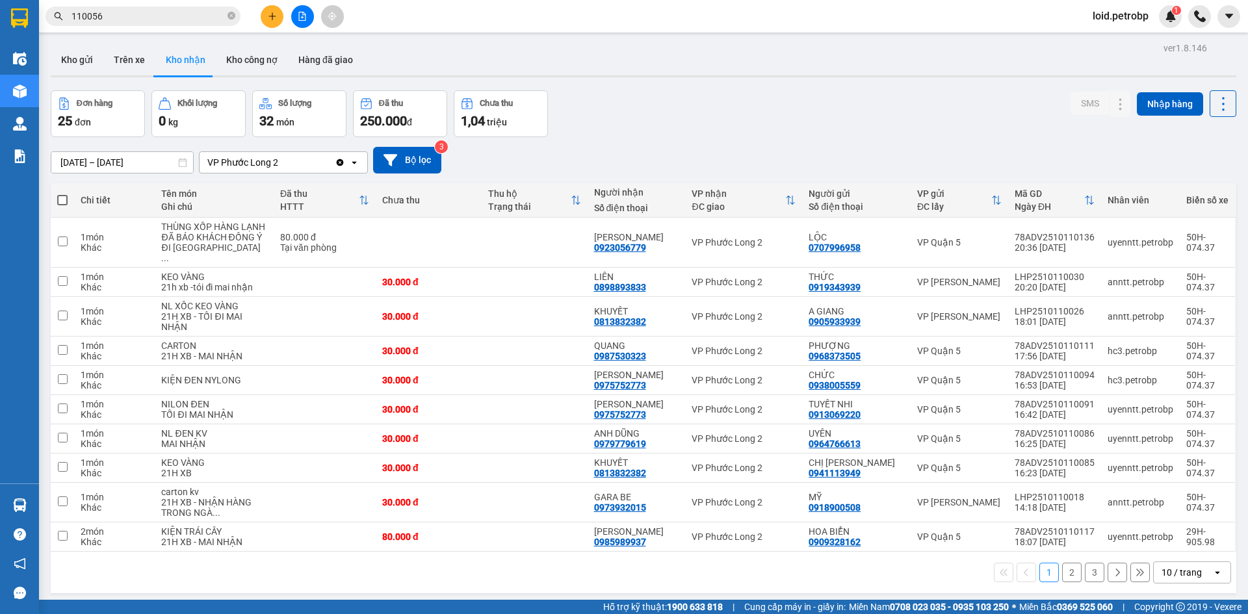
click at [1111, 22] on span "loid.petrobp" at bounding box center [1120, 16] width 77 height 16
click at [1115, 36] on span "Đăng xuất" at bounding box center [1127, 40] width 55 height 14
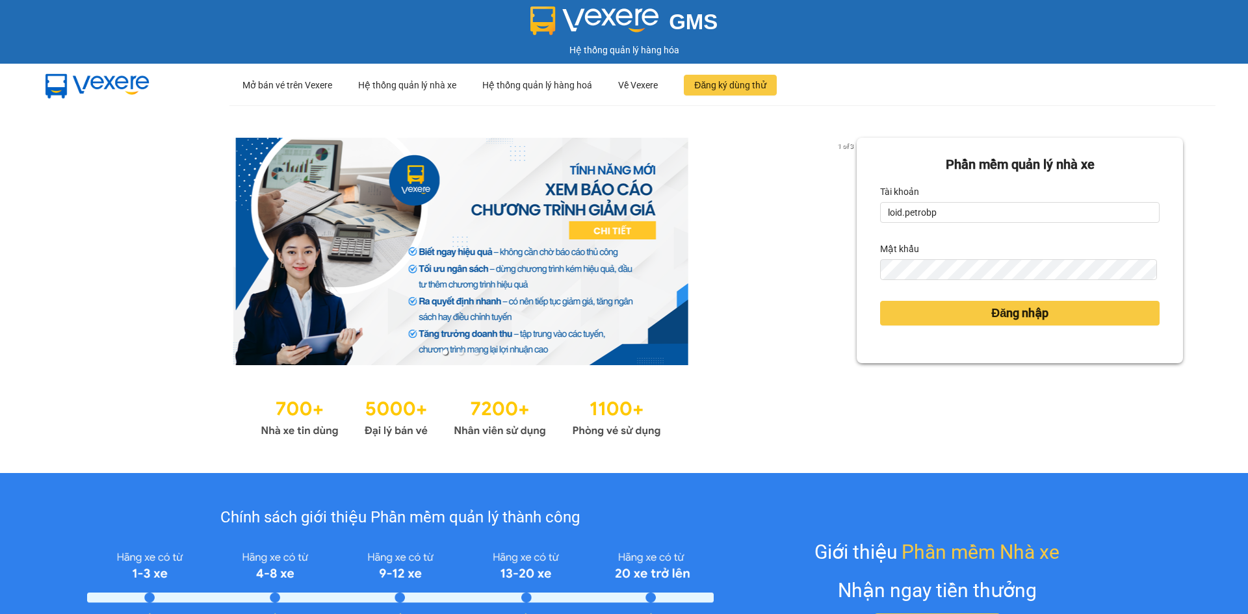
click at [968, 196] on div "Tài khoản" at bounding box center [1019, 191] width 279 height 21
drag, startPoint x: 966, startPoint y: 209, endPoint x: 959, endPoint y: 222, distance: 15.1
click at [965, 209] on input "loid.petrobp" at bounding box center [1019, 212] width 279 height 21
type input "thaontt.petrobp"
click at [991, 315] on span "Đăng nhập" at bounding box center [1019, 313] width 57 height 18
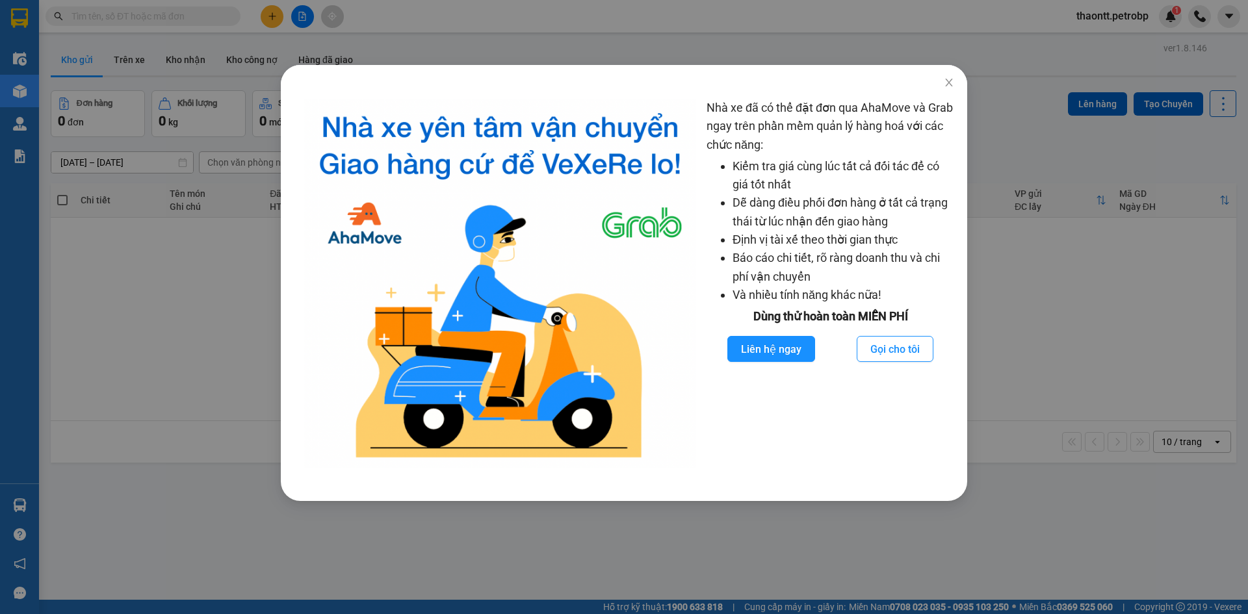
click at [183, 59] on div "Nhà xe đã có thể đặt đơn qua AhaMove và Grab ngay trên phần mềm quản lý hàng ho…" at bounding box center [624, 307] width 1248 height 614
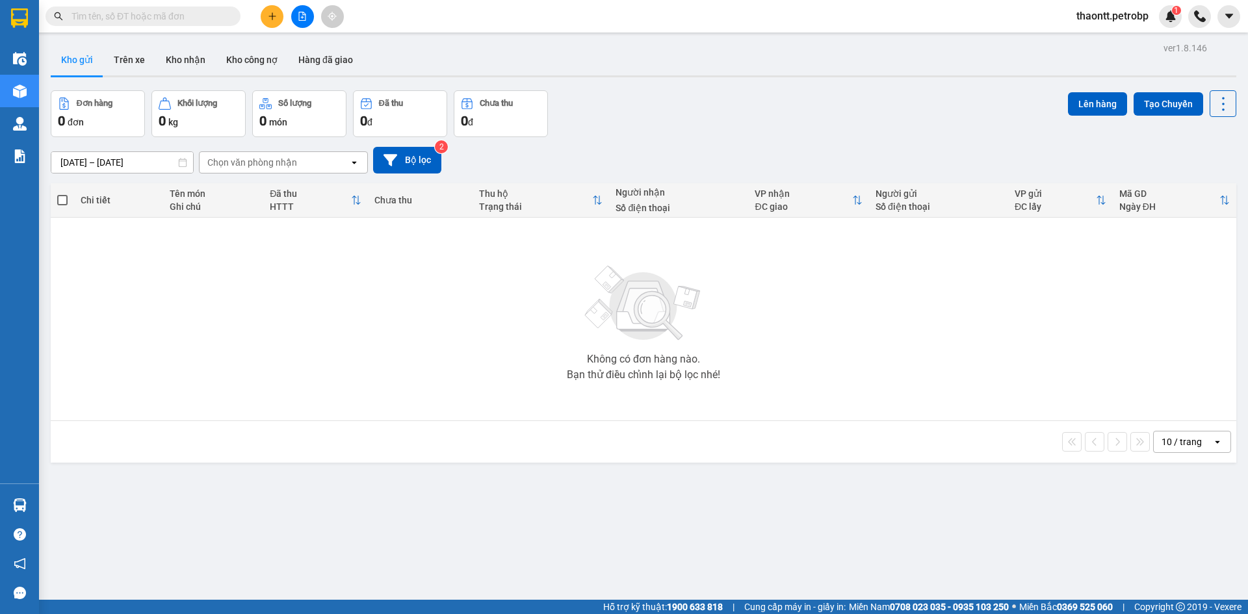
click at [183, 59] on button "Kho nhận" at bounding box center [185, 59] width 60 height 31
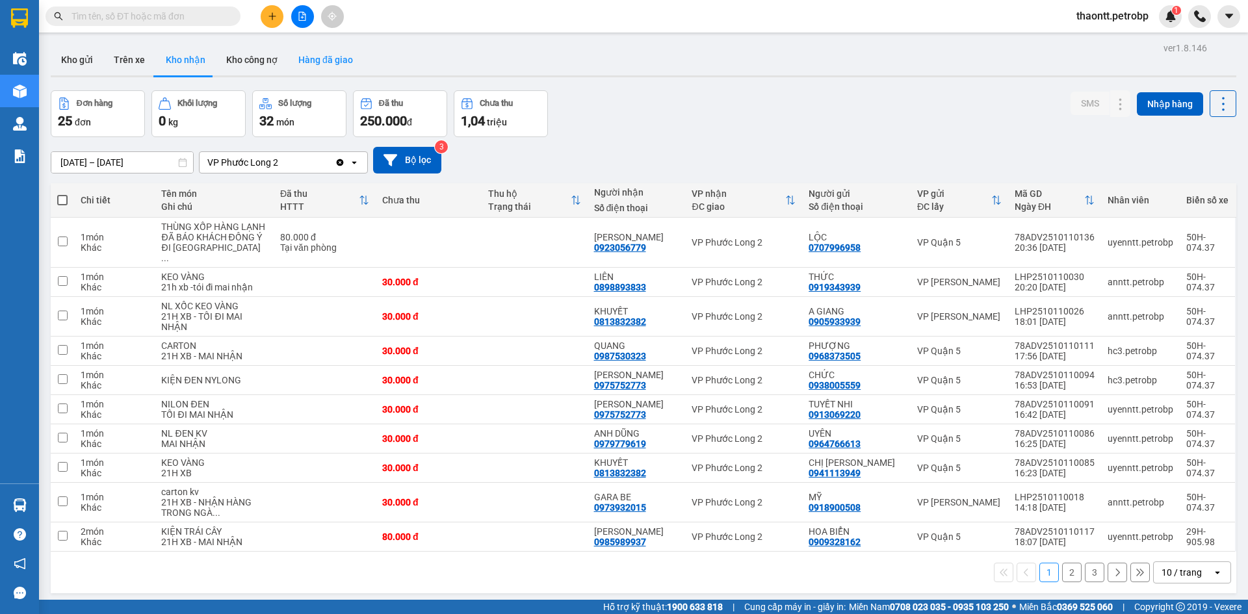
click at [341, 49] on button "Hàng đã giao" at bounding box center [325, 59] width 75 height 31
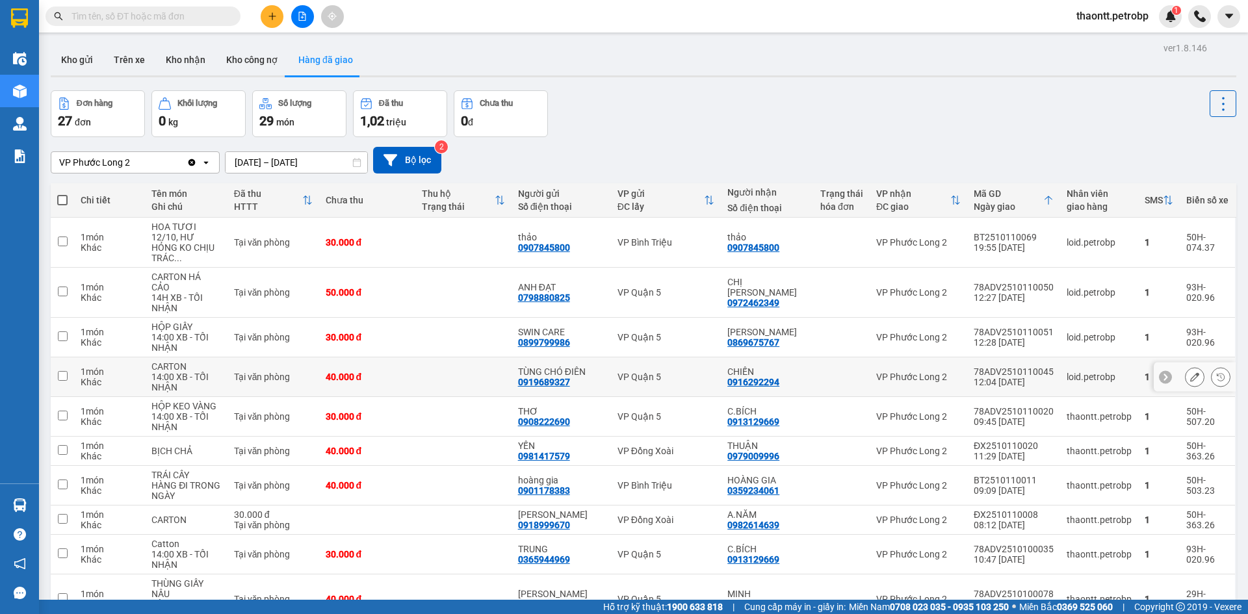
scroll to position [60, 0]
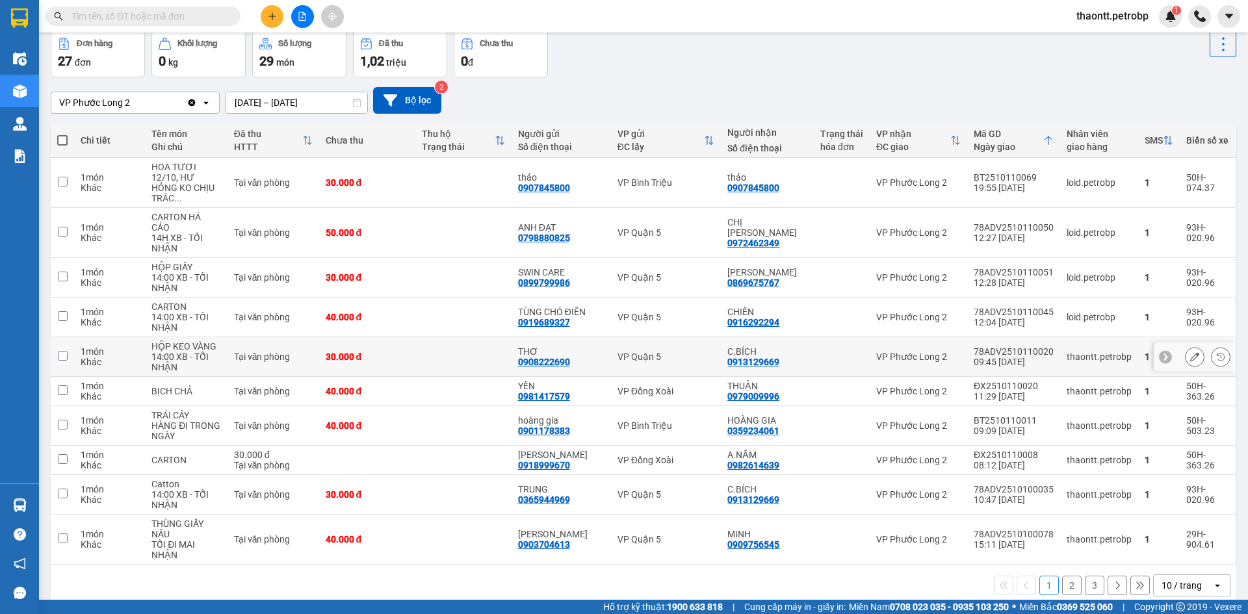
click at [487, 340] on td at bounding box center [463, 357] width 96 height 40
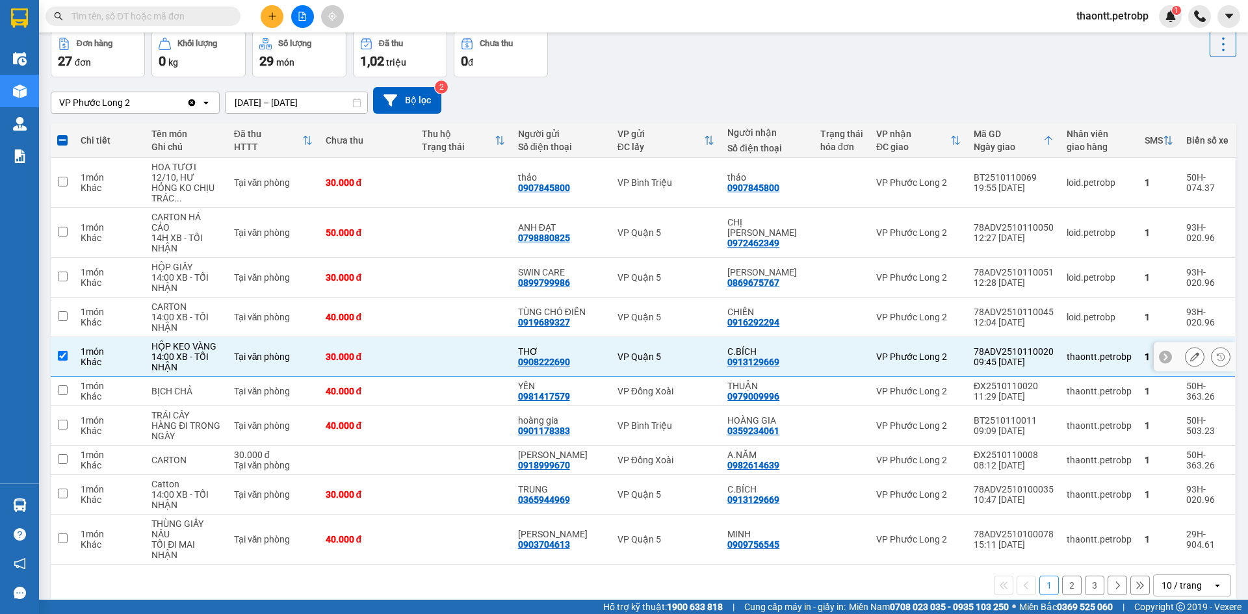
scroll to position [0, 0]
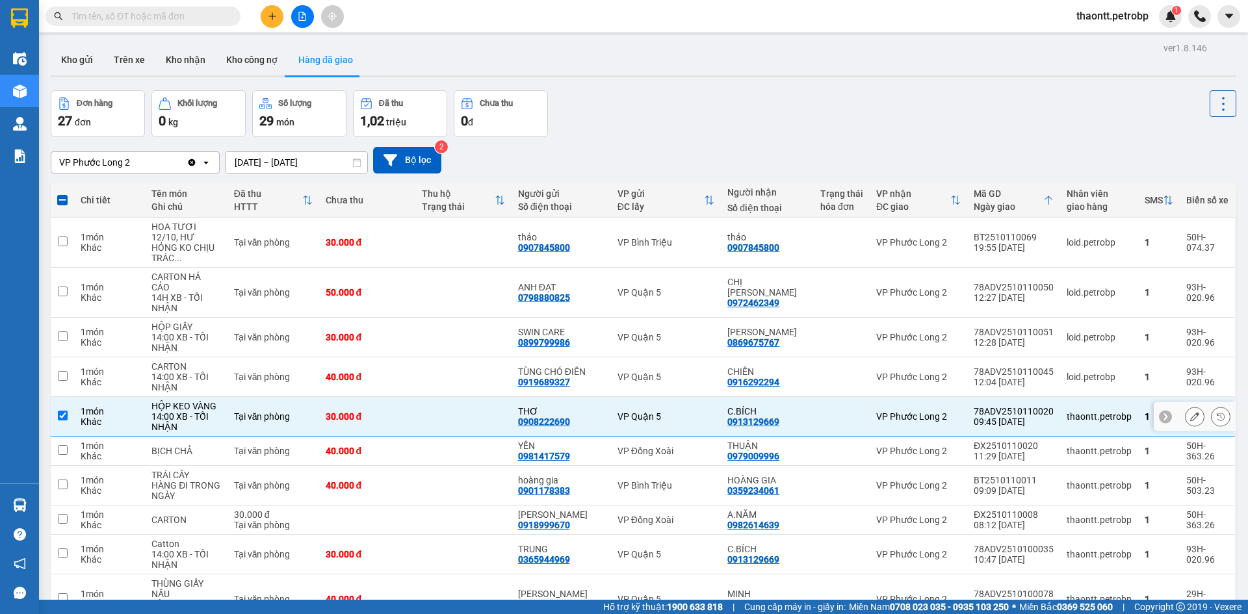
click at [205, 411] on div "14:00 XB - TỐI NHẬN" at bounding box center [186, 421] width 70 height 21
checkbox input "false"
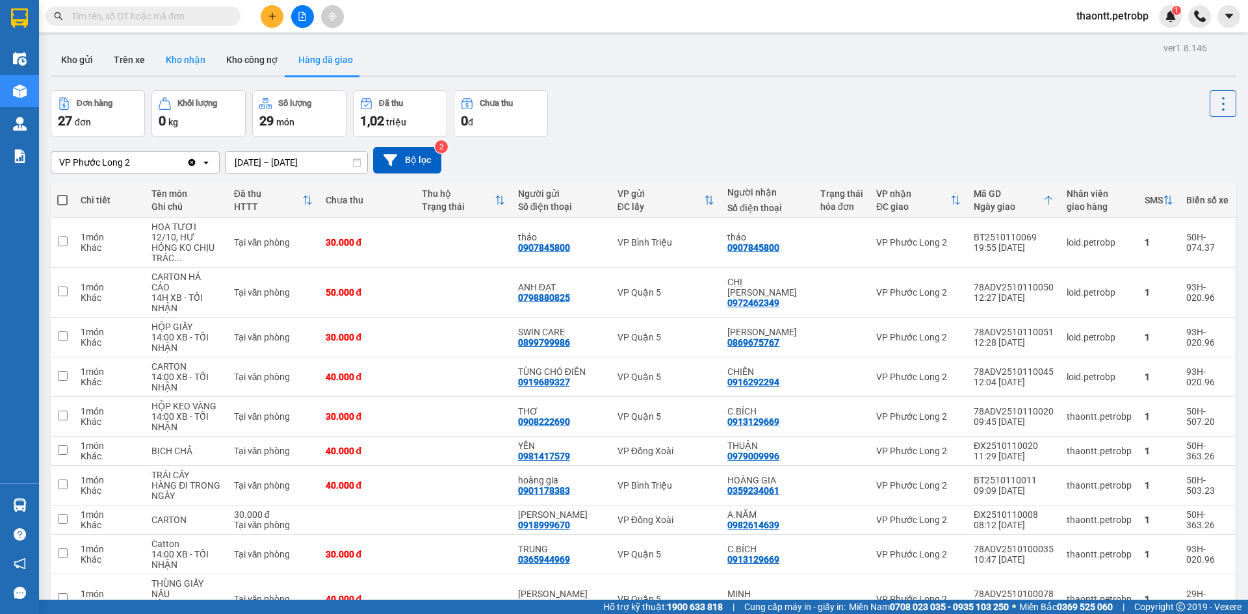
click at [194, 55] on button "Kho nhận" at bounding box center [185, 59] width 60 height 31
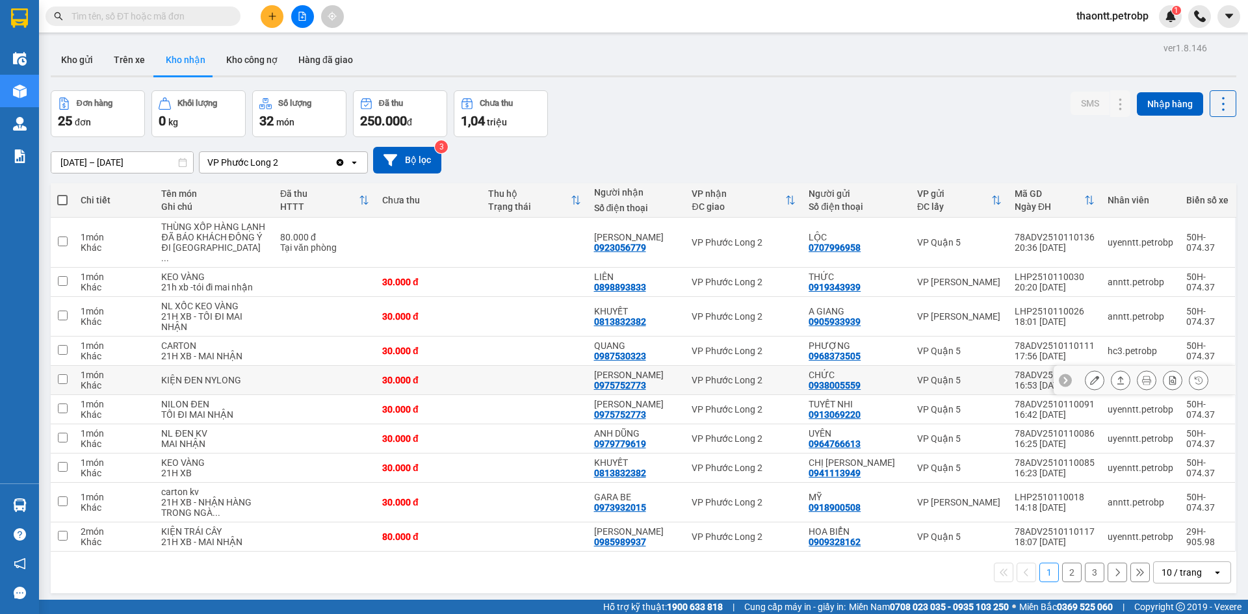
scroll to position [60, 0]
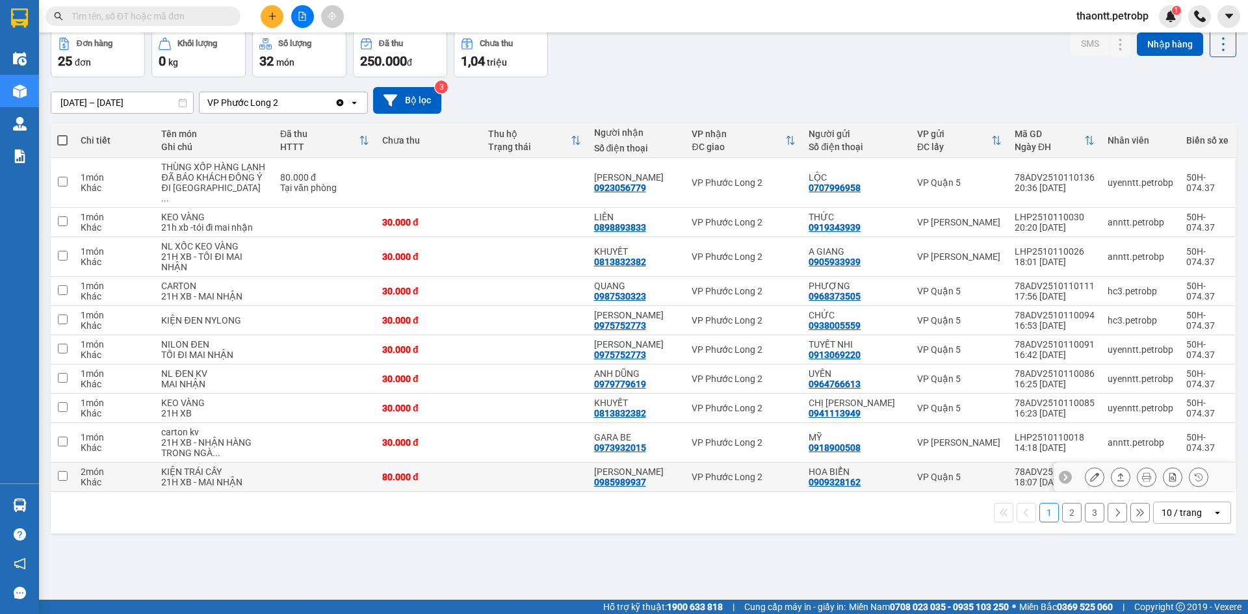
click at [537, 487] on td at bounding box center [535, 477] width 106 height 29
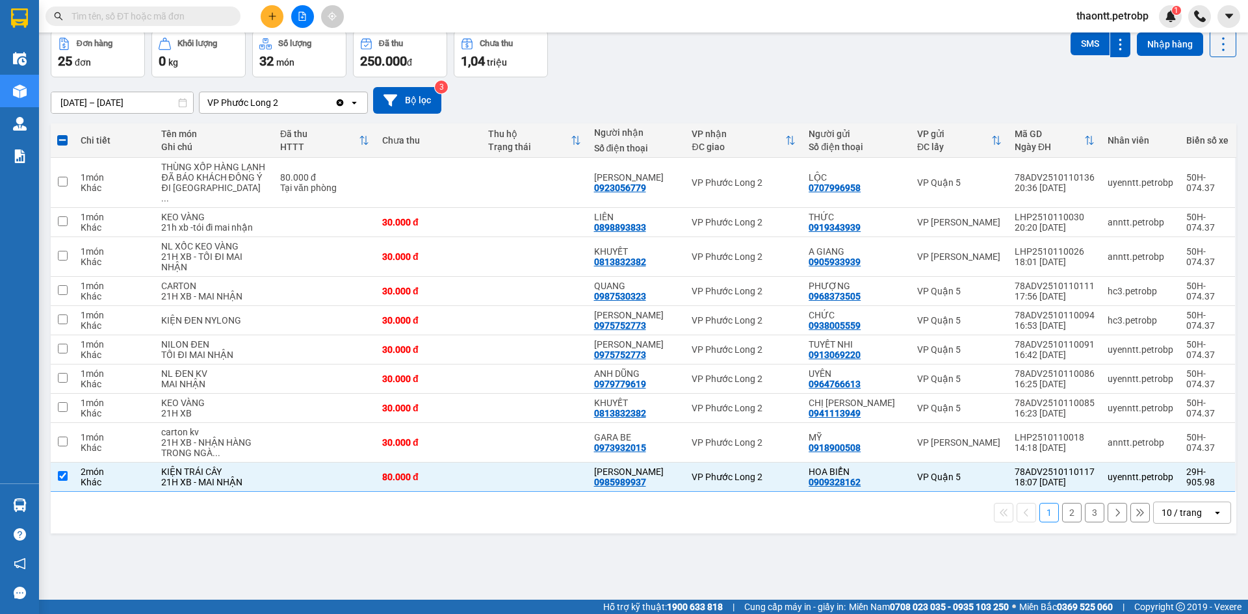
click at [1065, 523] on button "2" at bounding box center [1071, 512] width 19 height 19
checkbox input "false"
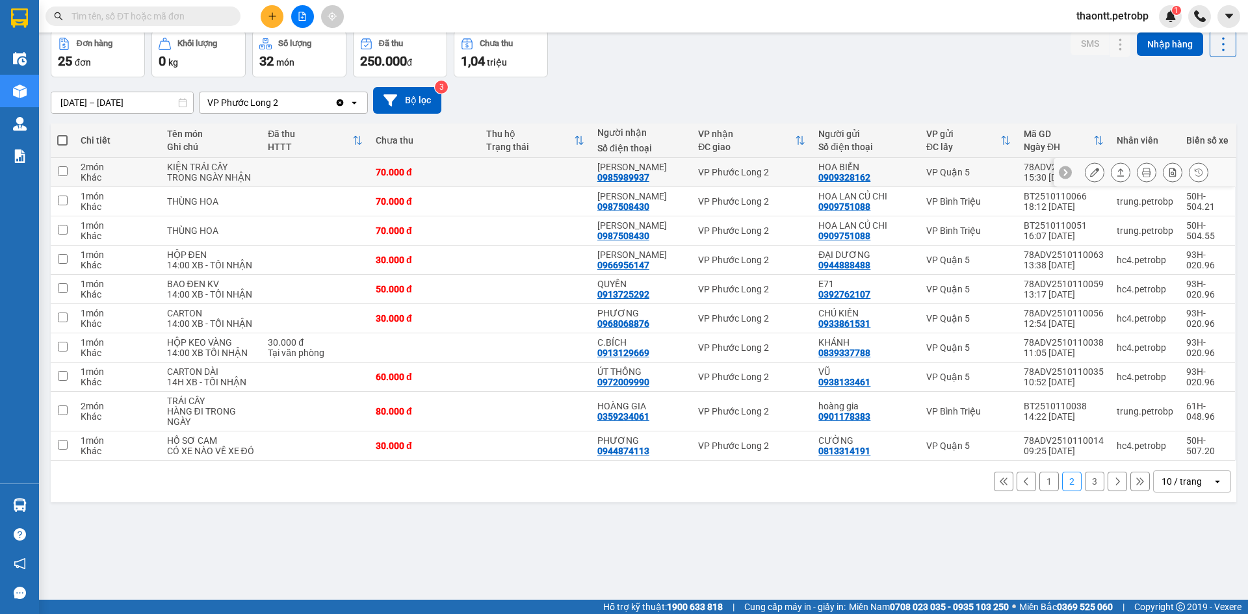
click at [508, 168] on td at bounding box center [535, 172] width 110 height 29
checkbox input "true"
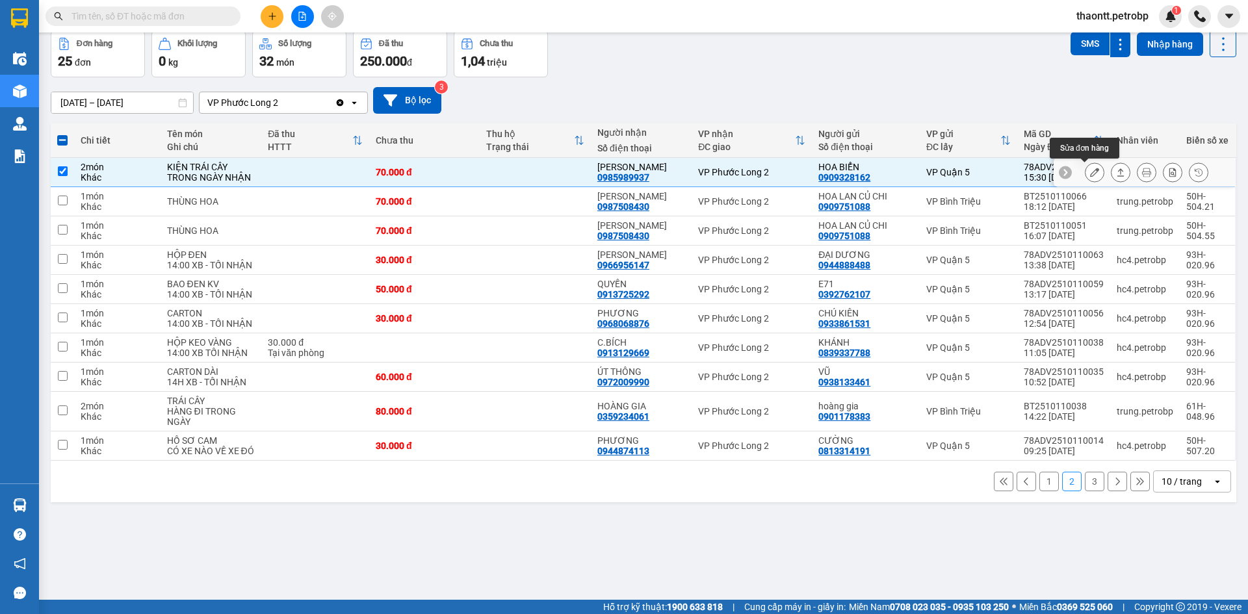
click at [1092, 168] on button at bounding box center [1094, 172] width 18 height 23
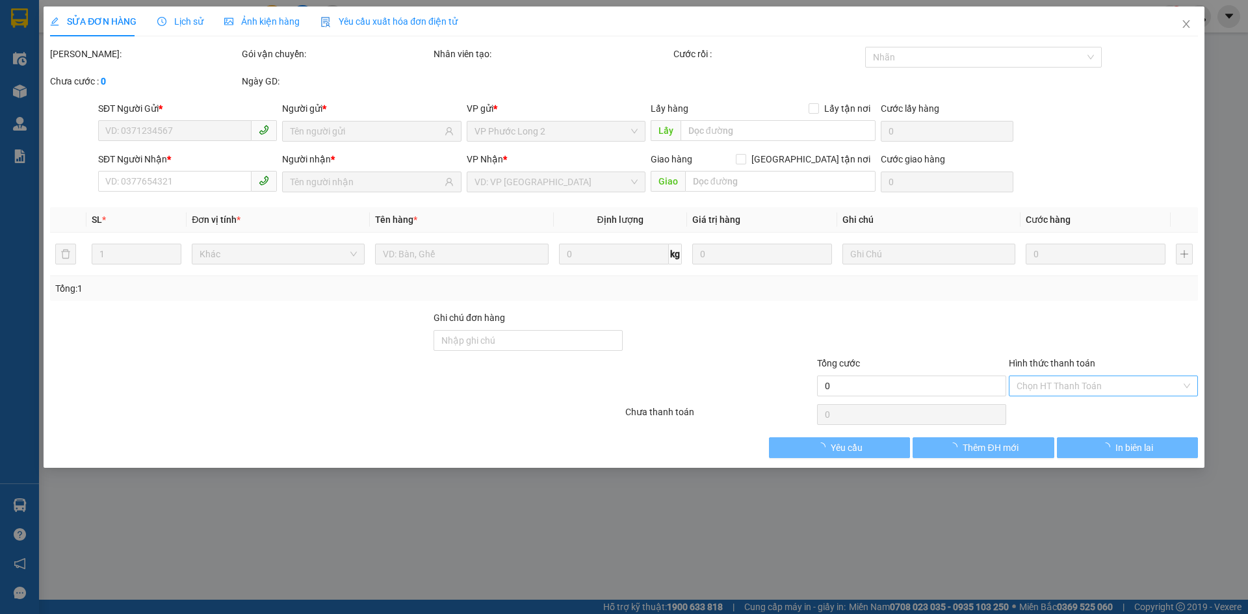
type input "0909328162"
type input "HOA BIỂN"
type input "0985989937"
type input "HUỲNH NHƯ"
type input "70.000"
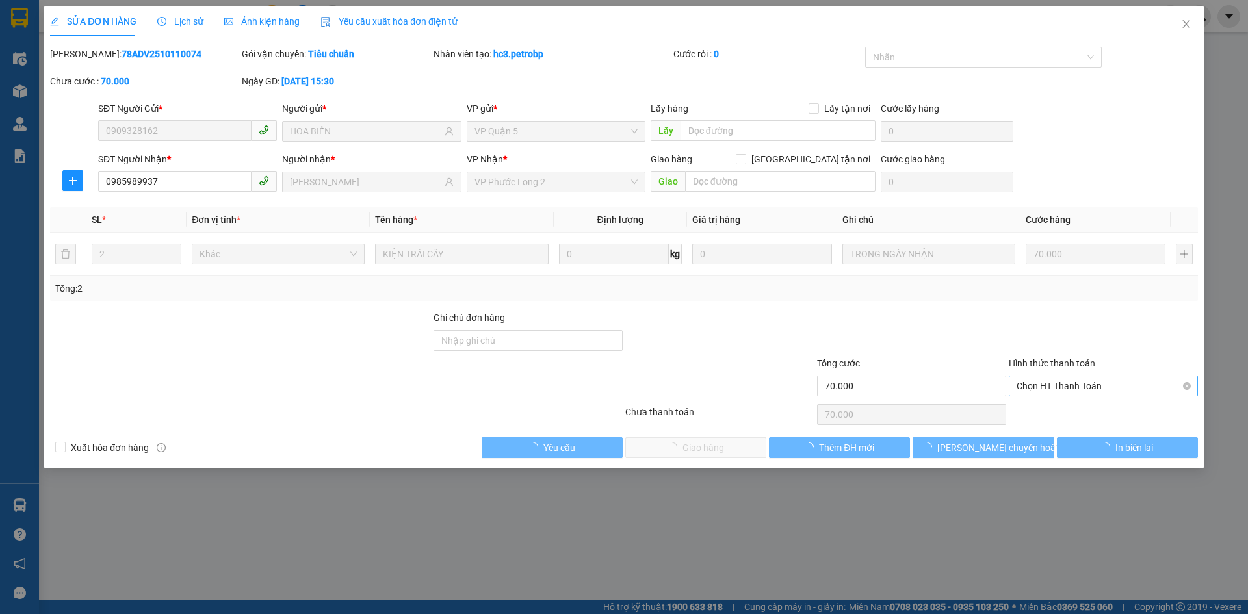
click at [1055, 393] on span "Chọn HT Thanh Toán" at bounding box center [1103, 385] width 174 height 19
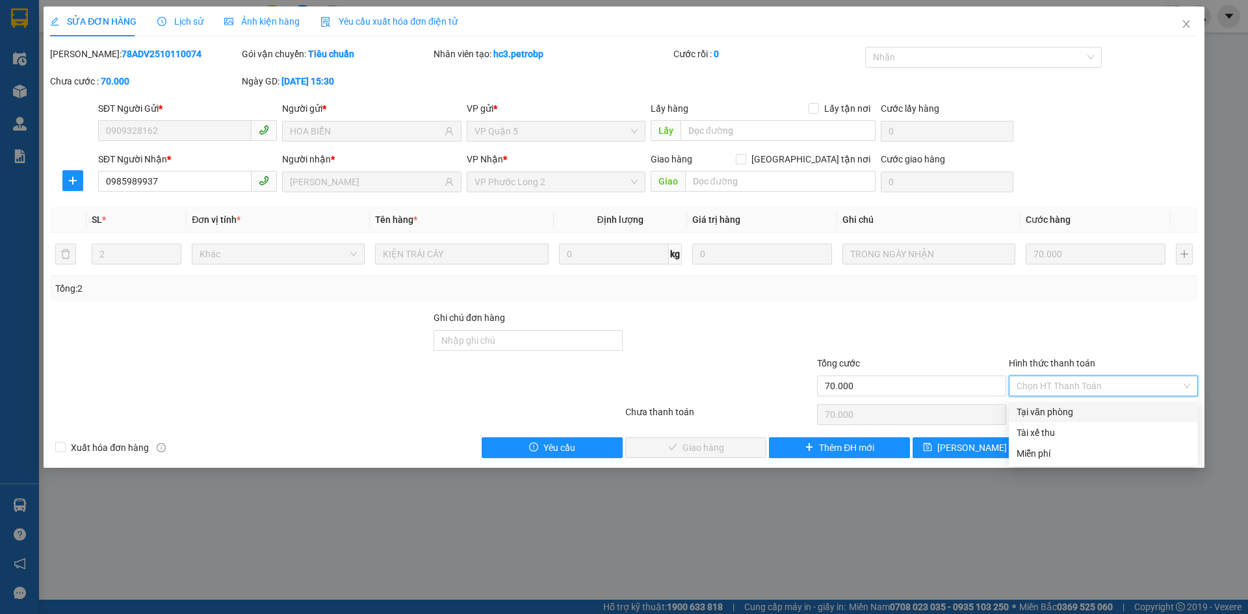
click at [1042, 407] on div "Tại văn phòng" at bounding box center [1103, 412] width 174 height 14
type input "0"
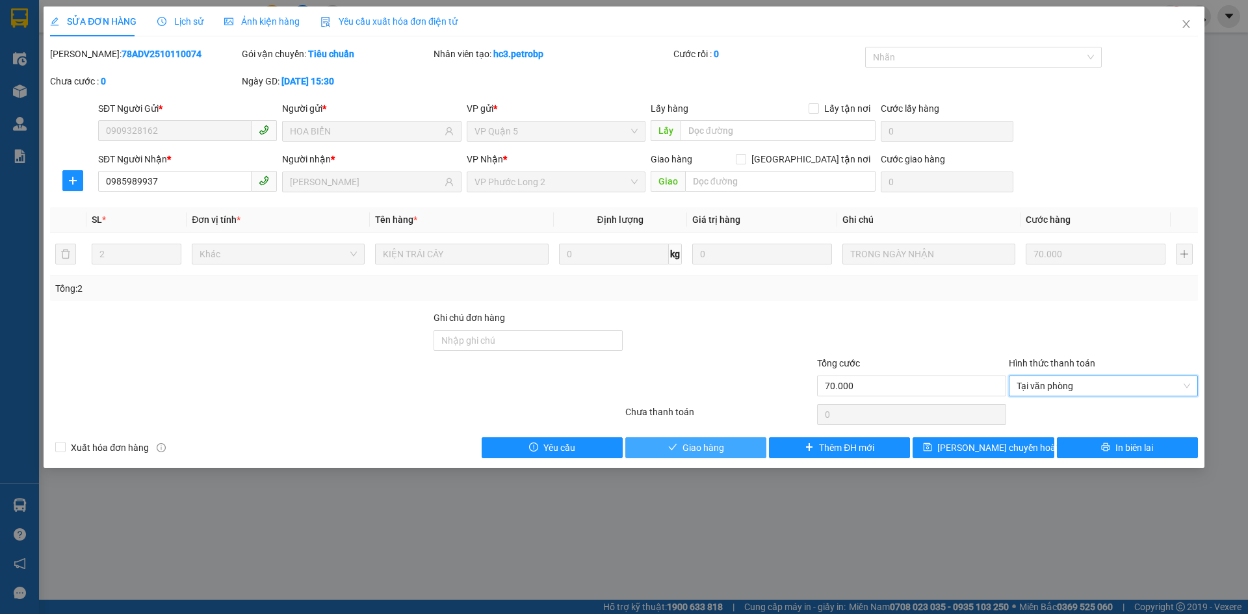
click at [736, 450] on button "Giao hàng" at bounding box center [695, 447] width 141 height 21
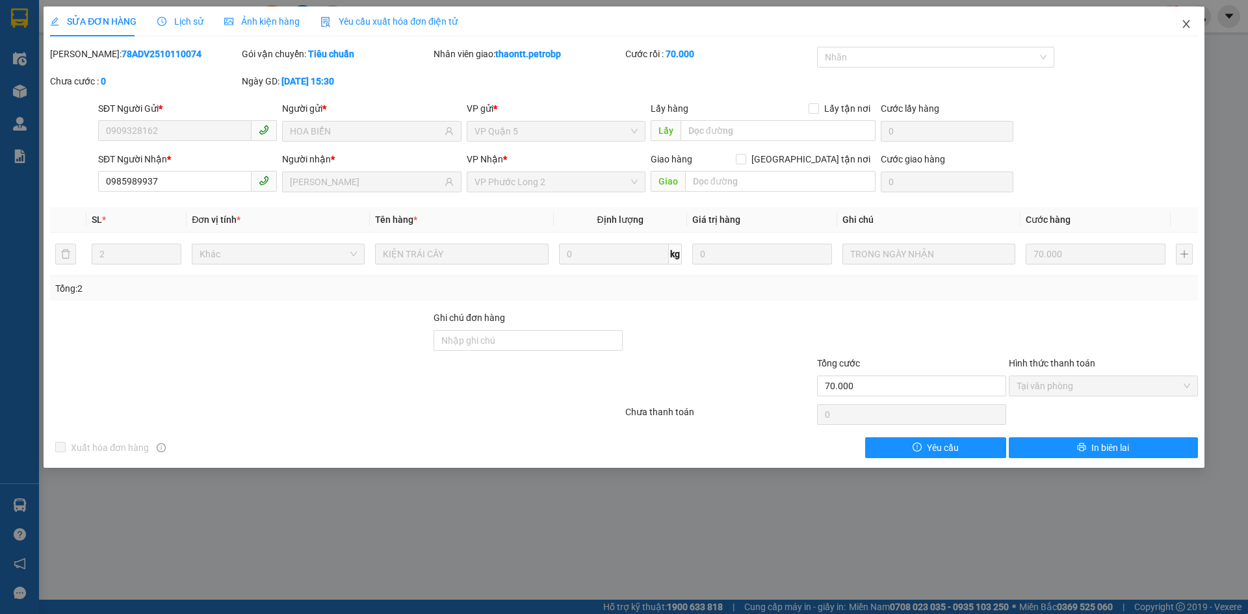
click at [1185, 27] on icon "close" at bounding box center [1186, 24] width 10 height 10
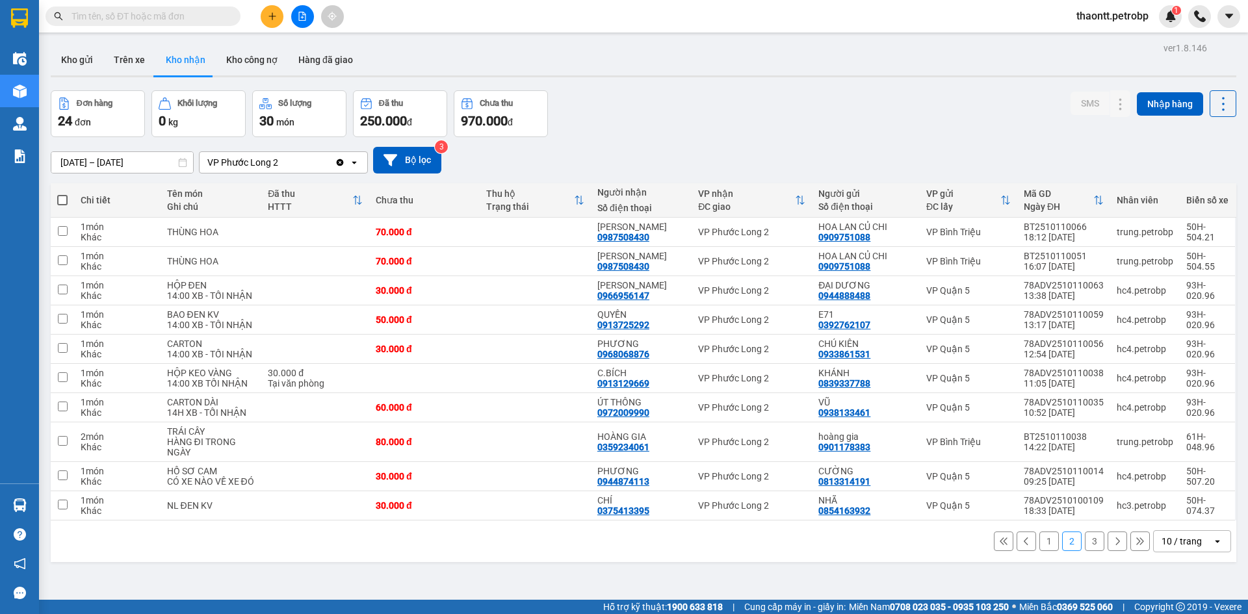
click at [1041, 543] on button "1" at bounding box center [1048, 541] width 19 height 19
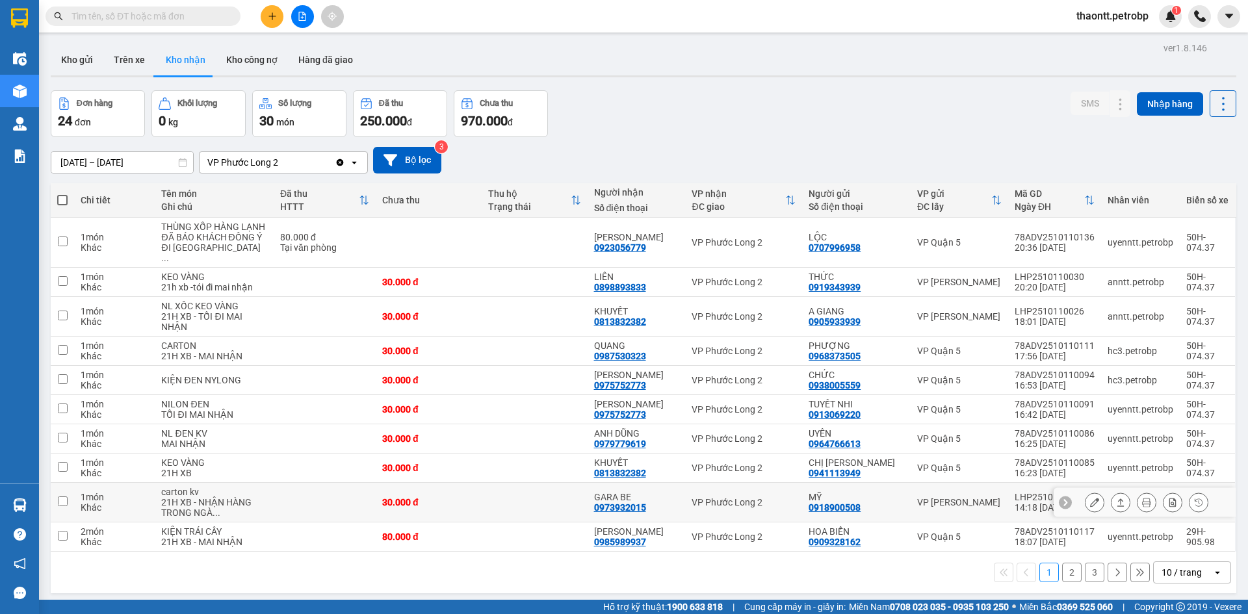
scroll to position [60, 0]
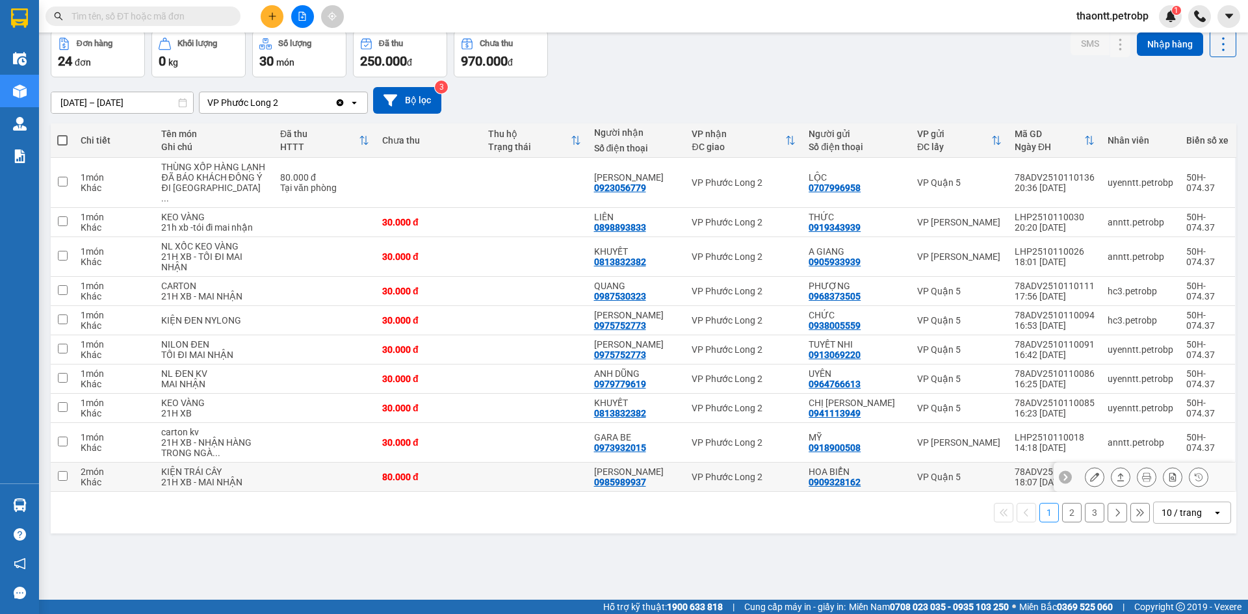
click at [523, 490] on td at bounding box center [535, 477] width 106 height 29
checkbox input "true"
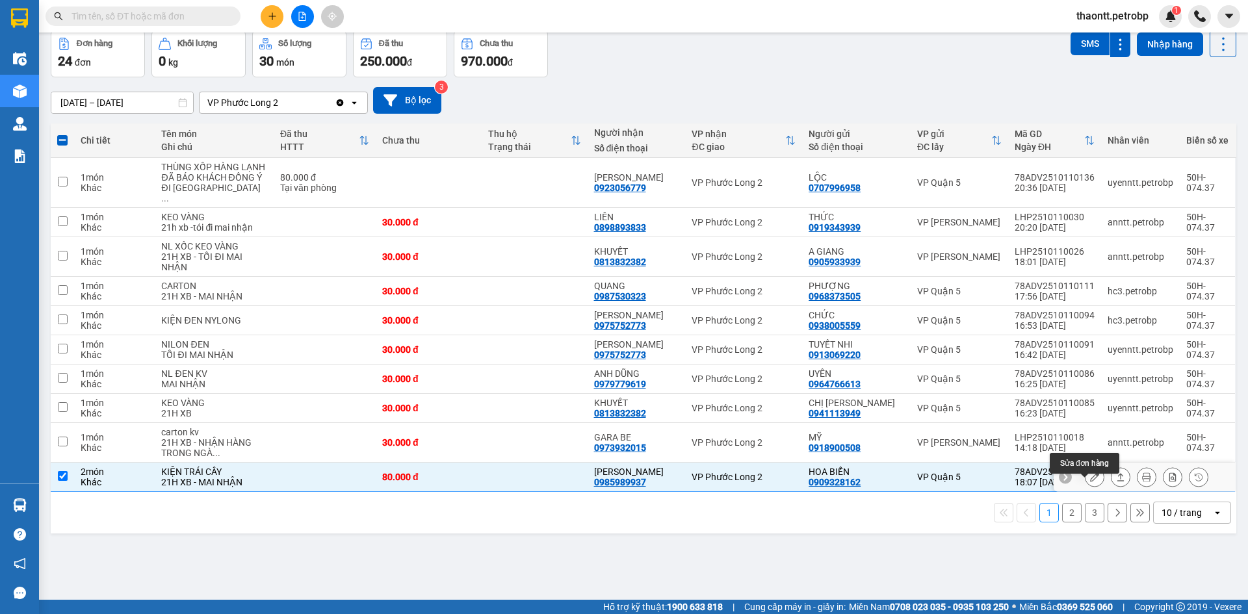
click at [1090, 482] on icon at bounding box center [1094, 476] width 9 height 9
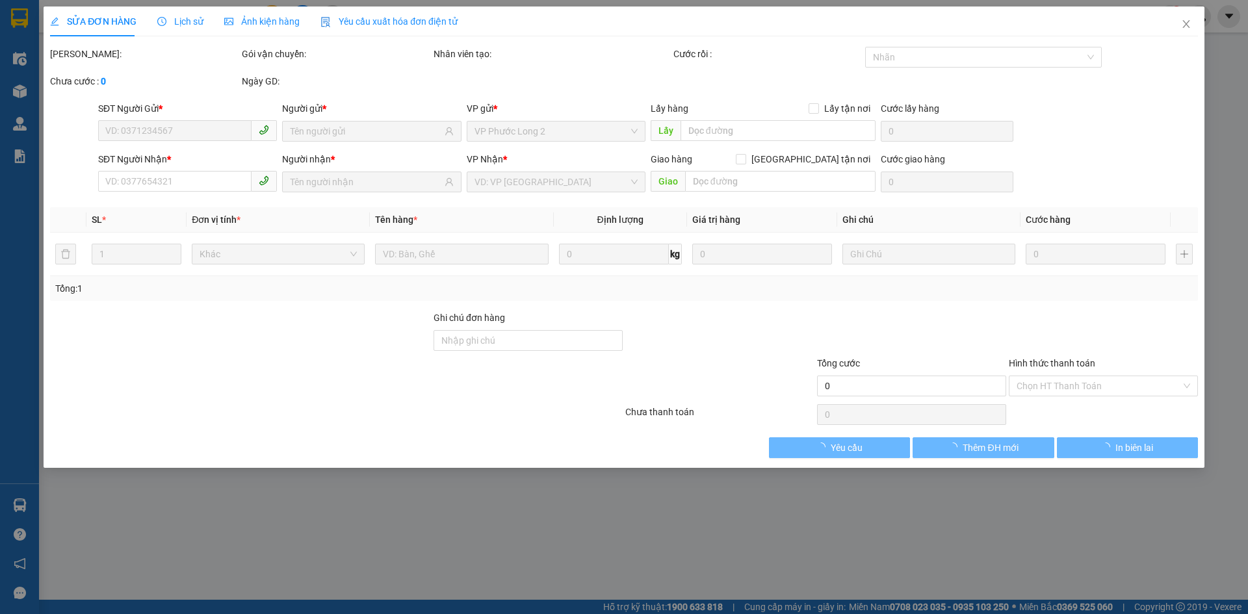
type input "0909328162"
type input "HOA BIỂN"
type input "0985989937"
type input "HUỲNH NHƯ"
type input "80.000"
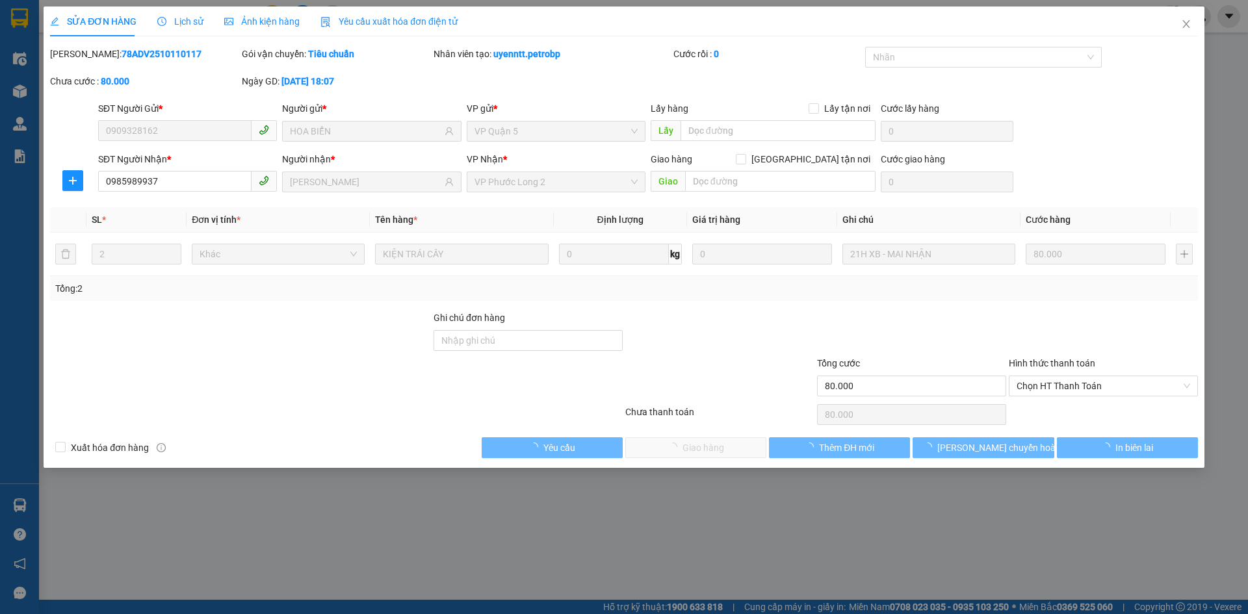
drag, startPoint x: 1027, startPoint y: 403, endPoint x: 1046, endPoint y: 398, distance: 20.0
click at [1050, 391] on span "Chọn HT Thanh Toán" at bounding box center [1103, 385] width 174 height 19
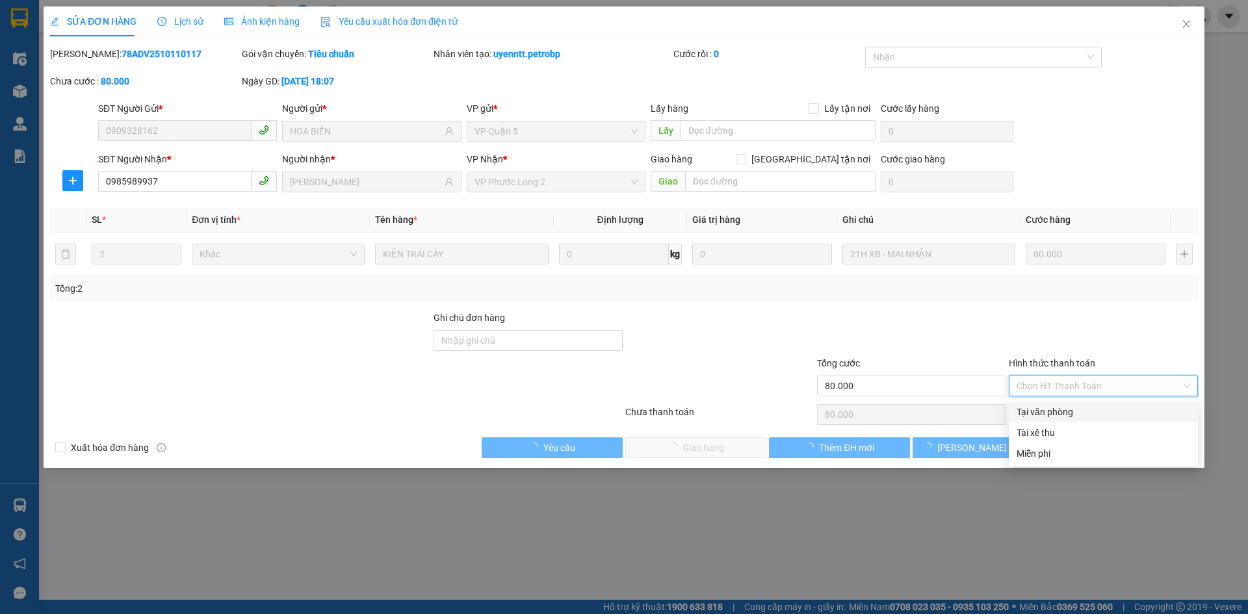
drag, startPoint x: 1043, startPoint y: 411, endPoint x: 962, endPoint y: 432, distance: 83.2
click at [1040, 413] on div "Tại văn phòng" at bounding box center [1103, 412] width 174 height 14
type input "0"
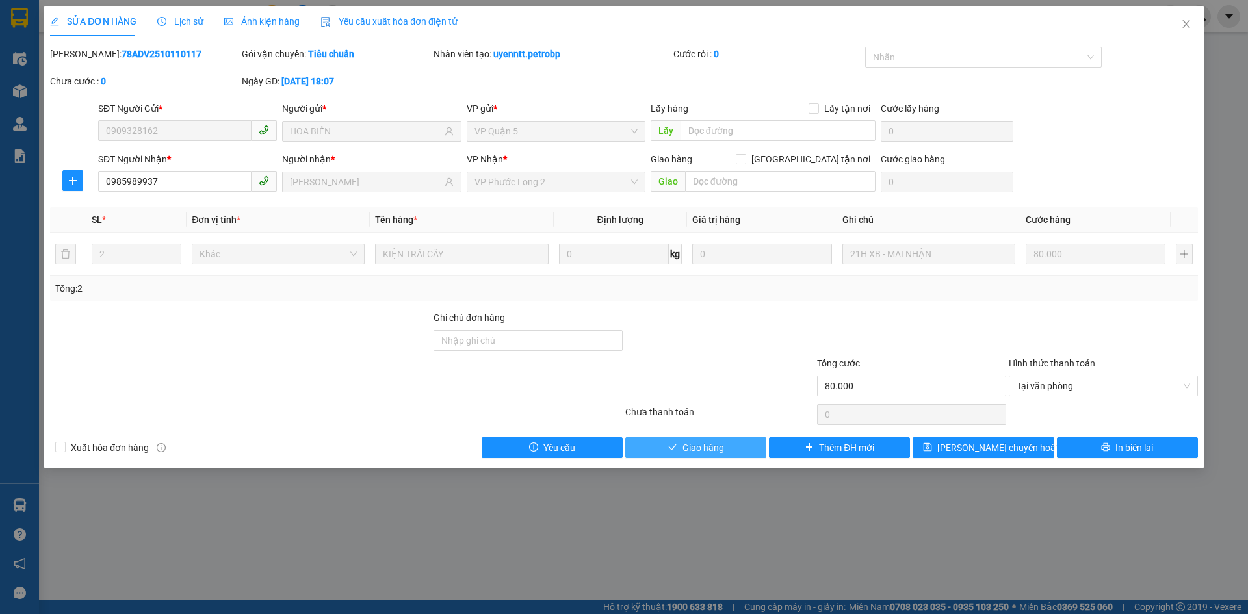
click at [690, 450] on span "Giao hàng" at bounding box center [703, 448] width 42 height 14
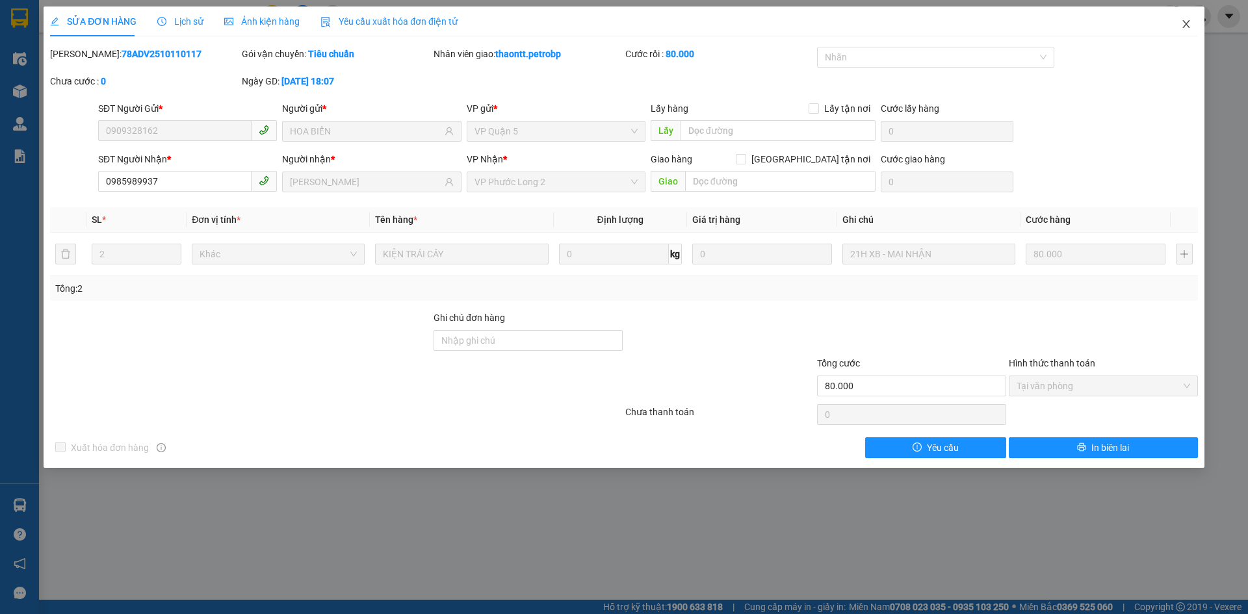
click at [1182, 23] on icon "close" at bounding box center [1186, 24] width 10 height 10
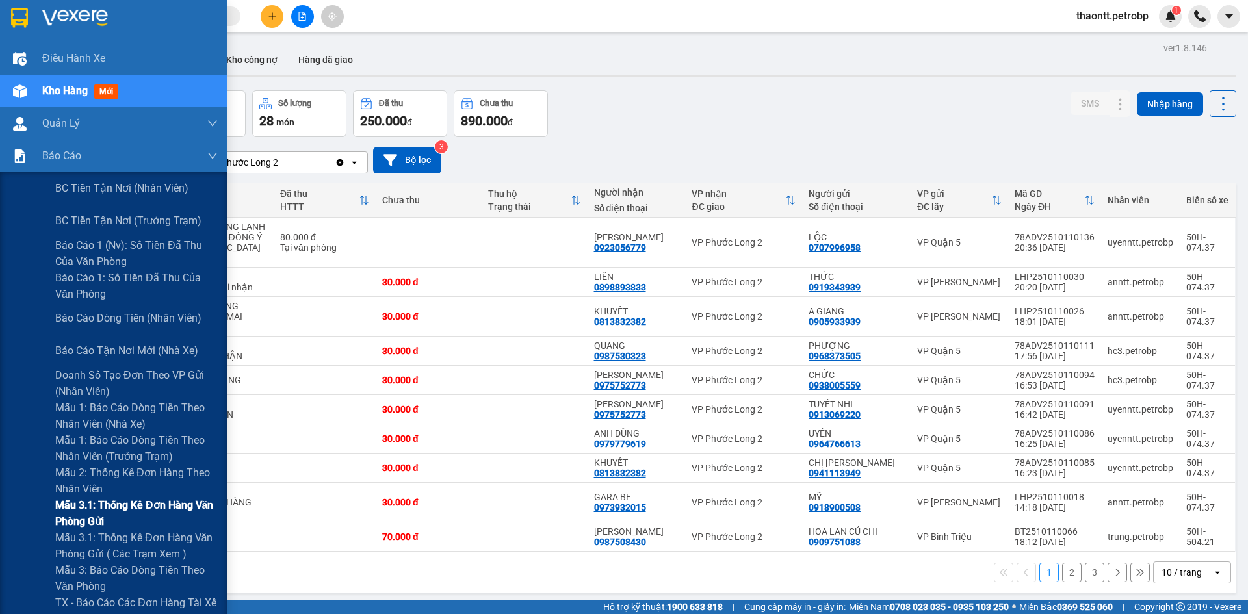
click at [76, 517] on span "Mẫu 3.1: Thống kê đơn hàng văn phòng gửi" at bounding box center [136, 513] width 162 height 32
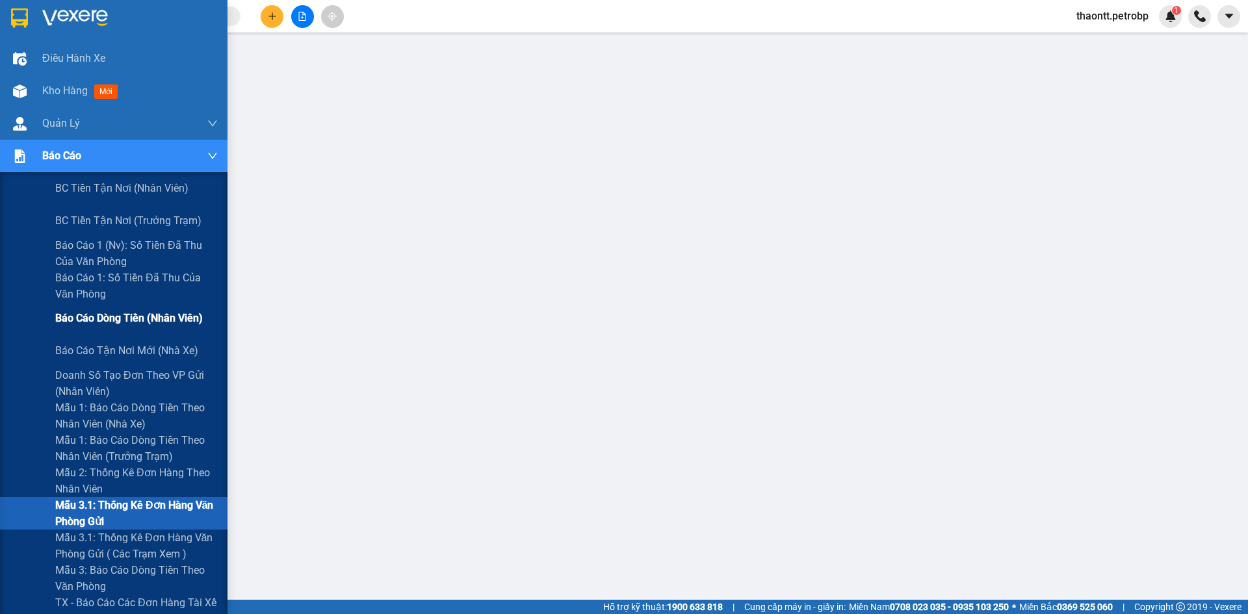
click at [84, 318] on span "Báo cáo dòng tiền (nhân viên)" at bounding box center [129, 318] width 148 height 16
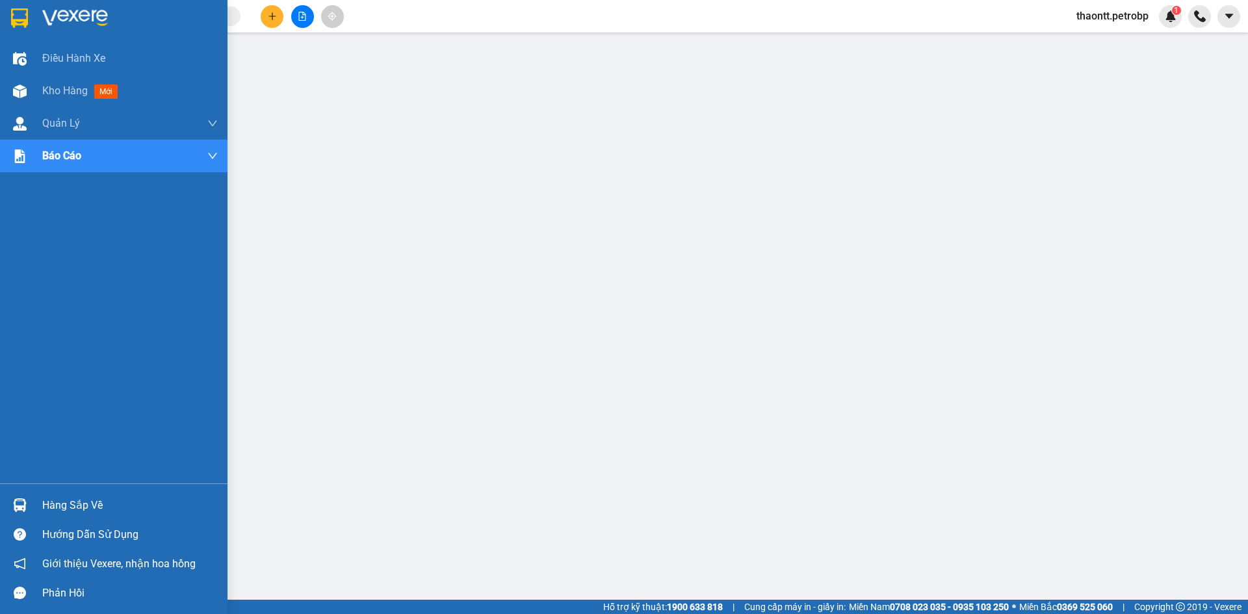
drag, startPoint x: 46, startPoint y: 500, endPoint x: 58, endPoint y: 495, distance: 13.4
click at [52, 499] on div "Hàng sắp về" at bounding box center [129, 505] width 175 height 19
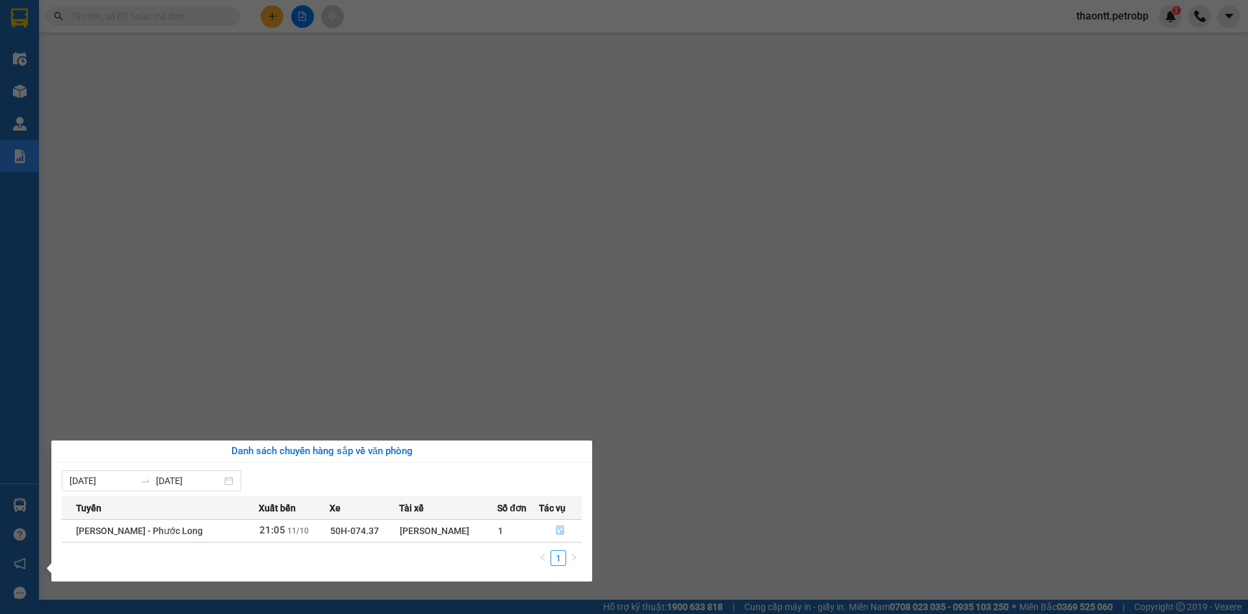
click at [563, 530] on icon "file-done" at bounding box center [560, 530] width 9 height 9
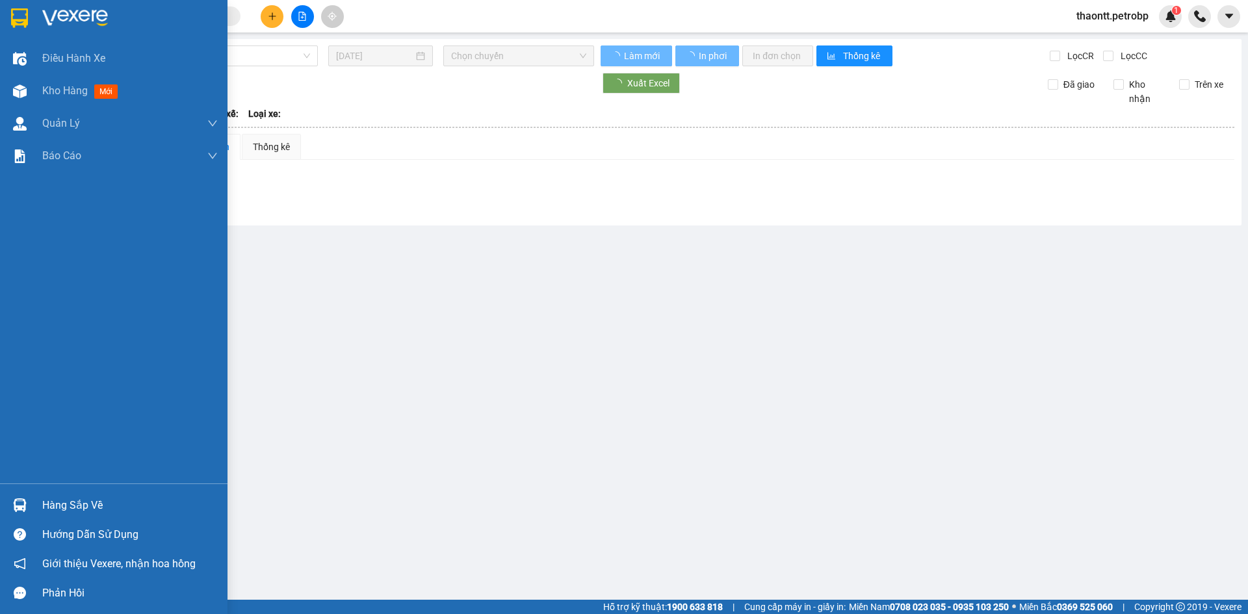
click at [77, 508] on div "Hàng sắp về" at bounding box center [129, 505] width 175 height 19
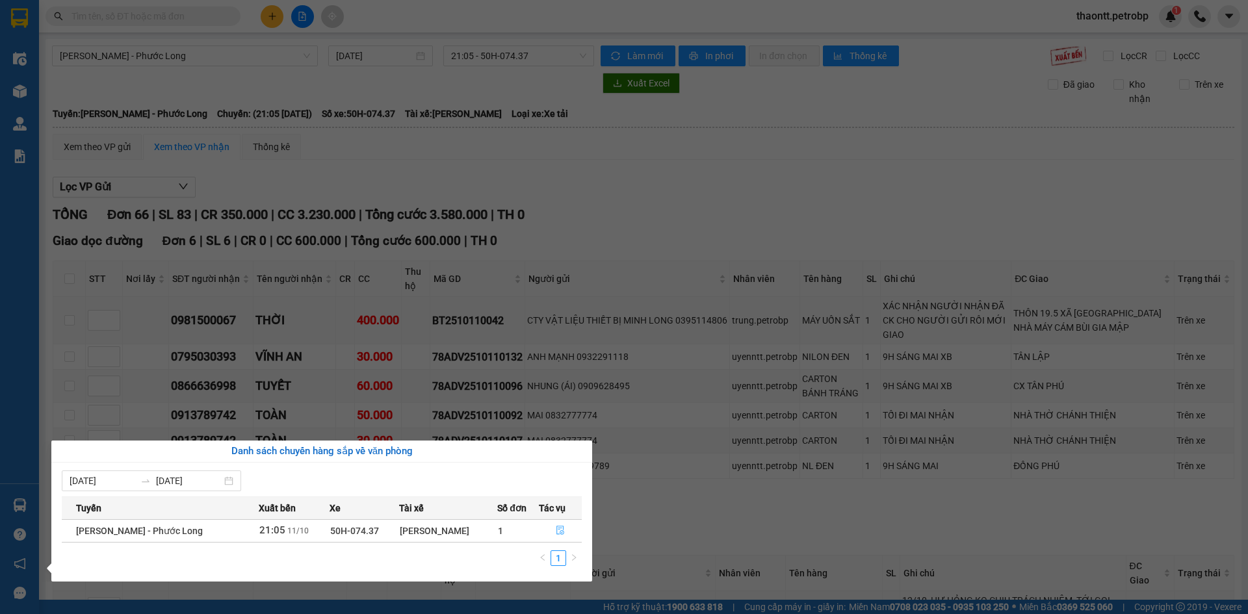
click at [558, 531] on icon "file-done" at bounding box center [560, 530] width 9 height 9
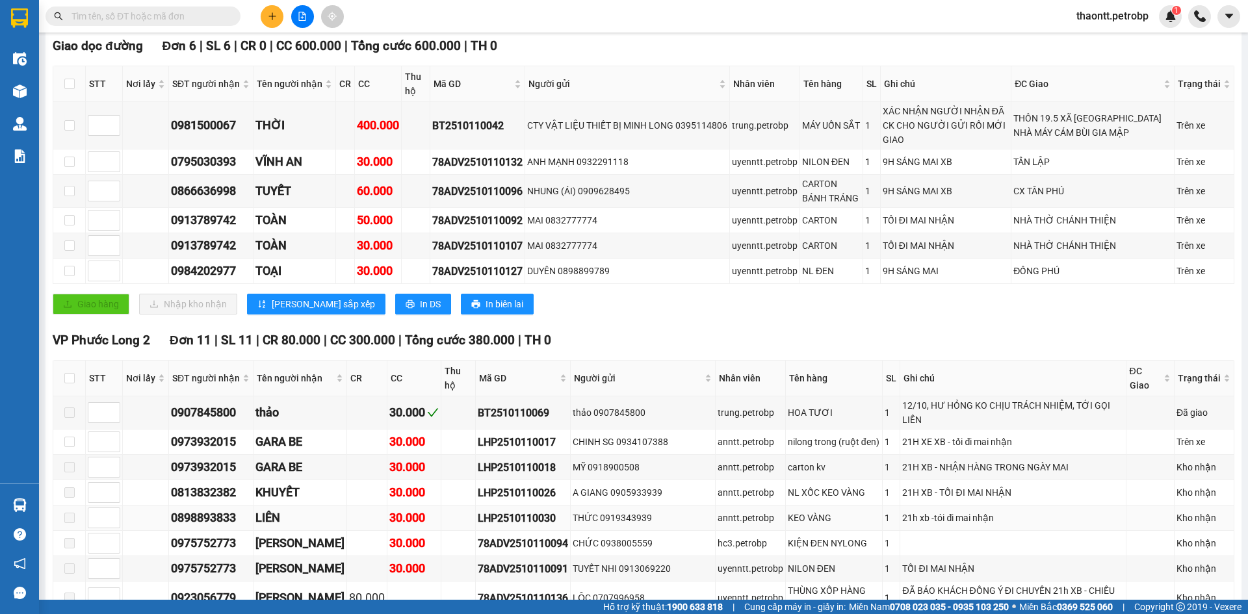
scroll to position [260, 0]
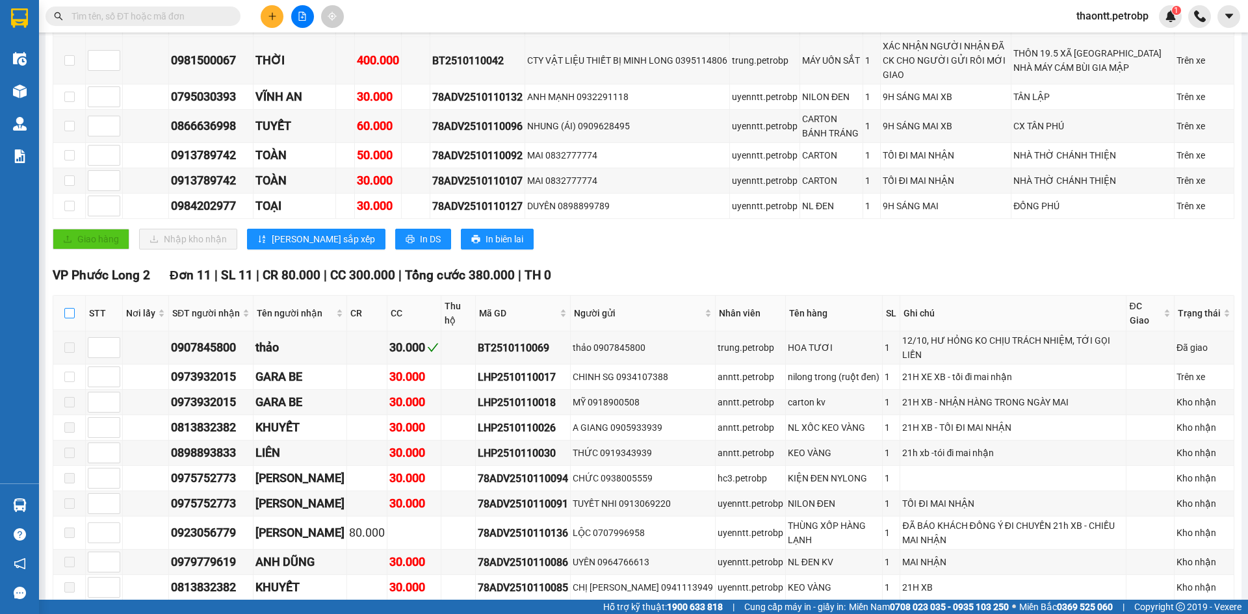
click at [72, 308] on input "checkbox" at bounding box center [69, 313] width 10 height 10
checkbox input "true"
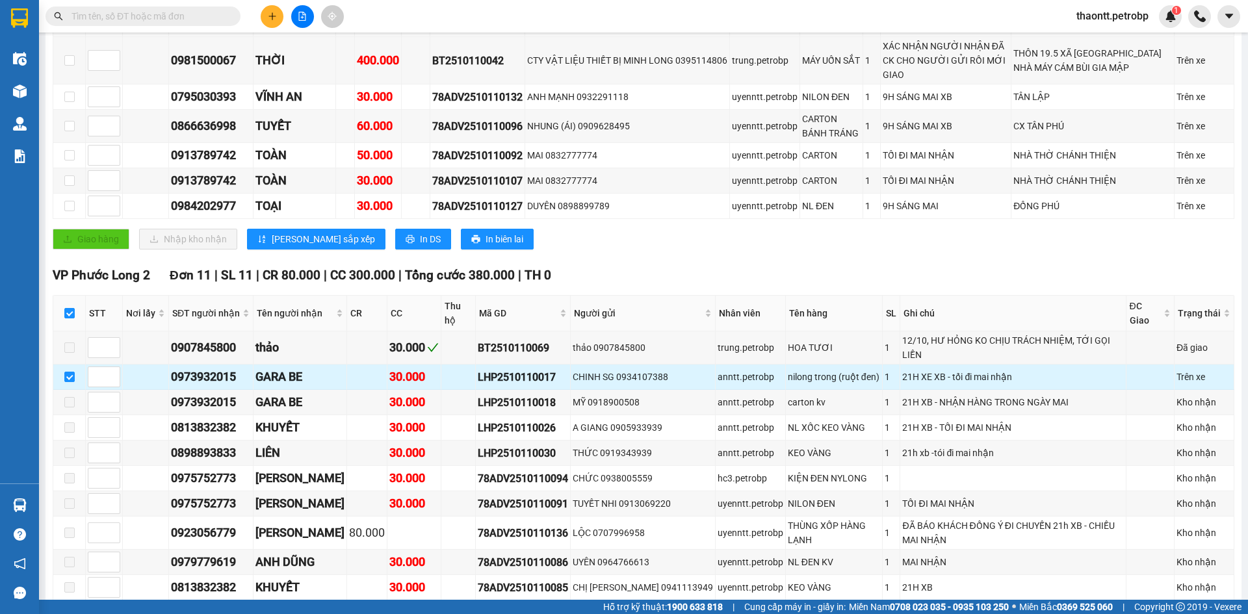
click at [522, 369] on div "LHP2510110017" at bounding box center [523, 377] width 90 height 16
copy div "LHP2510110017"
click at [71, 342] on span at bounding box center [69, 347] width 10 height 10
click at [68, 308] on input "checkbox" at bounding box center [69, 313] width 10 height 10
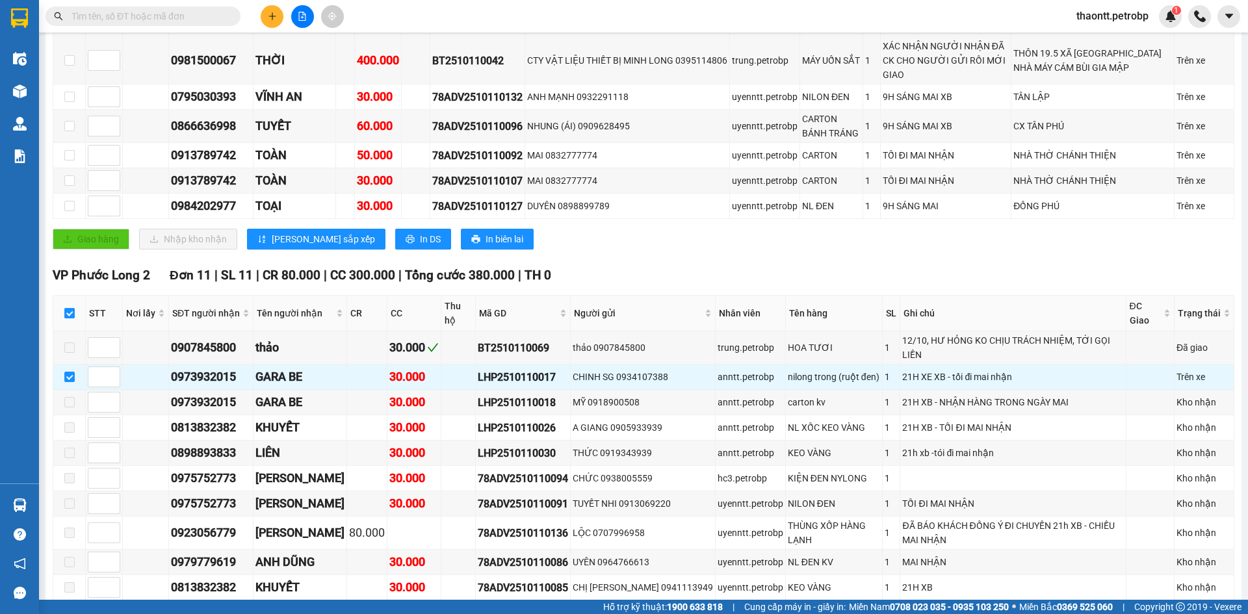
checkbox input "false"
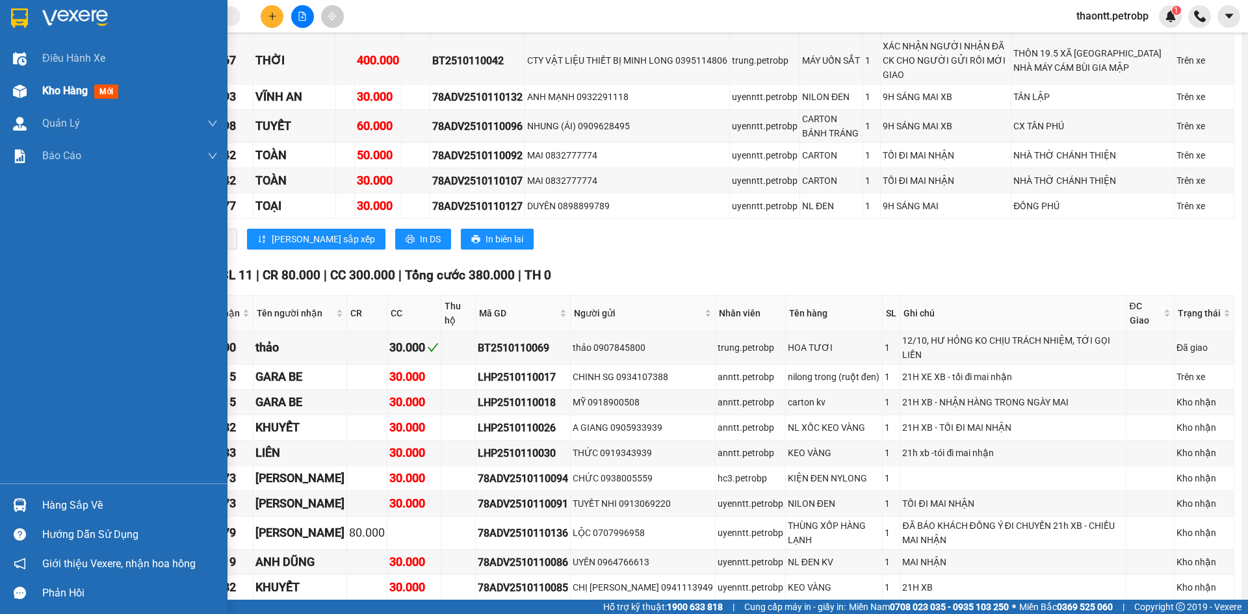
click at [78, 91] on span "Kho hàng" at bounding box center [64, 90] width 45 height 12
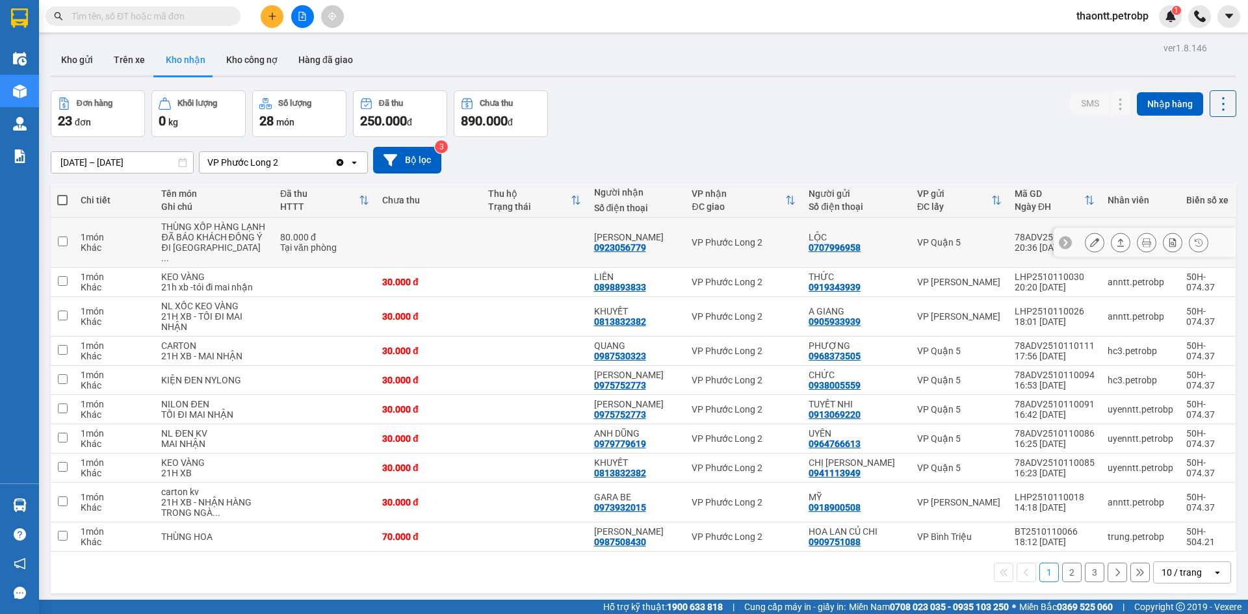
scroll to position [60, 0]
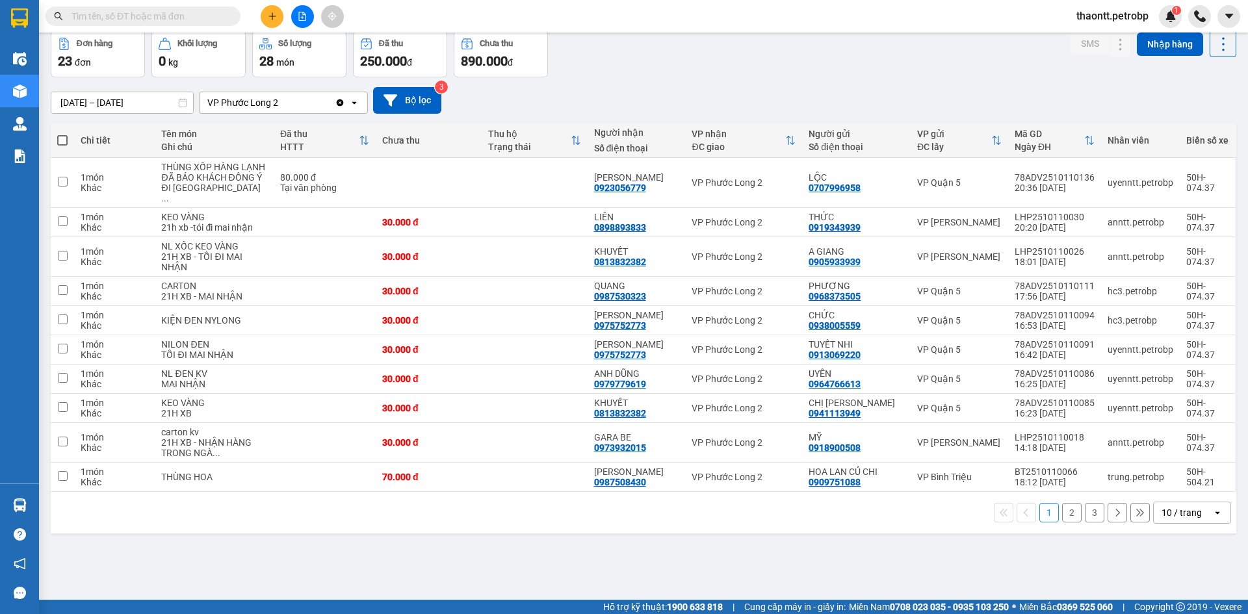
click at [1062, 523] on button "2" at bounding box center [1071, 512] width 19 height 19
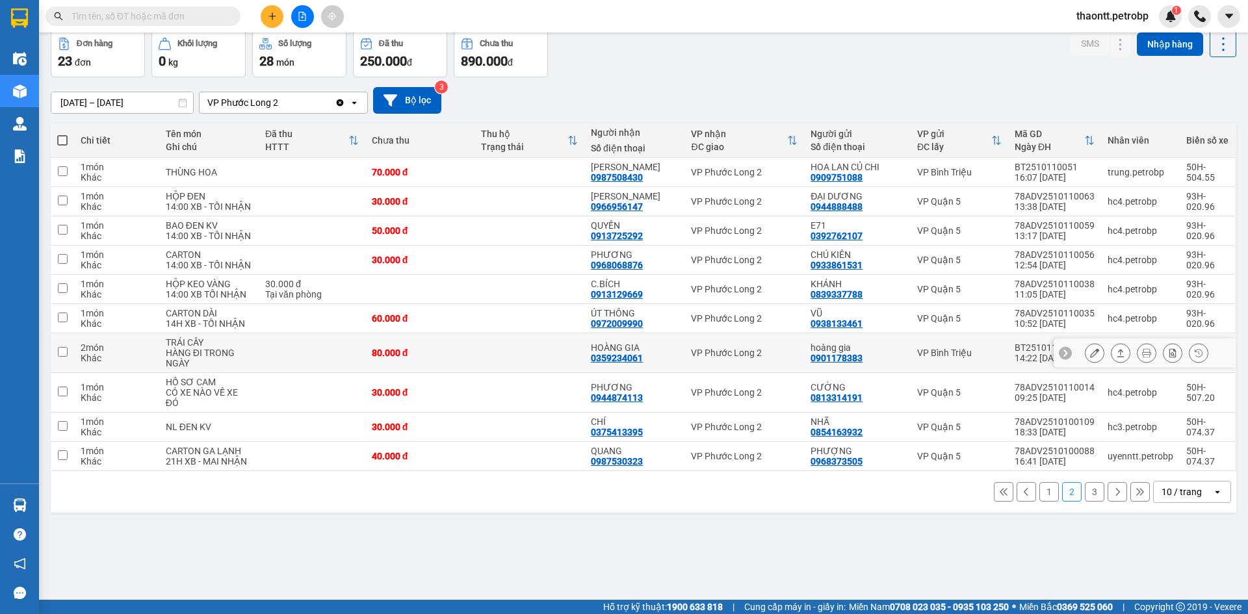
drag, startPoint x: 556, startPoint y: 353, endPoint x: 542, endPoint y: 330, distance: 26.9
click at [550, 344] on td at bounding box center [529, 353] width 110 height 40
checkbox input "true"
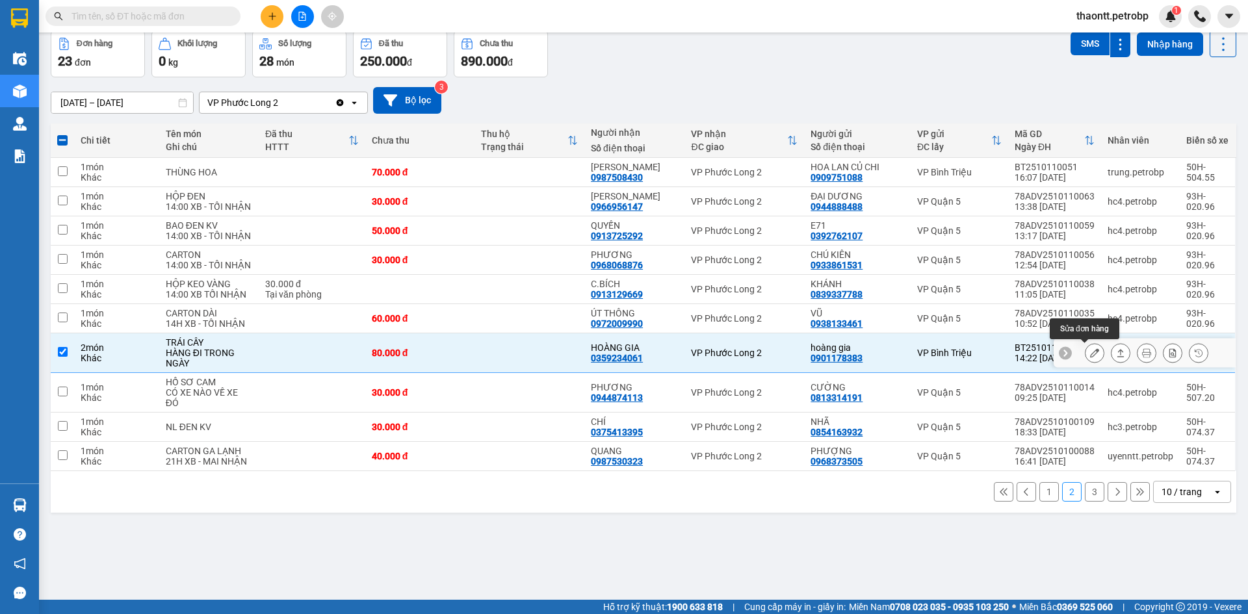
click at [1085, 350] on button at bounding box center [1094, 353] width 18 height 23
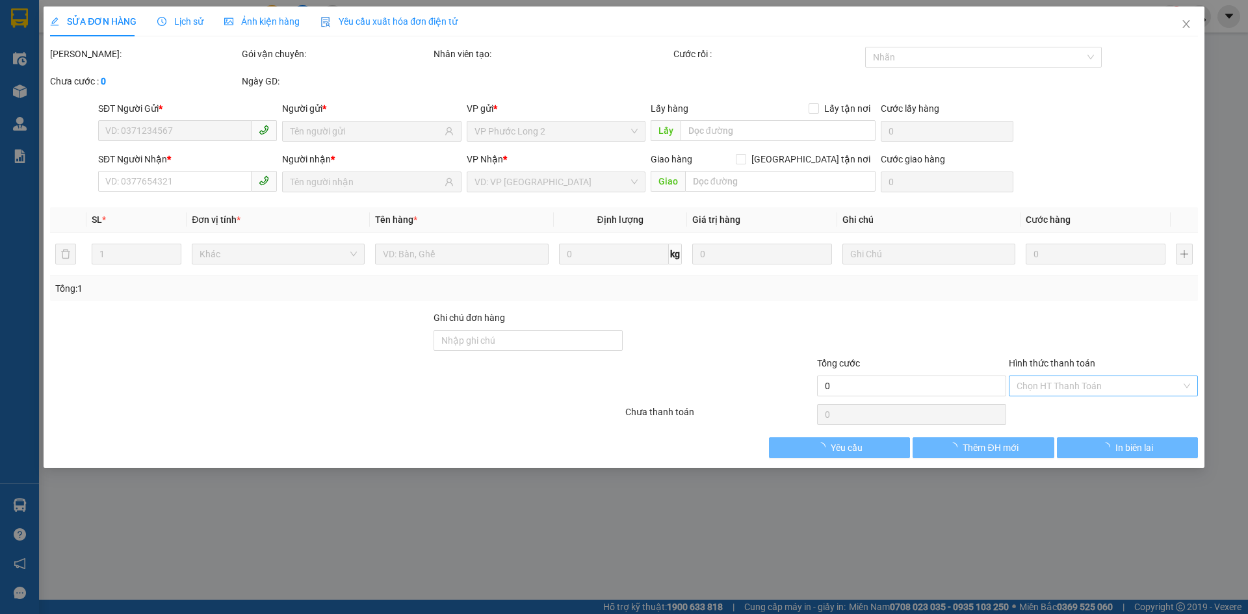
type input "0901178383"
type input "hoàng gia"
type input "0359234061"
type input "HOÀNG GIA"
type input "80.000"
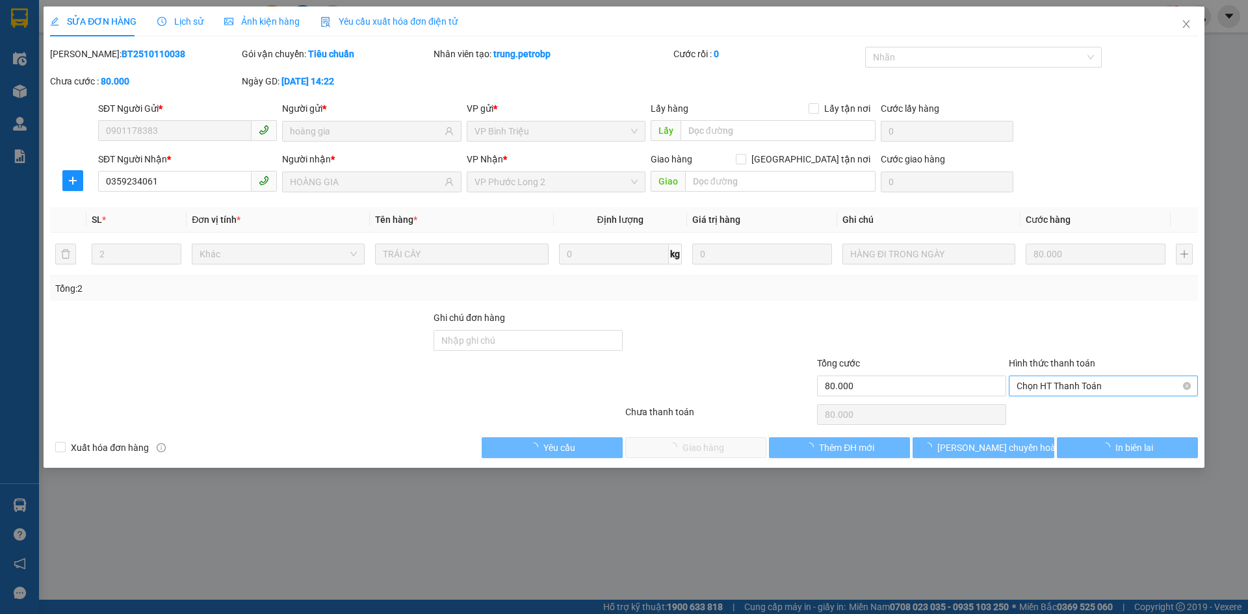
click at [1045, 390] on span "Chọn HT Thanh Toán" at bounding box center [1103, 385] width 174 height 19
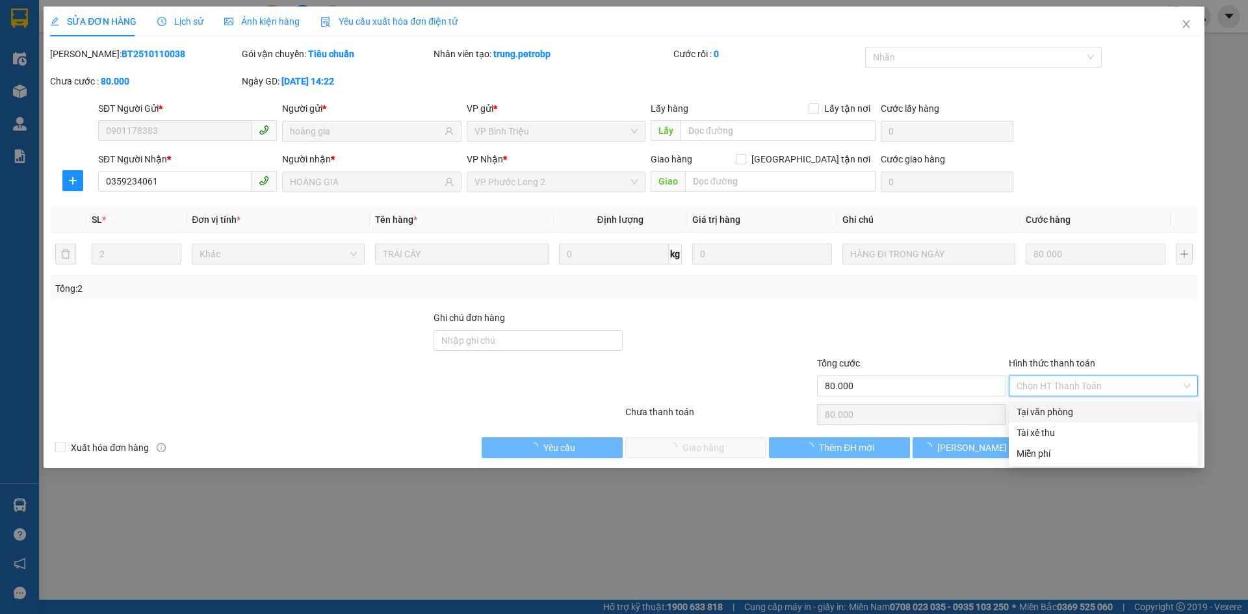
click at [1033, 410] on div "Tại văn phòng" at bounding box center [1103, 412] width 174 height 14
type input "0"
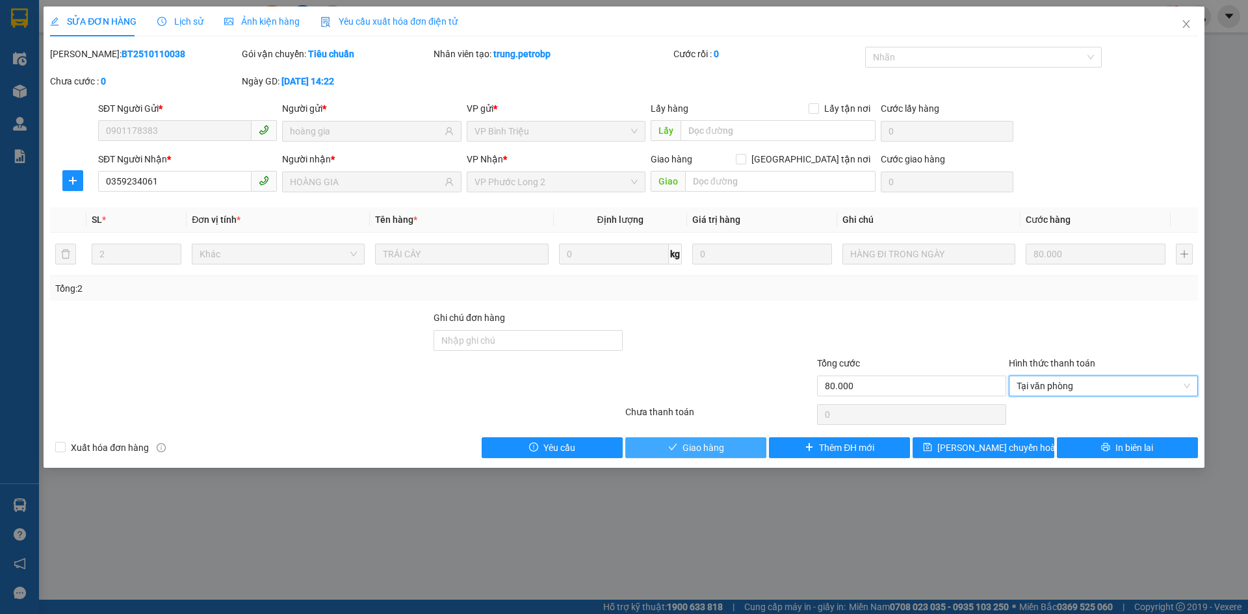
click at [747, 454] on button "Giao hàng" at bounding box center [695, 447] width 141 height 21
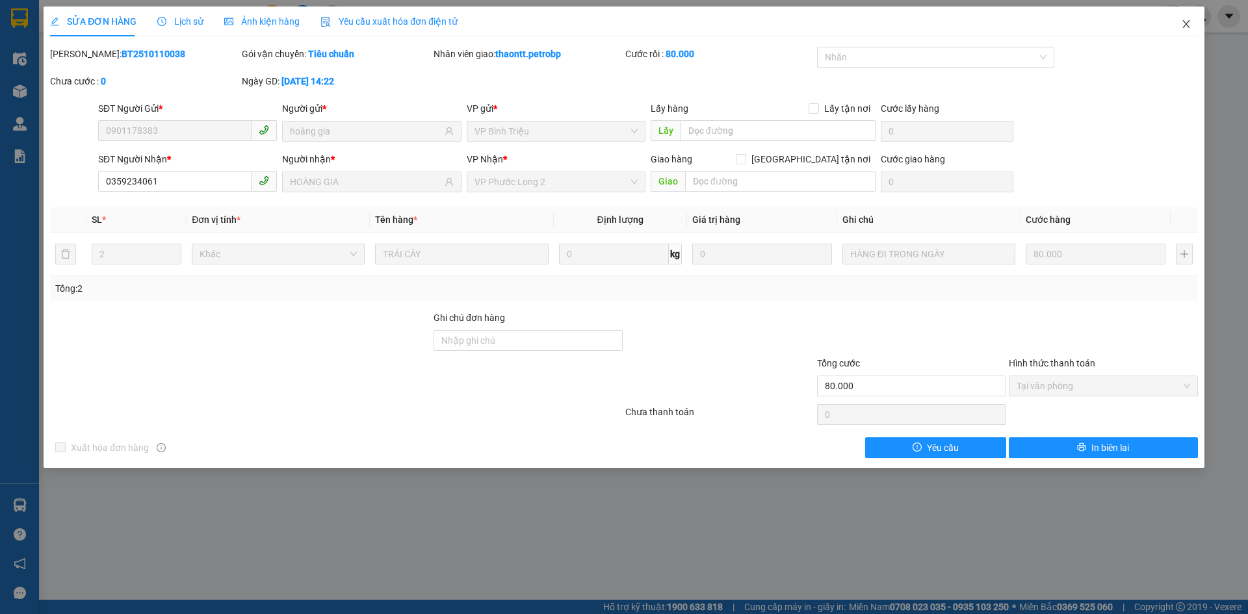
click at [1181, 25] on icon "close" at bounding box center [1186, 24] width 10 height 10
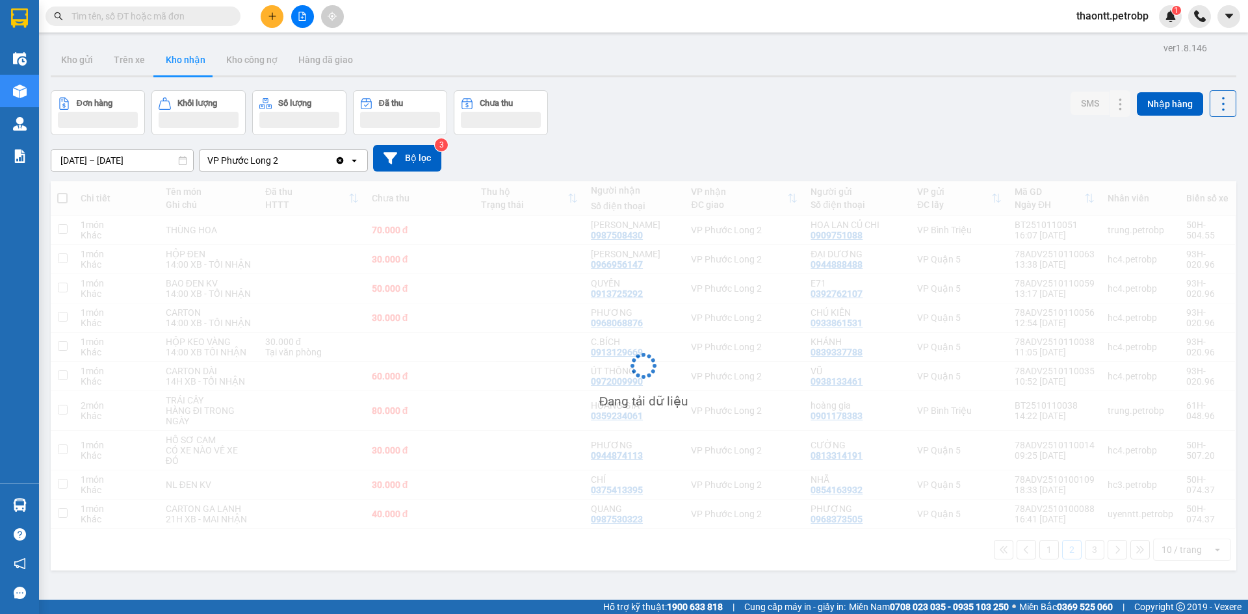
click at [763, 120] on div "Đơn hàng Khối lượng Số lượng Đã thu Chưa thu SMS Nhập hàng" at bounding box center [643, 112] width 1185 height 45
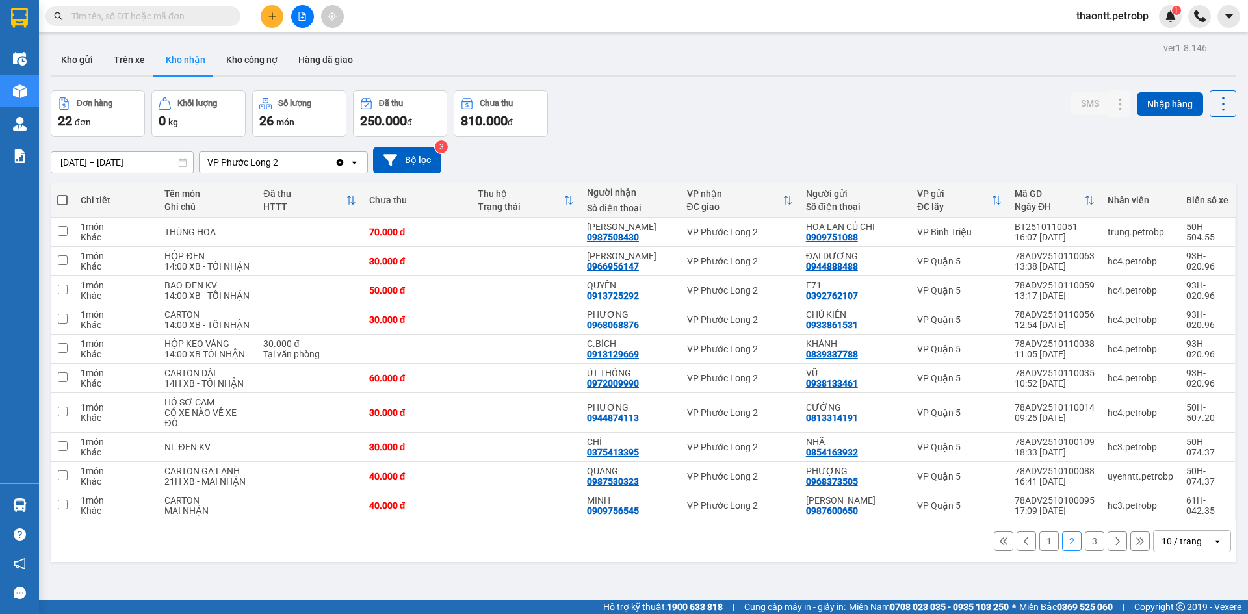
click at [742, 120] on div "Đơn hàng 22 đơn Khối lượng 0 kg Số lượng 26 món Đã thu 250.000 đ Chưa thu 810.0…" at bounding box center [643, 113] width 1185 height 47
click at [516, 231] on td at bounding box center [525, 232] width 109 height 29
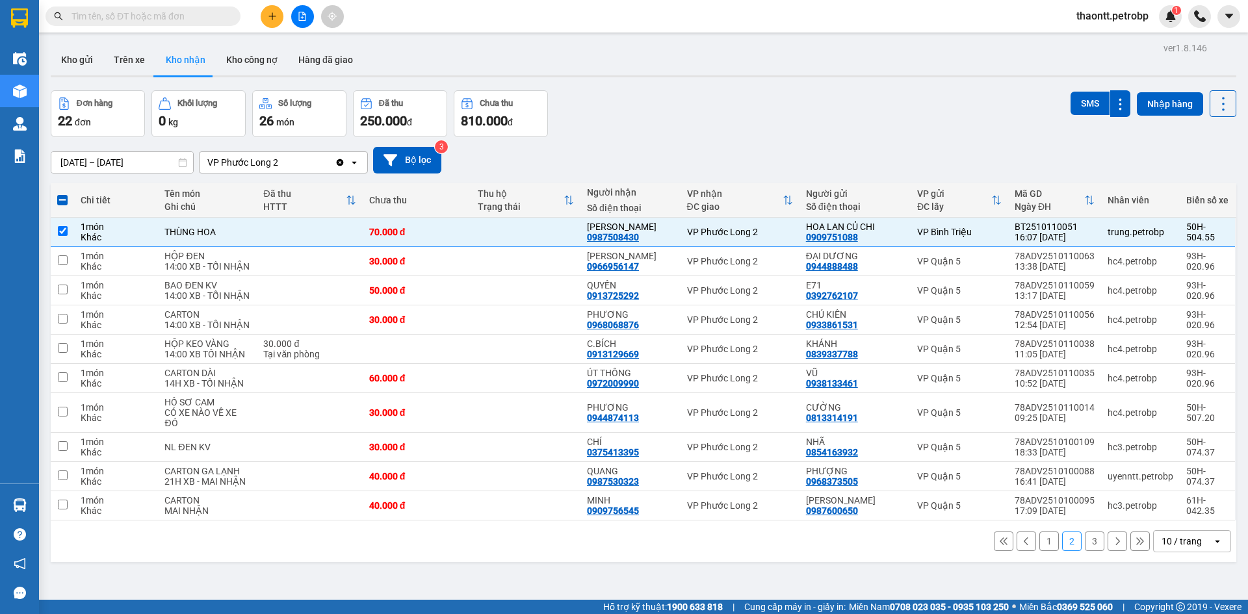
click at [1044, 539] on button "1" at bounding box center [1048, 541] width 19 height 19
checkbox input "false"
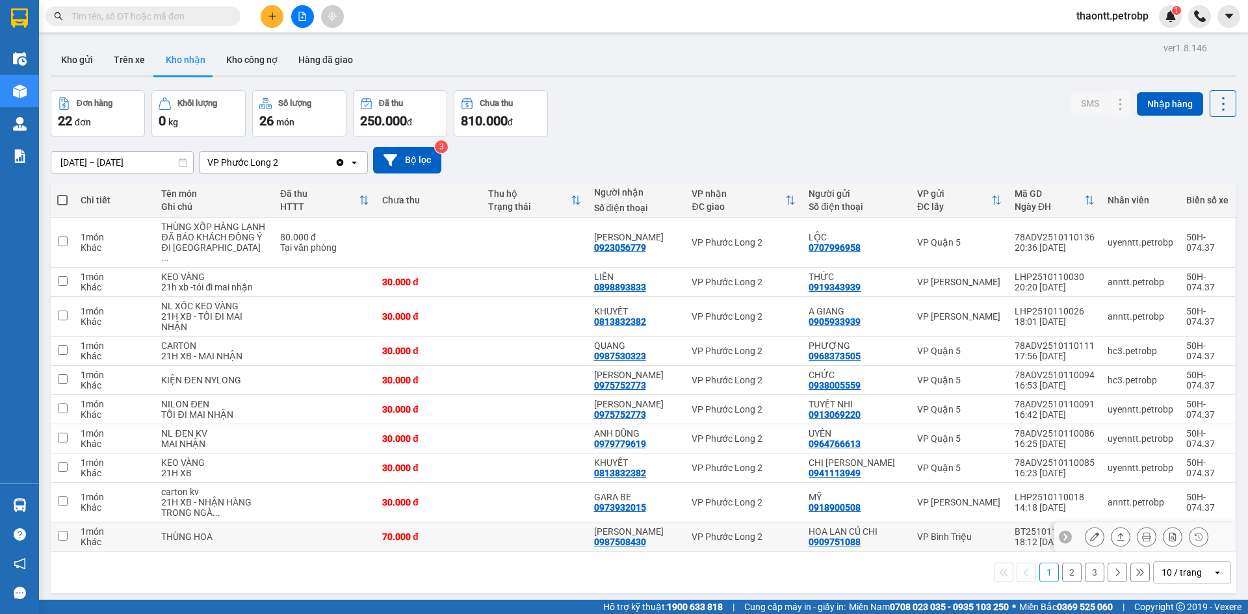
click at [570, 552] on td at bounding box center [535, 537] width 106 height 29
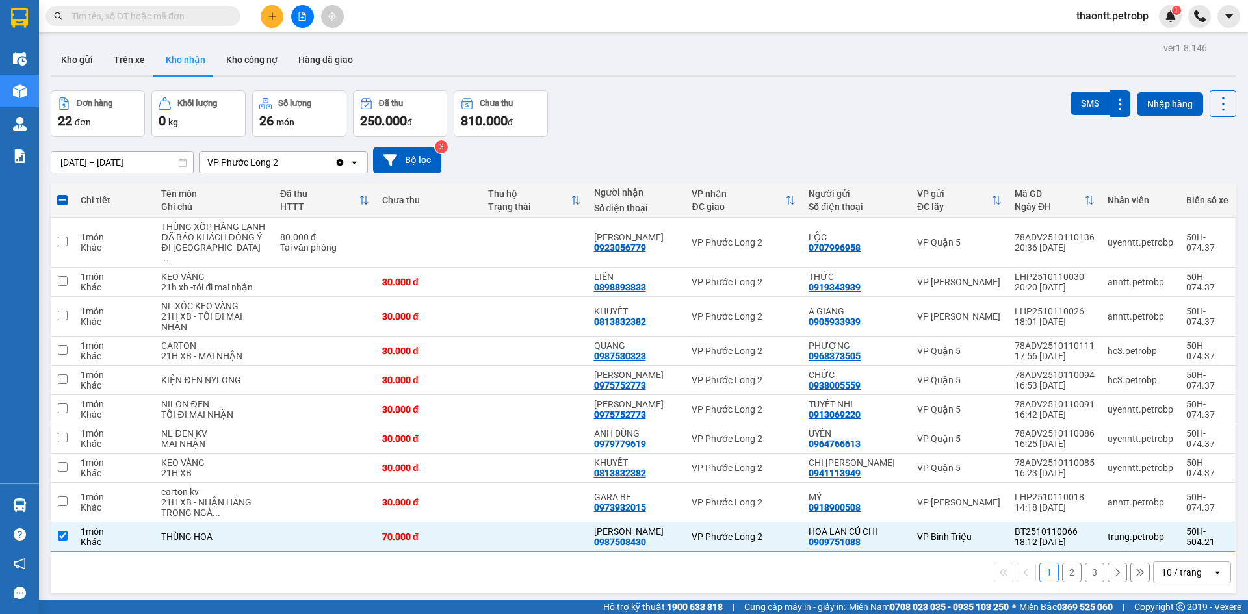
click at [679, 95] on div "Đơn hàng 22 đơn Khối lượng 0 kg Số lượng 26 món Đã thu 250.000 đ Chưa thu 810.0…" at bounding box center [643, 113] width 1185 height 47
click at [526, 552] on td at bounding box center [535, 537] width 106 height 29
checkbox input "false"
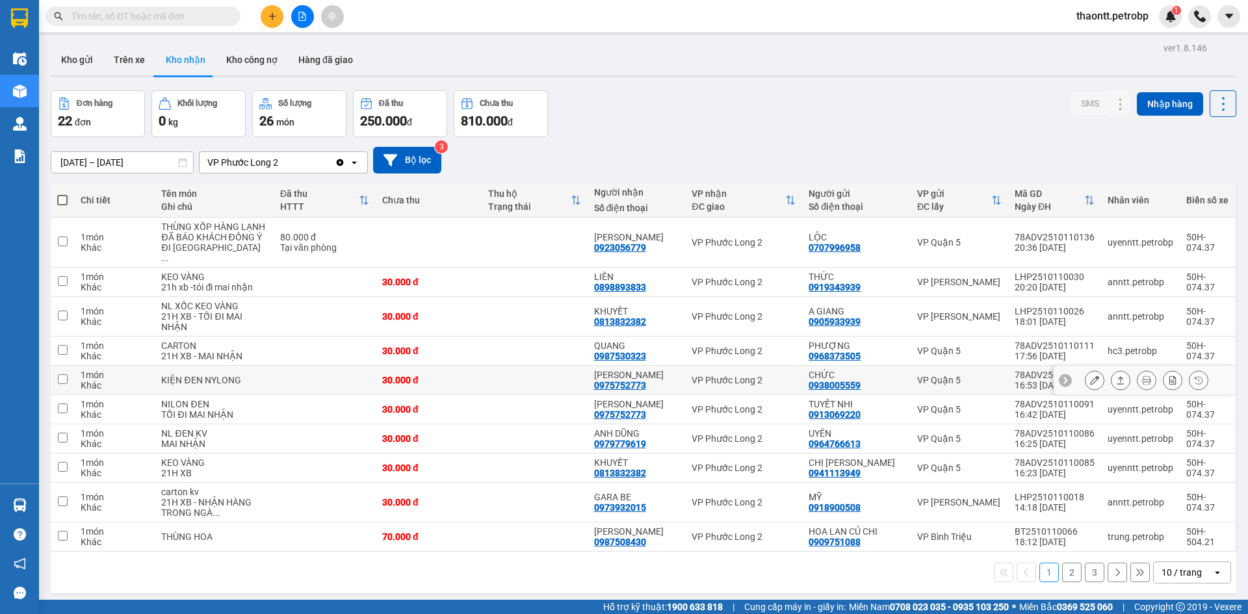
scroll to position [60, 0]
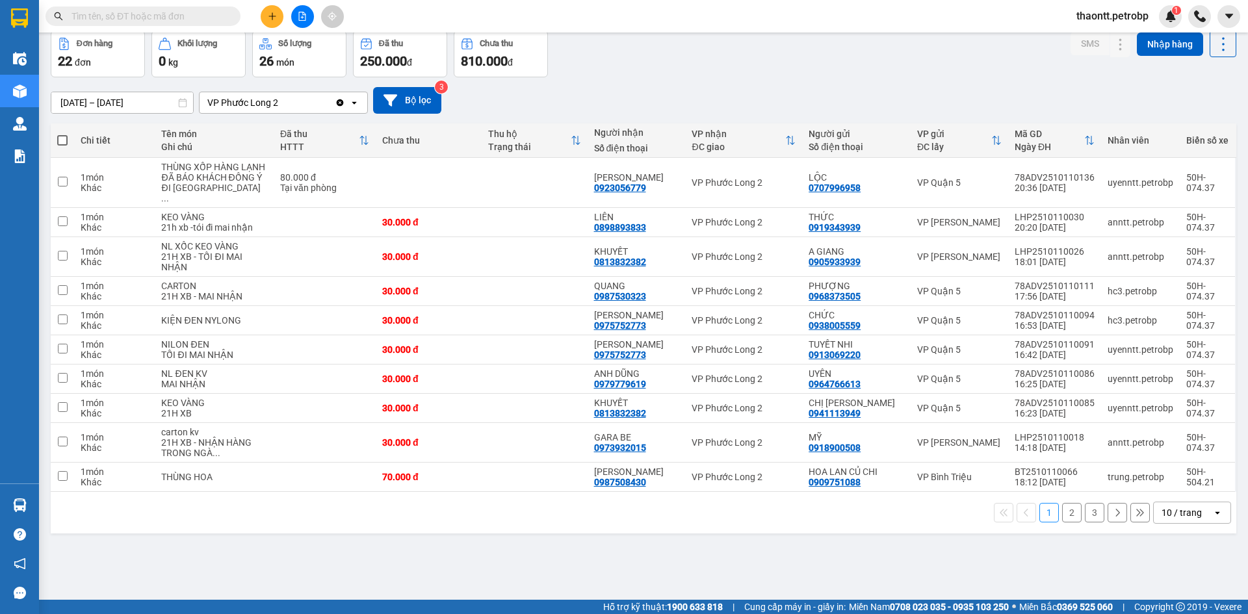
click at [1063, 521] on button "2" at bounding box center [1071, 512] width 19 height 19
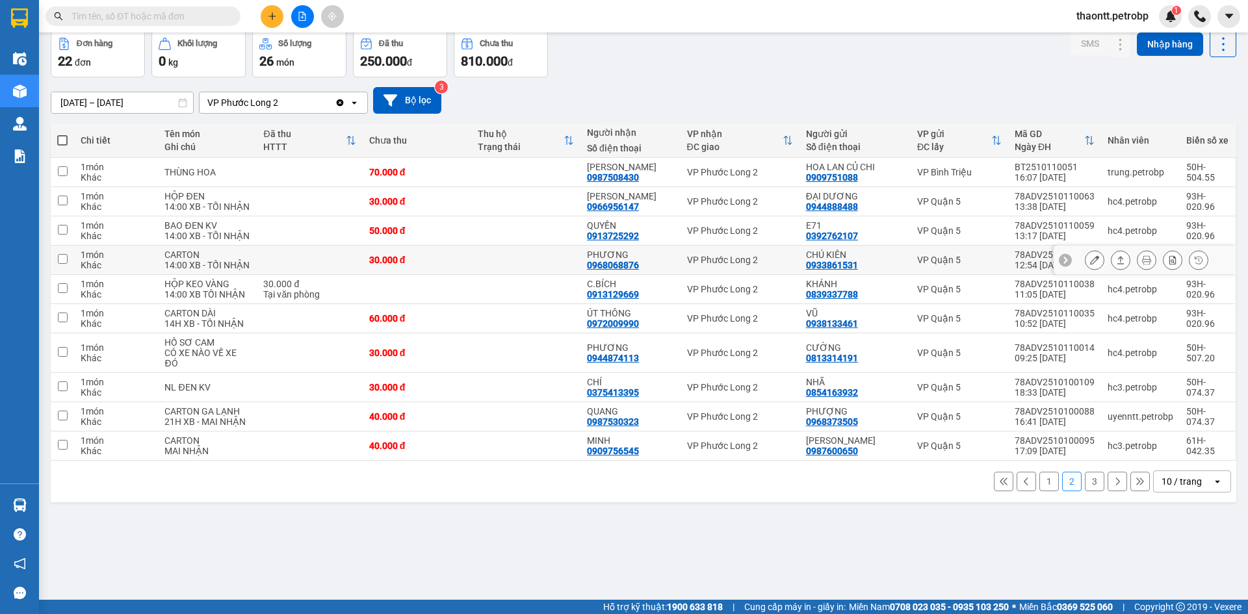
click at [503, 262] on td at bounding box center [525, 260] width 109 height 29
checkbox input "true"
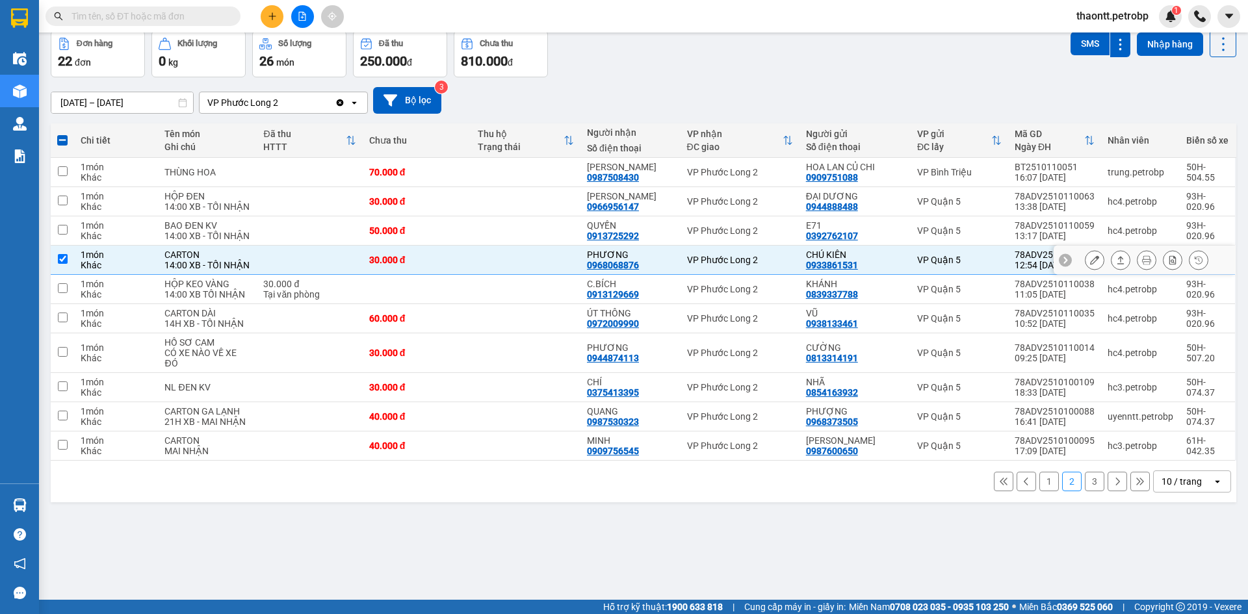
click at [1085, 266] on button at bounding box center [1094, 260] width 18 height 23
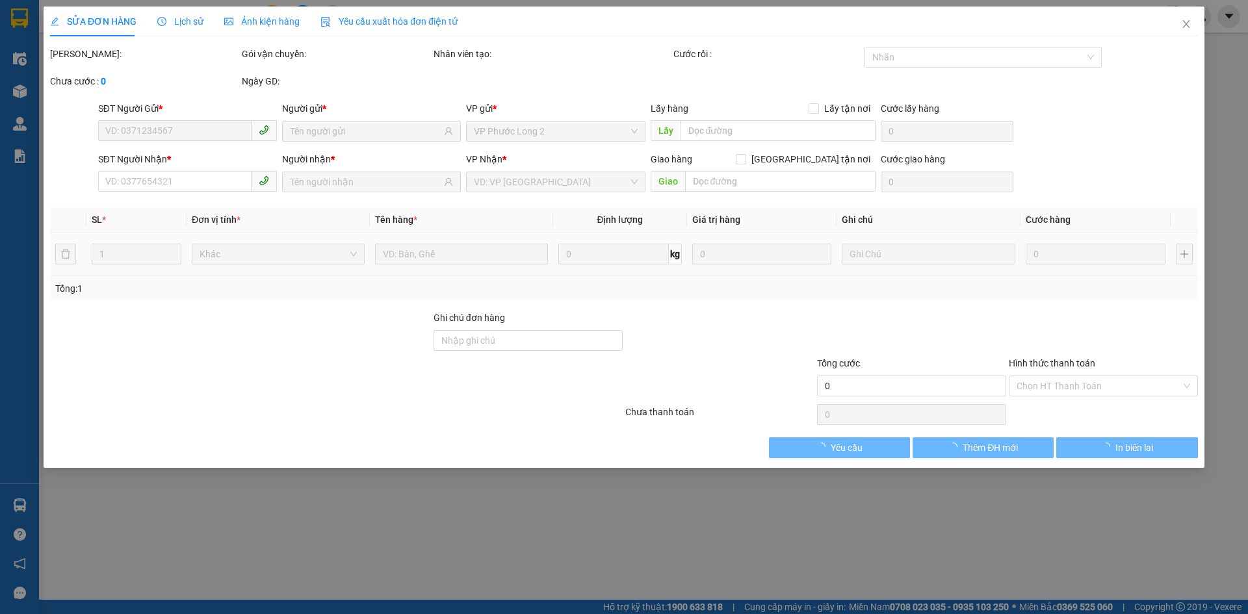
type input "0933861531"
type input "CHÚ KIÊN"
type input "0968068876"
type input "PHƯƠNG"
type input "30.000"
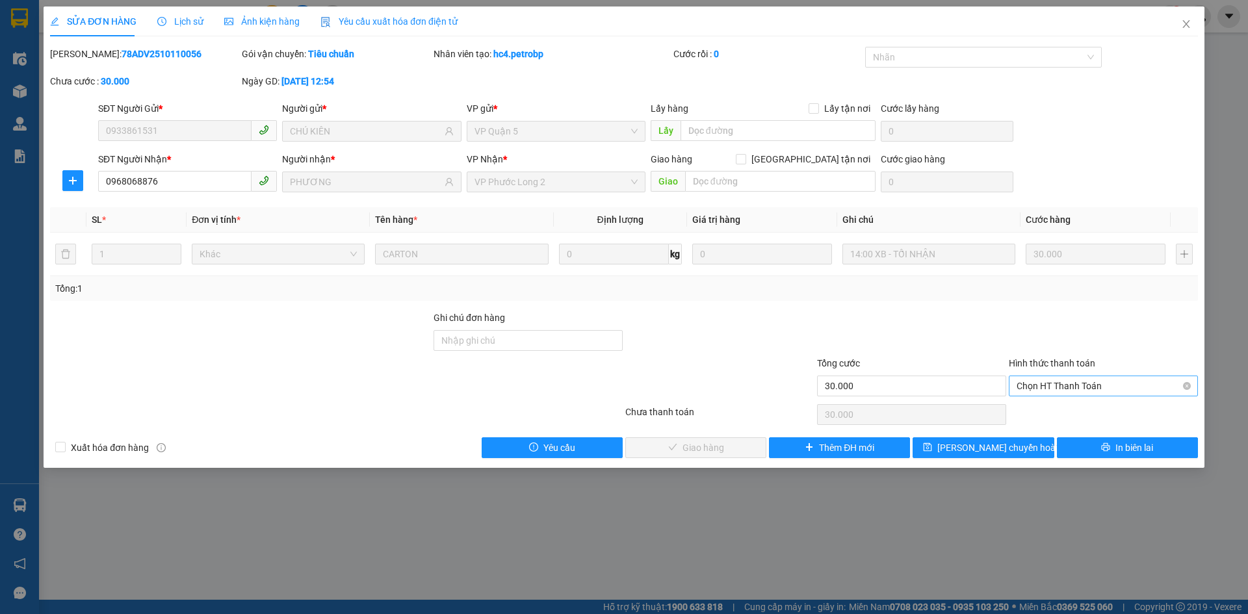
click at [1048, 383] on span "Chọn HT Thanh Toán" at bounding box center [1103, 385] width 174 height 19
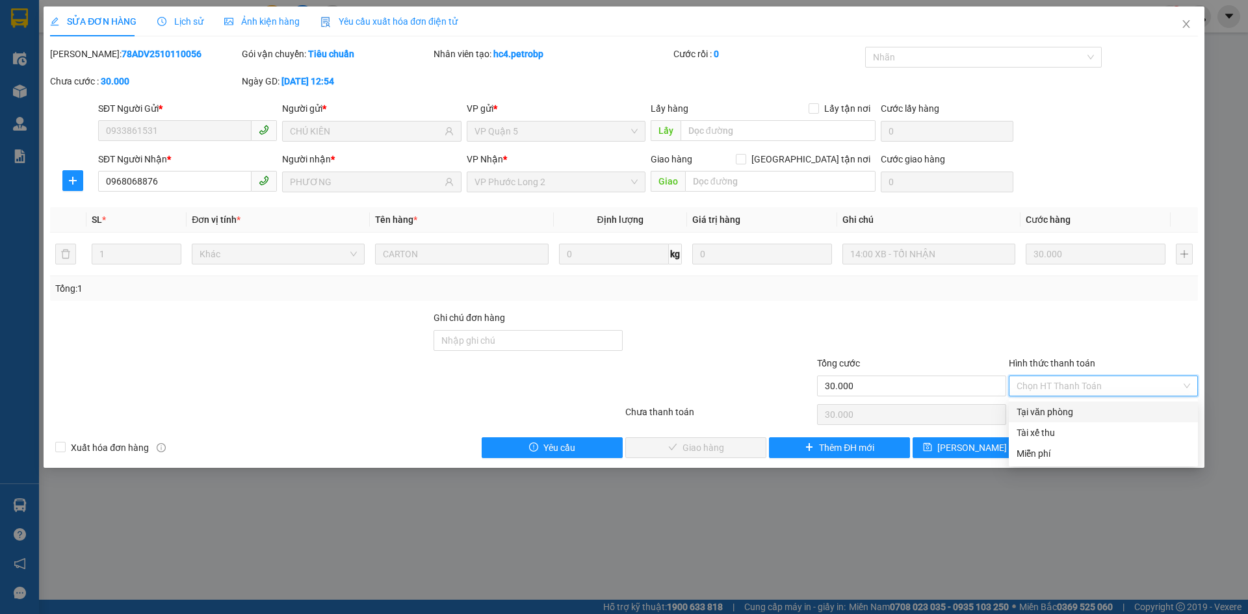
click at [1042, 411] on div "Tại văn phòng" at bounding box center [1103, 412] width 174 height 14
type input "0"
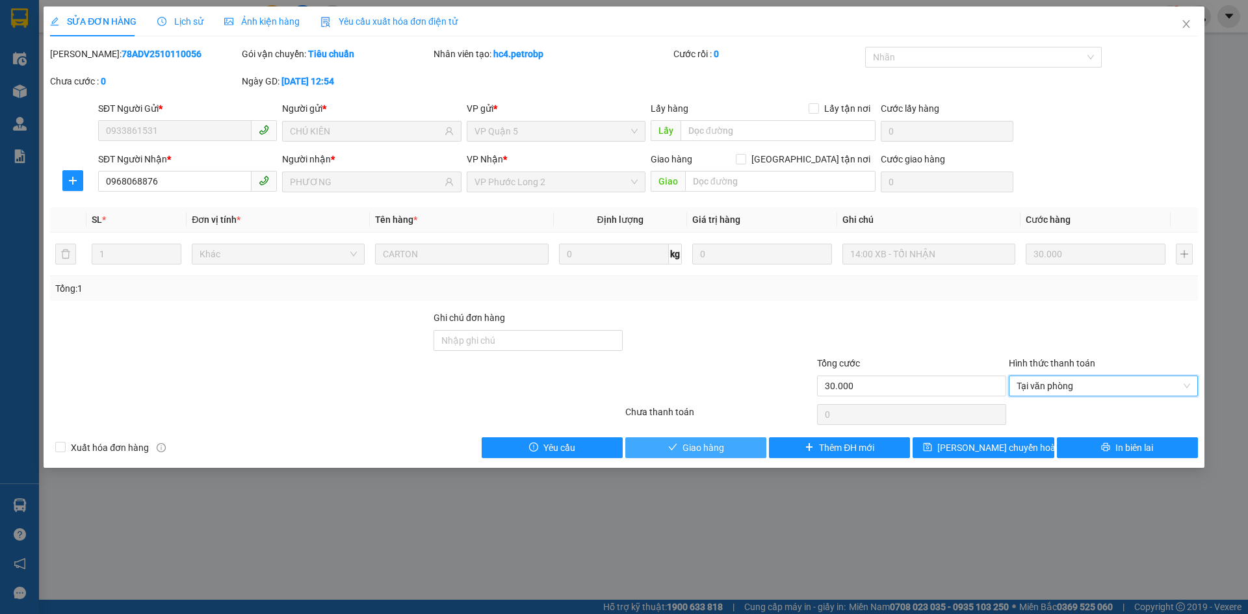
click at [714, 448] on span "Giao hàng" at bounding box center [703, 448] width 42 height 14
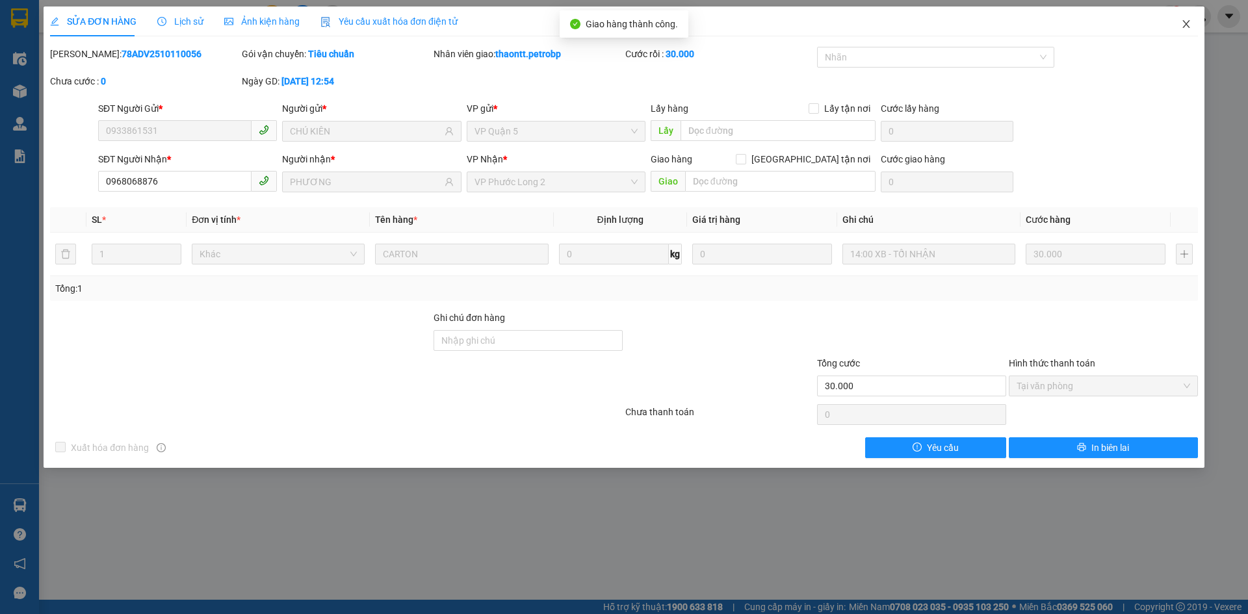
click at [1185, 29] on icon "close" at bounding box center [1186, 24] width 10 height 10
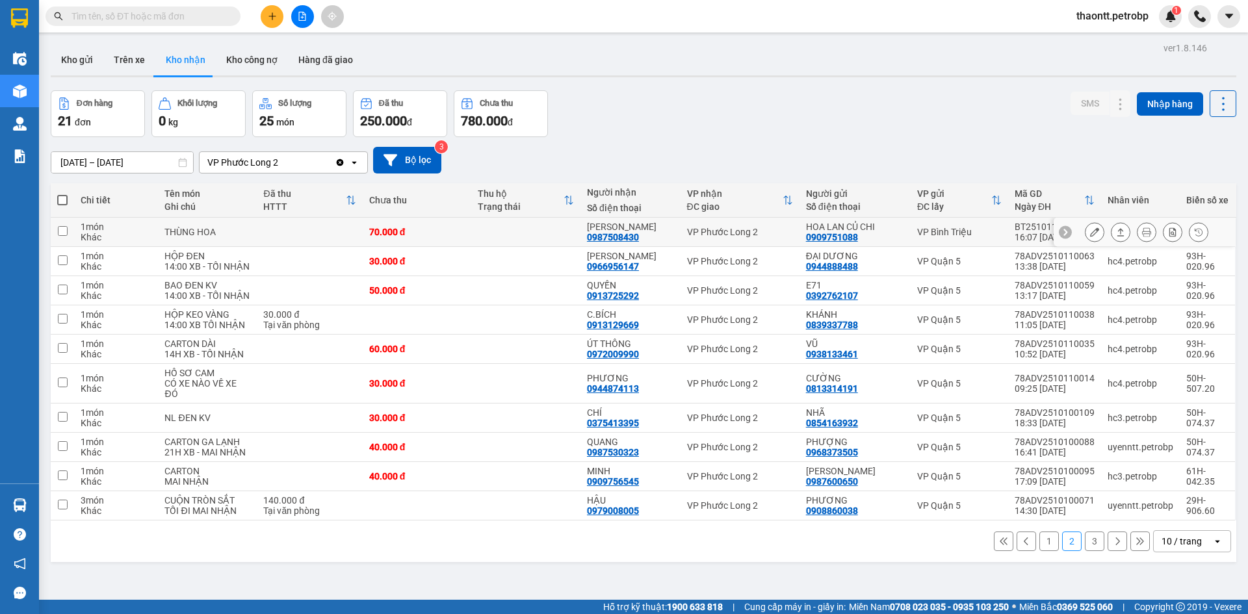
click at [517, 235] on td at bounding box center [525, 232] width 109 height 29
checkbox input "true"
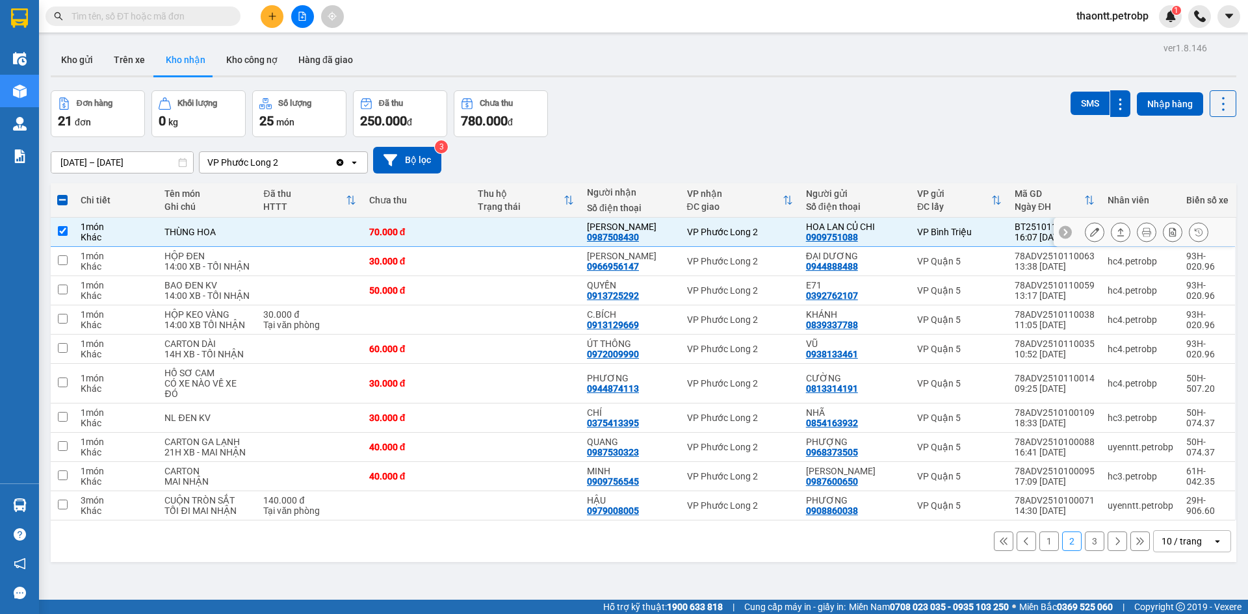
click at [1090, 234] on icon at bounding box center [1094, 231] width 9 height 9
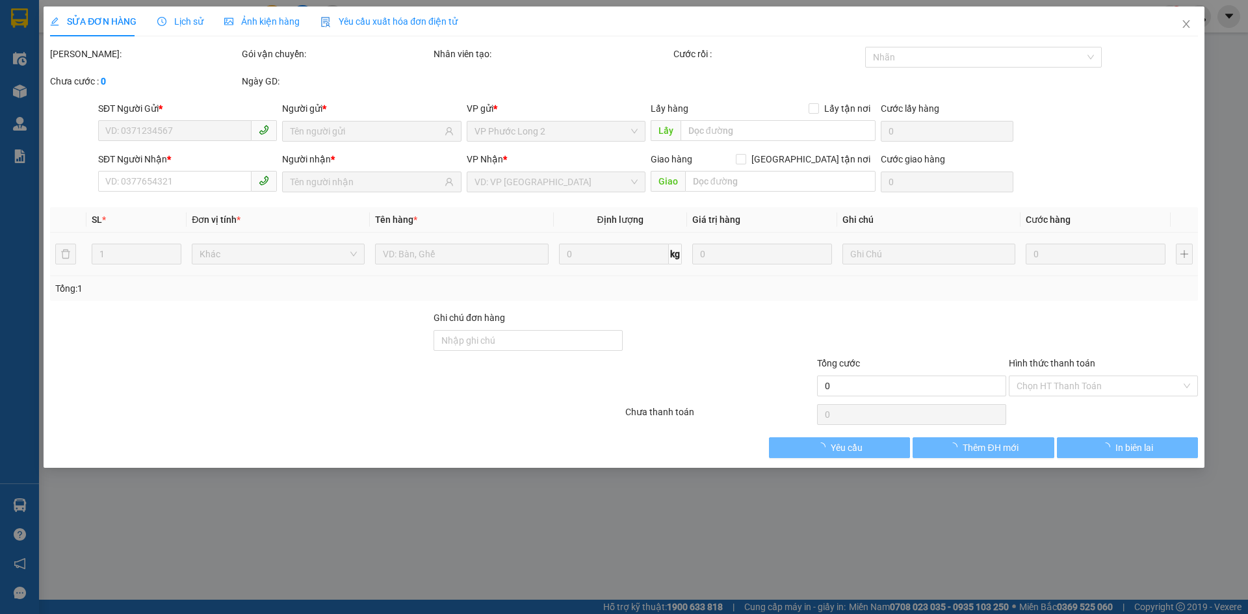
type input "0909751088"
type input "HOA LAN CỦ CHI"
type input "0987508430"
type input "HỒNG ÂN"
type input "70.000"
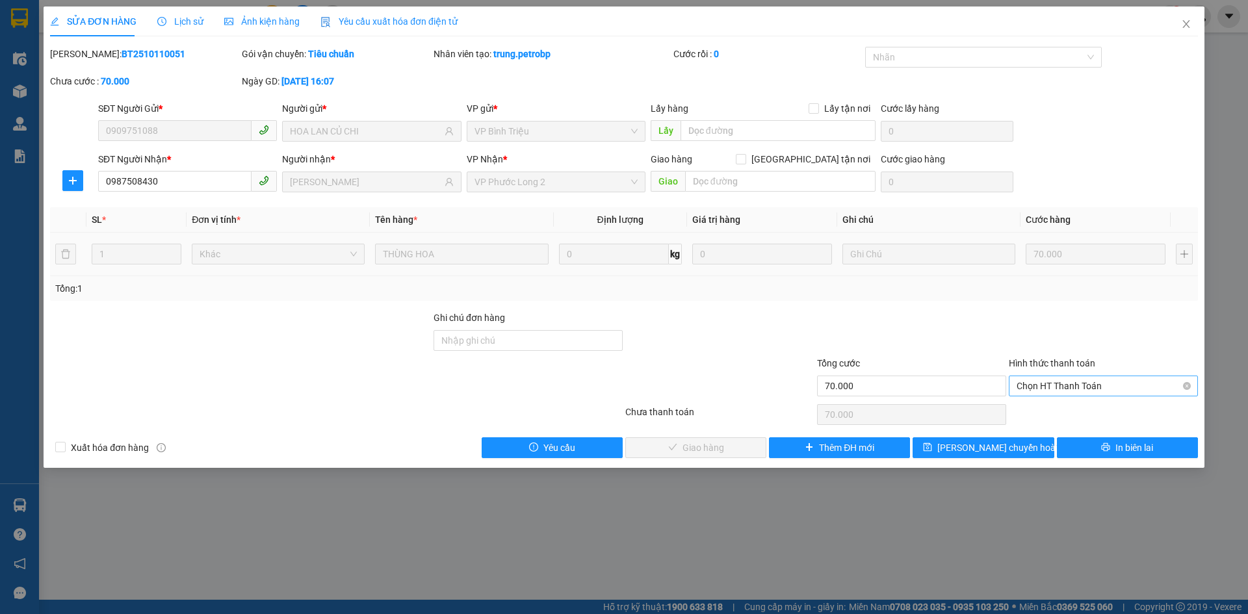
click at [1067, 389] on span "Chọn HT Thanh Toán" at bounding box center [1103, 385] width 174 height 19
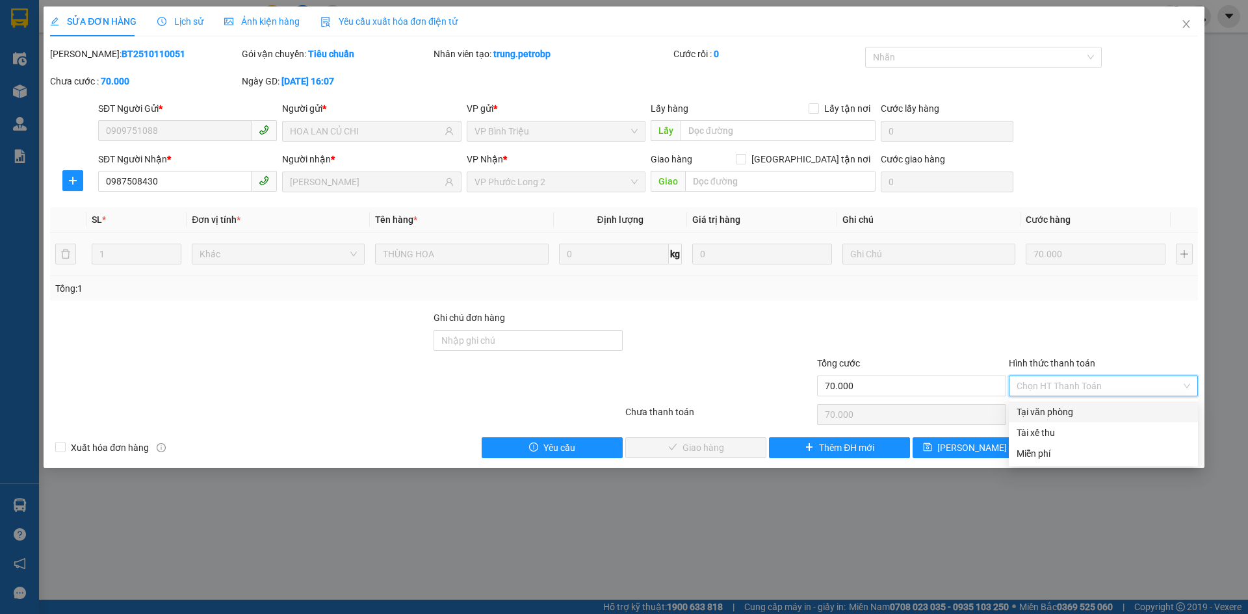
click at [1057, 413] on div "Tại văn phòng" at bounding box center [1103, 412] width 174 height 14
type input "0"
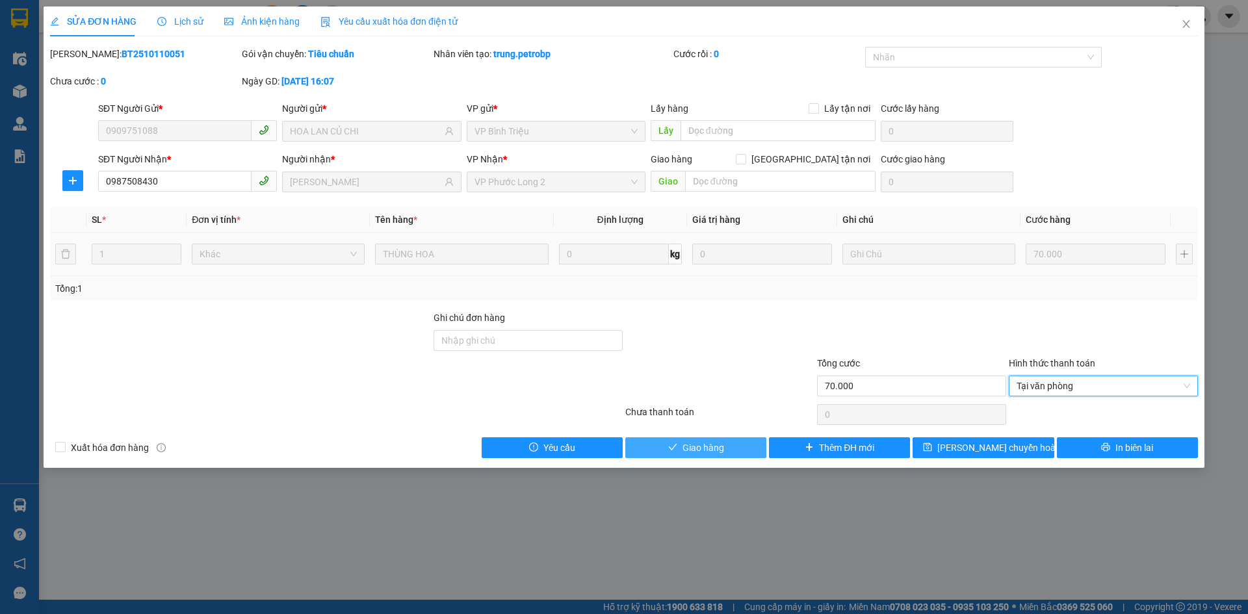
click at [729, 448] on button "Giao hàng" at bounding box center [695, 447] width 141 height 21
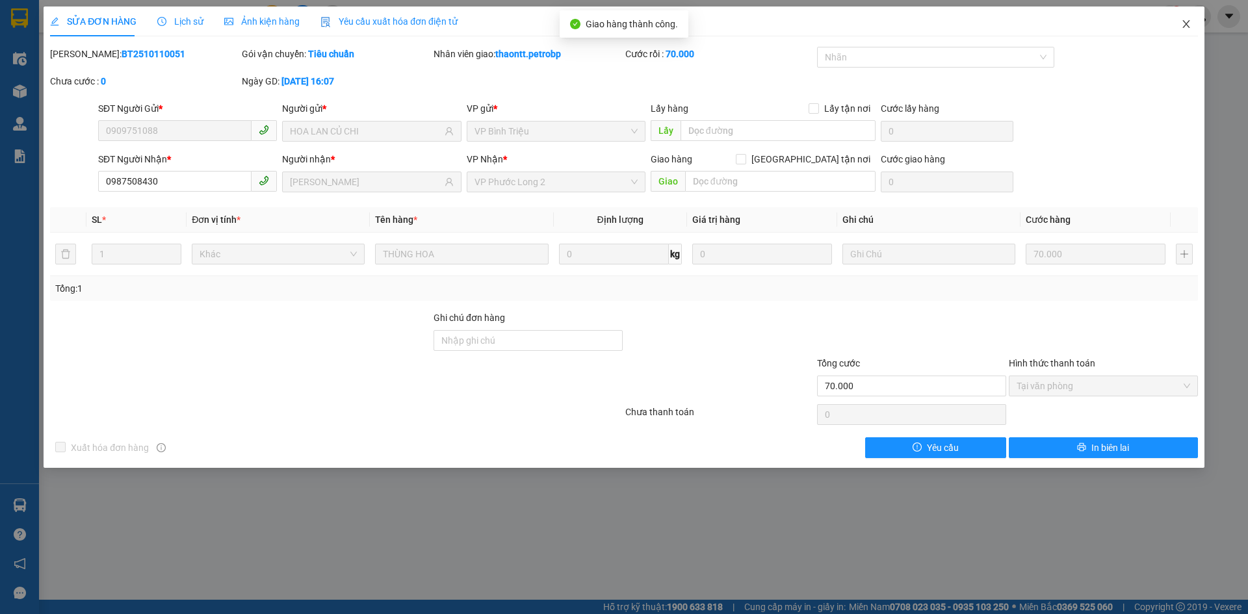
click at [1185, 22] on icon "close" at bounding box center [1186, 24] width 10 height 10
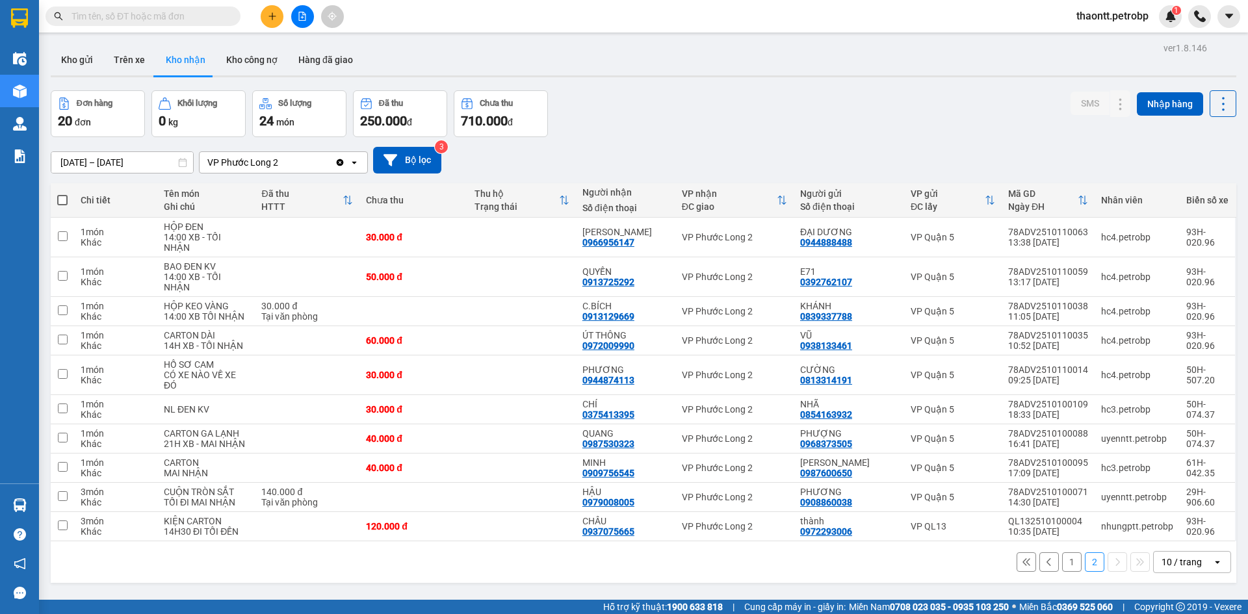
click at [1062, 552] on button "1" at bounding box center [1071, 561] width 19 height 19
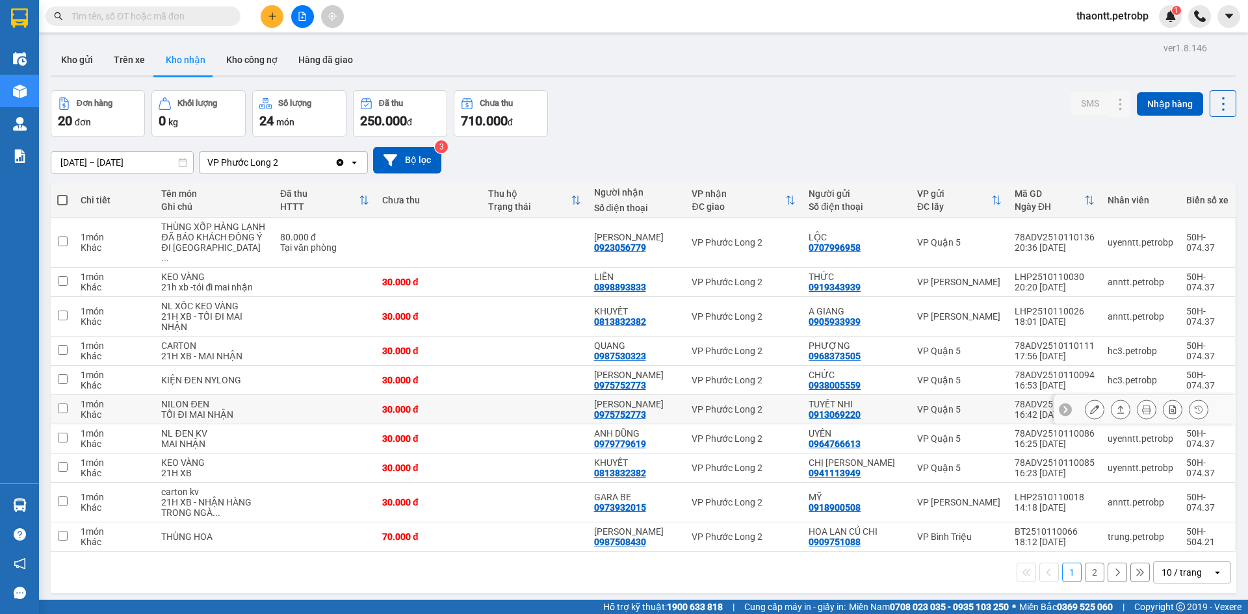
scroll to position [60, 0]
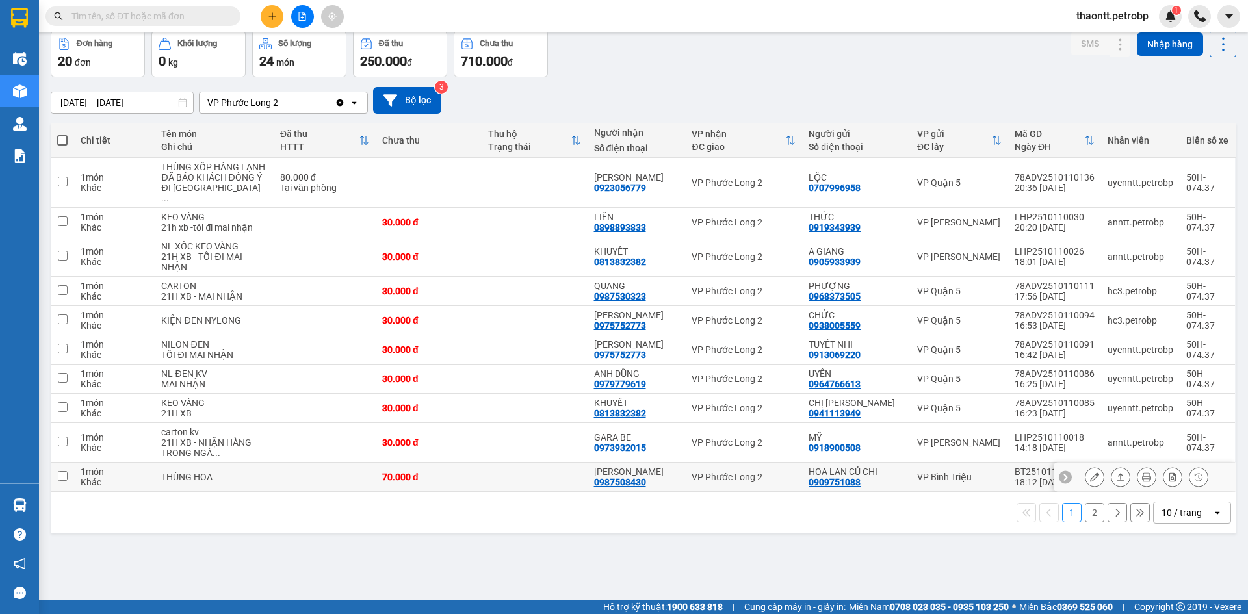
click at [549, 485] on td at bounding box center [535, 477] width 106 height 29
checkbox input "true"
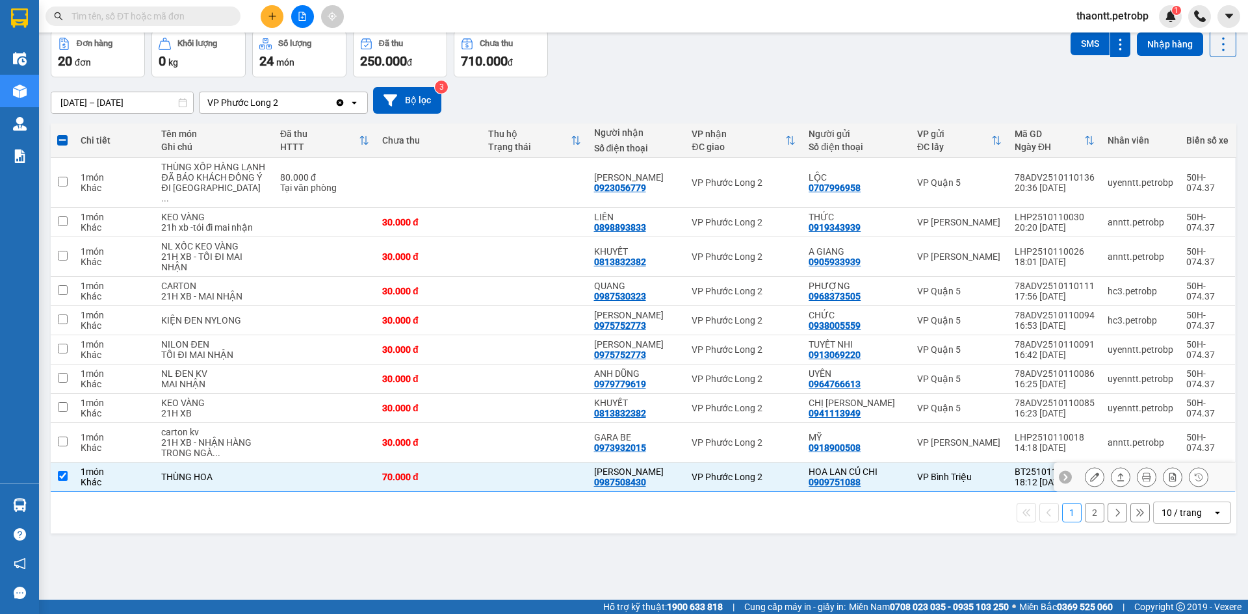
click at [1090, 487] on button at bounding box center [1094, 477] width 18 height 23
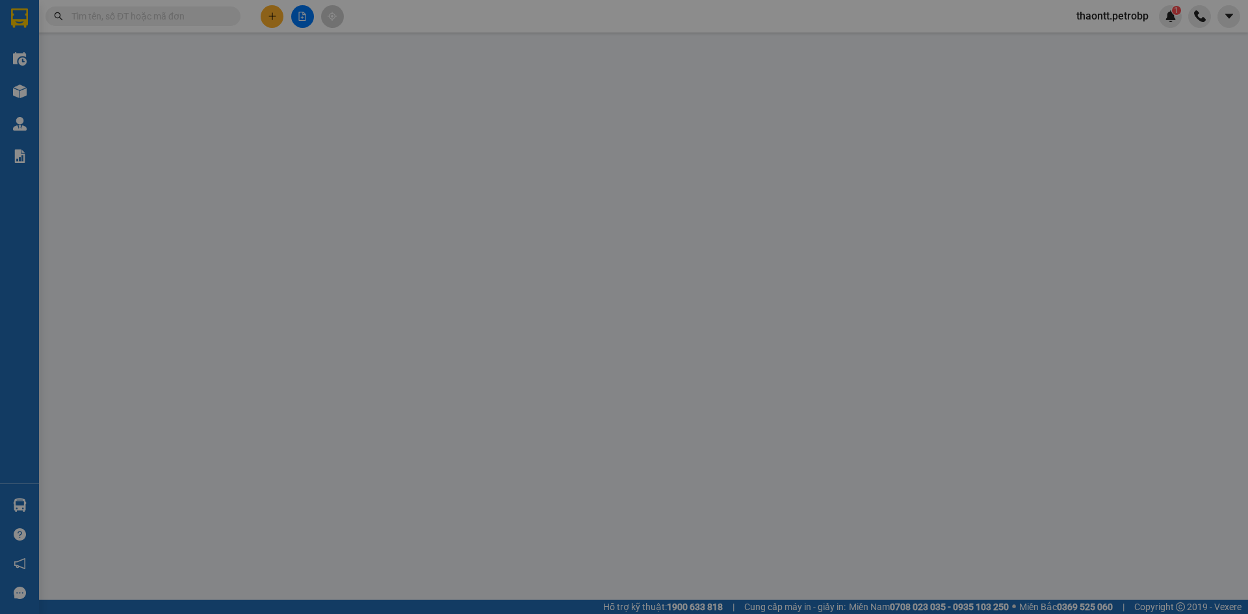
type input "0909751088"
type input "HOA LAN CỦ CHI"
type input "0987508430"
type input "HỒNG ÂN"
type input "70.000"
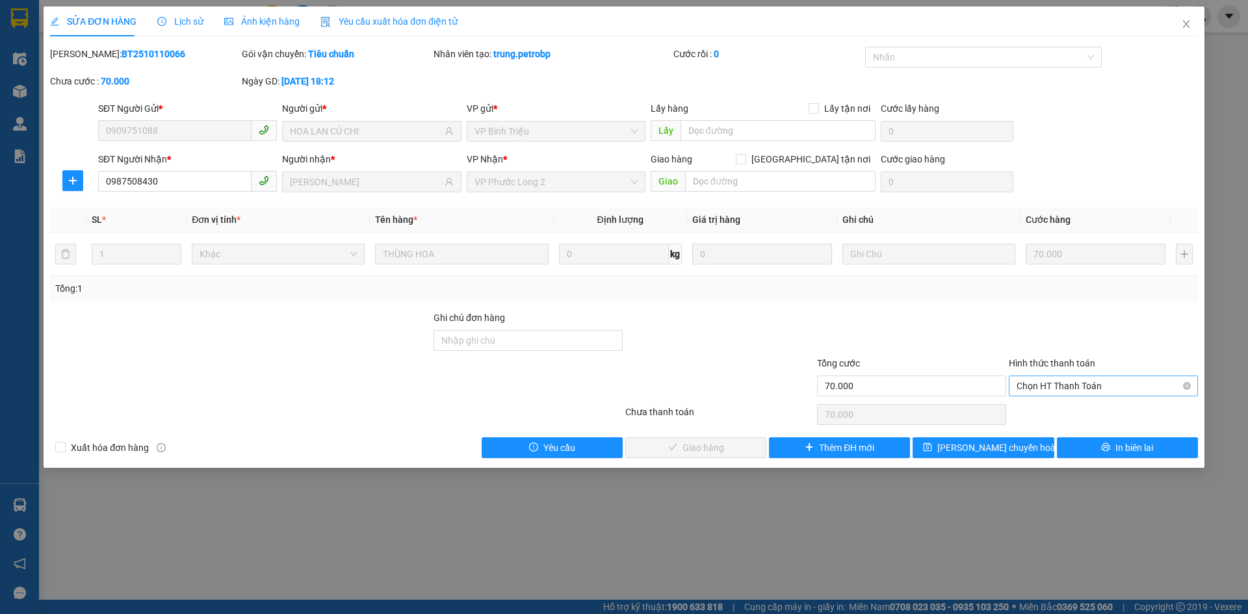
click at [1078, 385] on span "Chọn HT Thanh Toán" at bounding box center [1103, 385] width 174 height 19
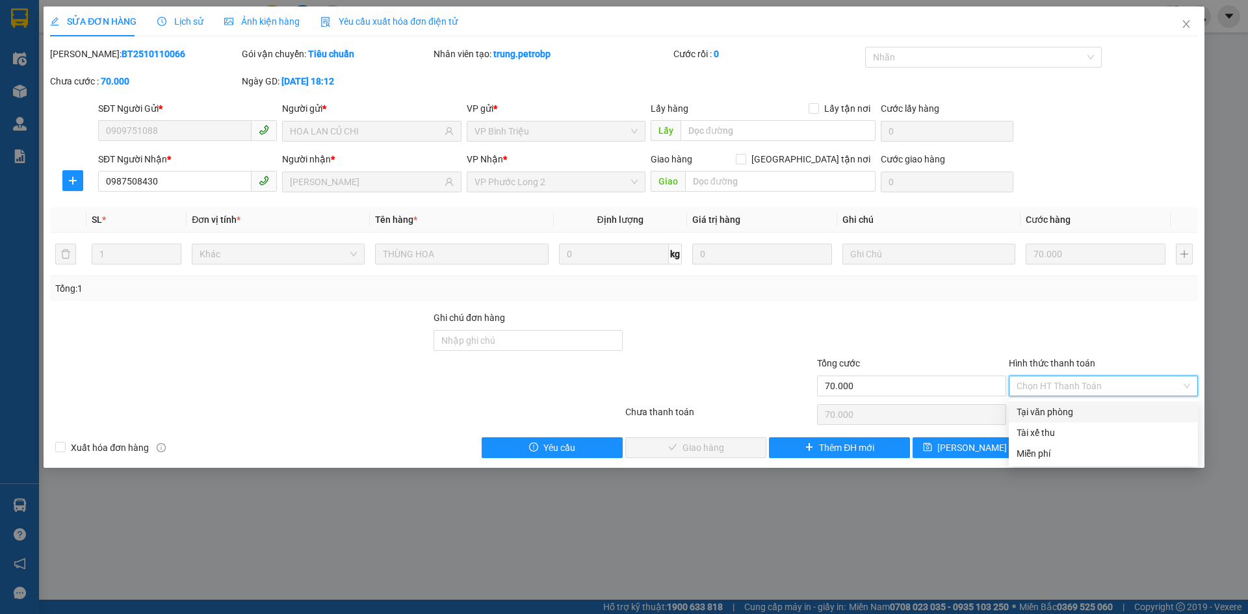
click at [1065, 412] on div "Tại văn phòng" at bounding box center [1103, 412] width 174 height 14
type input "0"
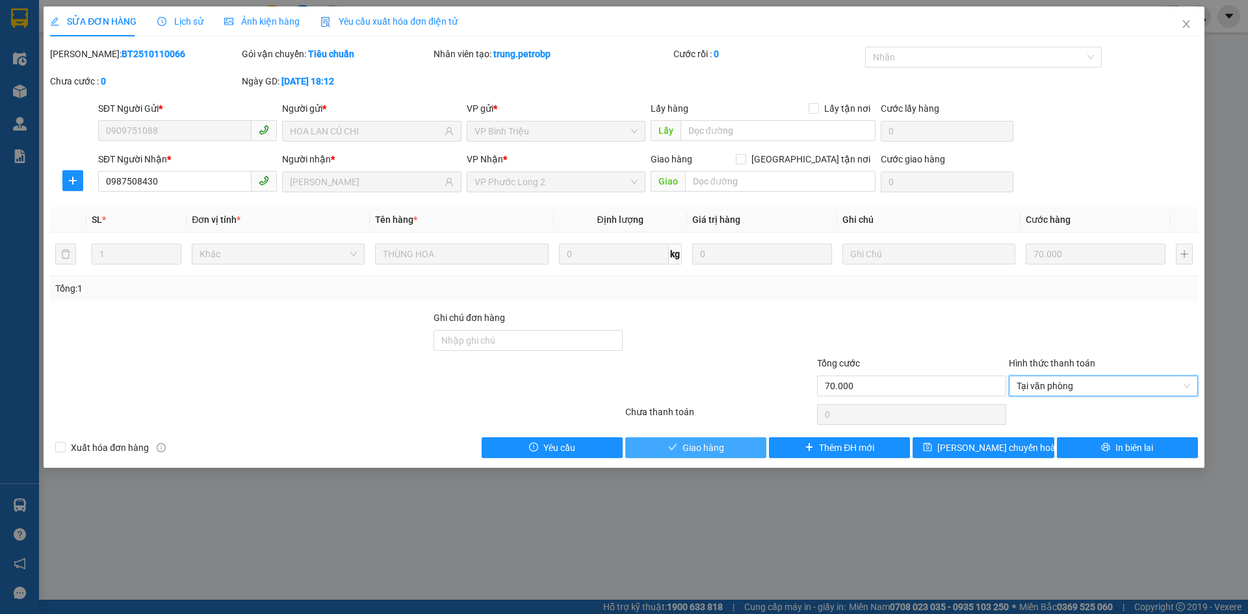
click at [683, 445] on span "Giao hàng" at bounding box center [703, 448] width 42 height 14
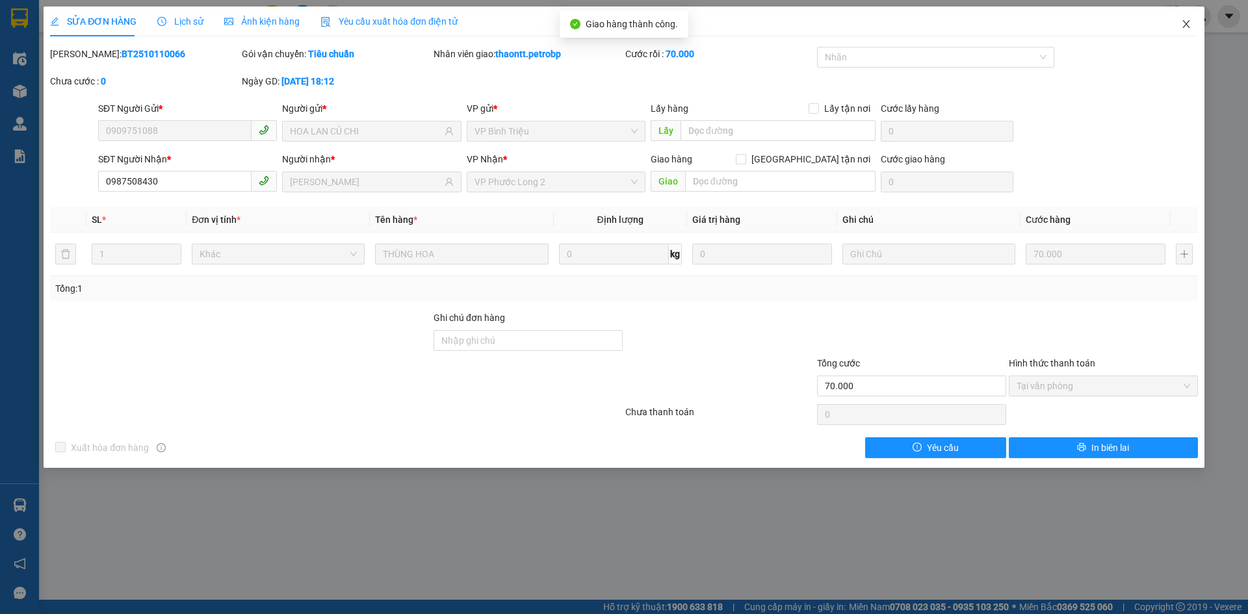
click at [1190, 25] on icon "close" at bounding box center [1186, 24] width 10 height 10
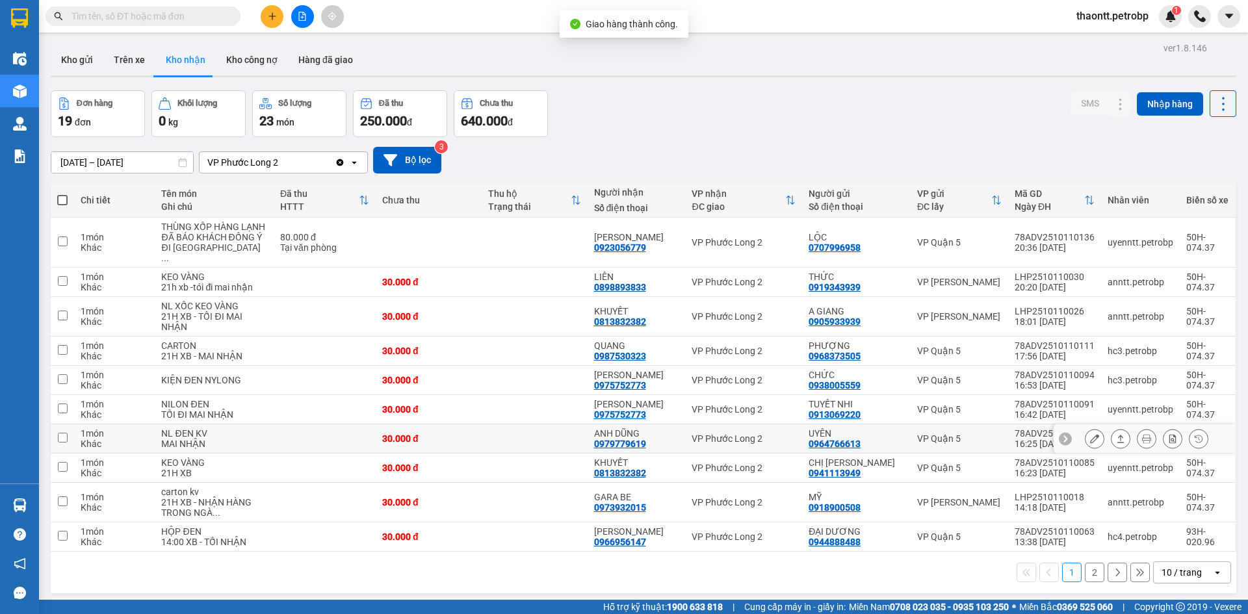
scroll to position [60, 0]
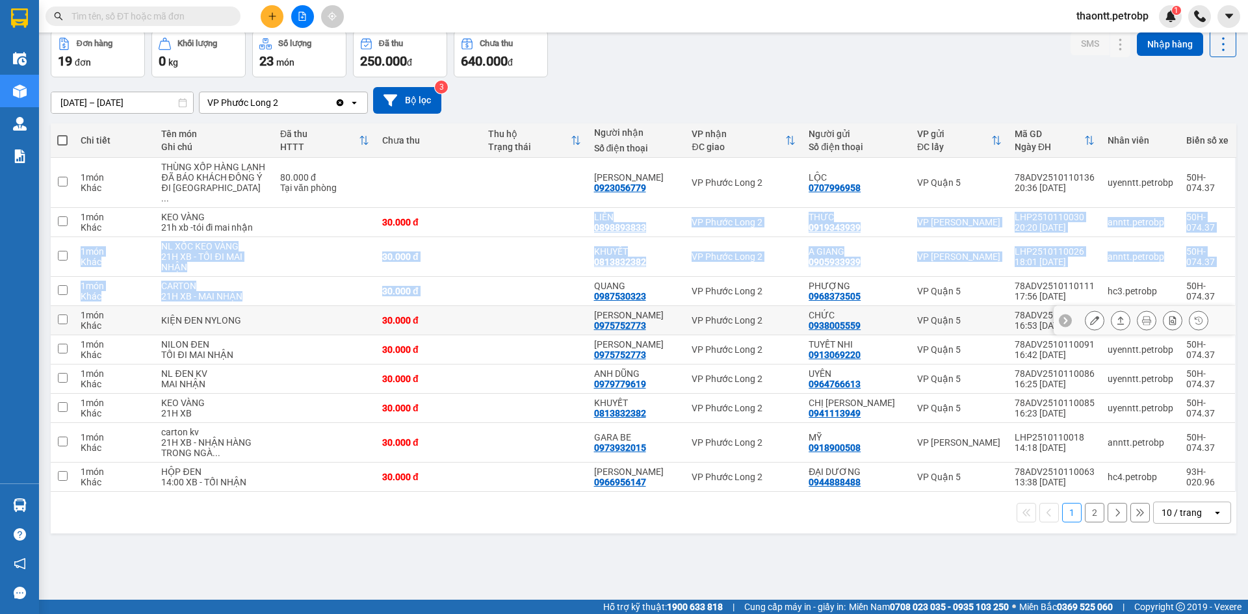
drag, startPoint x: 498, startPoint y: 240, endPoint x: 505, endPoint y: 289, distance: 49.9
click at [503, 301] on tbody "1 món Khác THÙNG XỐP HÀNG LẠNH ĐÃ BÁO KHÁCH ĐỒNG Ý ĐI CHUYẾ ... 80.000 đ Tại vă…" at bounding box center [643, 325] width 1185 height 334
click at [506, 270] on td at bounding box center [535, 257] width 106 height 40
checkbox input "true"
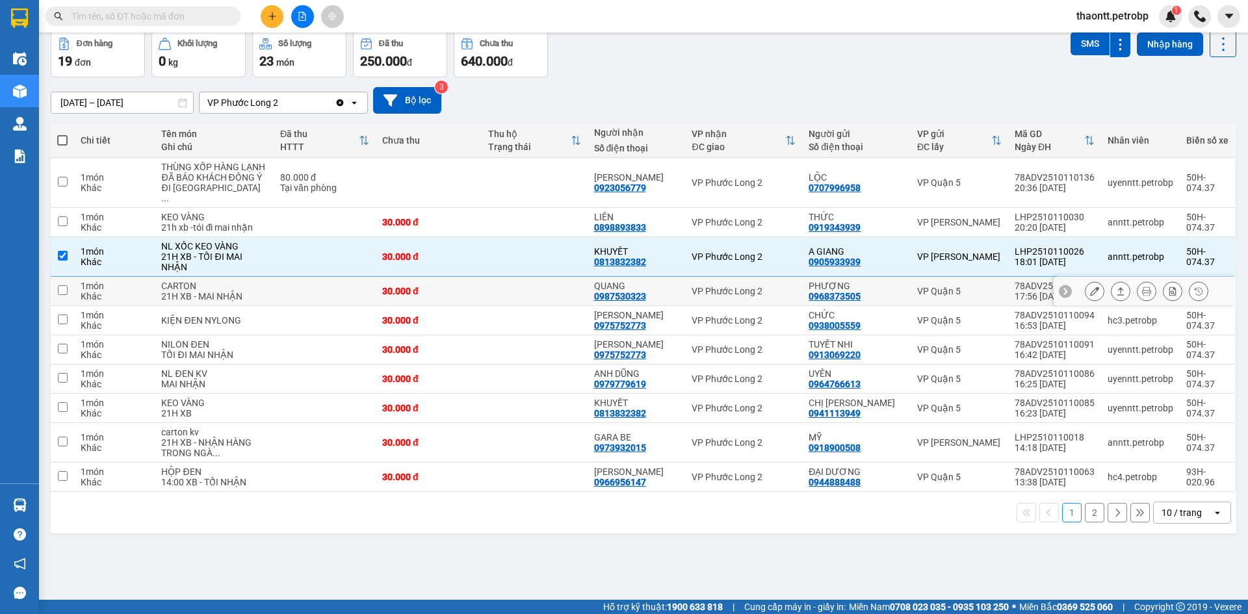
click at [510, 301] on td at bounding box center [535, 291] width 106 height 29
checkbox input "true"
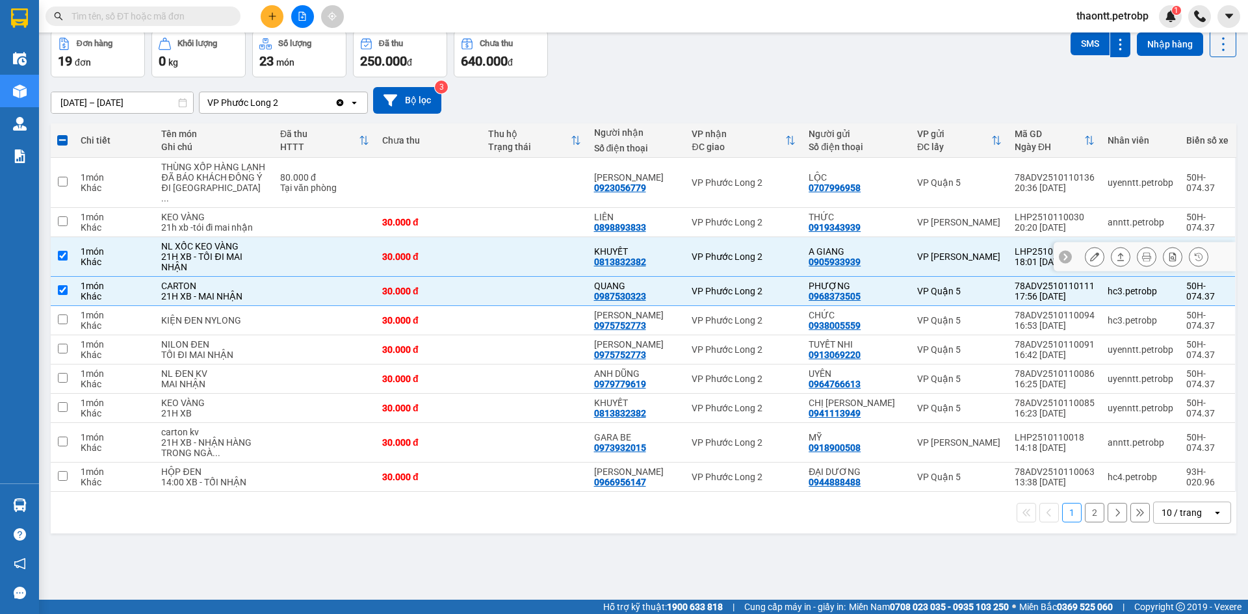
click at [504, 274] on td at bounding box center [535, 257] width 106 height 40
checkbox input "false"
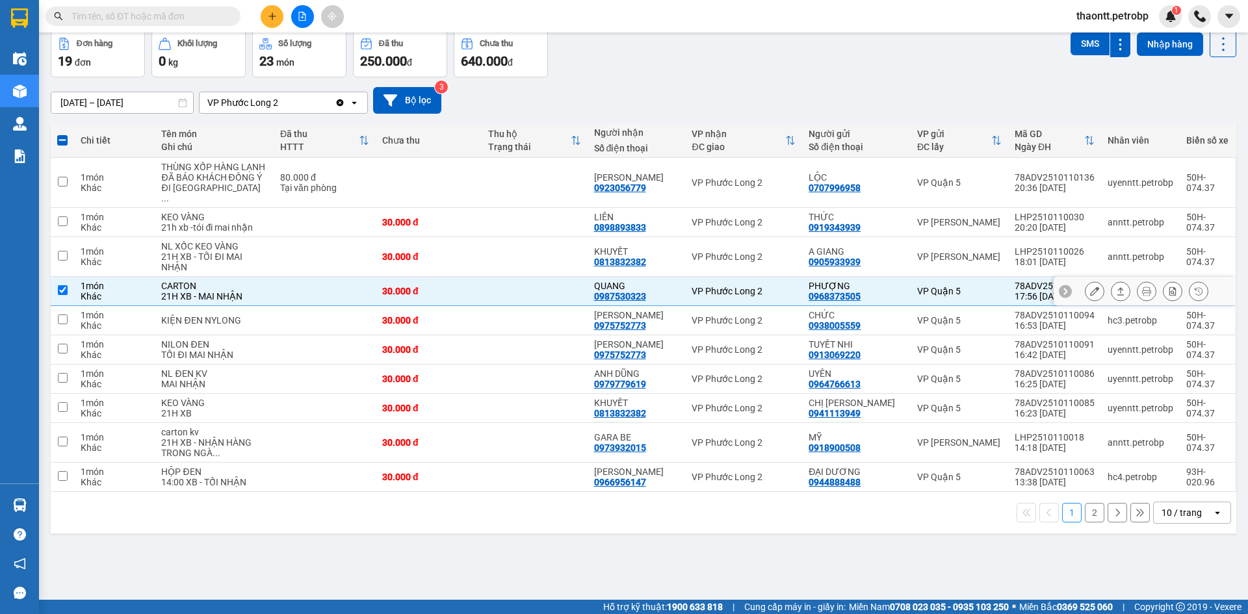
click at [497, 298] on td at bounding box center [535, 291] width 106 height 29
checkbox input "false"
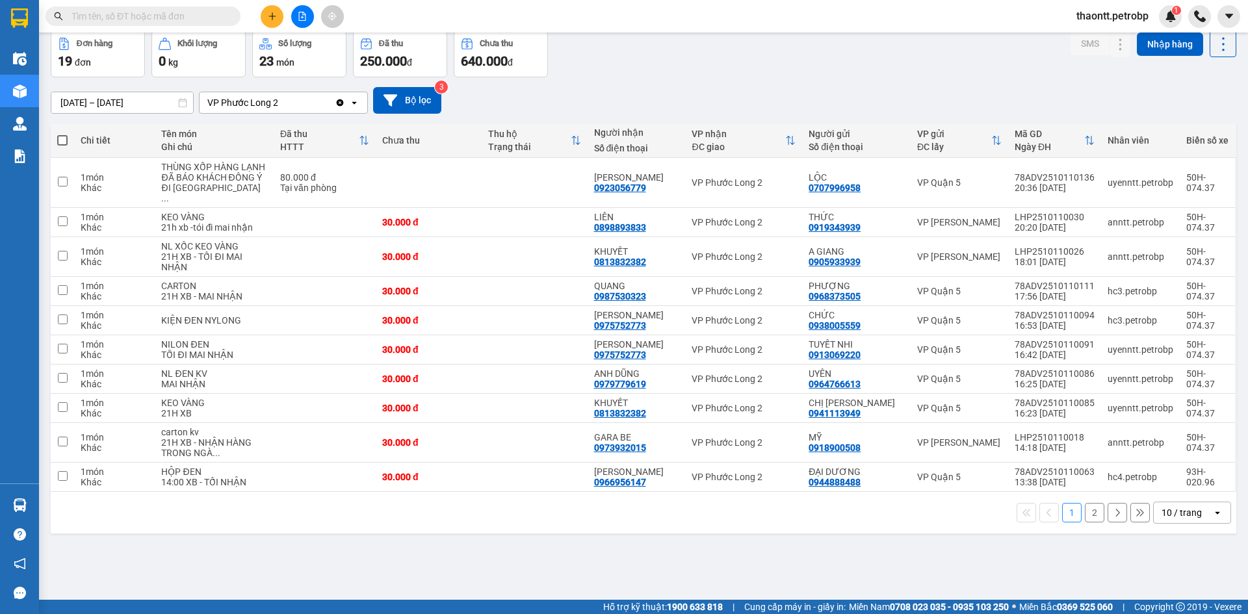
click at [533, 549] on div "ver 1.8.146 Kho gửi Trên xe Kho nhận Kho công nợ Hàng đã giao Đơn hàng 19 đơn K…" at bounding box center [643, 286] width 1196 height 614
click at [274, 20] on icon "plus" at bounding box center [272, 16] width 9 height 9
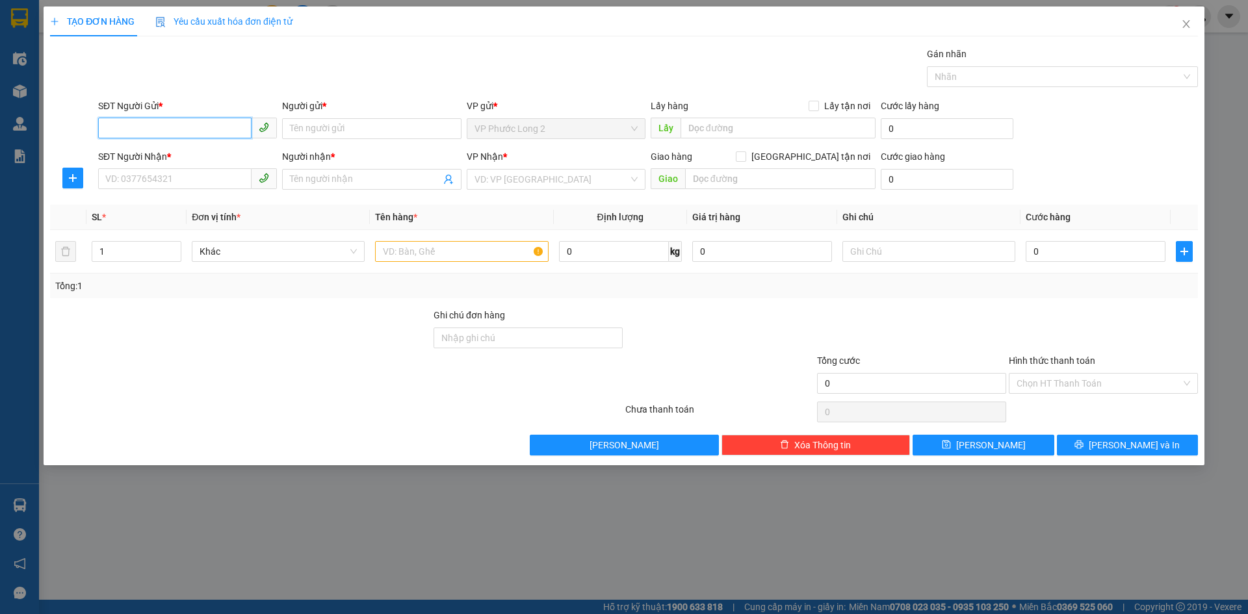
click at [196, 135] on input "SĐT Người Gửi *" at bounding box center [174, 128] width 153 height 21
type input "97533"
click at [213, 133] on input "SĐT Người Gửi *" at bounding box center [174, 128] width 153 height 21
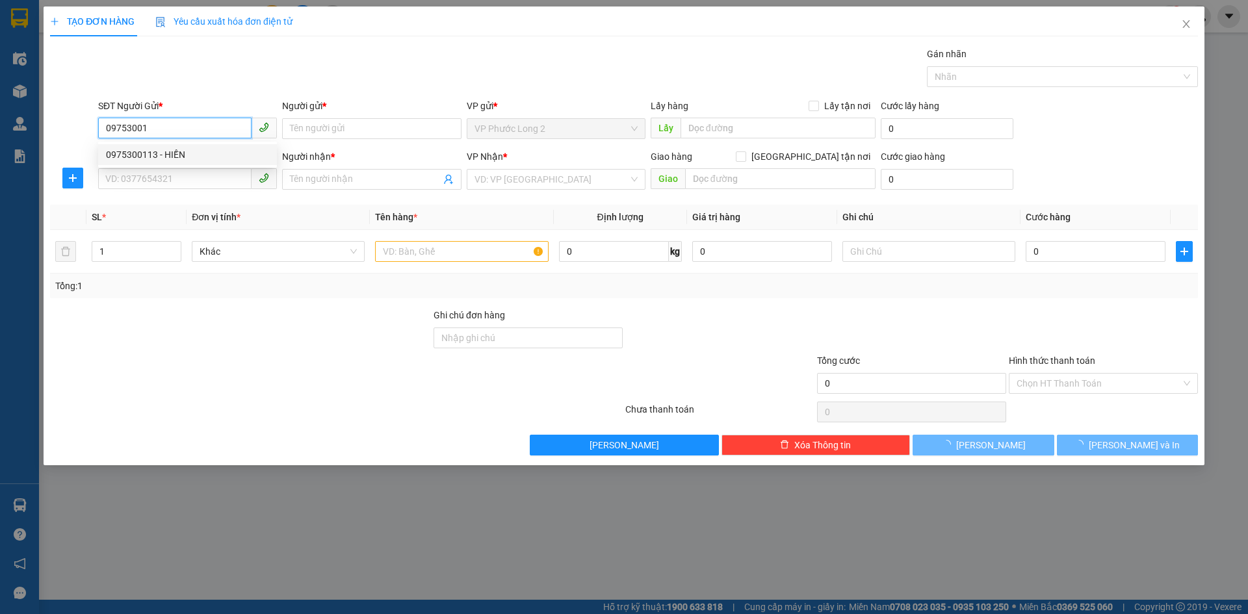
click at [193, 162] on div "0975300113 - HIỀN" at bounding box center [187, 154] width 179 height 21
type input "0975300113"
type input "HIỀN"
type input "0918419495"
type input "ANH THÁI"
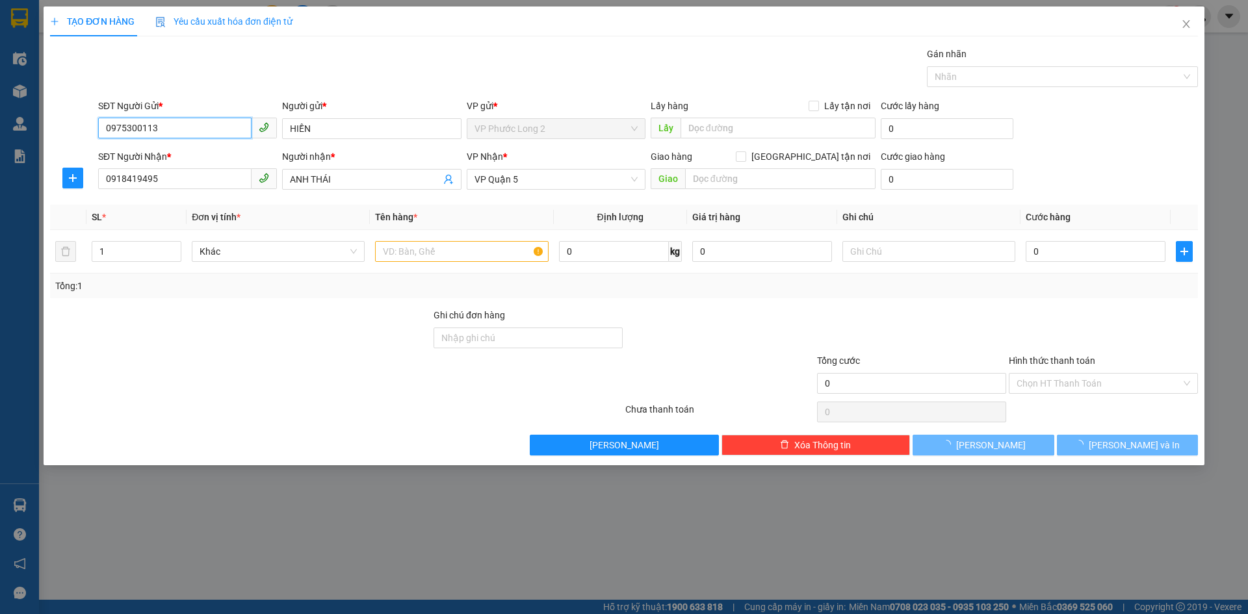
type input "30.000"
type input "0975300113"
click at [492, 253] on input "GÓI NILONG ĐEN" at bounding box center [461, 251] width 173 height 21
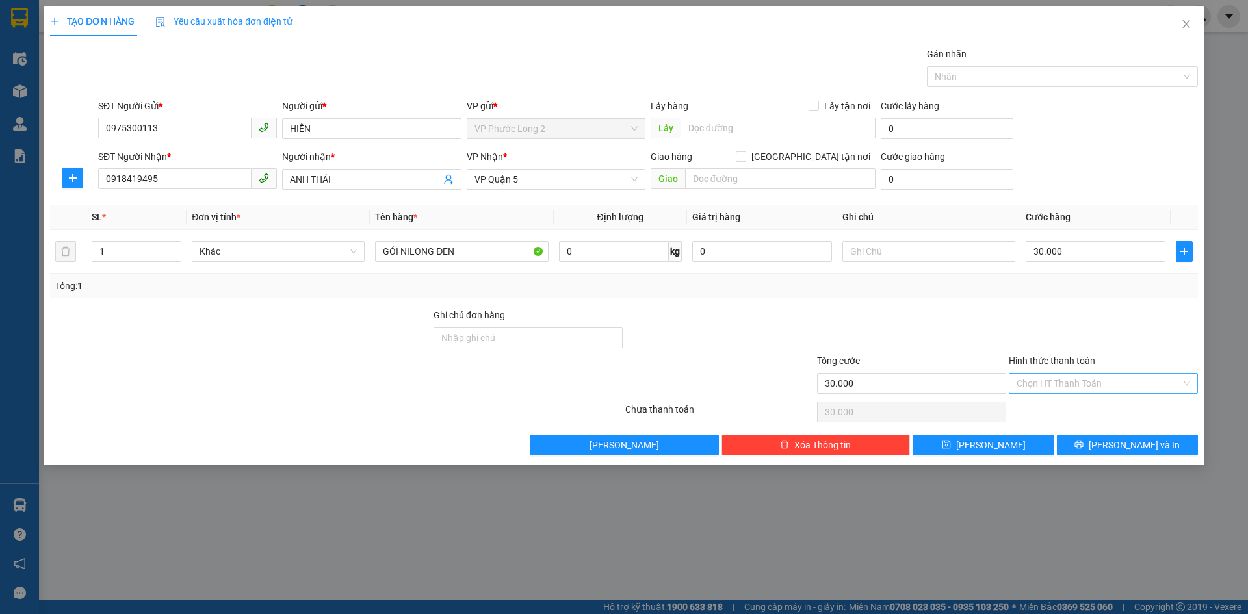
click at [1096, 387] on input "Hình thức thanh toán" at bounding box center [1098, 383] width 164 height 19
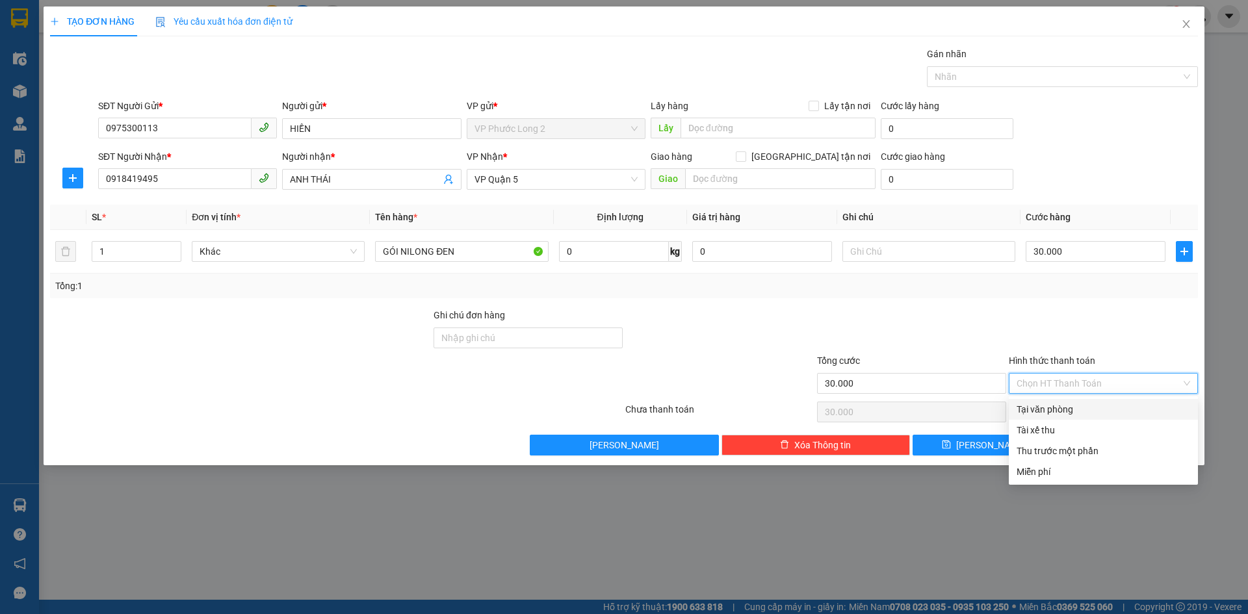
click at [1094, 409] on div "Tại văn phòng" at bounding box center [1103, 409] width 174 height 14
type input "0"
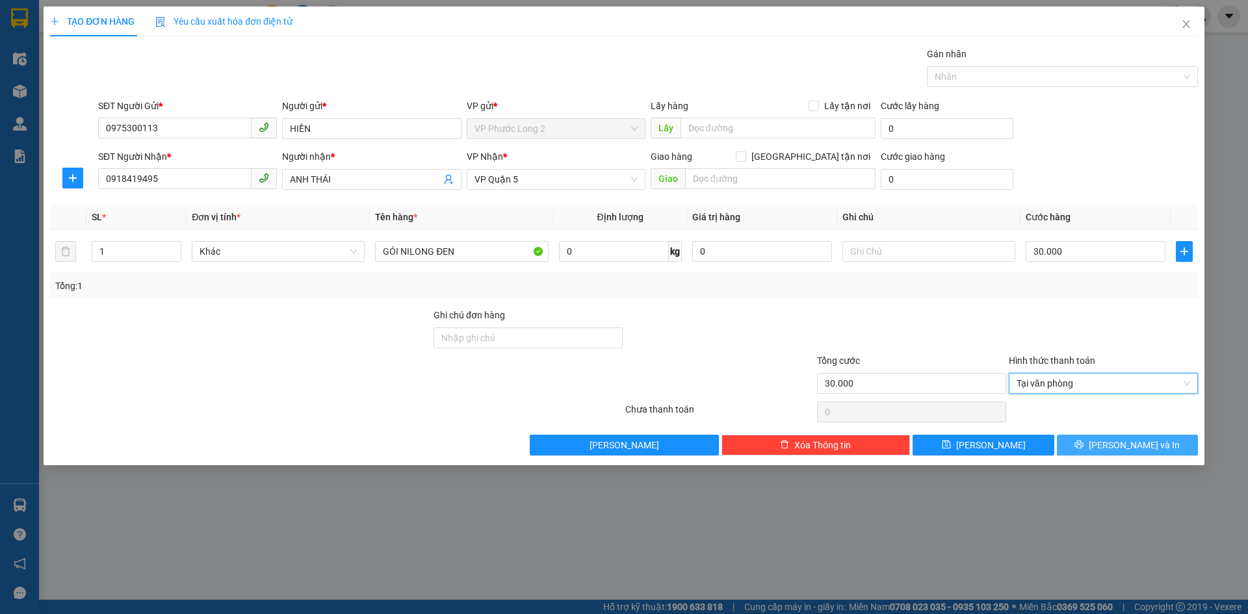
click at [1113, 441] on button "[PERSON_NAME] và In" at bounding box center [1127, 445] width 141 height 21
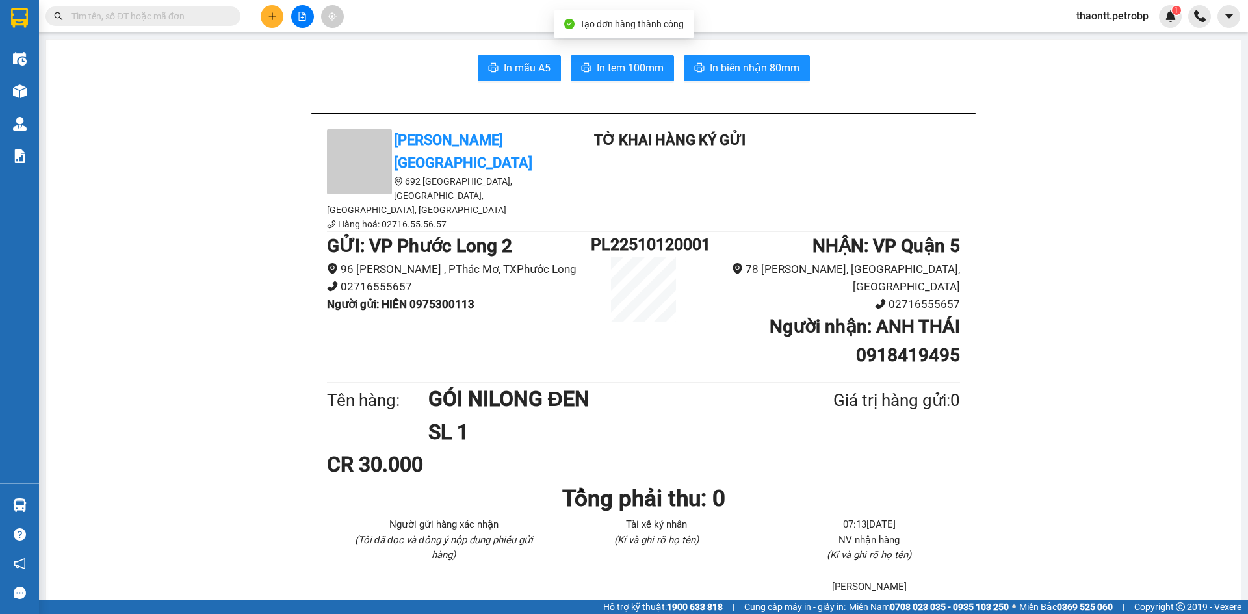
drag, startPoint x: 227, startPoint y: 114, endPoint x: 237, endPoint y: 120, distance: 11.0
click at [583, 68] on icon "printer" at bounding box center [586, 67] width 10 height 10
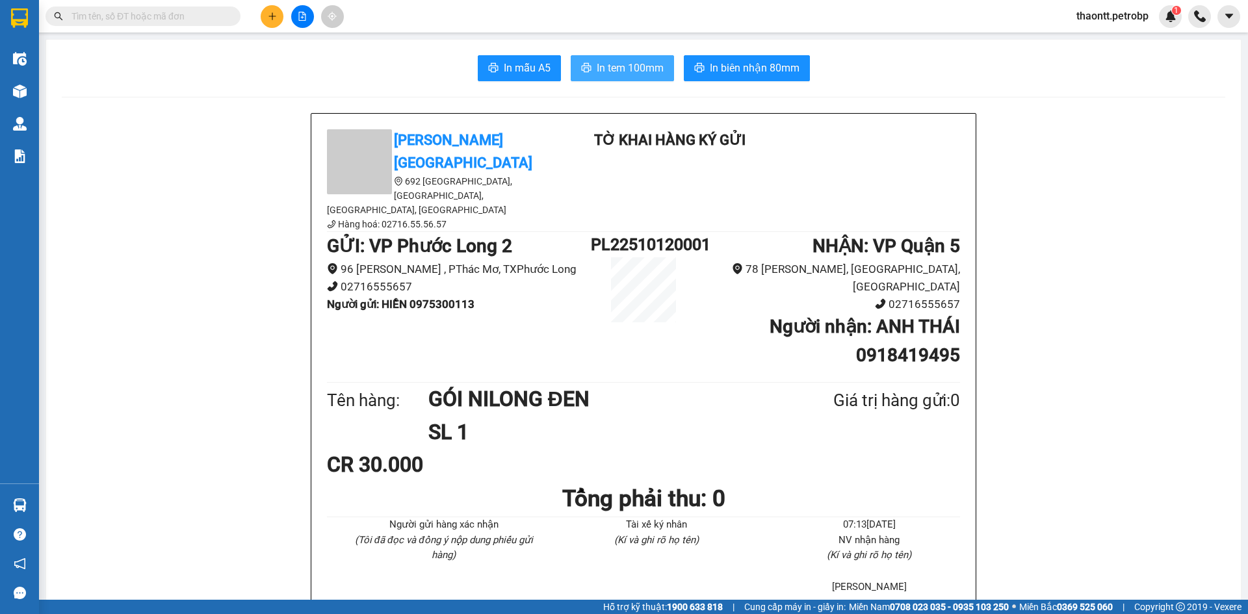
click at [35, 89] on div "Kho hàng mới" at bounding box center [19, 91] width 39 height 32
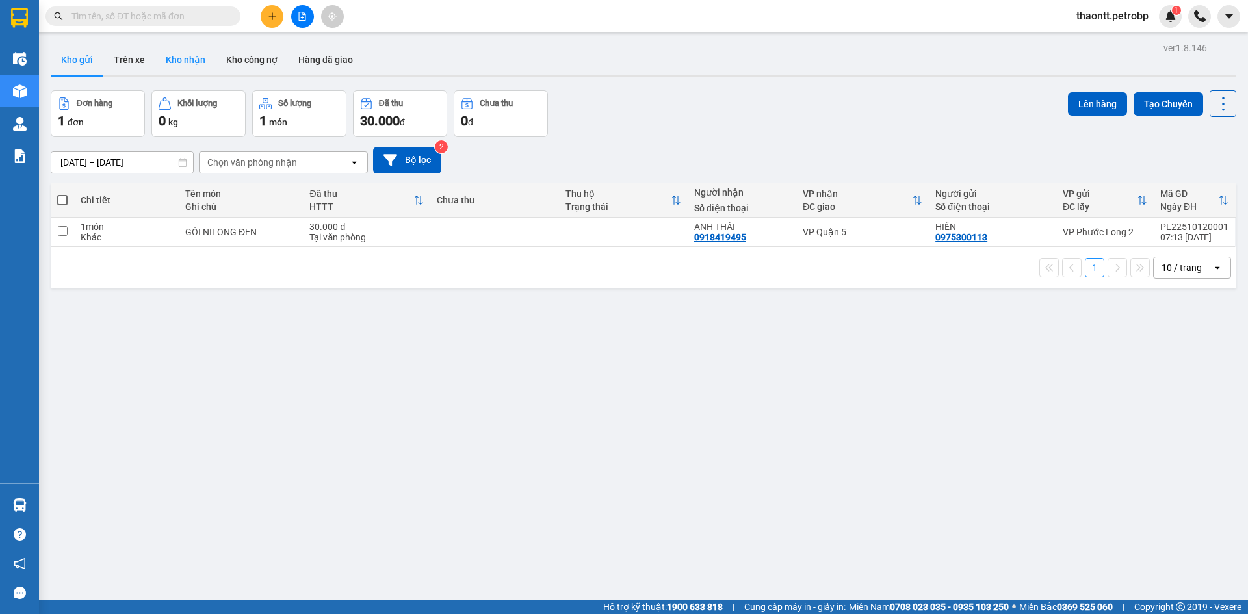
click at [180, 59] on button "Kho nhận" at bounding box center [185, 59] width 60 height 31
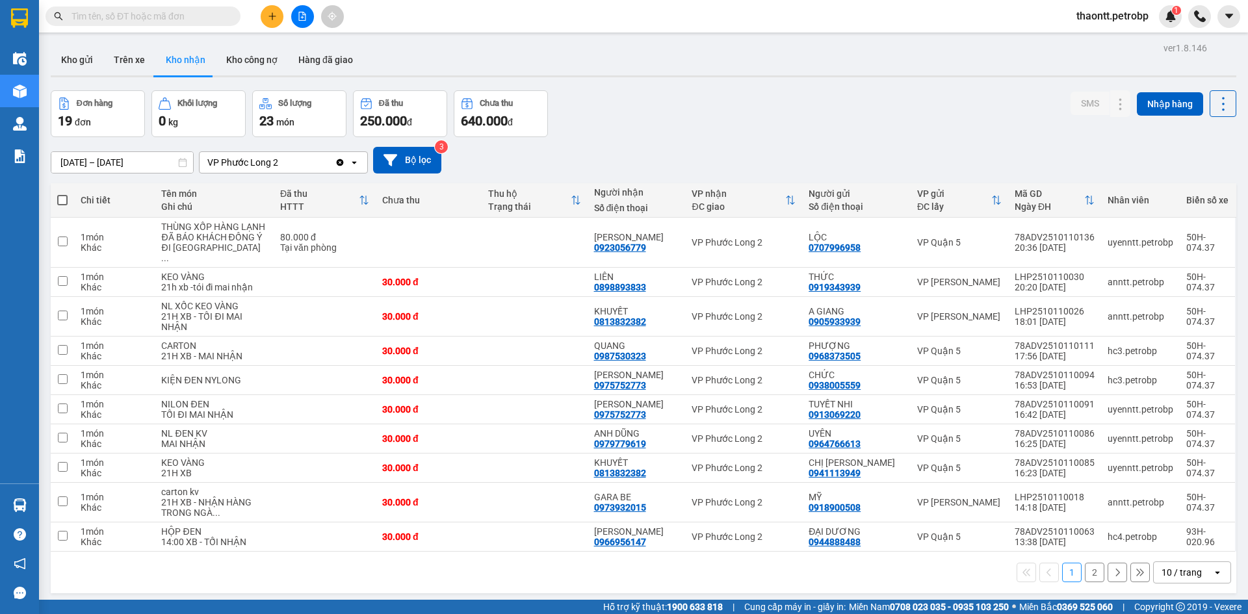
click at [1085, 582] on button "2" at bounding box center [1094, 572] width 19 height 19
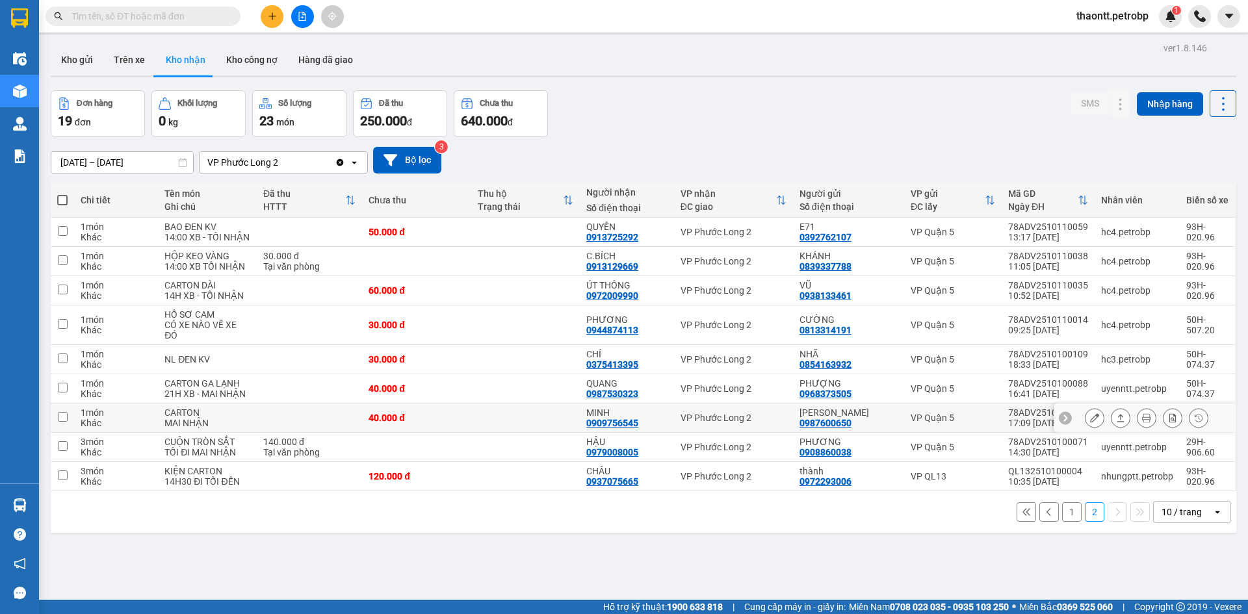
click at [552, 417] on td at bounding box center [525, 418] width 109 height 29
checkbox input "true"
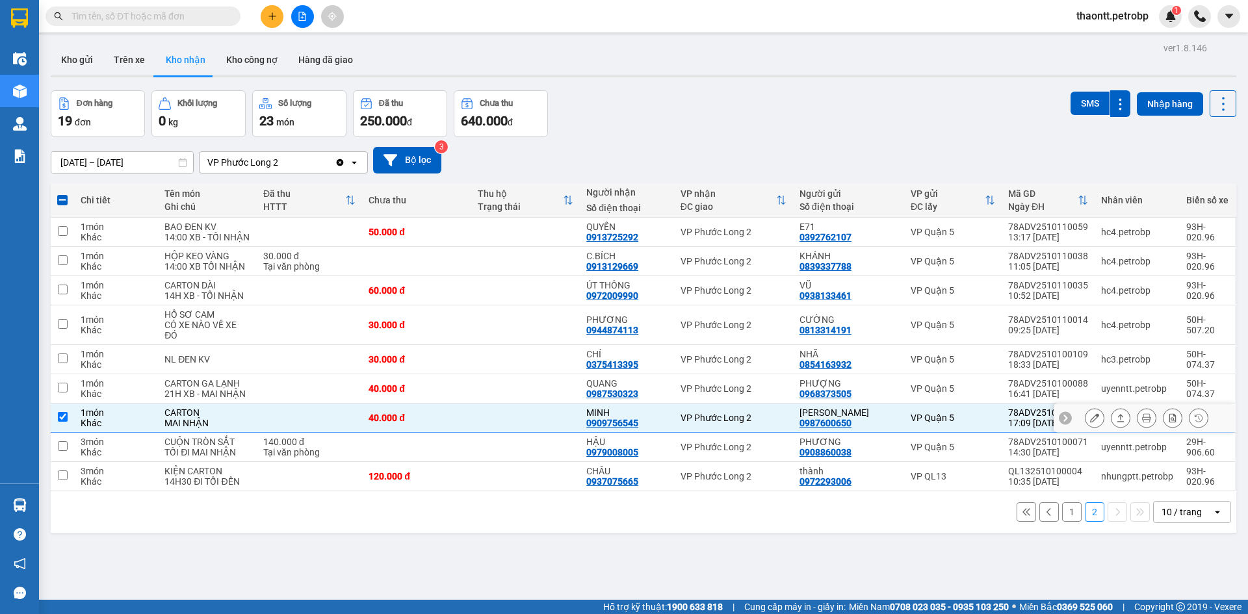
click at [1090, 416] on icon at bounding box center [1094, 417] width 9 height 9
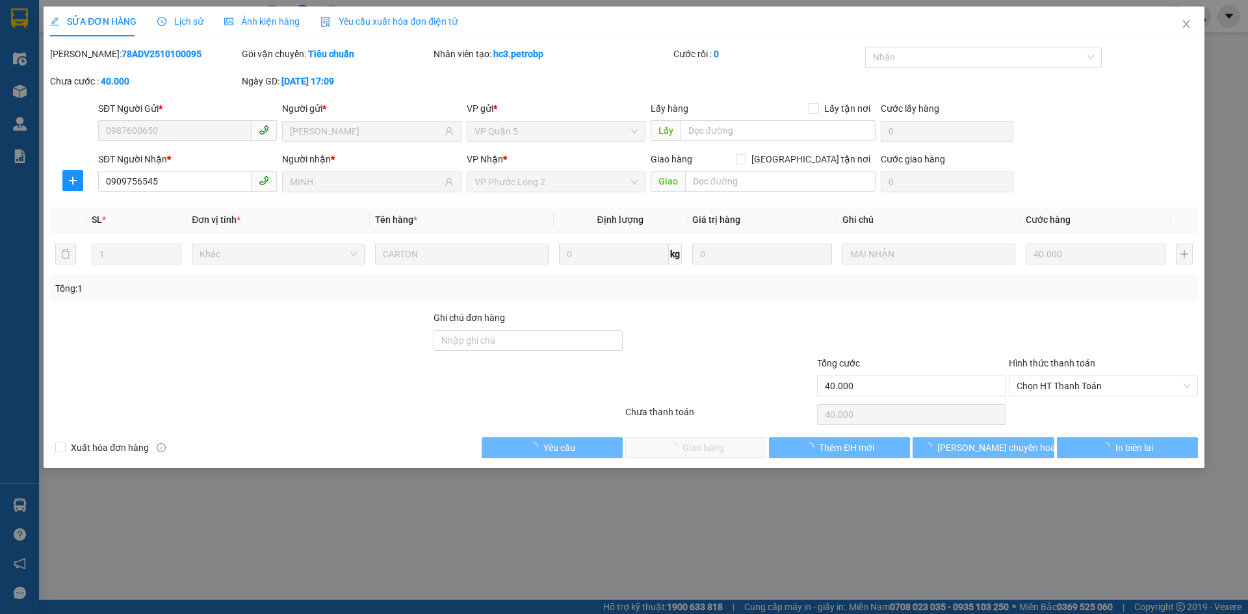
type input "0987600650"
type input "[PERSON_NAME]"
type input "0909756545"
type input "MINH"
type input "40.000"
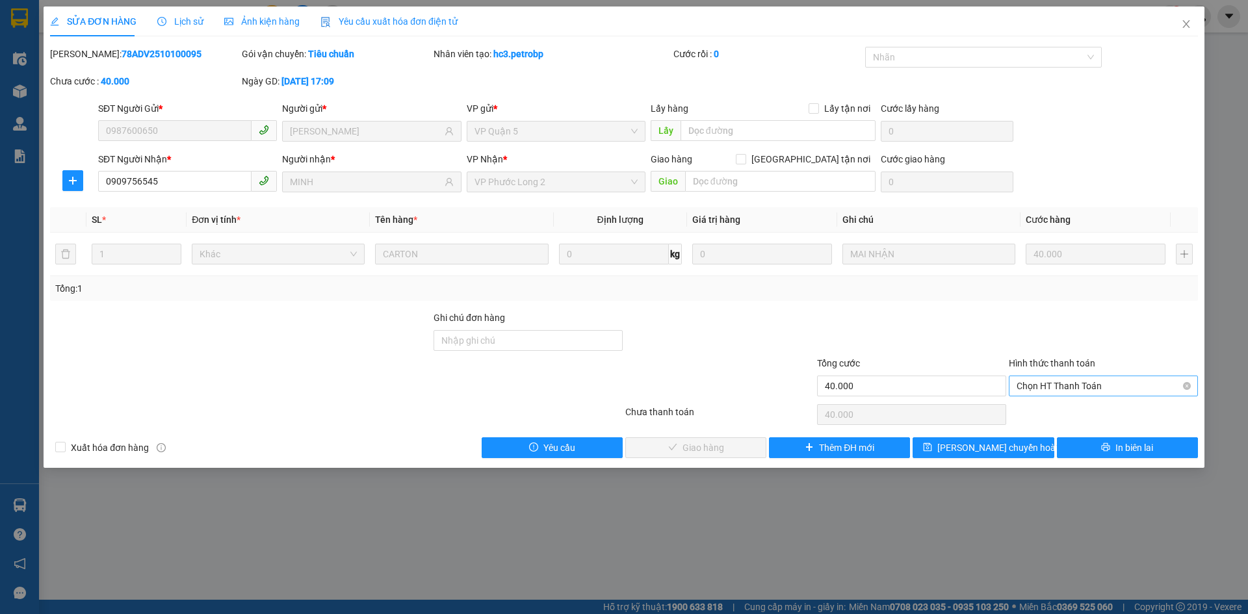
click at [1051, 384] on span "Chọn HT Thanh Toán" at bounding box center [1103, 385] width 174 height 19
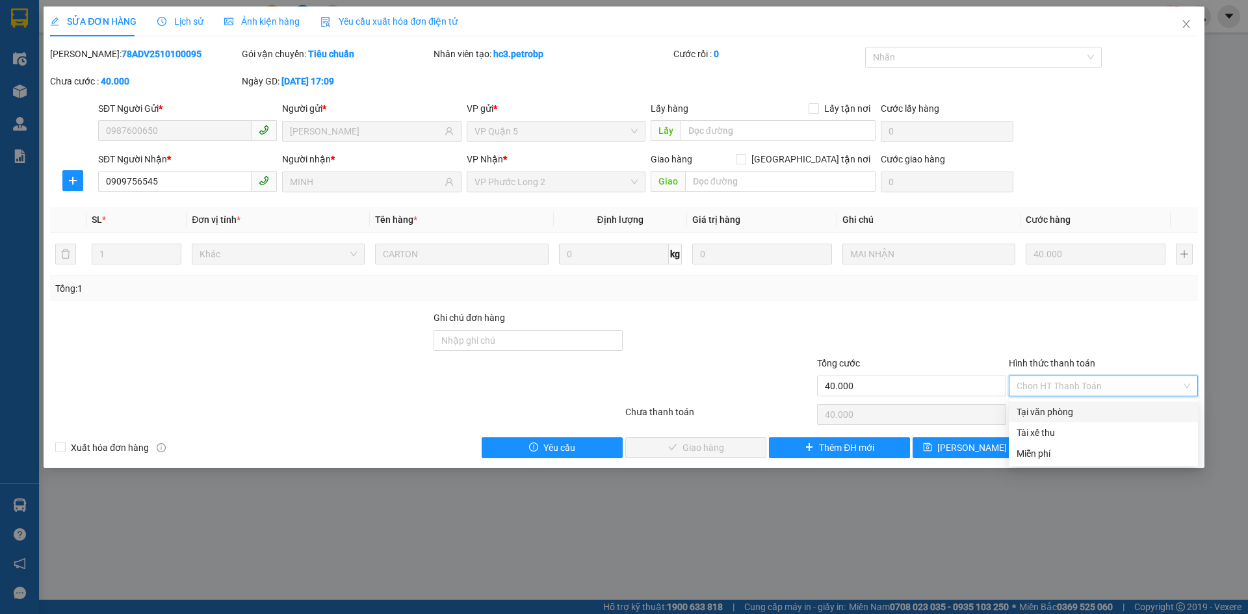
click at [1039, 411] on div "Tại văn phòng" at bounding box center [1103, 412] width 174 height 14
type input "0"
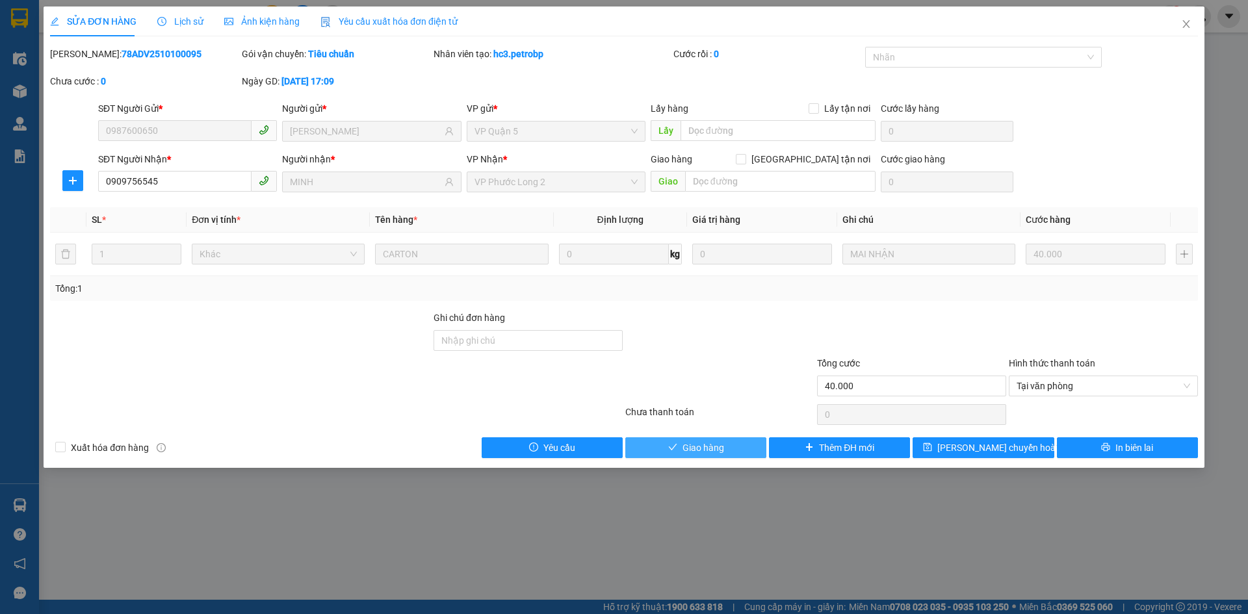
click at [729, 449] on button "Giao hàng" at bounding box center [695, 447] width 141 height 21
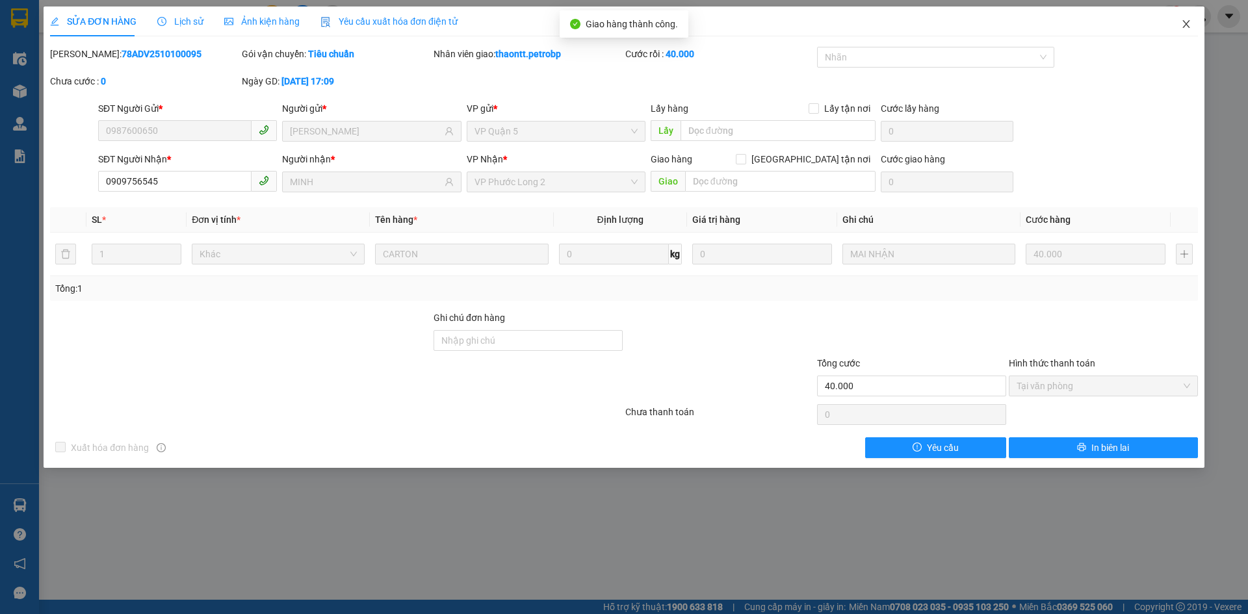
click at [1182, 22] on icon "close" at bounding box center [1186, 24] width 10 height 10
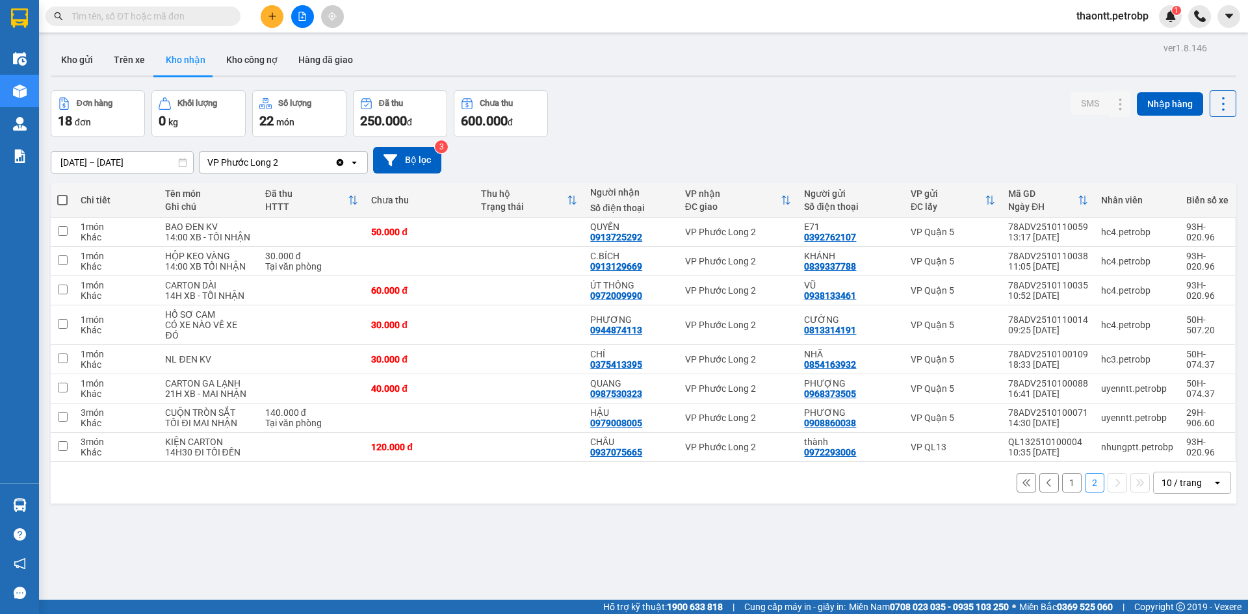
click at [1068, 485] on button "1" at bounding box center [1071, 482] width 19 height 19
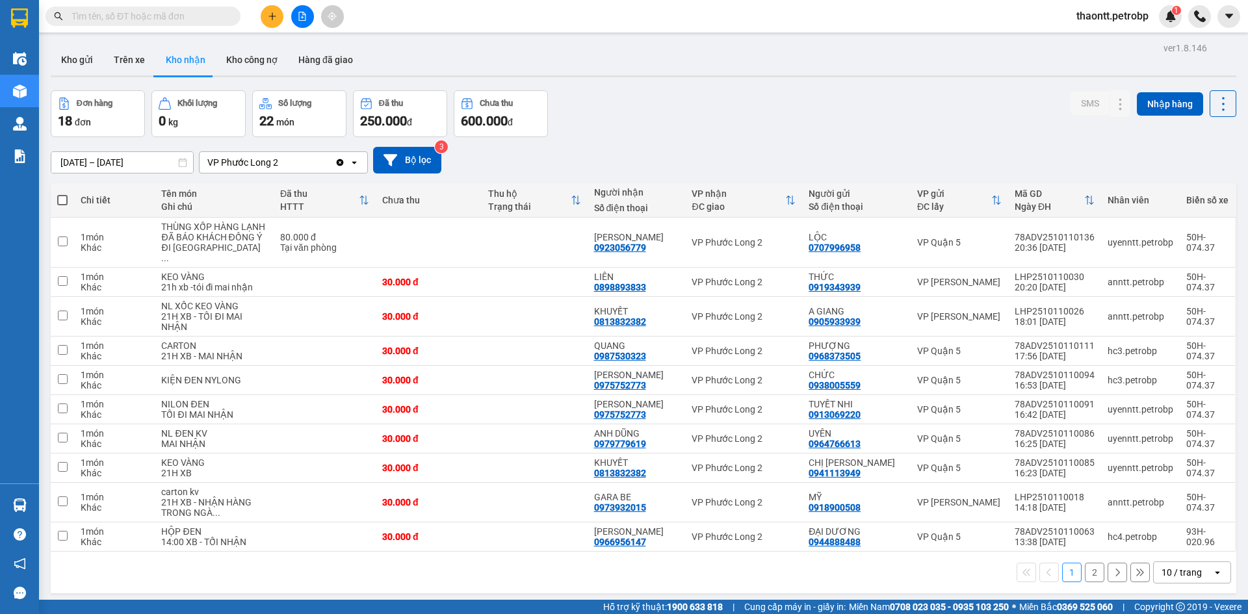
click at [1085, 581] on button "2" at bounding box center [1094, 572] width 19 height 19
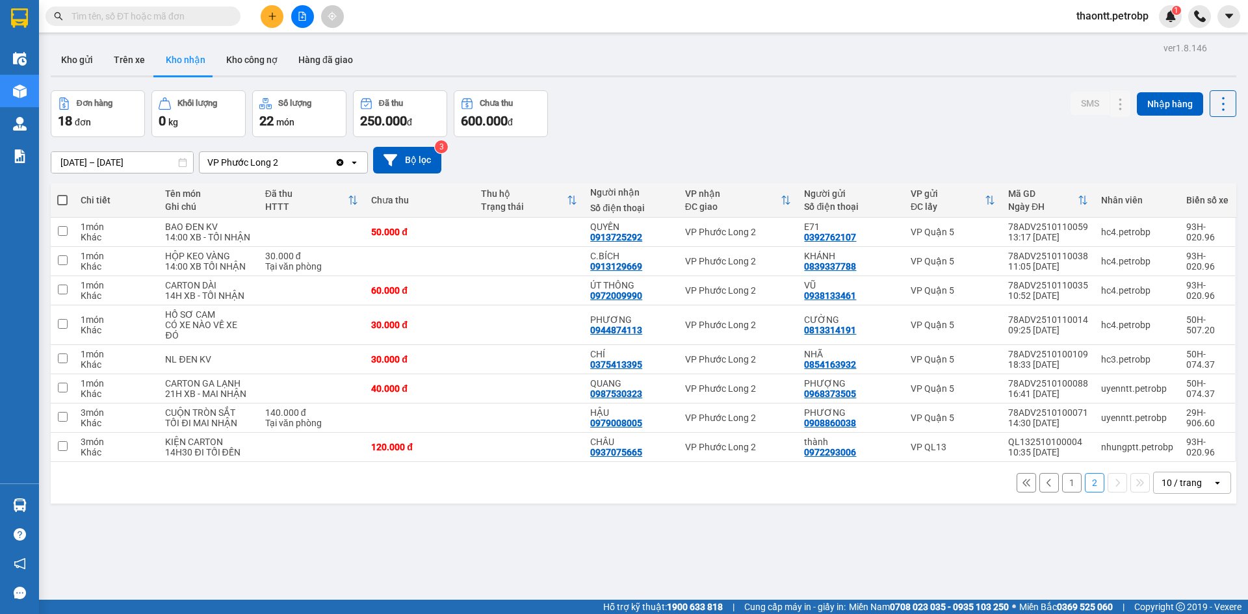
click at [153, 19] on input "text" at bounding box center [147, 16] width 153 height 14
click at [220, 18] on input "text" at bounding box center [147, 16] width 153 height 14
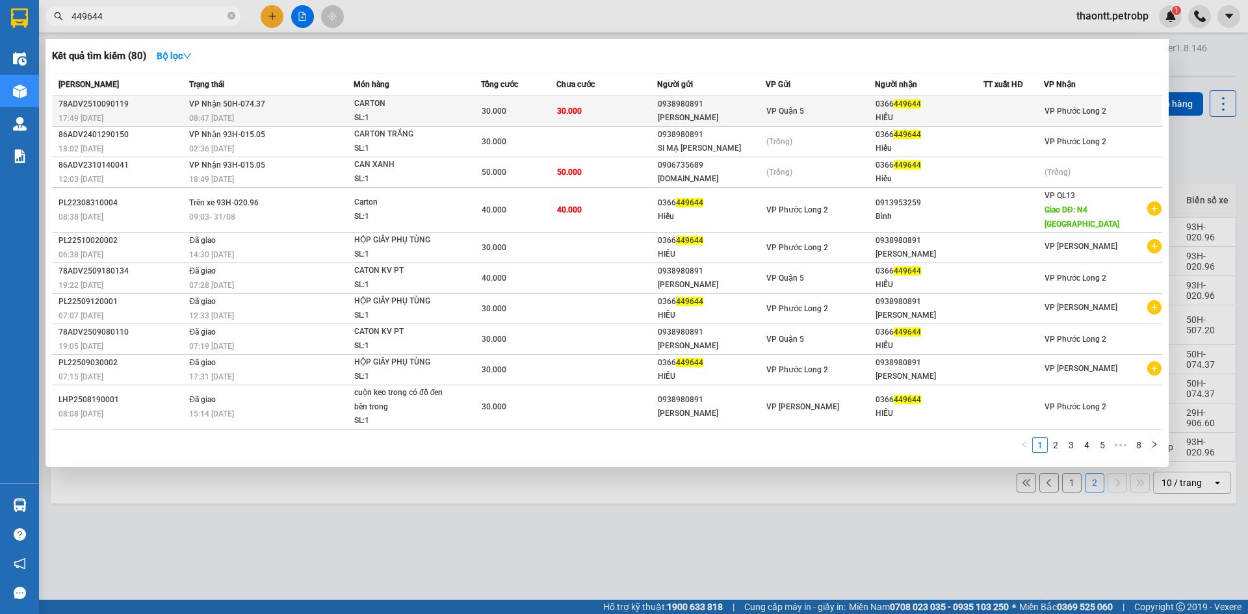
type input "449644"
click at [385, 115] on div "SL: 1" at bounding box center [402, 118] width 97 height 14
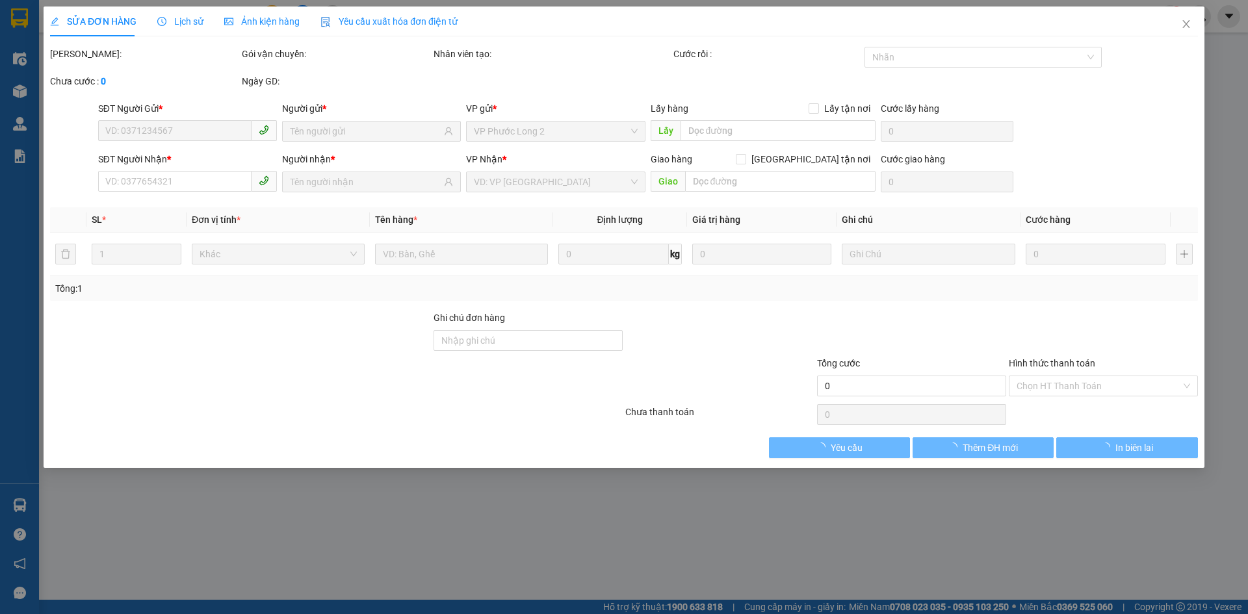
type input "0938980891"
type input "[PERSON_NAME]"
type input "0366449644"
type input "HIẾU"
type input "30.000"
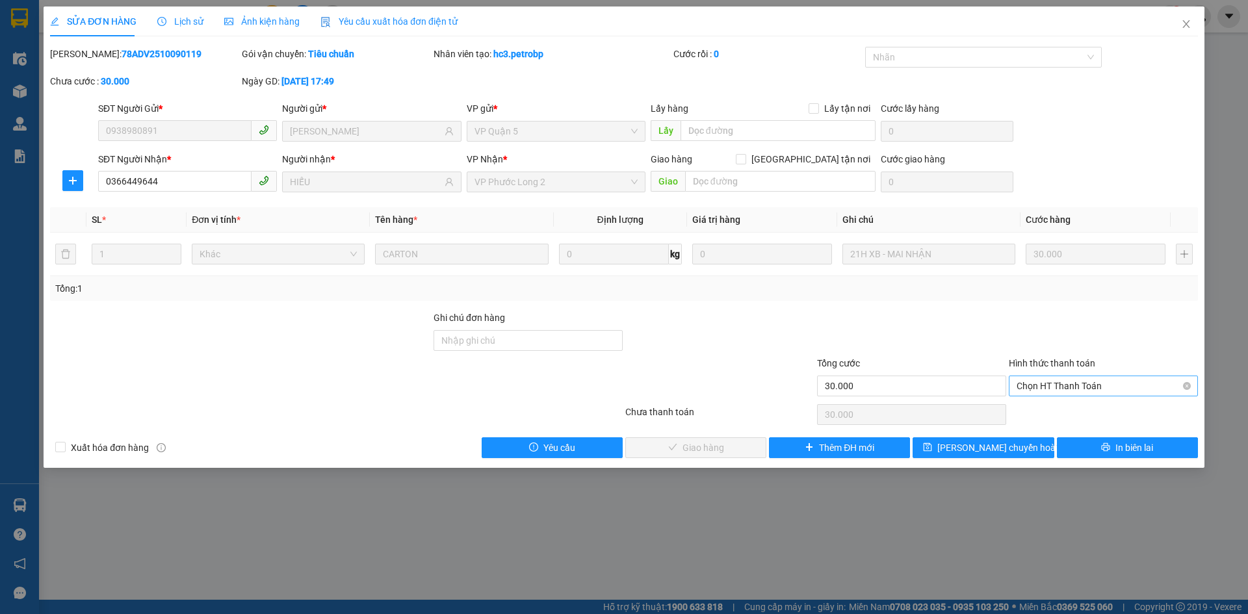
click at [1059, 390] on span "Chọn HT Thanh Toán" at bounding box center [1103, 385] width 174 height 19
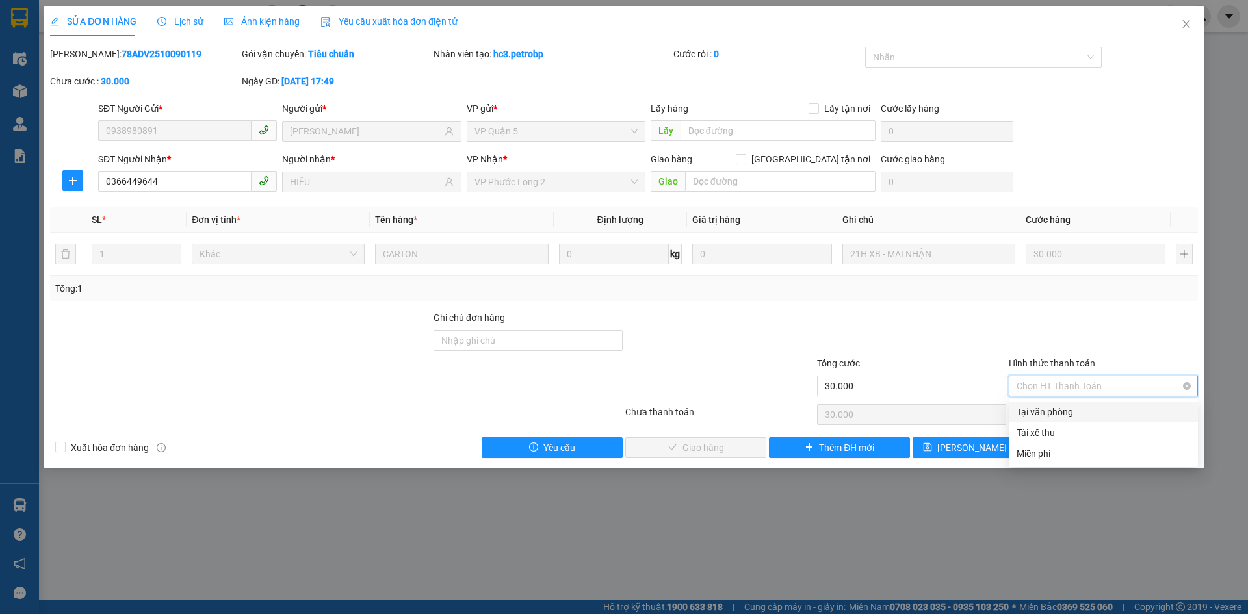
click at [1052, 411] on div "Tại văn phòng" at bounding box center [1103, 412] width 174 height 14
type input "0"
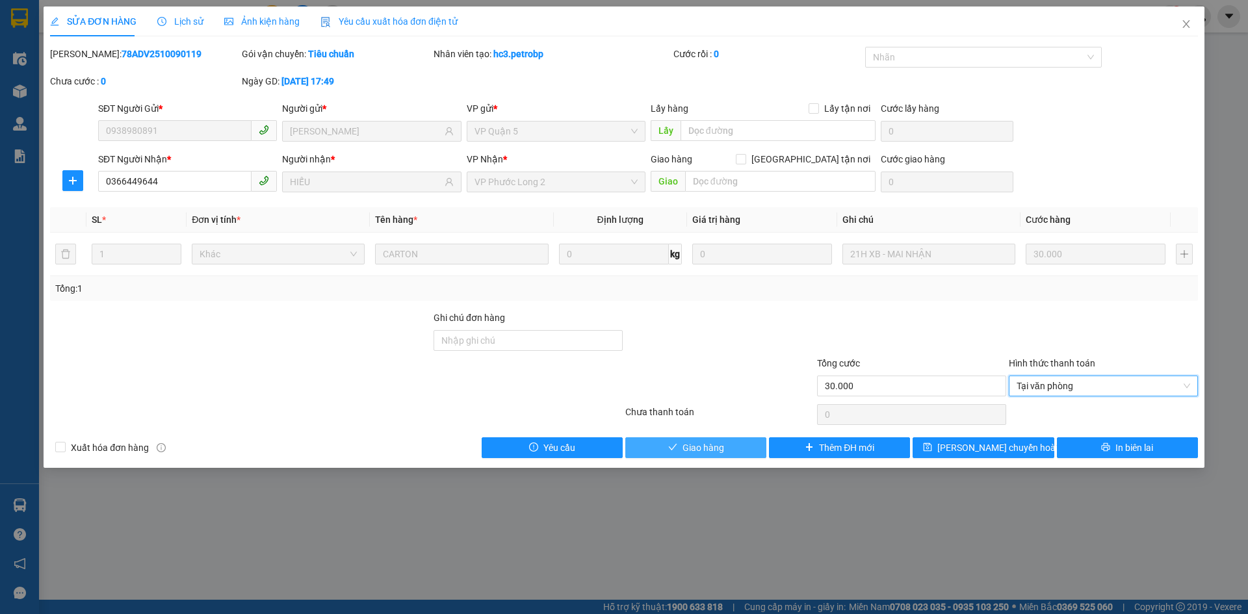
click at [737, 451] on button "Giao hàng" at bounding box center [695, 447] width 141 height 21
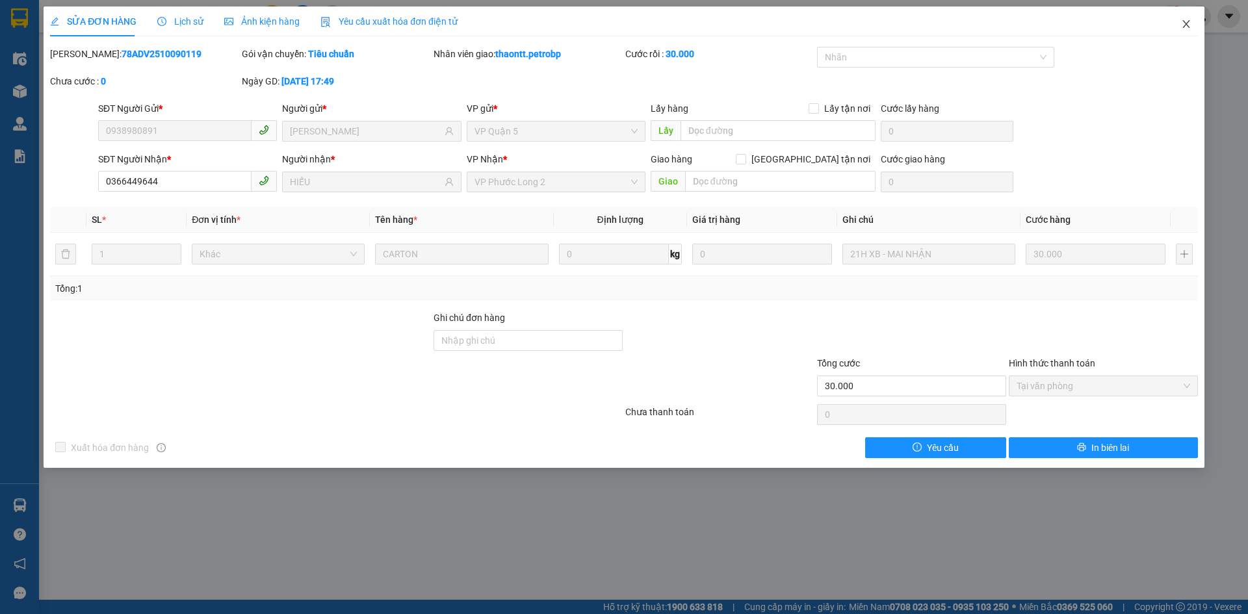
click at [1184, 29] on icon "close" at bounding box center [1186, 24] width 10 height 10
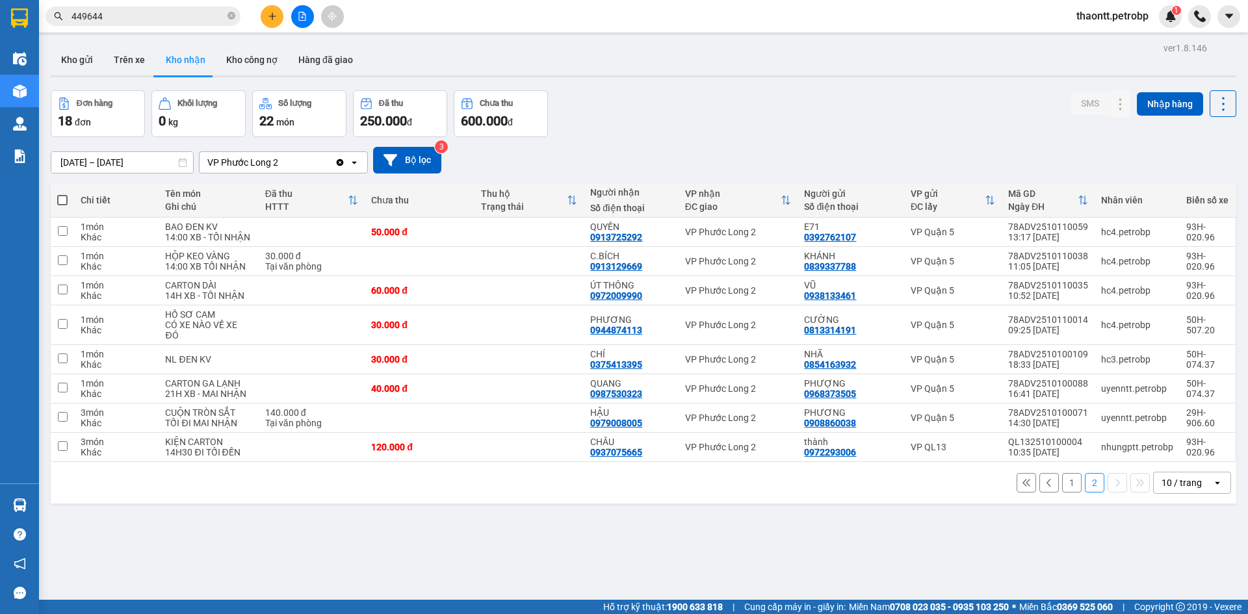
click at [271, 20] on icon "plus" at bounding box center [272, 16] width 9 height 9
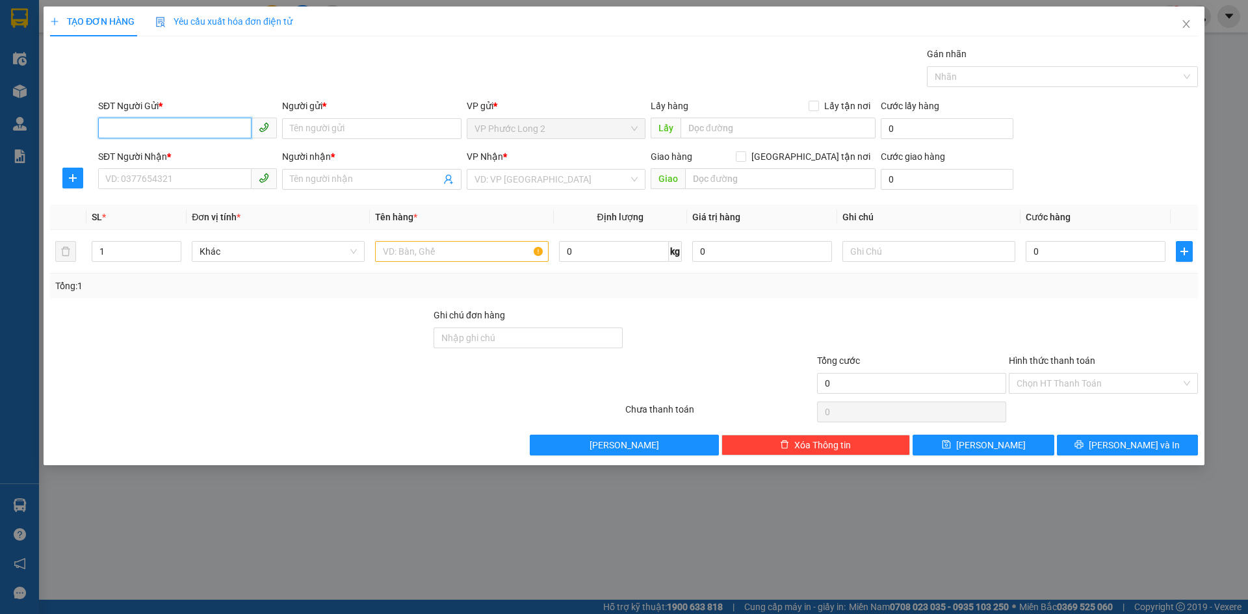
click at [200, 122] on input "SĐT Người Gửi *" at bounding box center [174, 128] width 153 height 21
click at [210, 153] on div "0394811605 - HƯƠNG" at bounding box center [187, 155] width 163 height 14
type input "0394811605"
type input "HƯƠNG"
type input "0824974778"
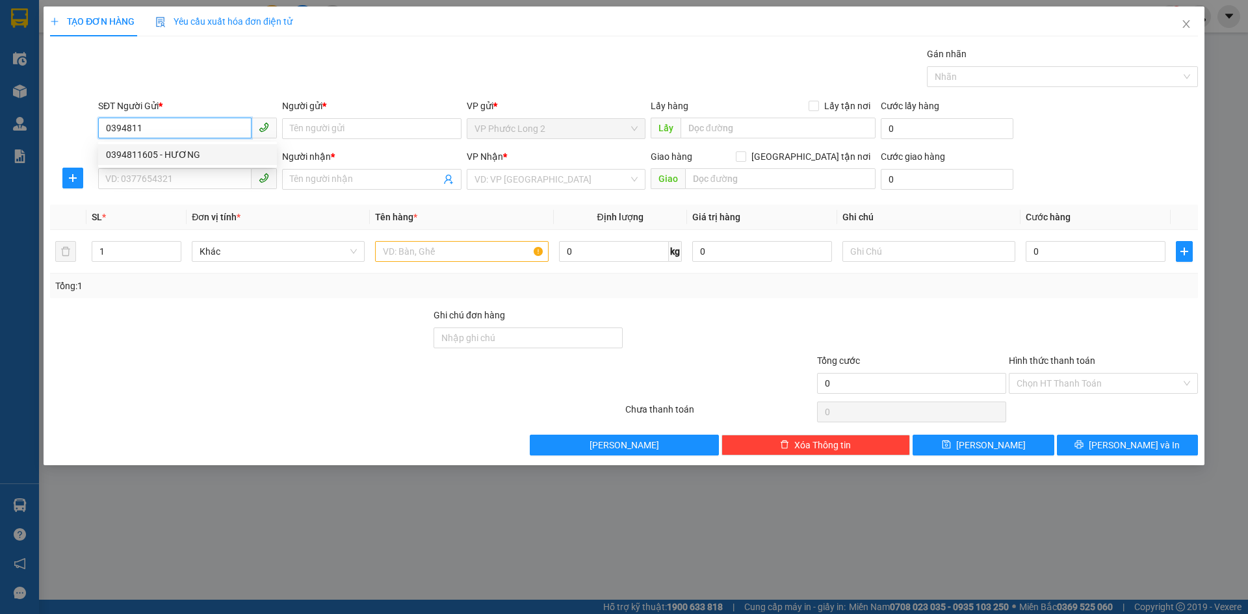
type input "THẢO NGUYÊN"
type input "50.000"
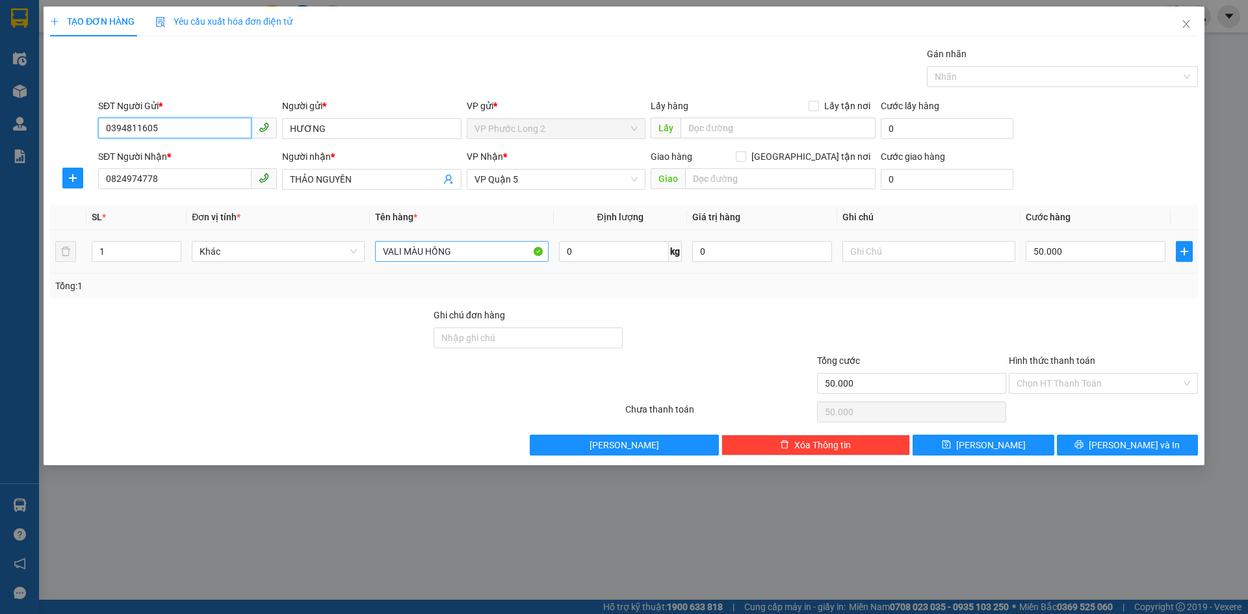
type input "0394811605"
drag, startPoint x: 456, startPoint y: 252, endPoint x: 0, endPoint y: 60, distance: 494.5
click at [186, 223] on table "SL * Đơn vị tính * Tên hàng * Định lượng Giá trị hàng Ghi chú Cước hàng 1 Khác …" at bounding box center [624, 239] width 1148 height 69
type input "CATTON ĐỒ ĂN"
drag, startPoint x: 1104, startPoint y: 256, endPoint x: 1094, endPoint y: 257, distance: 10.5
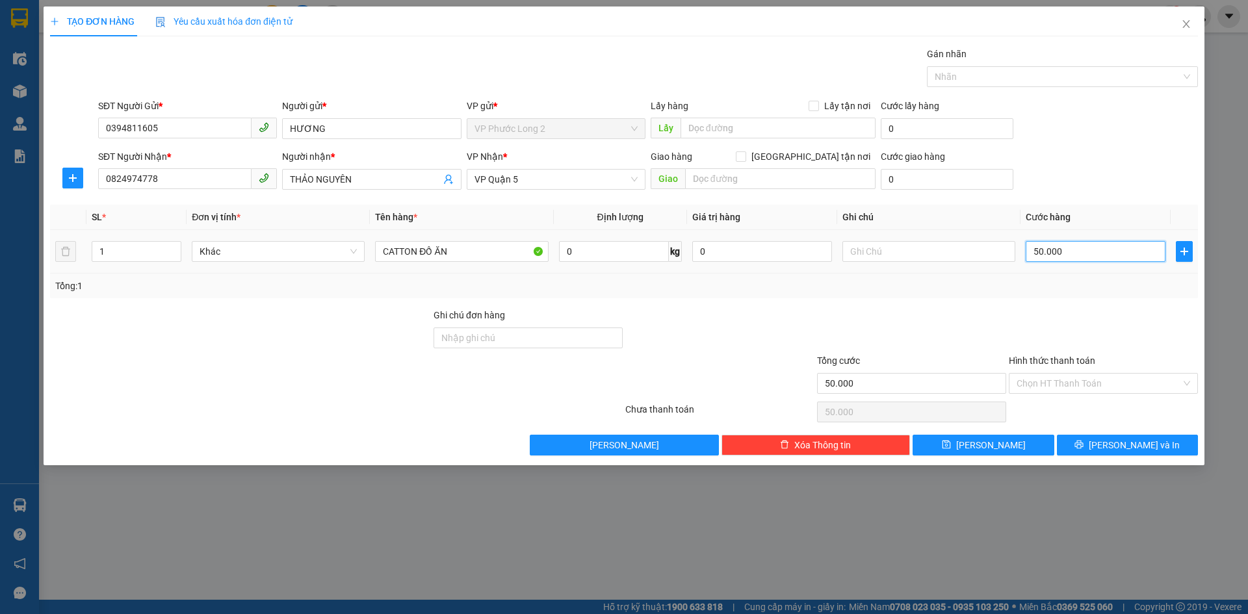
click at [1104, 256] on input "50.000" at bounding box center [1096, 251] width 140 height 21
type input "0"
type input "3"
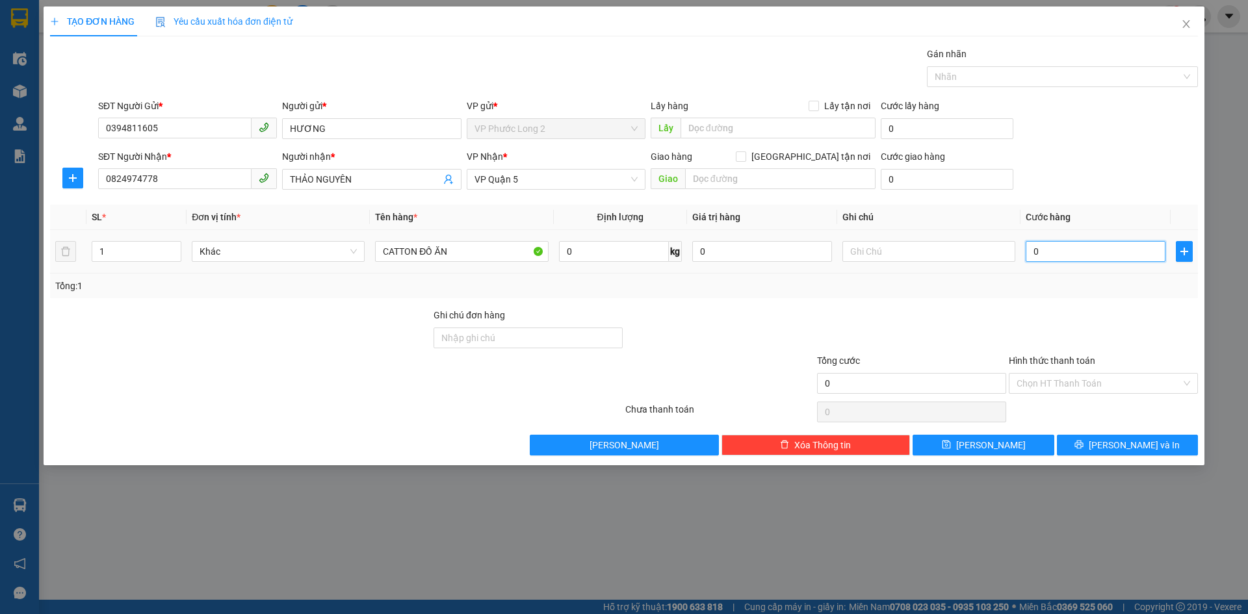
type input "3"
type input "03"
type input "30"
type input "030"
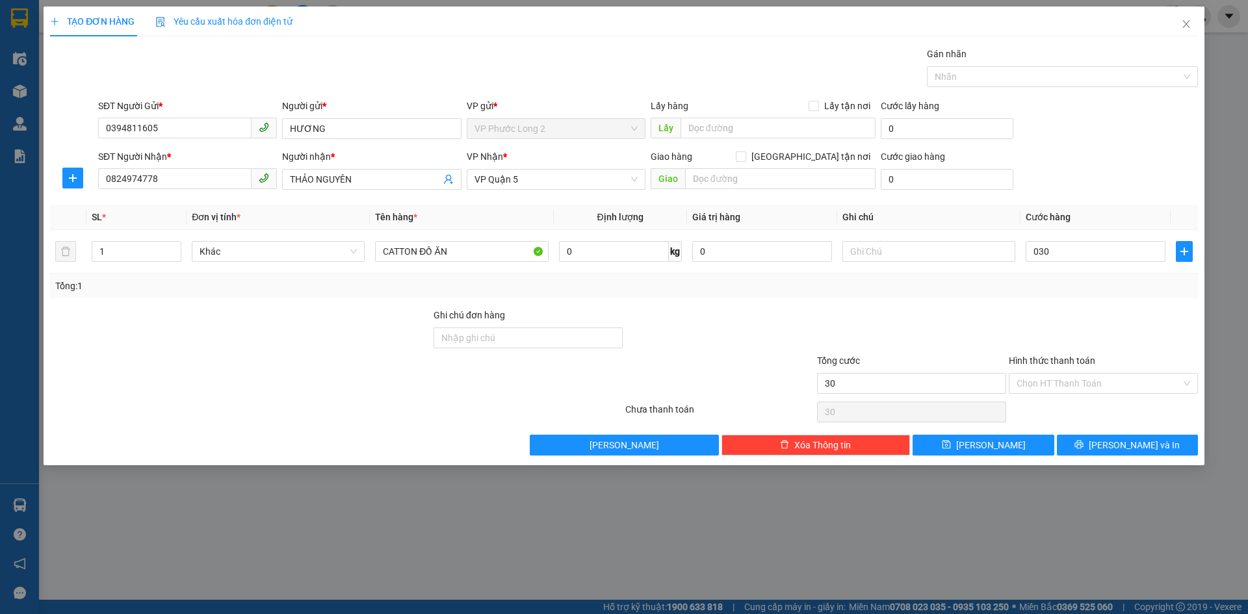
type input "30.000"
drag, startPoint x: 1078, startPoint y: 161, endPoint x: 1031, endPoint y: 168, distance: 47.3
click at [1075, 161] on div "SĐT Người Nhận * 0824974778 Người nhận * THẢO NGUYÊN VP Nhận * VP Quận 5 Giao h…" at bounding box center [648, 171] width 1105 height 45
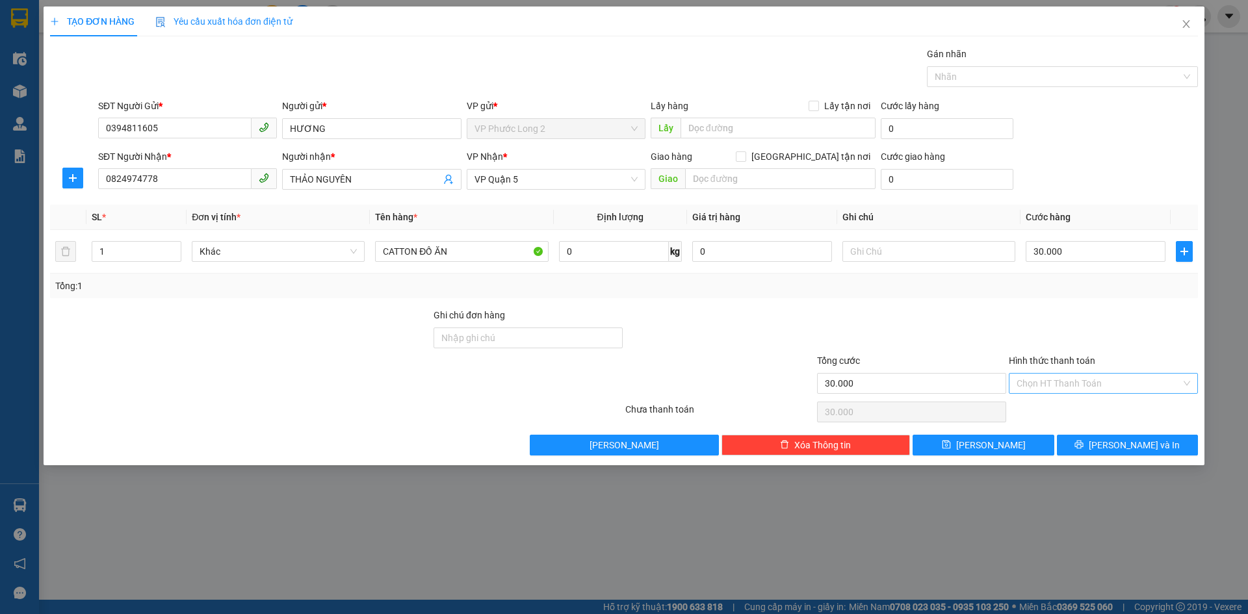
click at [1108, 381] on input "Hình thức thanh toán" at bounding box center [1098, 383] width 164 height 19
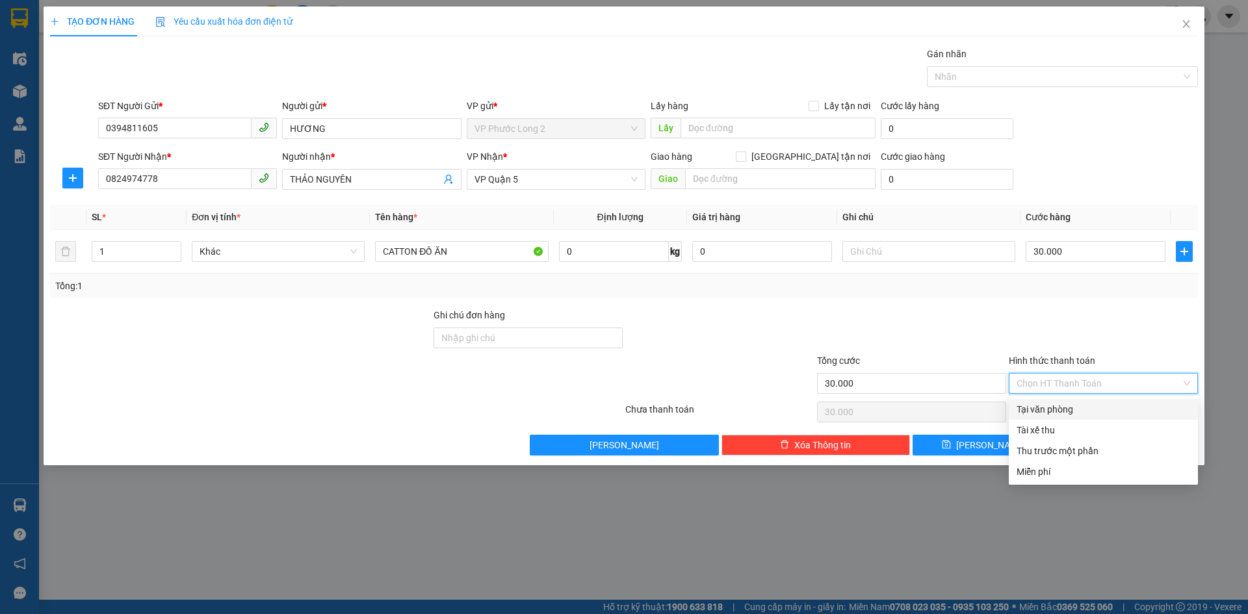
click at [1091, 415] on div "Tại văn phòng" at bounding box center [1103, 409] width 174 height 14
type input "0"
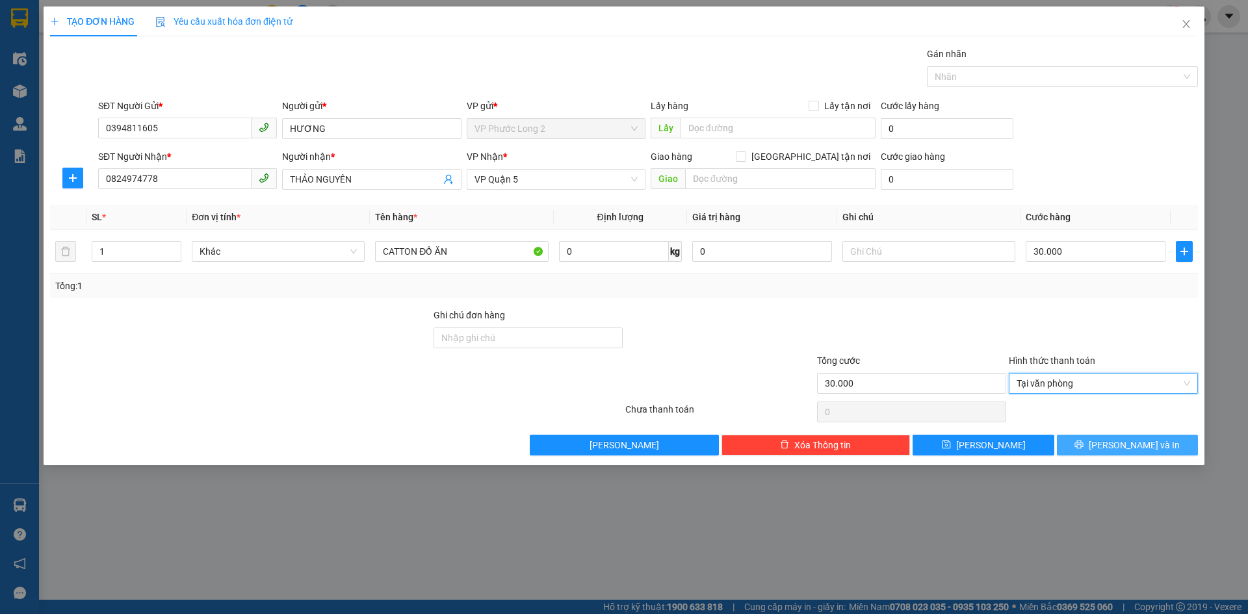
click at [1130, 446] on span "[PERSON_NAME] và In" at bounding box center [1134, 445] width 91 height 14
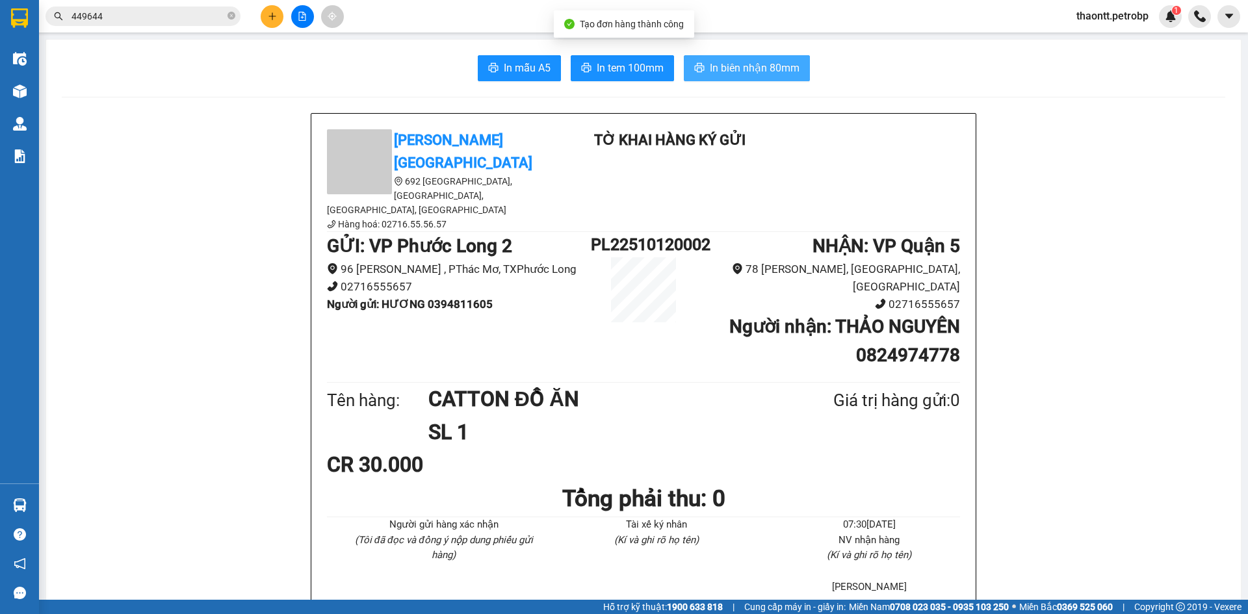
click at [721, 70] on span "In biên nhận 80mm" at bounding box center [755, 68] width 90 height 16
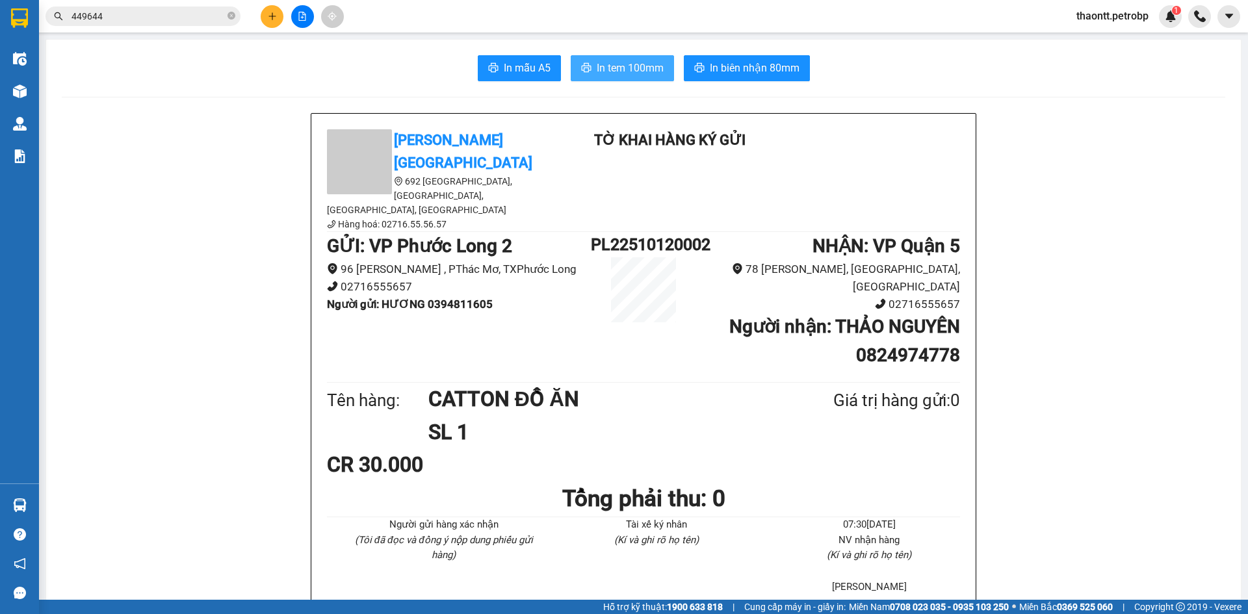
click at [640, 70] on span "In tem 100mm" at bounding box center [630, 68] width 67 height 16
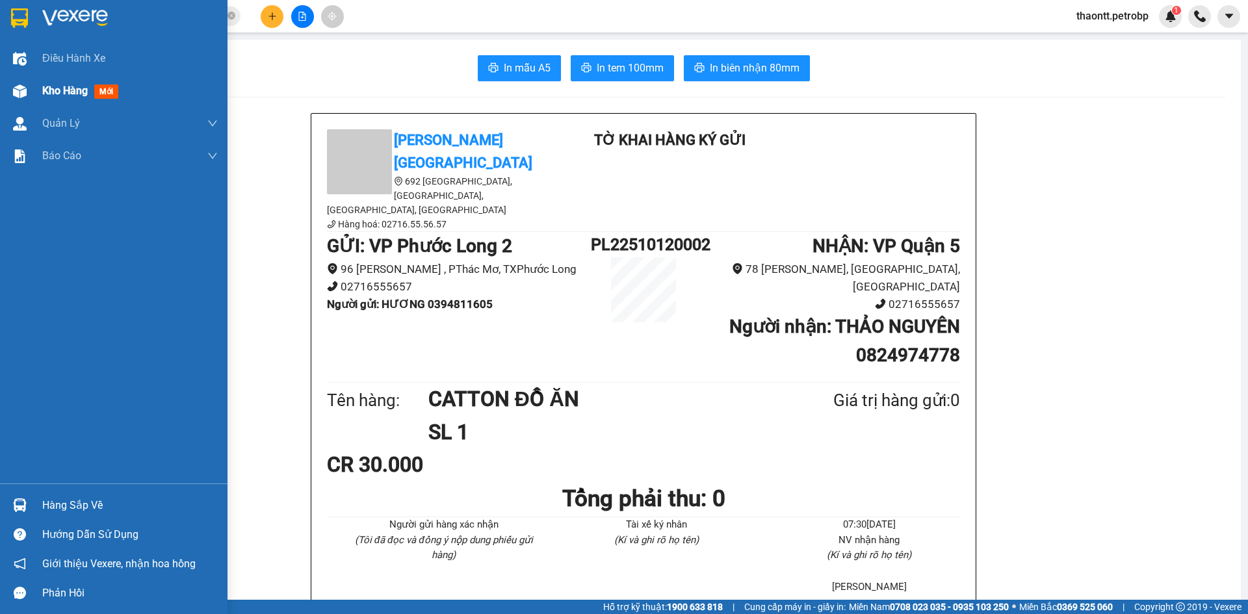
drag, startPoint x: 39, startPoint y: 90, endPoint x: 81, endPoint y: 88, distance: 41.6
click at [42, 92] on div "Kho hàng mới" at bounding box center [113, 91] width 227 height 32
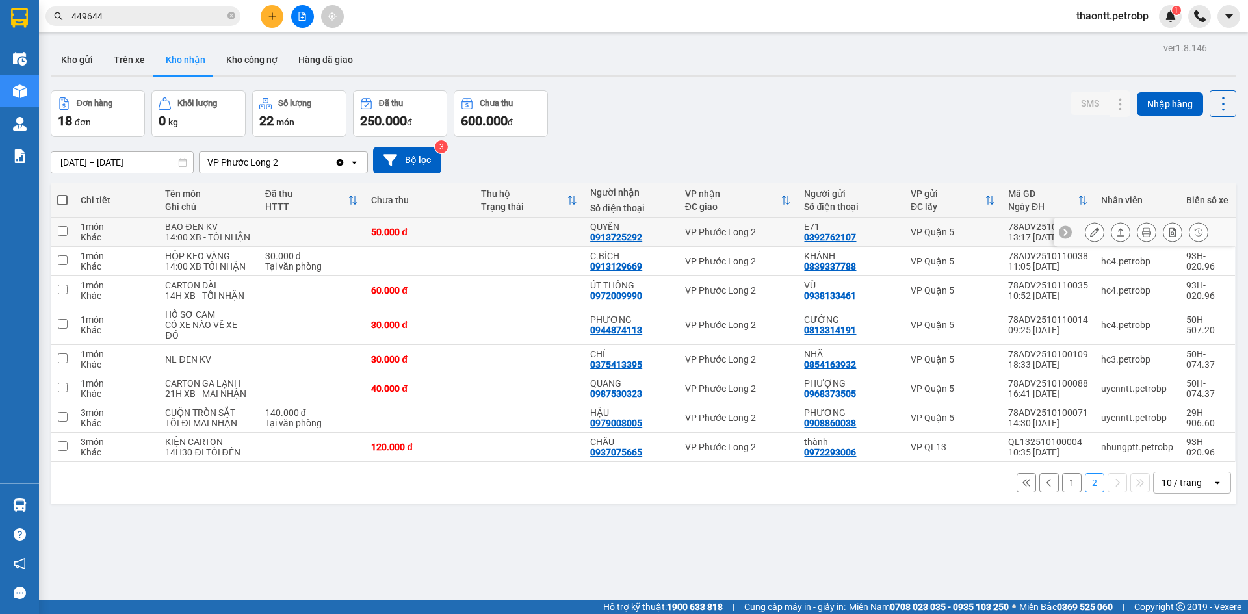
click at [514, 234] on td at bounding box center [529, 232] width 110 height 29
checkbox input "true"
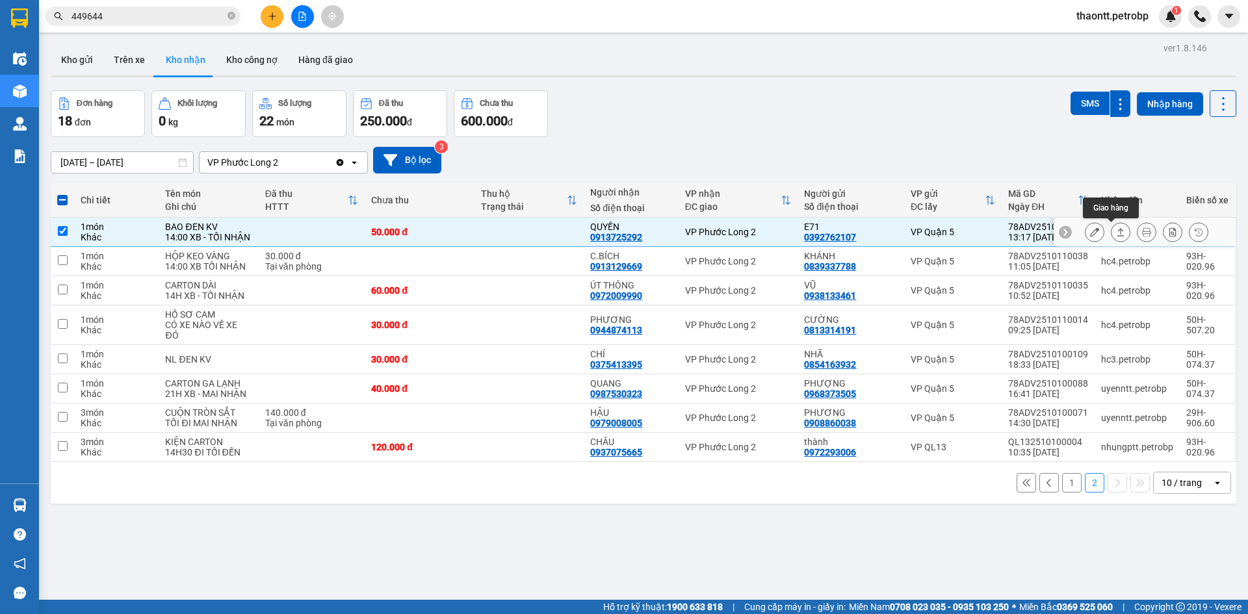
click at [1086, 238] on button at bounding box center [1094, 232] width 18 height 23
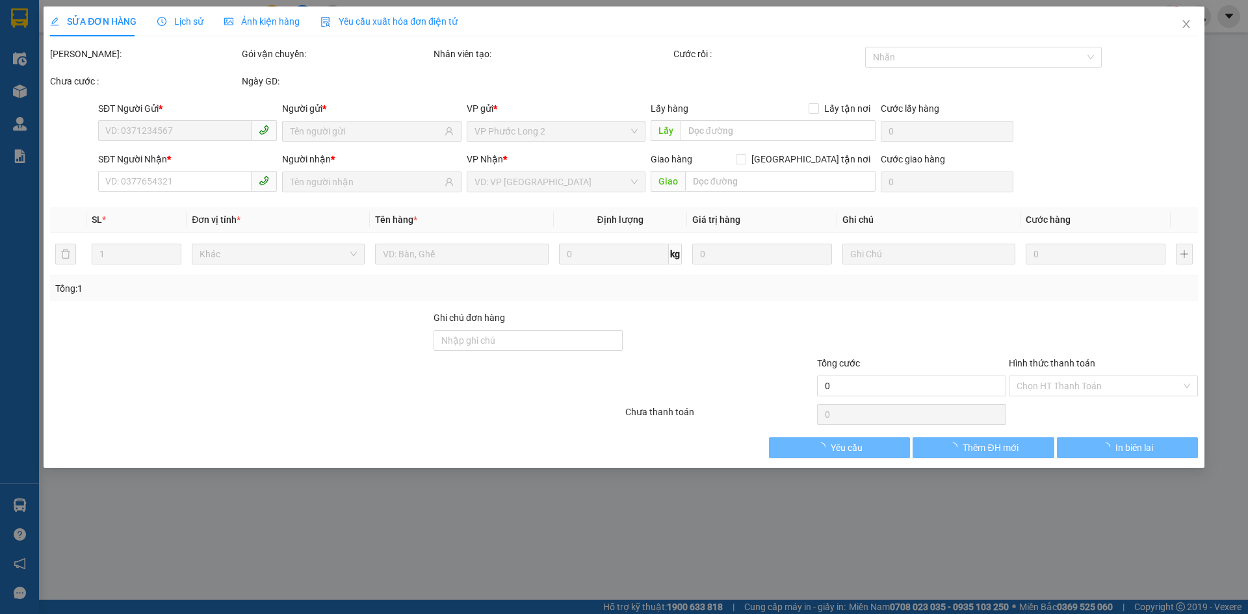
type input "0392762107"
type input "E71"
type input "0913725292"
type input "QUYẾN"
type input "50.000"
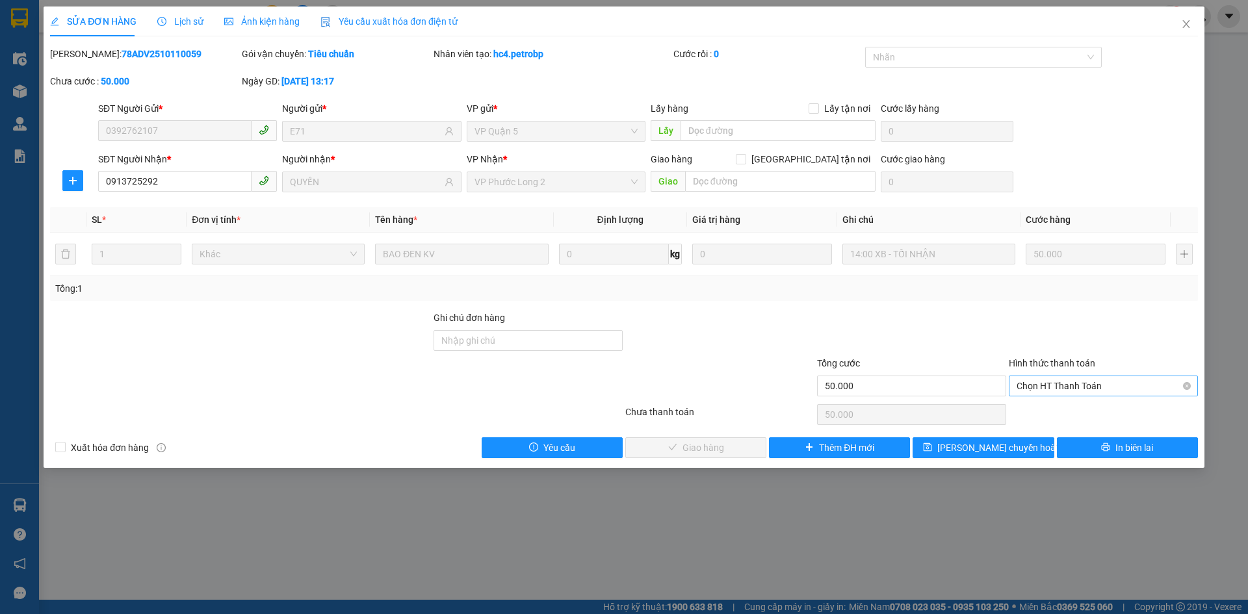
click at [1060, 385] on span "Chọn HT Thanh Toán" at bounding box center [1103, 385] width 174 height 19
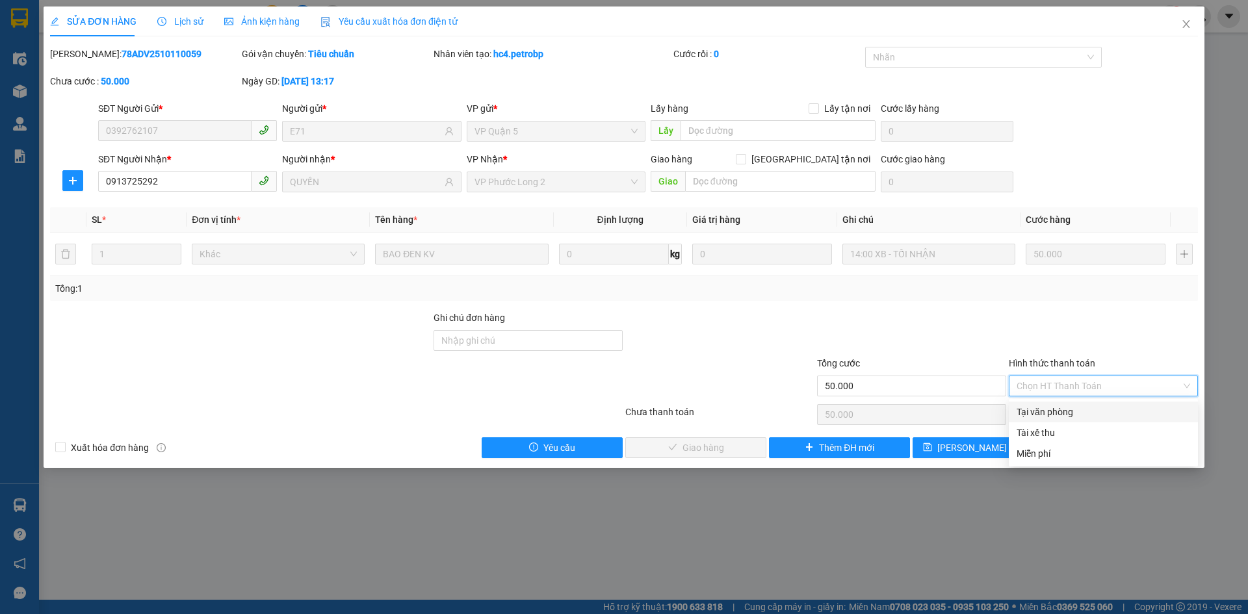
click at [1046, 409] on div "Tại văn phòng" at bounding box center [1103, 412] width 174 height 14
type input "0"
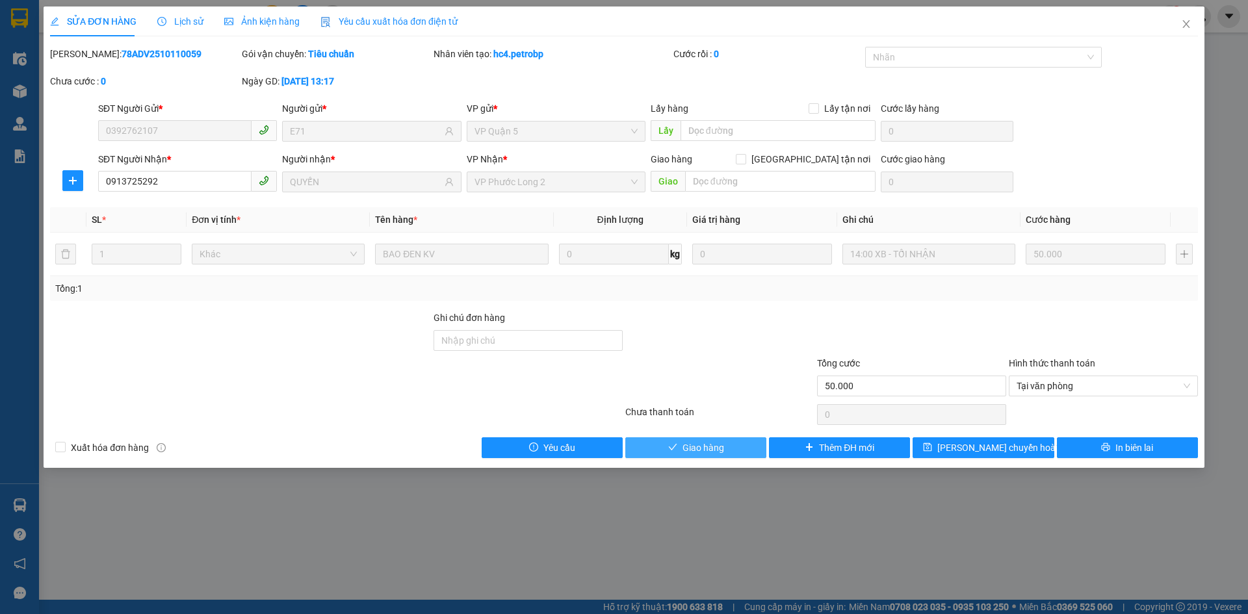
click at [712, 445] on span "Giao hàng" at bounding box center [703, 448] width 42 height 14
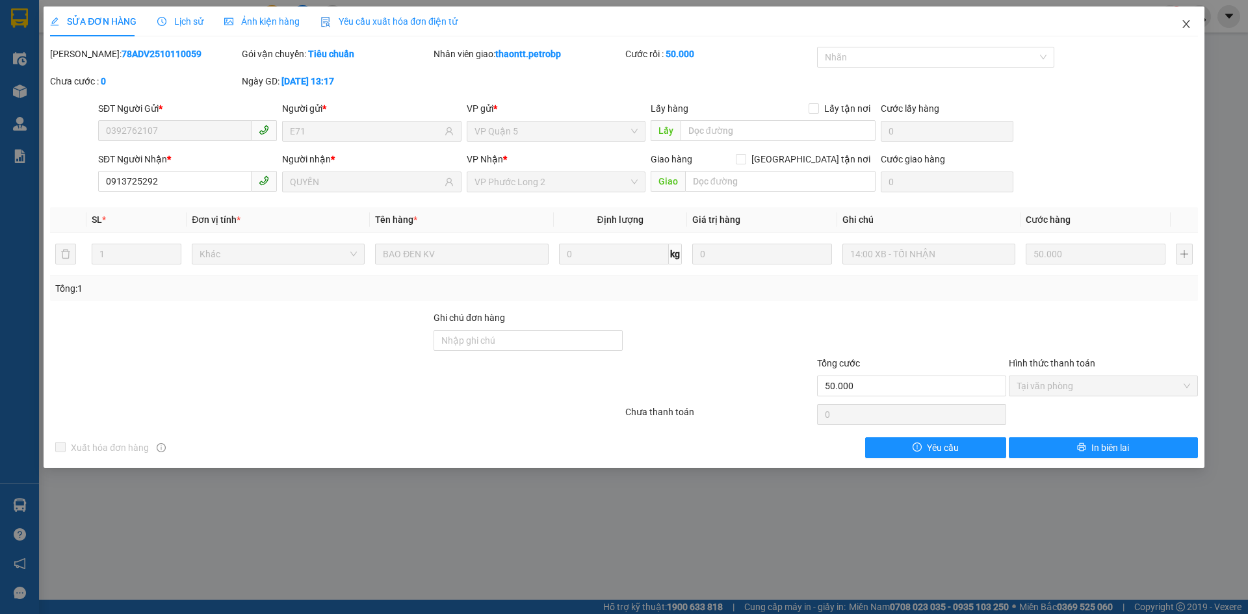
click at [1189, 27] on icon "close" at bounding box center [1186, 24] width 10 height 10
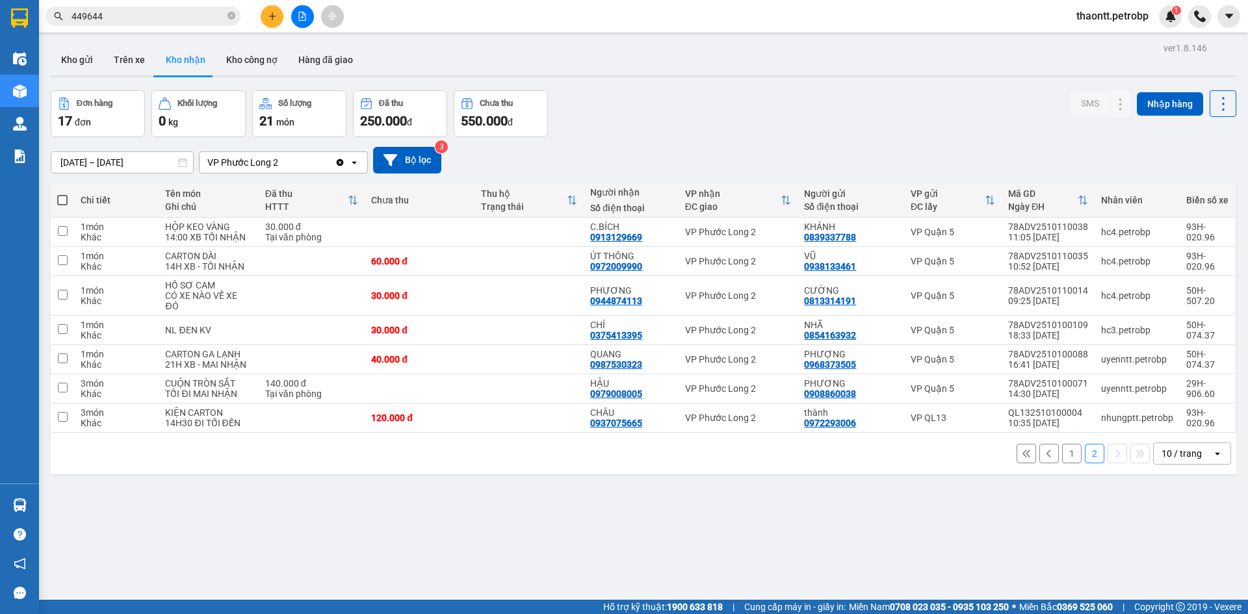
click at [1062, 452] on button "1" at bounding box center [1071, 453] width 19 height 19
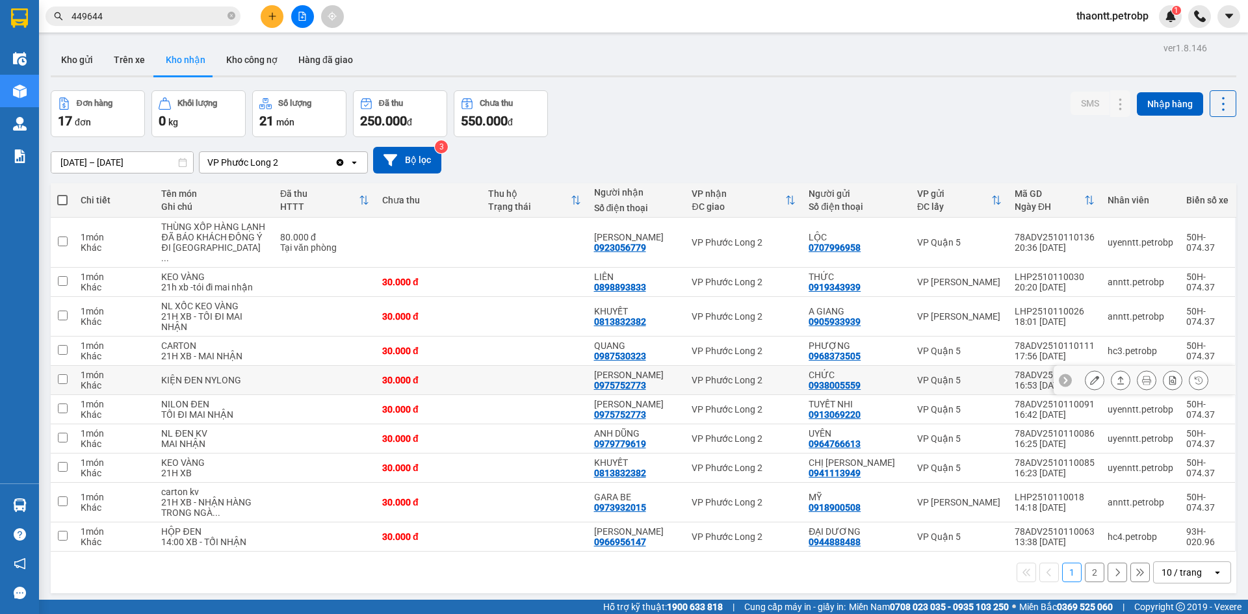
scroll to position [60, 0]
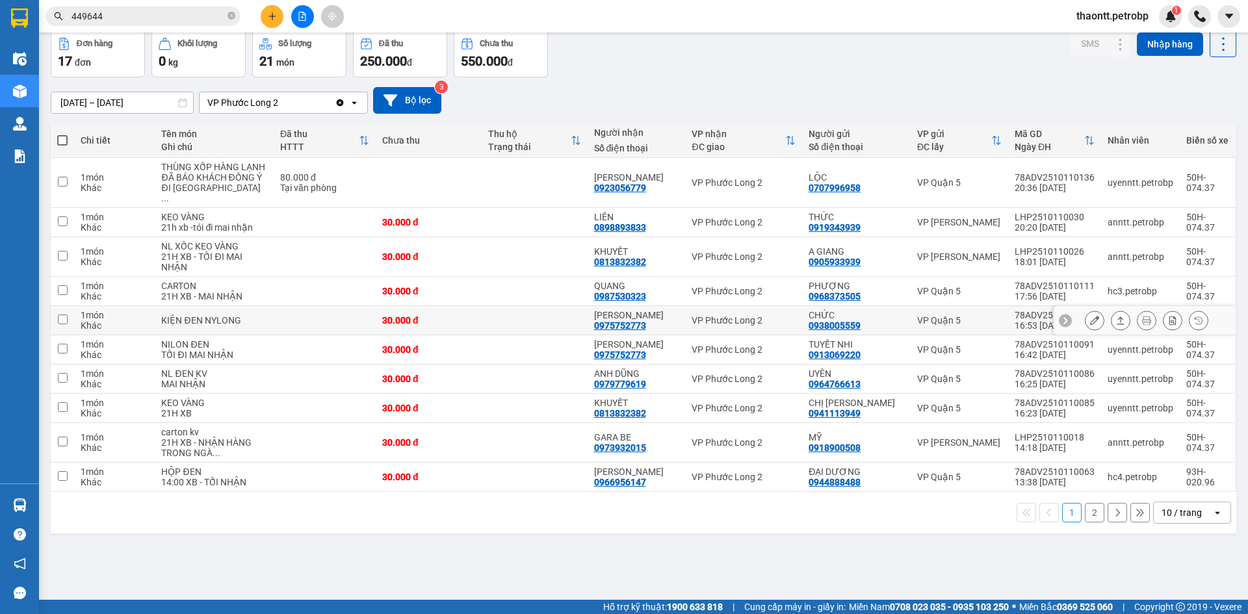
click at [535, 325] on td at bounding box center [535, 320] width 106 height 29
checkbox input "true"
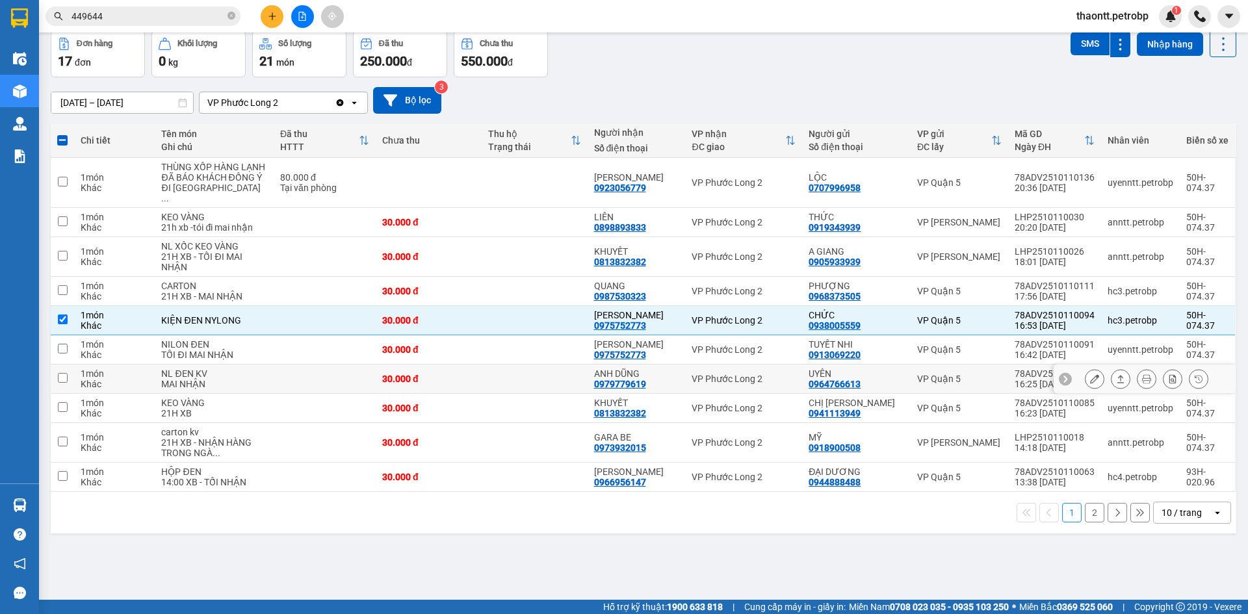
click at [510, 374] on td at bounding box center [535, 379] width 106 height 29
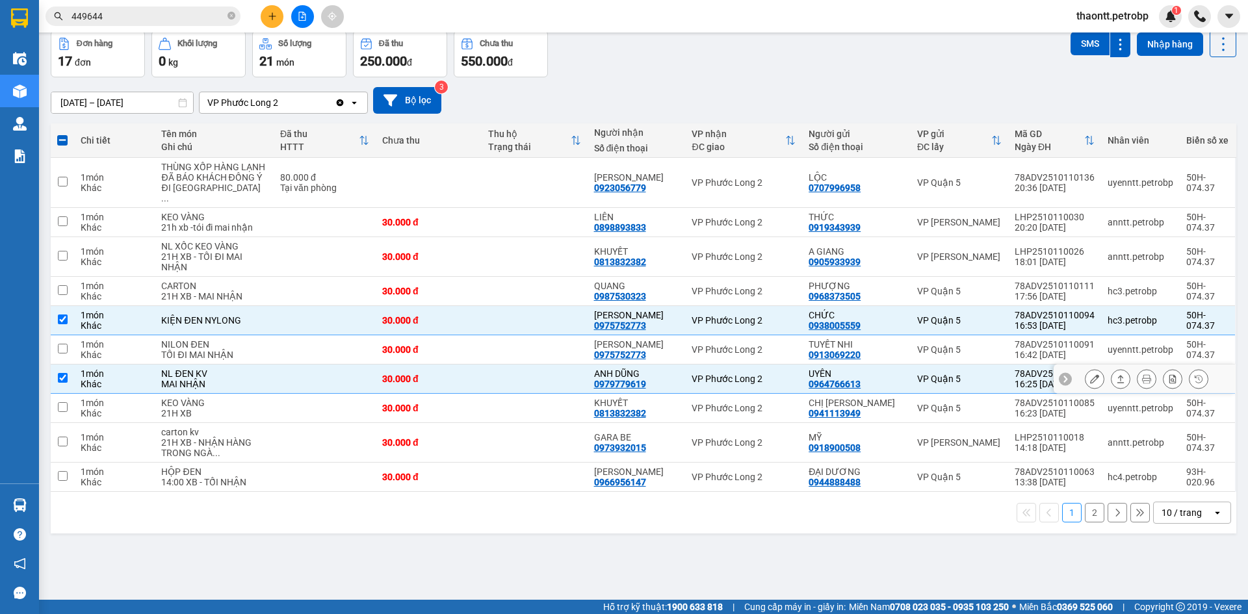
click at [602, 374] on td "ANH DŨNG 0979779619" at bounding box center [637, 379] width 98 height 29
checkbox input "false"
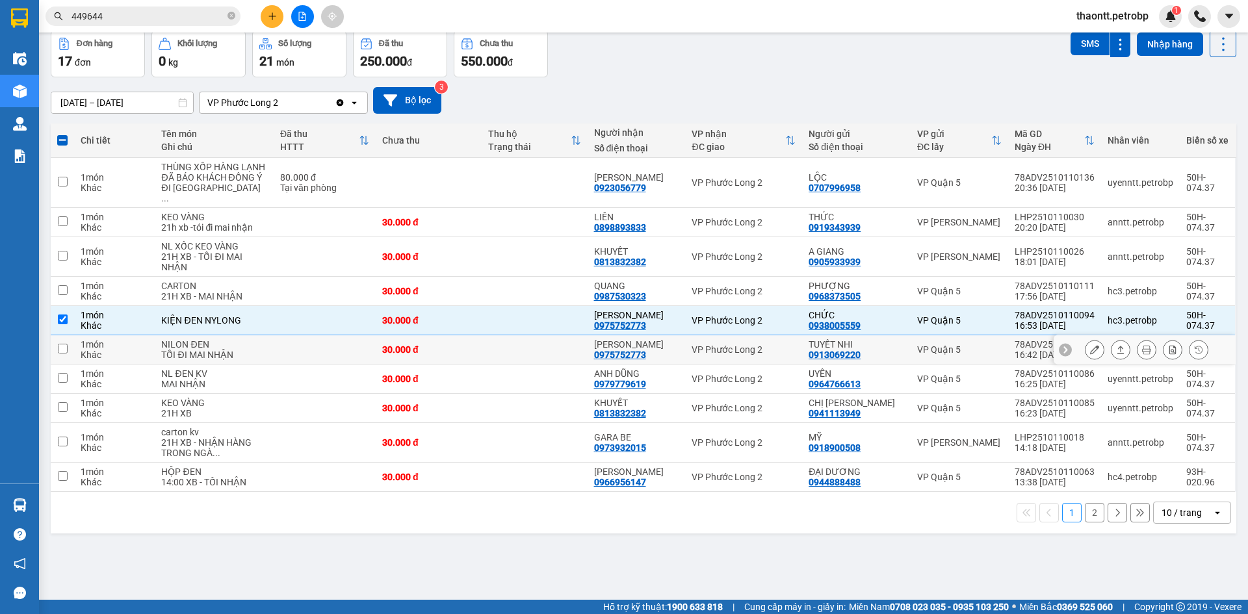
click at [572, 365] on td at bounding box center [535, 349] width 106 height 29
checkbox input "true"
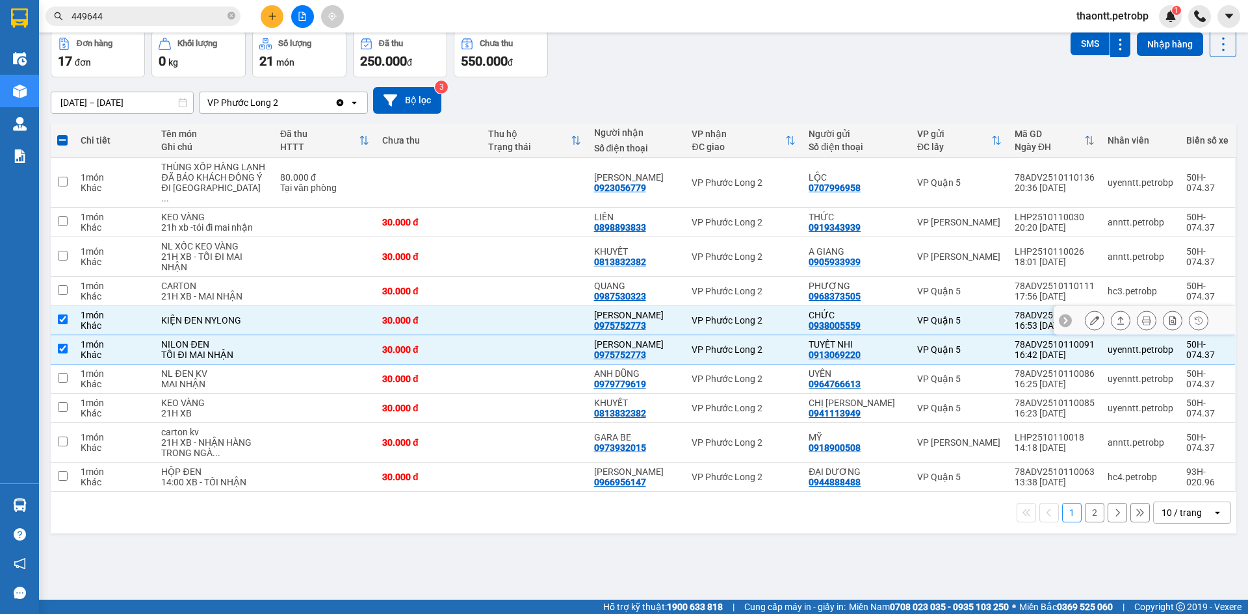
click at [487, 335] on td at bounding box center [535, 320] width 106 height 29
checkbox input "false"
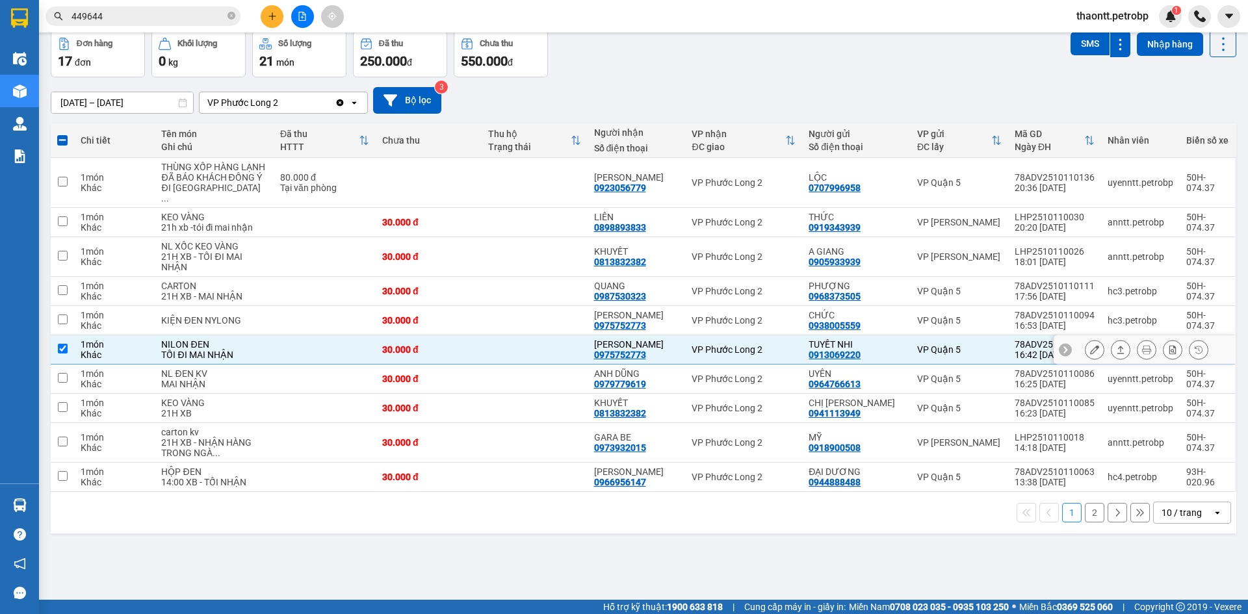
click at [502, 365] on td at bounding box center [535, 349] width 106 height 29
checkbox input "false"
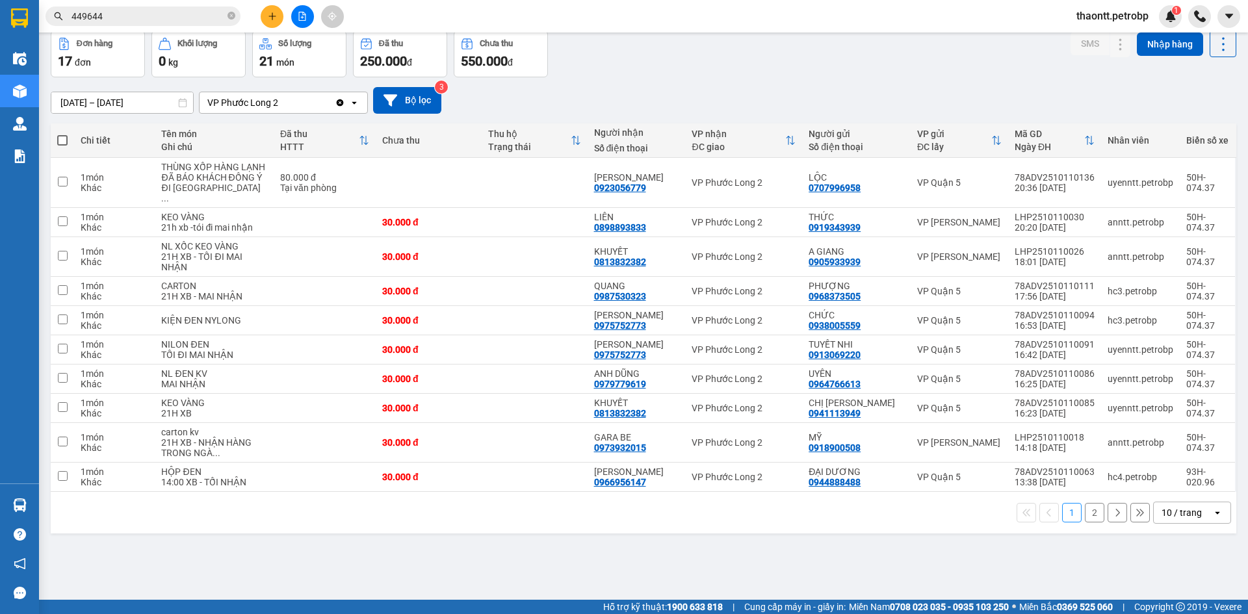
click at [1085, 519] on button "2" at bounding box center [1094, 512] width 19 height 19
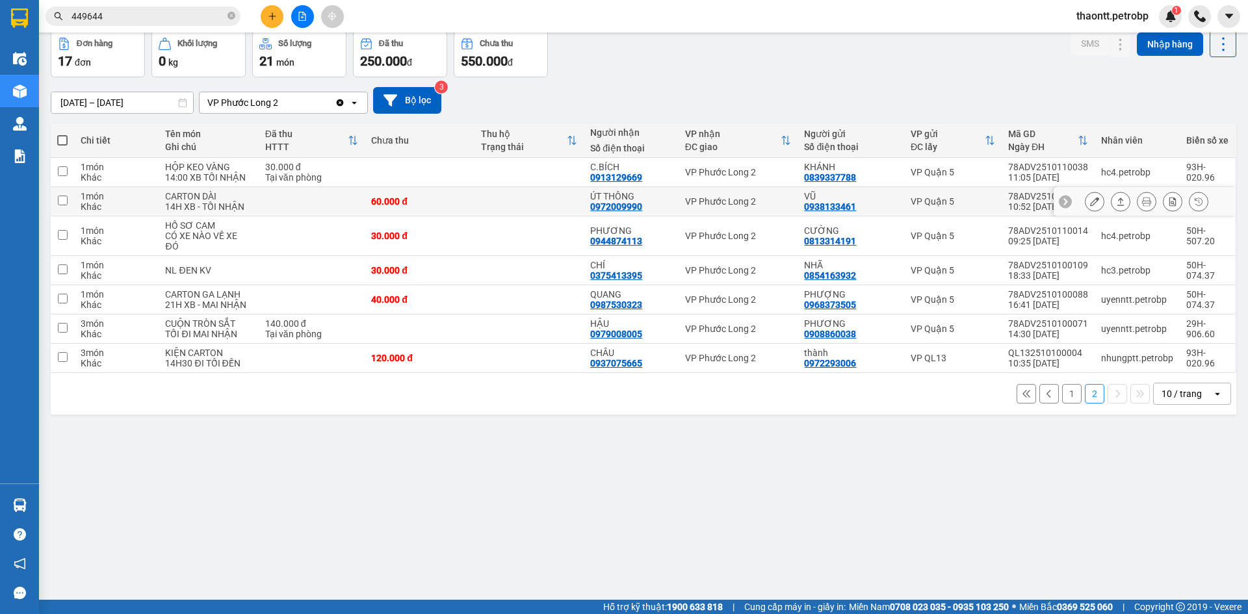
click at [545, 200] on td at bounding box center [529, 201] width 110 height 29
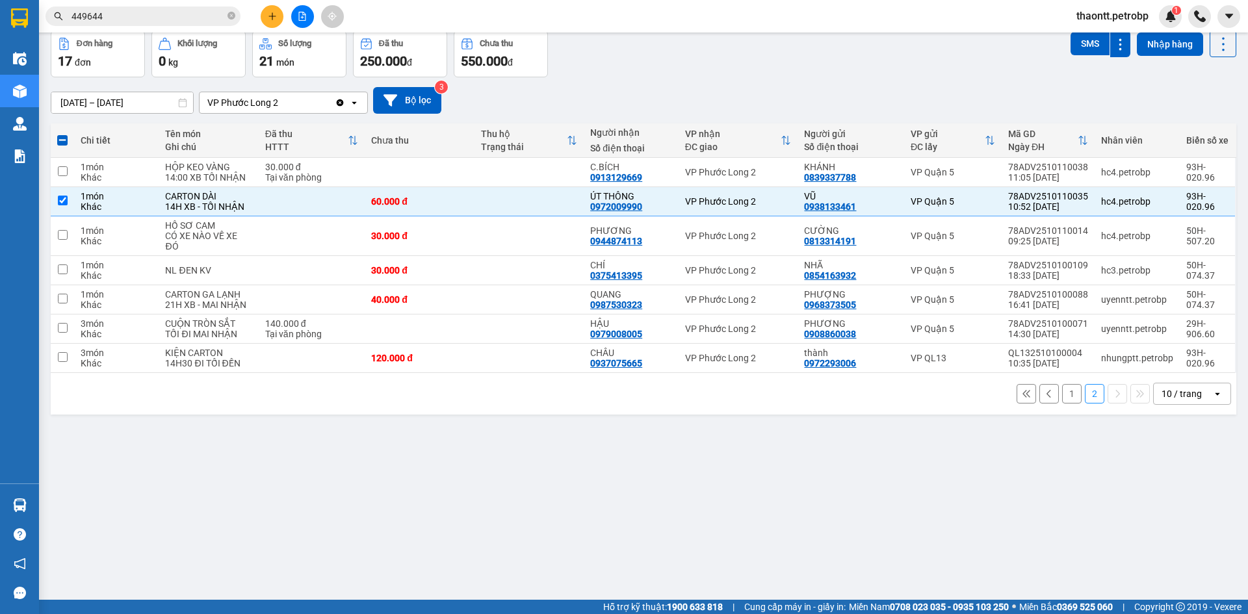
drag, startPoint x: 1065, startPoint y: 389, endPoint x: 1077, endPoint y: 358, distance: 33.5
click at [1066, 391] on button "1" at bounding box center [1071, 393] width 19 height 19
checkbox input "false"
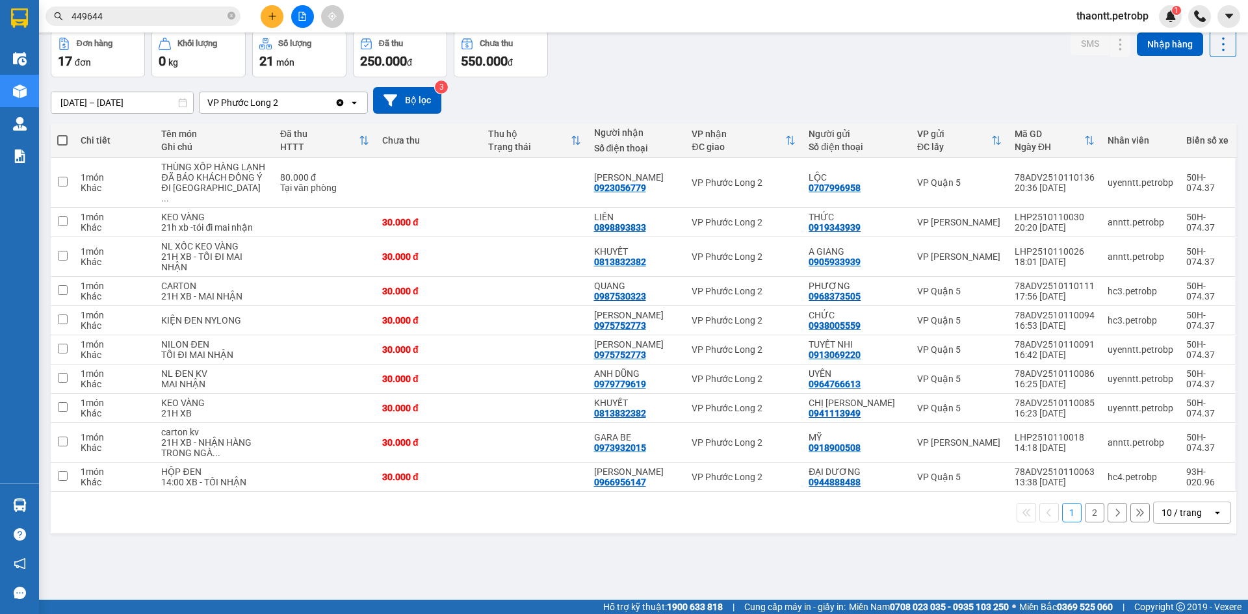
click at [1089, 523] on button "2" at bounding box center [1094, 512] width 19 height 19
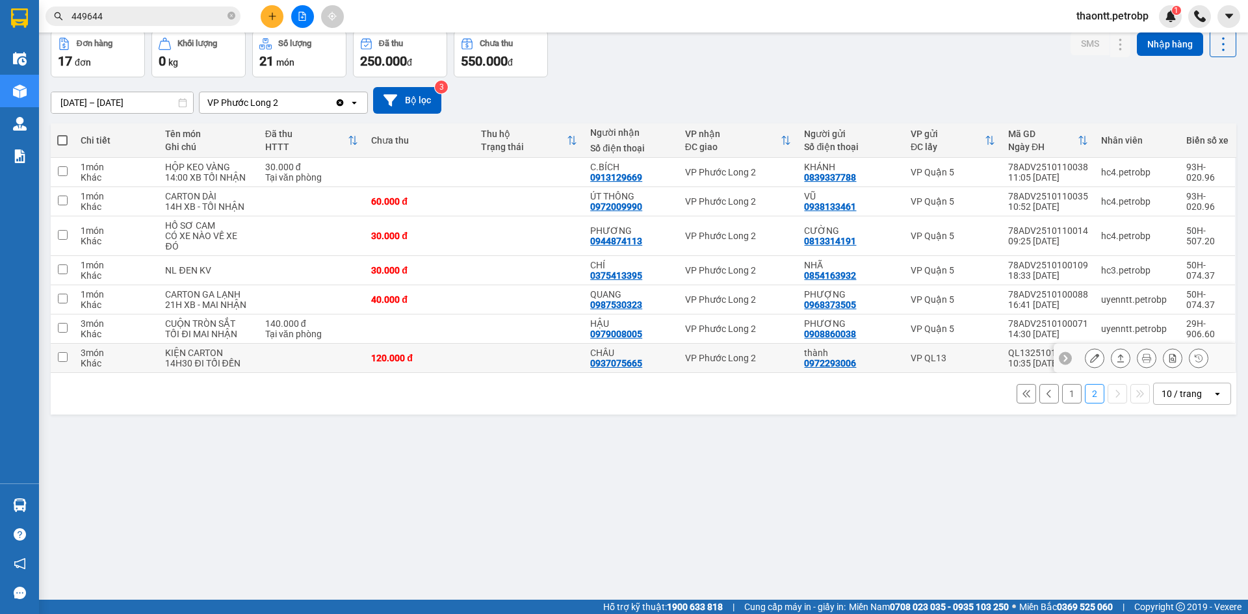
click at [537, 359] on td at bounding box center [529, 358] width 110 height 29
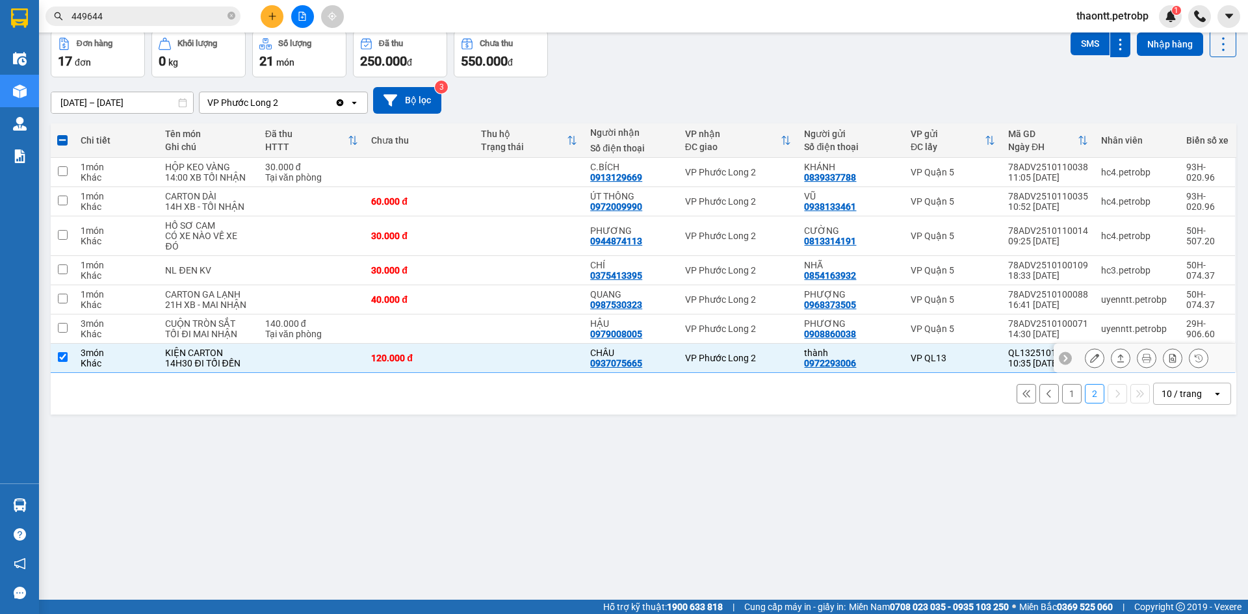
click at [537, 359] on td at bounding box center [529, 358] width 110 height 29
checkbox input "false"
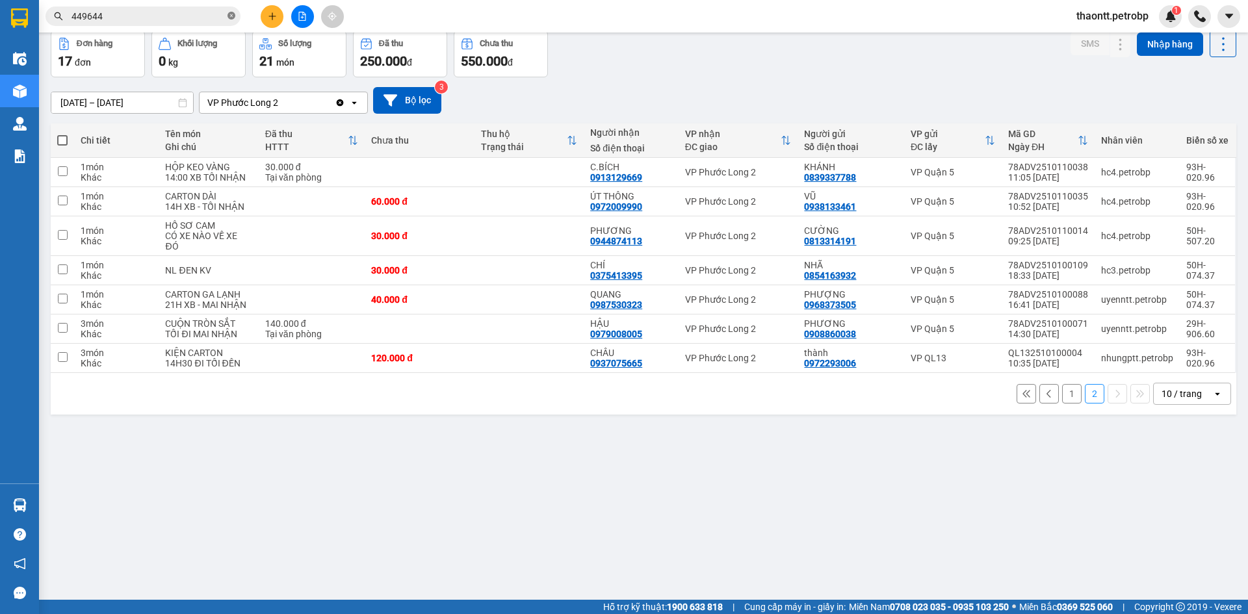
click at [233, 18] on icon "close-circle" at bounding box center [231, 16] width 8 height 8
click at [206, 16] on input "text" at bounding box center [147, 16] width 153 height 14
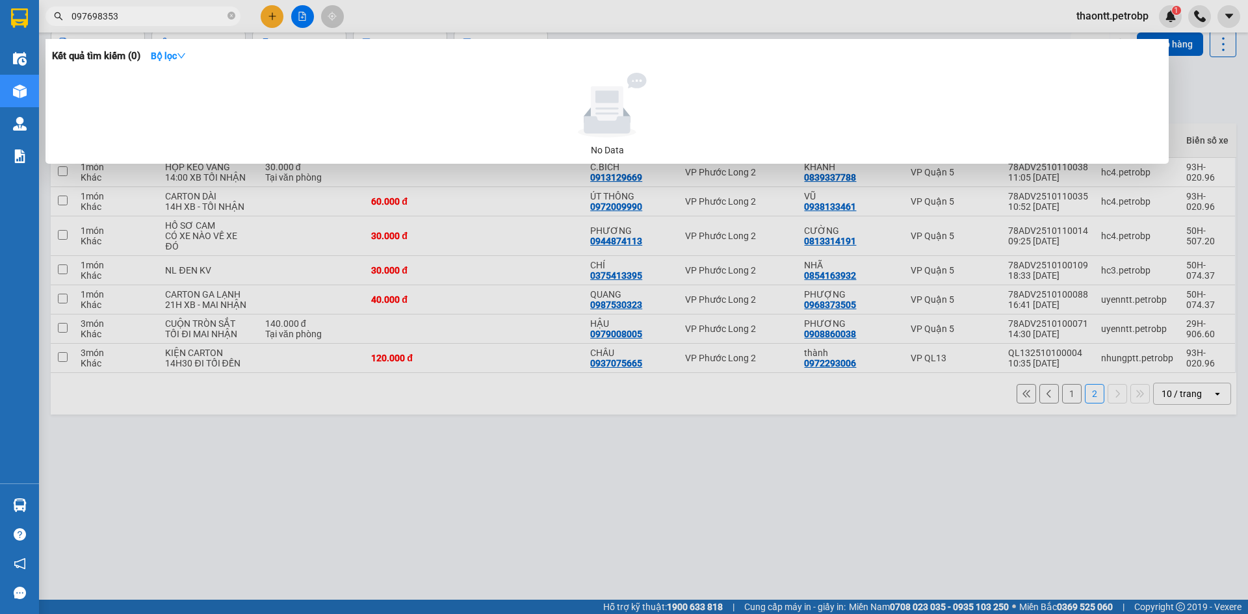
type input "0976983538"
click at [233, 18] on icon "close-circle" at bounding box center [231, 16] width 8 height 8
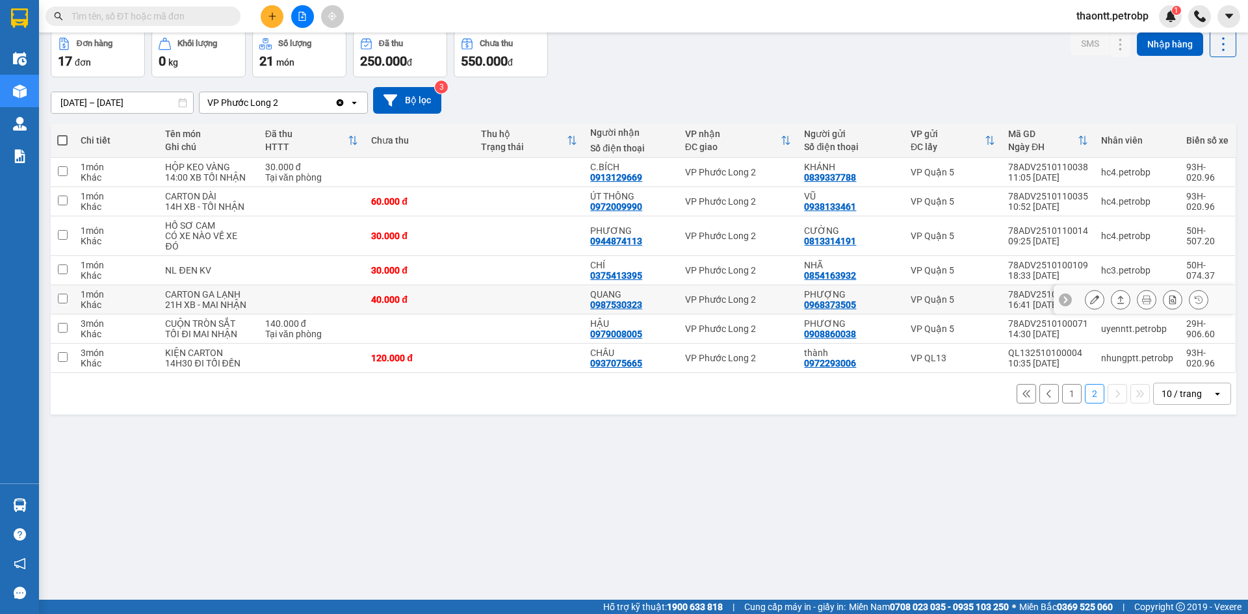
drag, startPoint x: 665, startPoint y: 307, endPoint x: 673, endPoint y: 298, distance: 11.5
click at [665, 307] on div "QUANG 0987530323" at bounding box center [631, 299] width 82 height 21
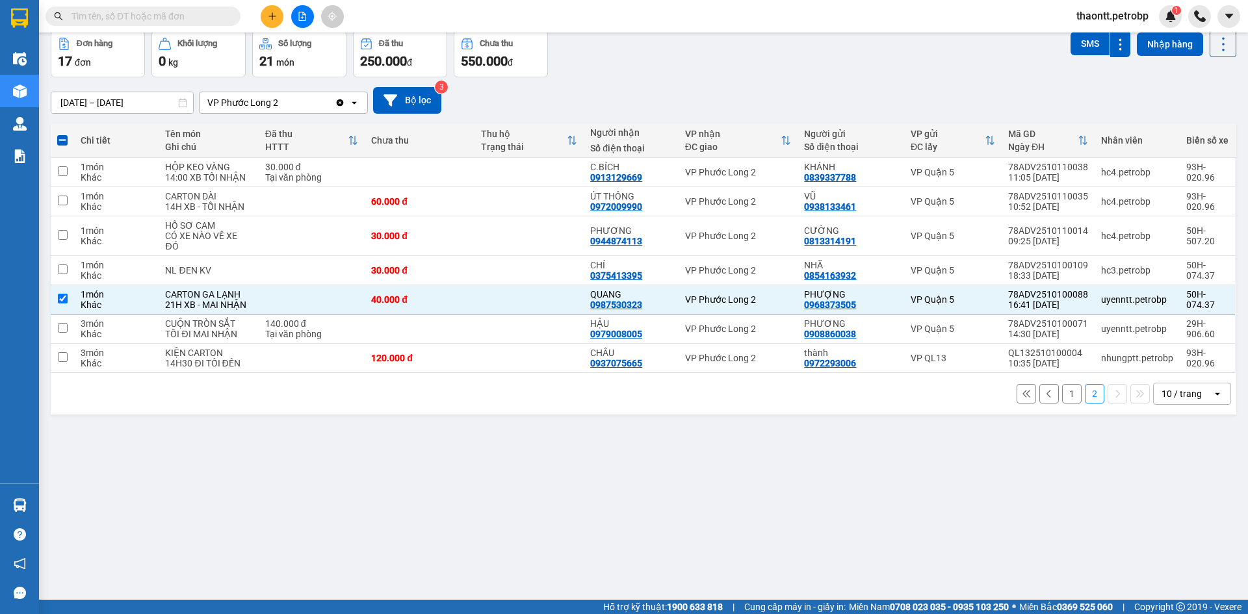
click at [1062, 394] on button "1" at bounding box center [1071, 393] width 19 height 19
checkbox input "false"
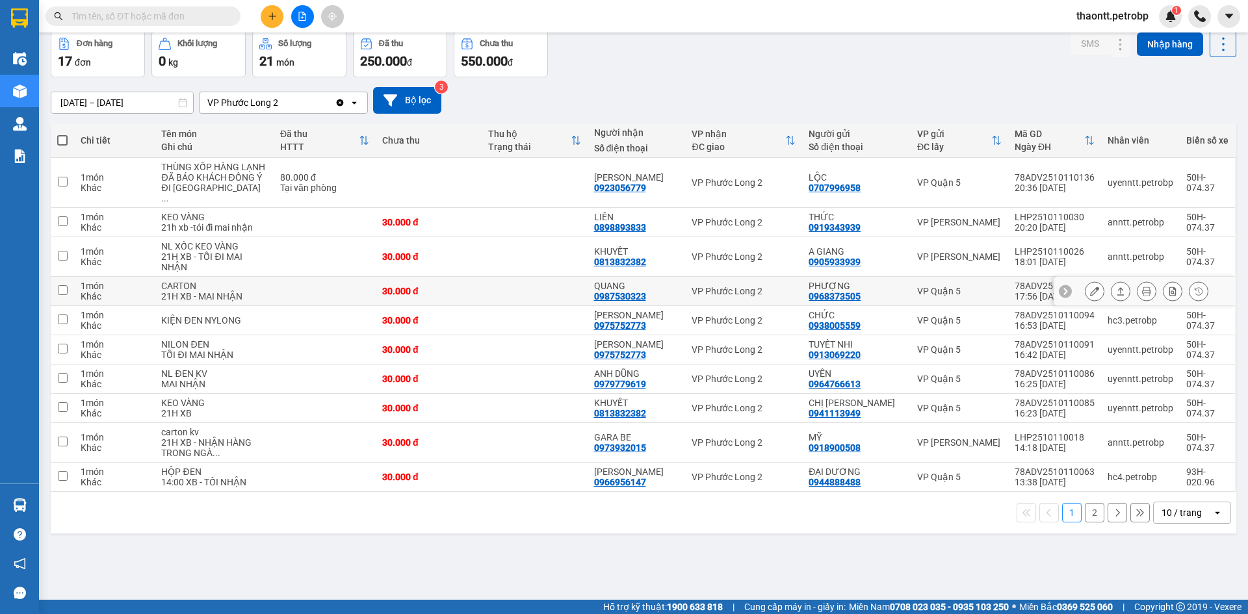
click at [563, 294] on td at bounding box center [535, 291] width 106 height 29
checkbox input "true"
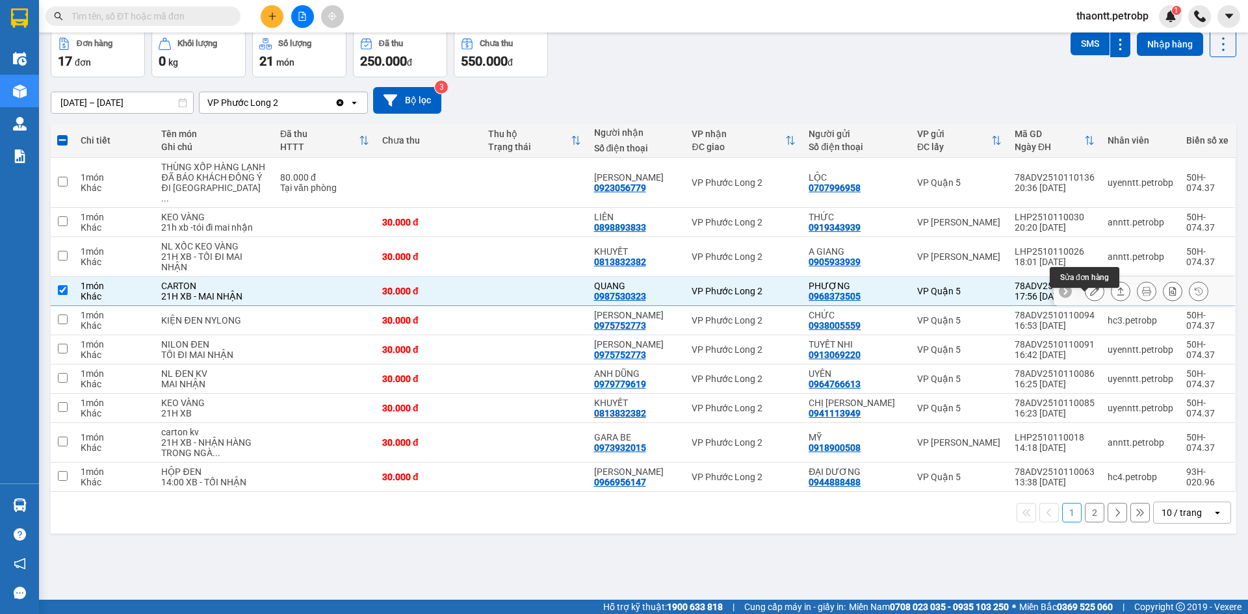
click at [1090, 296] on icon at bounding box center [1094, 291] width 9 height 9
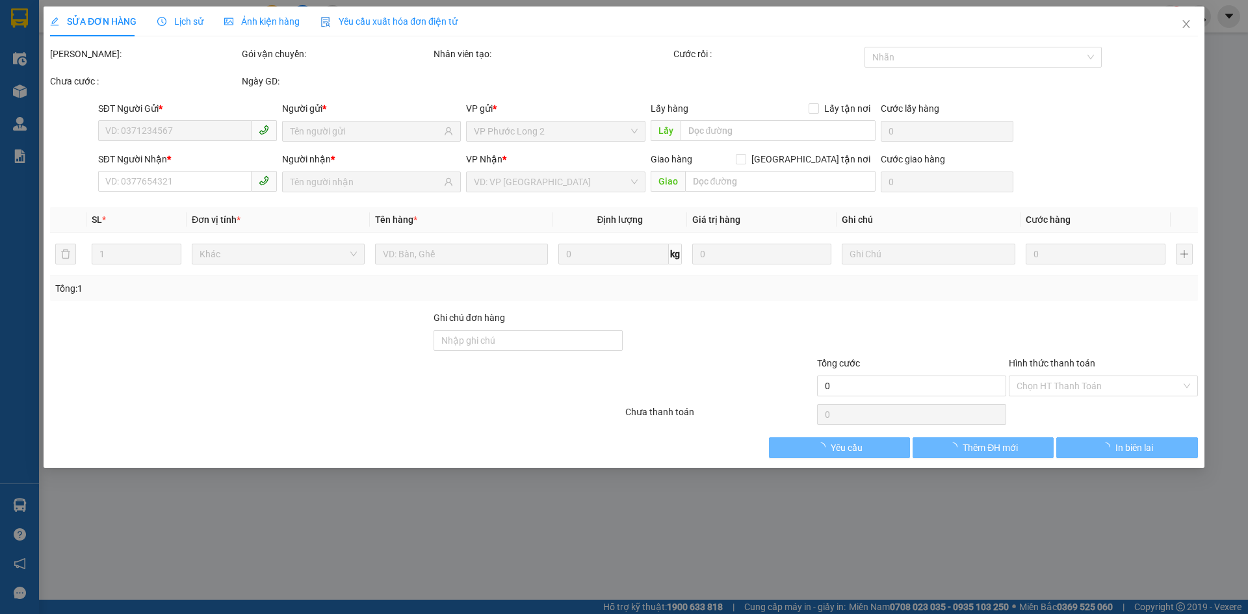
type input "0968373505"
type input "PHƯỢNG"
type input "0987530323"
type input "QUANG"
type input "30.000"
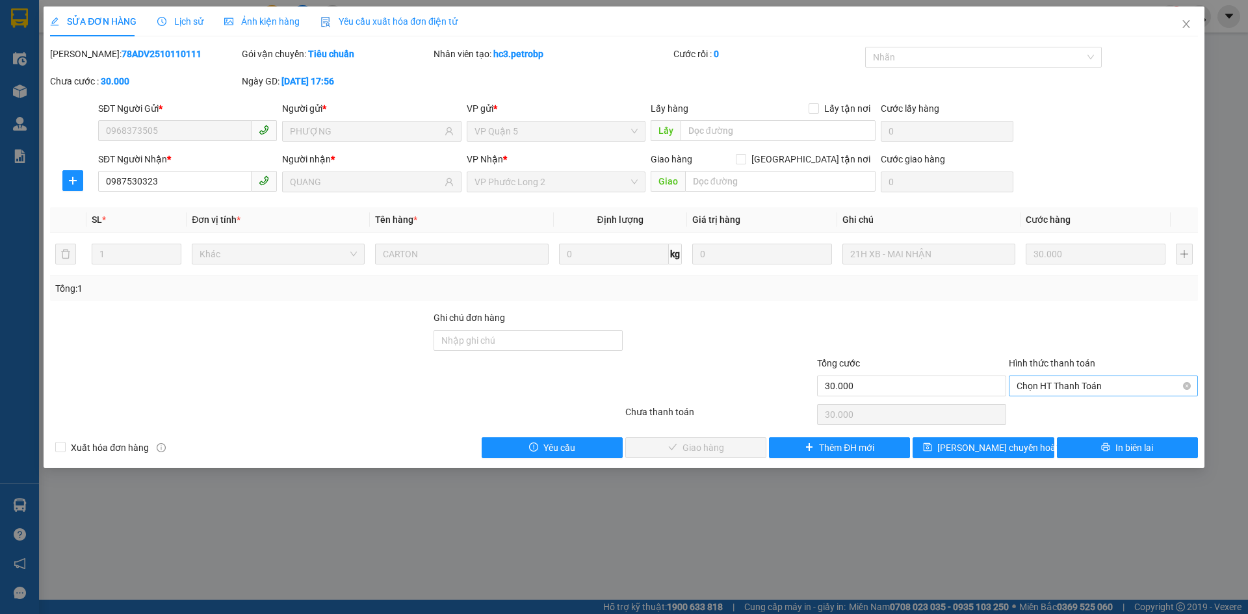
click at [1086, 388] on span "Chọn HT Thanh Toán" at bounding box center [1103, 385] width 174 height 19
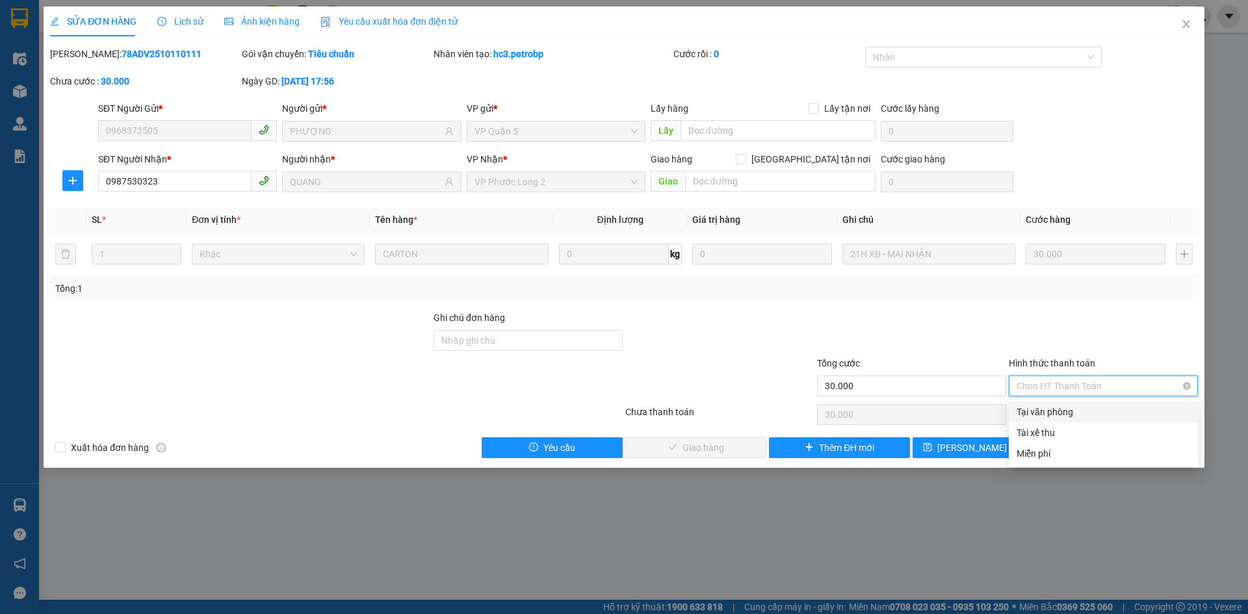
click at [1083, 404] on div "Tại văn phòng" at bounding box center [1103, 412] width 189 height 21
type input "0"
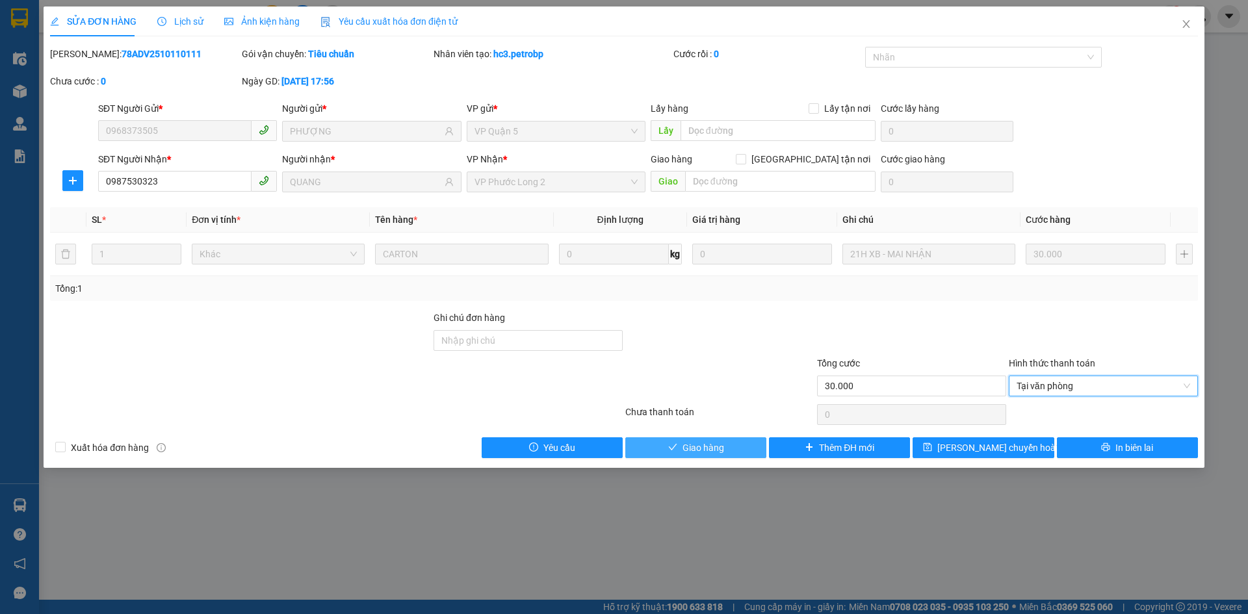
click at [701, 446] on span "Giao hàng" at bounding box center [703, 448] width 42 height 14
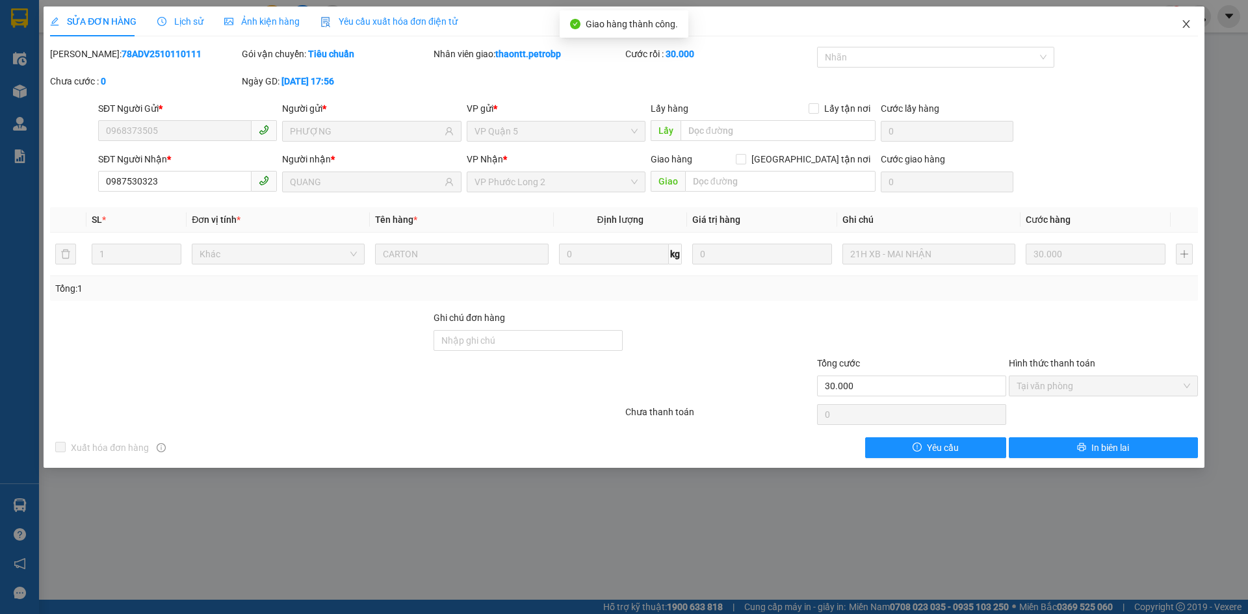
click at [1189, 20] on icon "close" at bounding box center [1186, 24] width 10 height 10
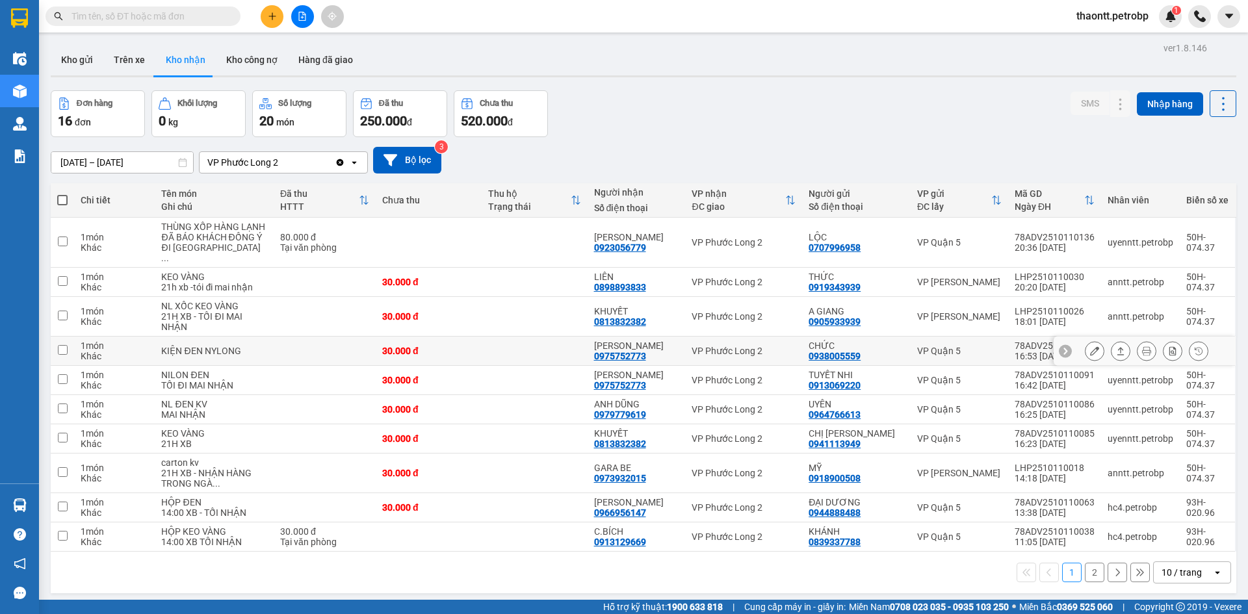
scroll to position [60, 0]
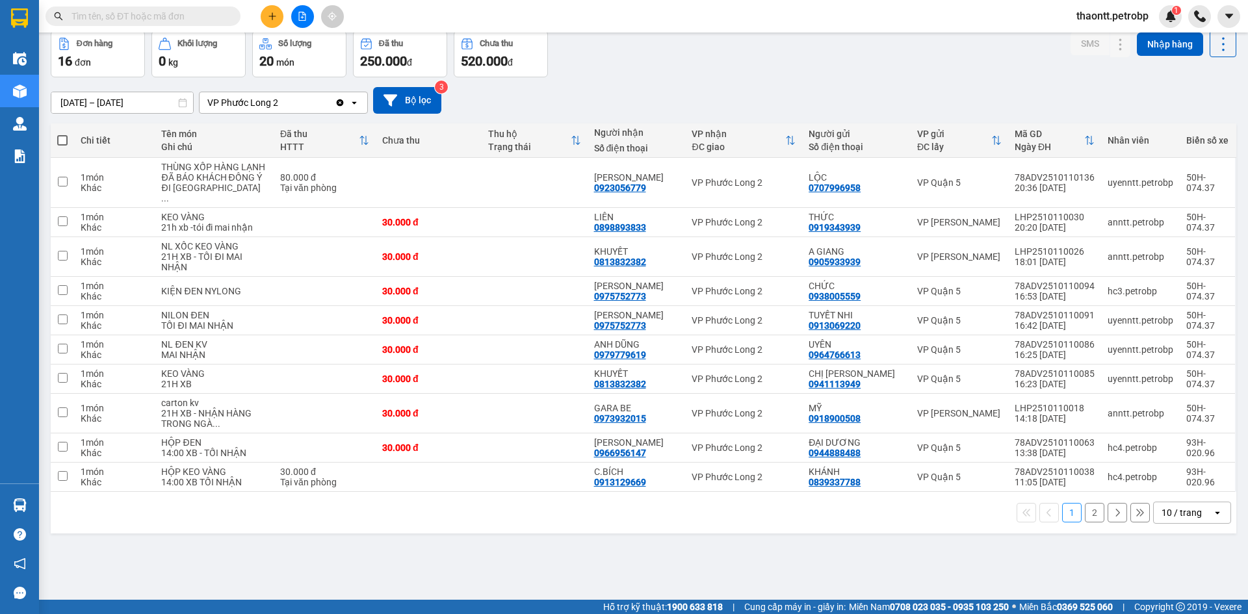
click at [275, 25] on button at bounding box center [272, 16] width 23 height 23
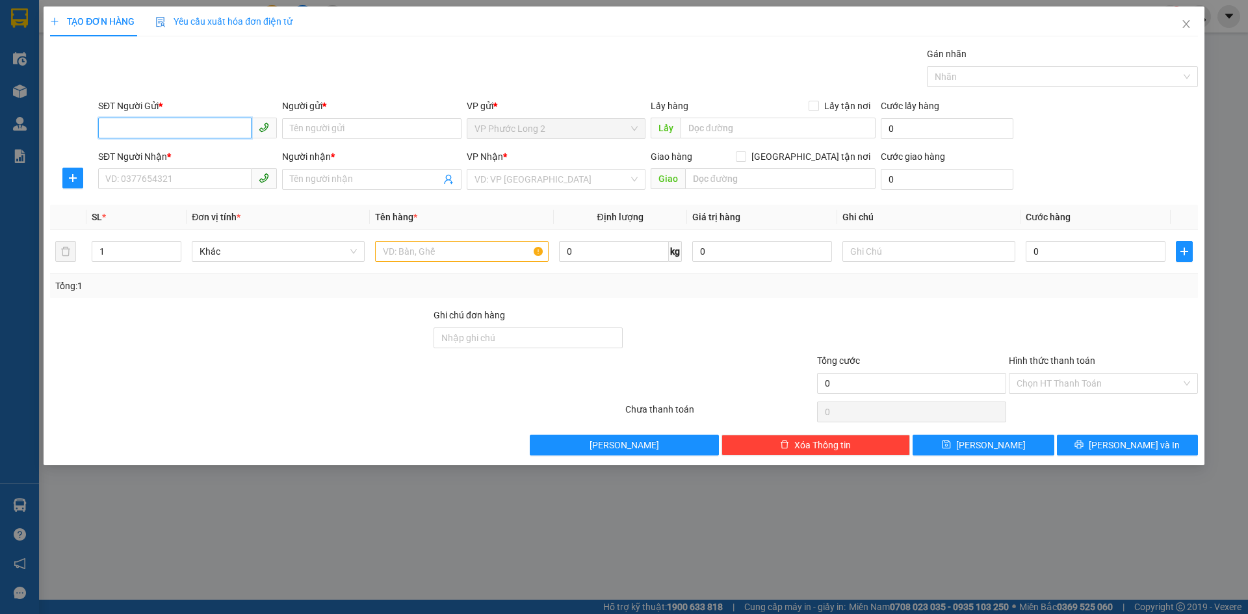
click at [218, 133] on input "SĐT Người Gửi *" at bounding box center [174, 128] width 153 height 21
drag, startPoint x: 222, startPoint y: 155, endPoint x: 214, endPoint y: 158, distance: 7.6
click at [220, 155] on div "0393009133 - TUẤN" at bounding box center [187, 155] width 163 height 14
type input "0393009133"
type input "TUẤN"
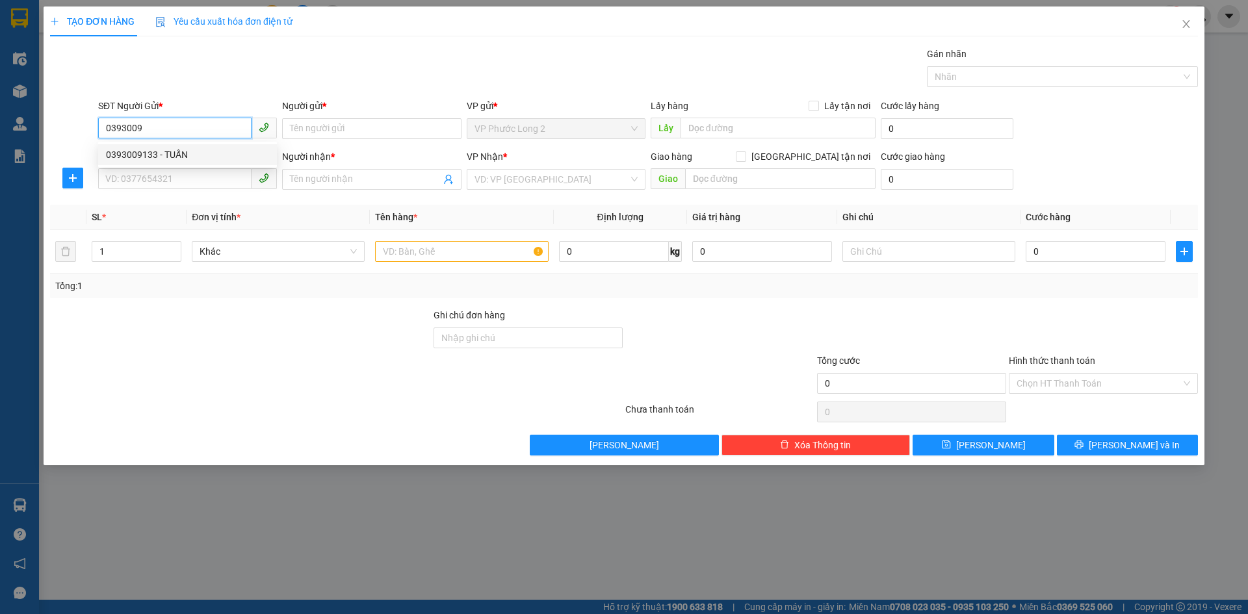
type input "0778398004"
type input "XINH"
type input "40.000"
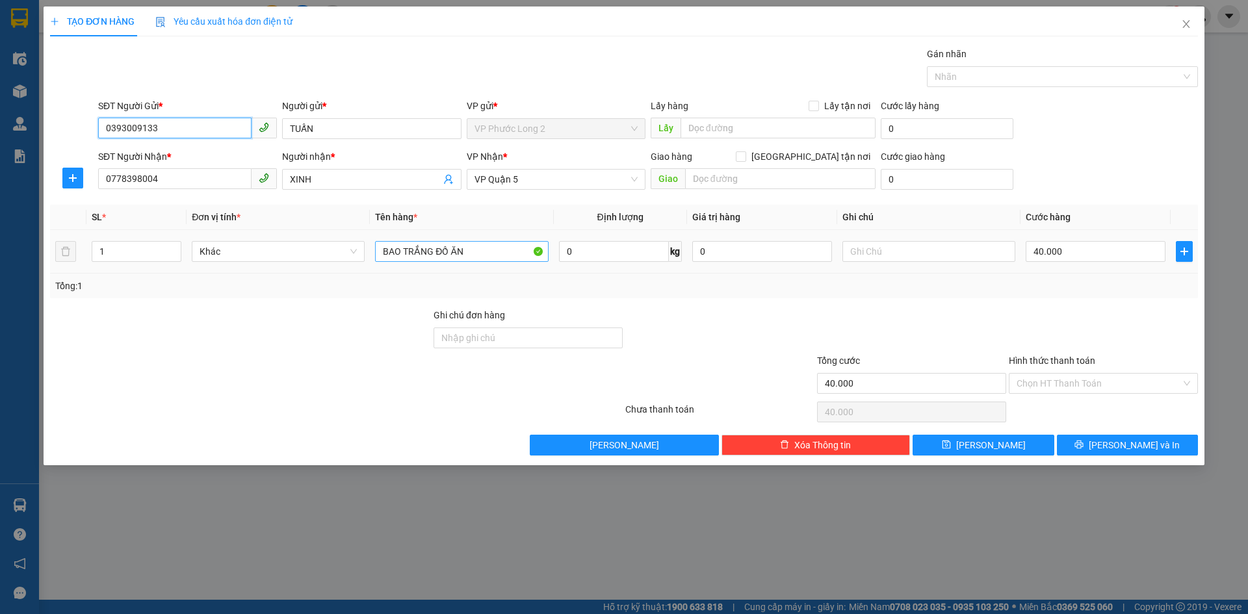
type input "0393009133"
drag, startPoint x: 509, startPoint y: 253, endPoint x: 44, endPoint y: 277, distance: 465.3
click at [44, 277] on div "TẠO ĐƠN HÀNG Yêu cầu xuất hóa đơn điện tử Transit Pickup Surcharge Ids Transit …" at bounding box center [624, 235] width 1161 height 459
type input "THÙNG XỐP ĐỒ ĂN"
click at [1112, 454] on button "[PERSON_NAME] và In" at bounding box center [1127, 445] width 141 height 21
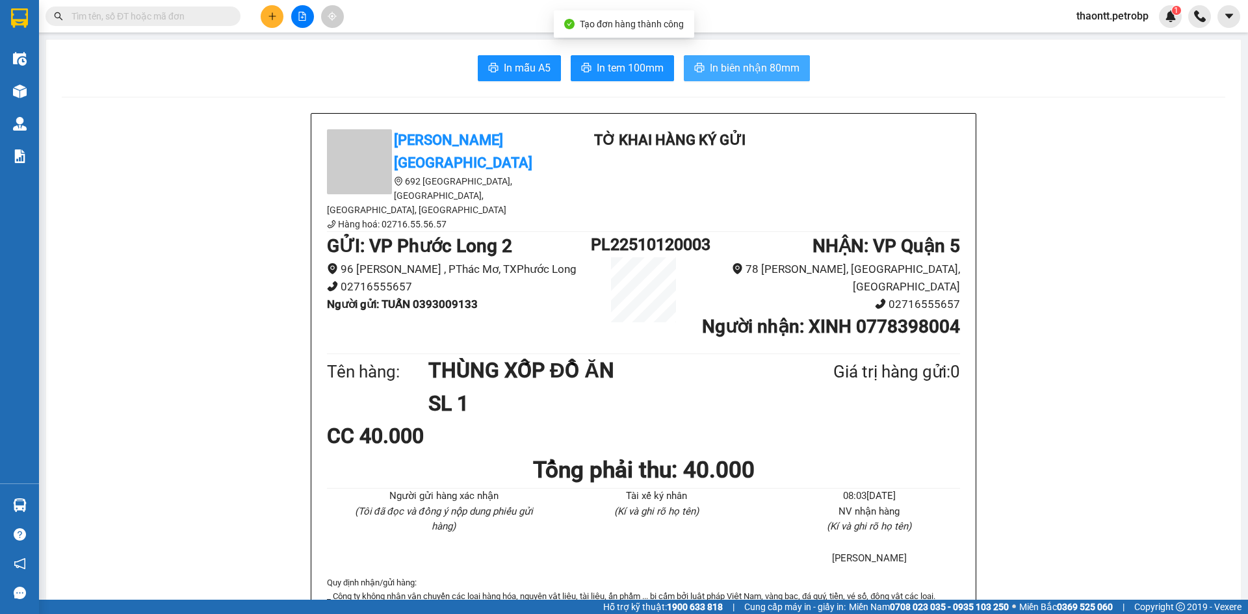
drag, startPoint x: 716, startPoint y: 70, endPoint x: 723, endPoint y: 75, distance: 8.3
click at [721, 70] on span "In biên nhận 80mm" at bounding box center [755, 68] width 90 height 16
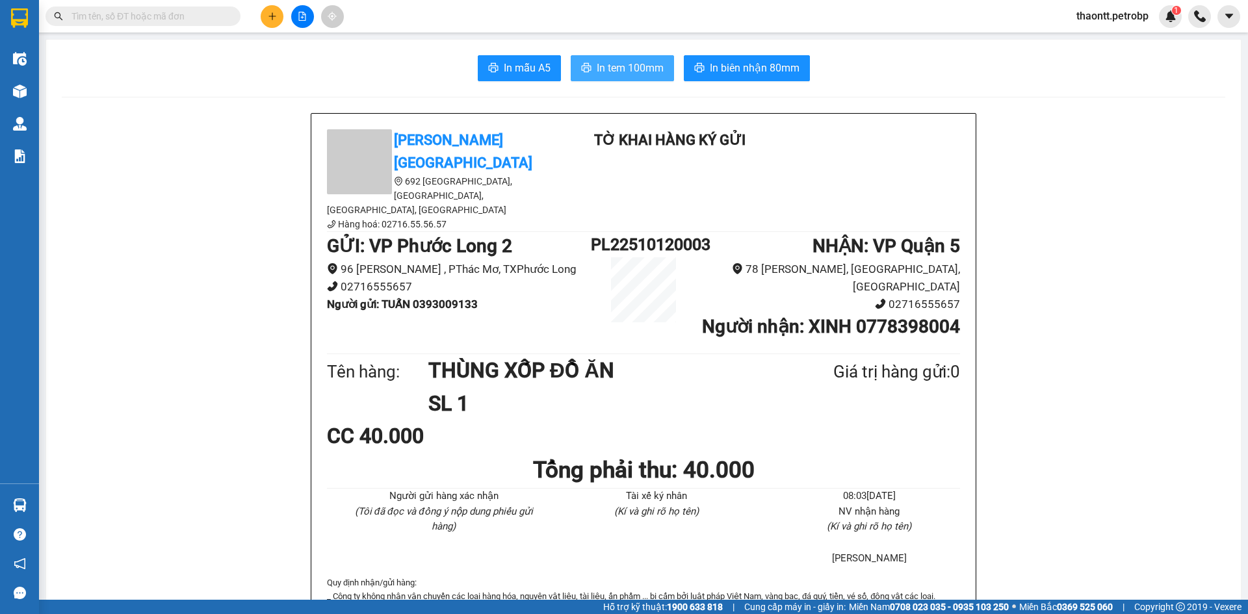
click at [628, 65] on span "In tem 100mm" at bounding box center [630, 68] width 67 height 16
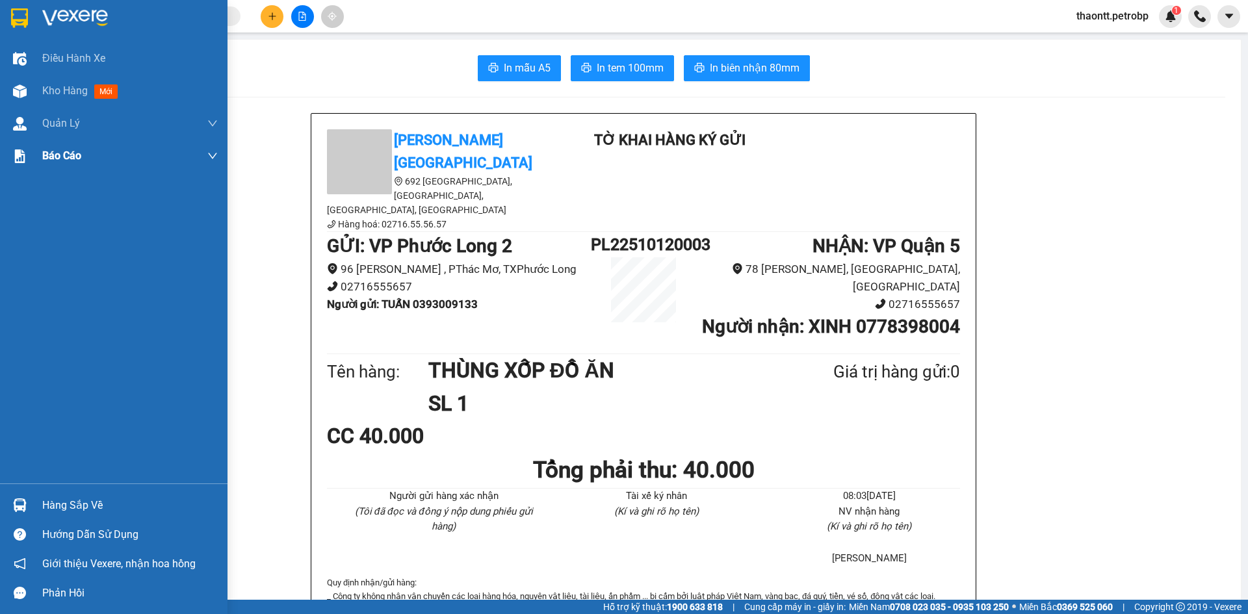
drag, startPoint x: 51, startPoint y: 93, endPoint x: 0, endPoint y: 146, distance: 73.1
click at [51, 93] on span "Kho hàng" at bounding box center [64, 90] width 45 height 12
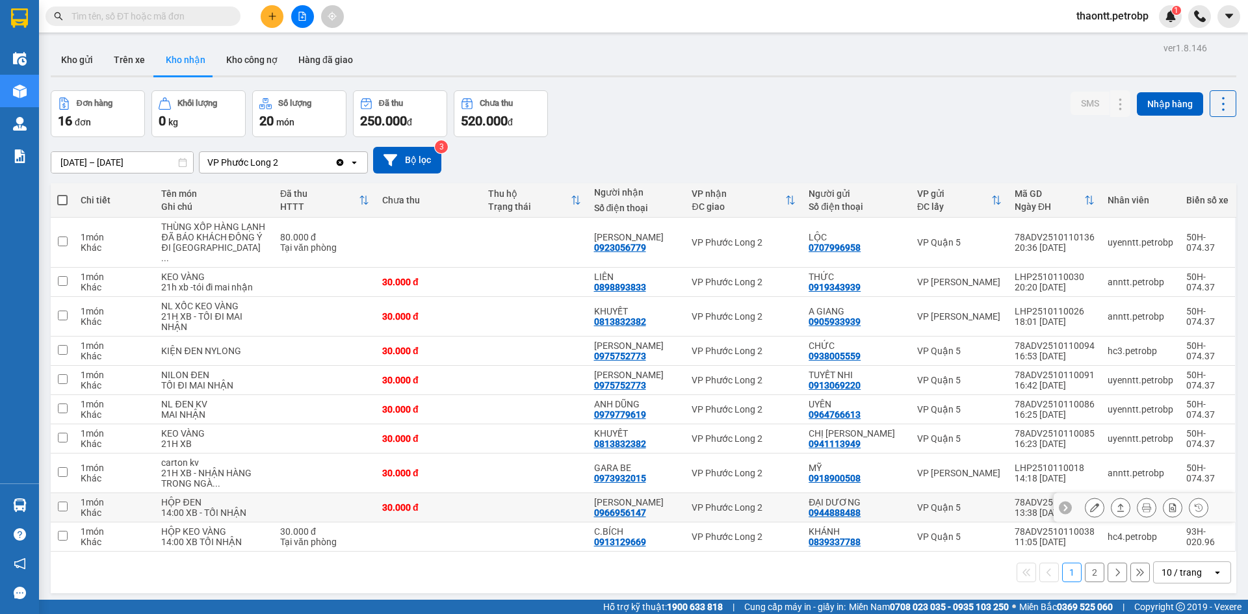
drag, startPoint x: 497, startPoint y: 526, endPoint x: 536, endPoint y: 521, distance: 39.3
click at [497, 523] on td at bounding box center [535, 507] width 106 height 29
checkbox input "true"
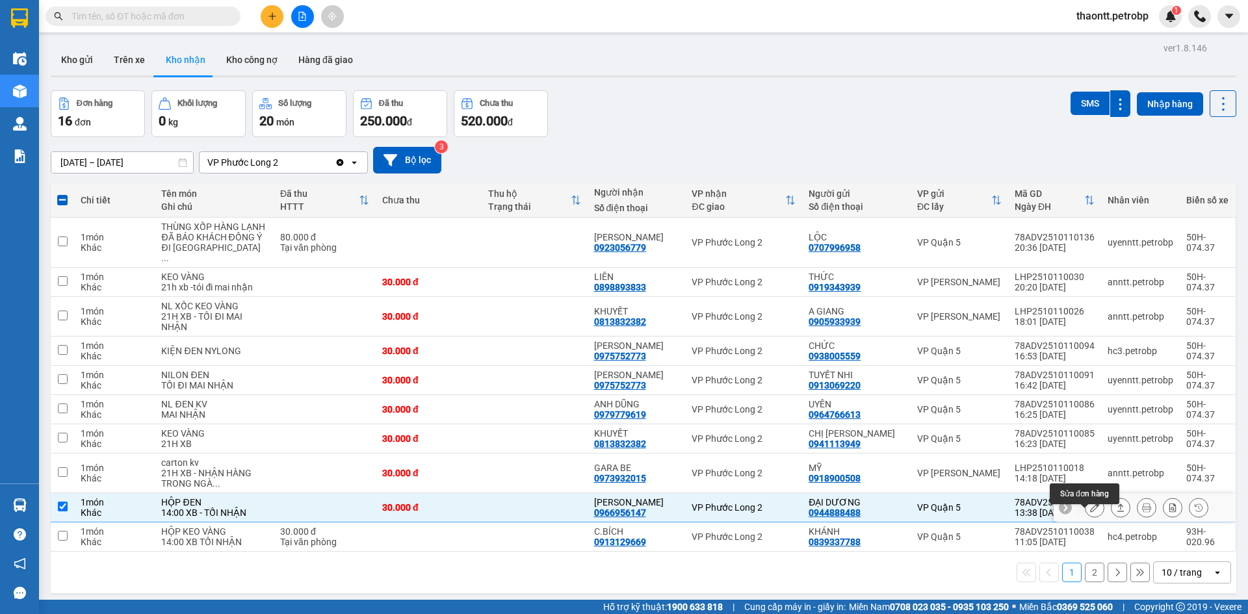
click at [1092, 517] on button at bounding box center [1094, 508] width 18 height 23
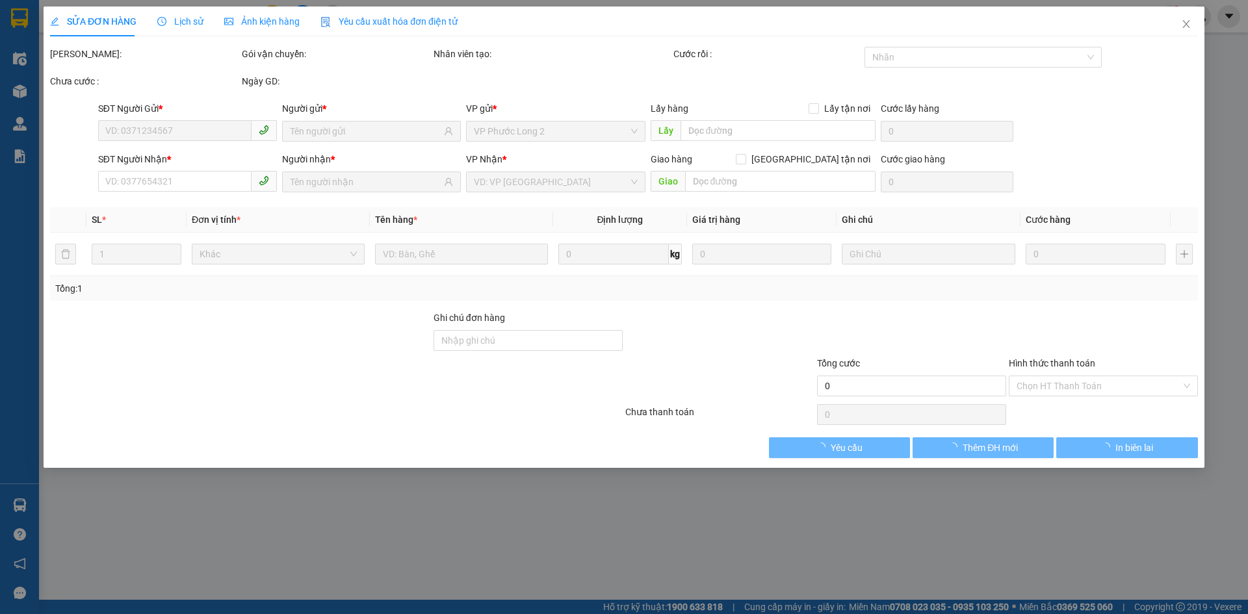
type input "0944888488"
type input "ĐẠI DƯƠNG"
type input "0966956147"
type input "[PERSON_NAME]"
type input "30.000"
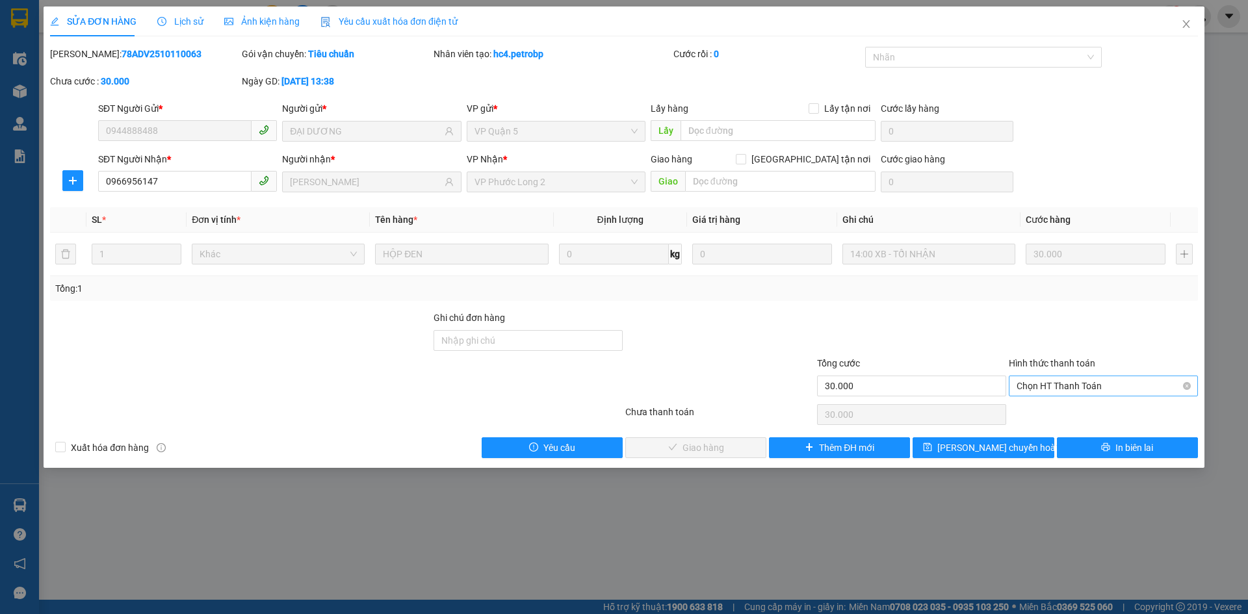
click at [1062, 386] on span "Chọn HT Thanh Toán" at bounding box center [1103, 385] width 174 height 19
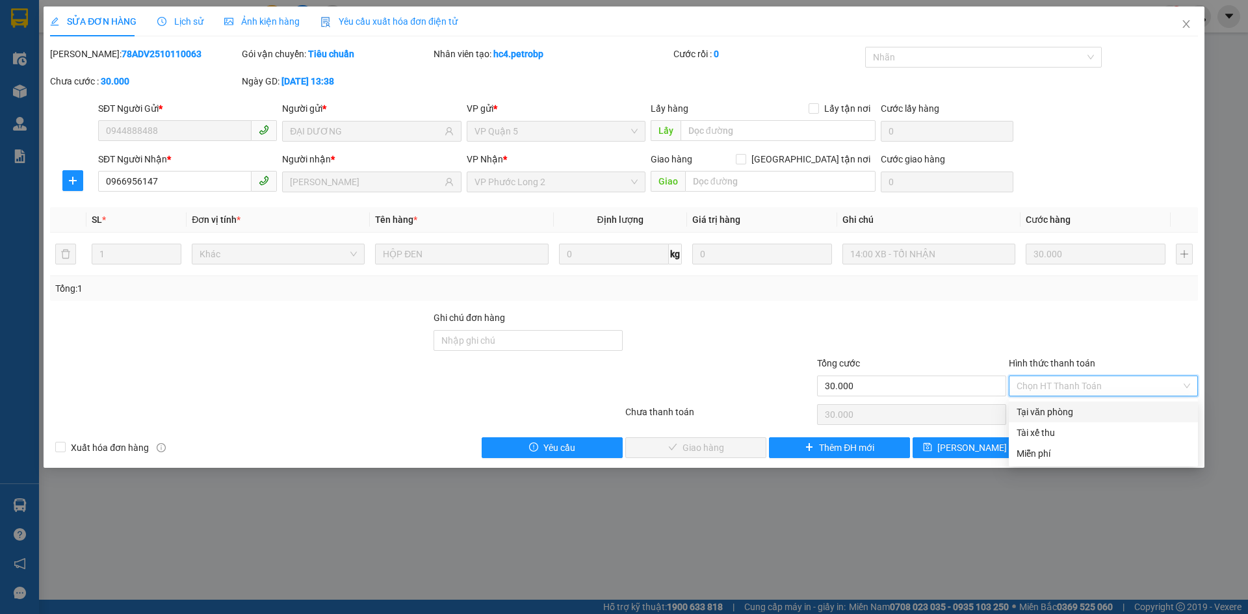
click at [1053, 413] on div "Tại văn phòng" at bounding box center [1103, 412] width 174 height 14
type input "0"
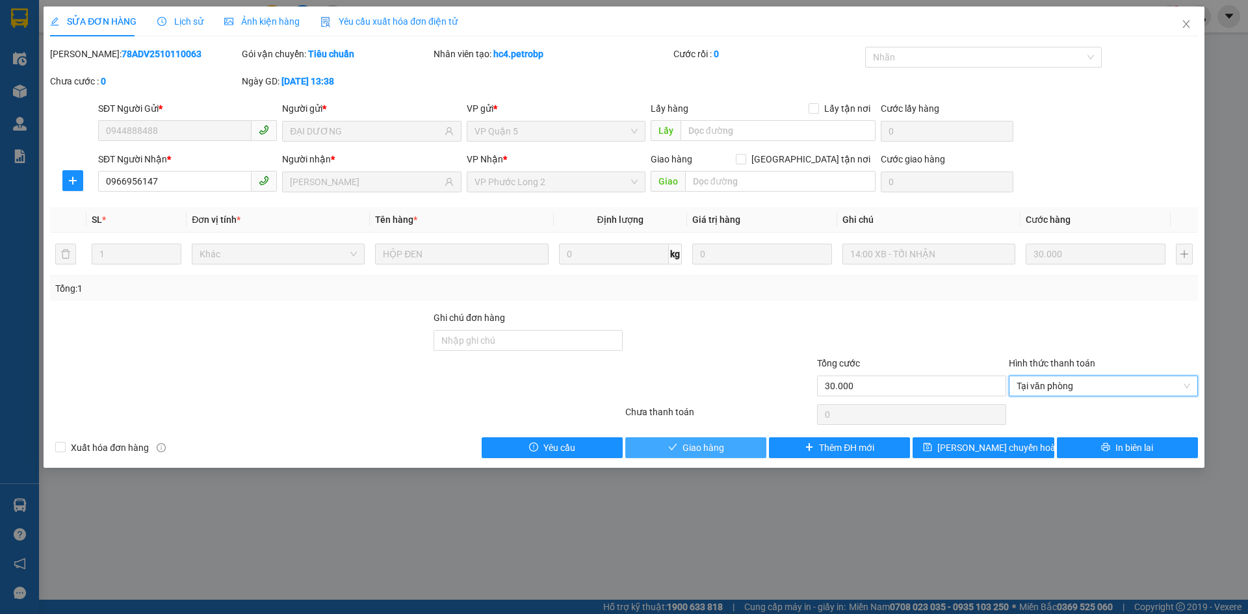
click at [751, 439] on button "Giao hàng" at bounding box center [695, 447] width 141 height 21
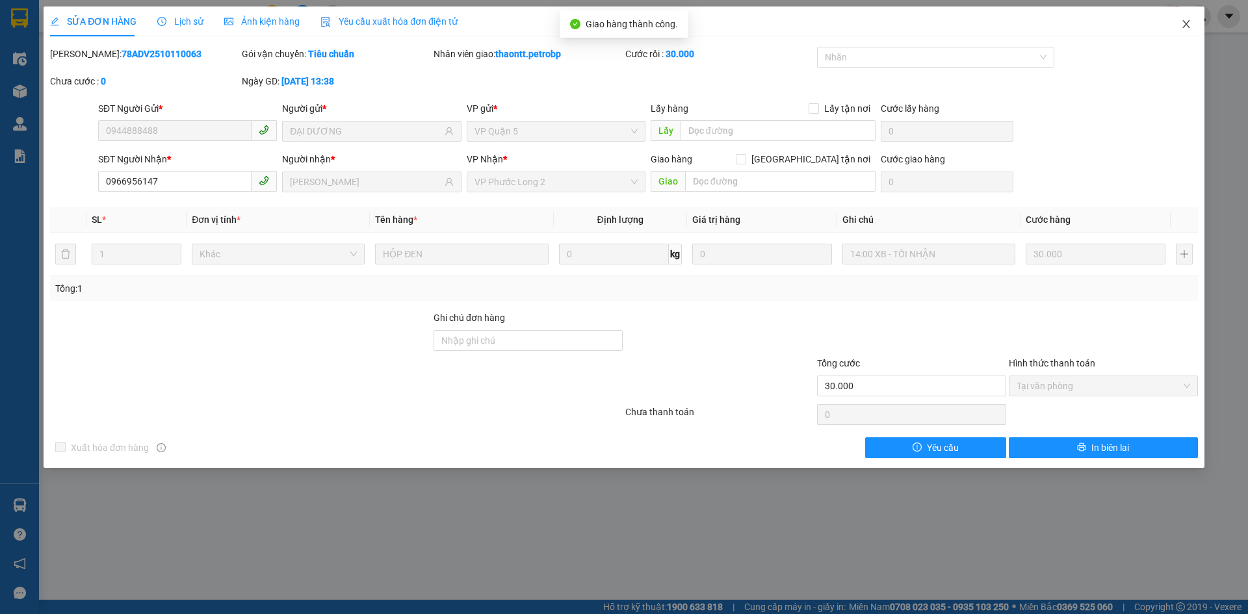
click at [1185, 19] on icon "close" at bounding box center [1186, 24] width 10 height 10
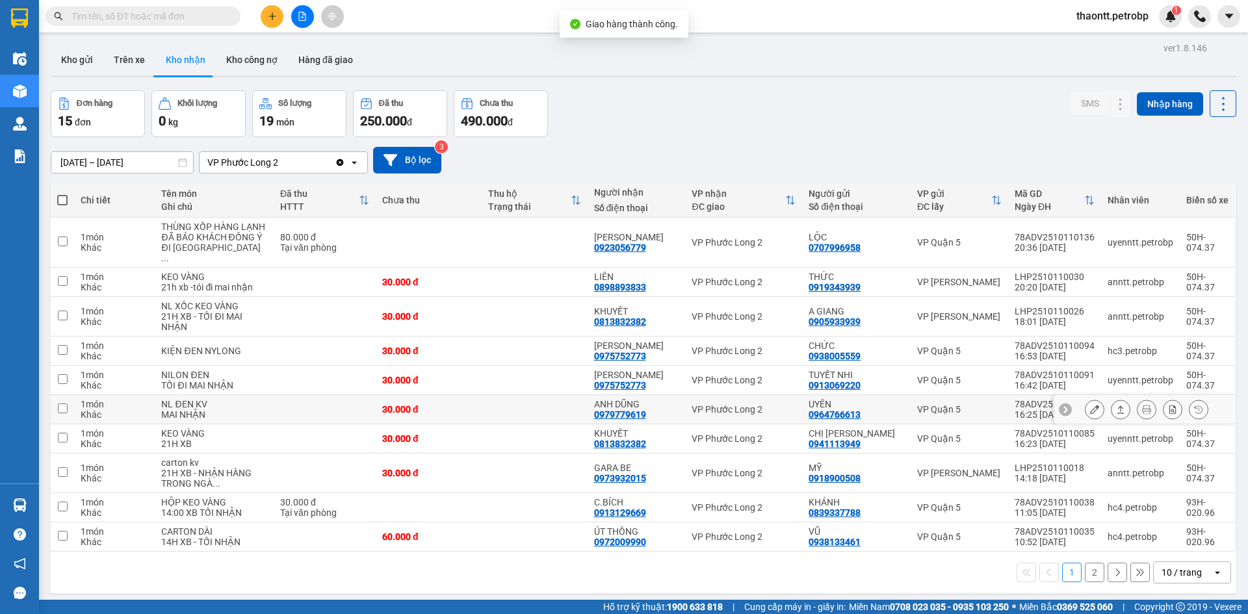
click at [536, 424] on td at bounding box center [535, 409] width 106 height 29
checkbox input "true"
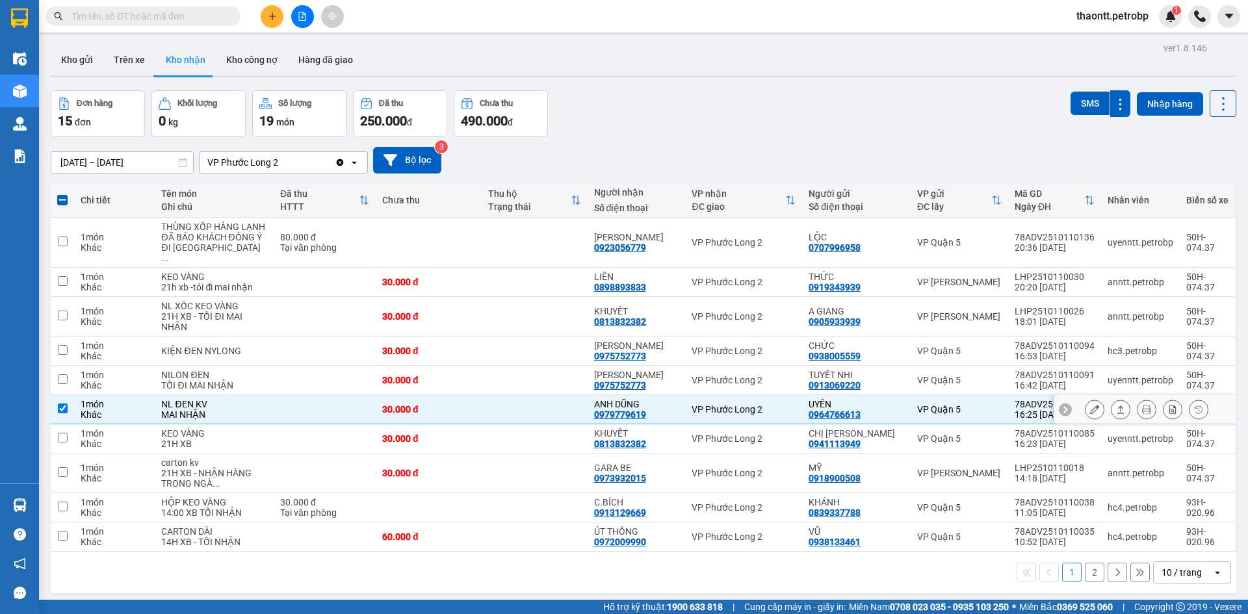
click at [1090, 414] on icon at bounding box center [1094, 409] width 9 height 9
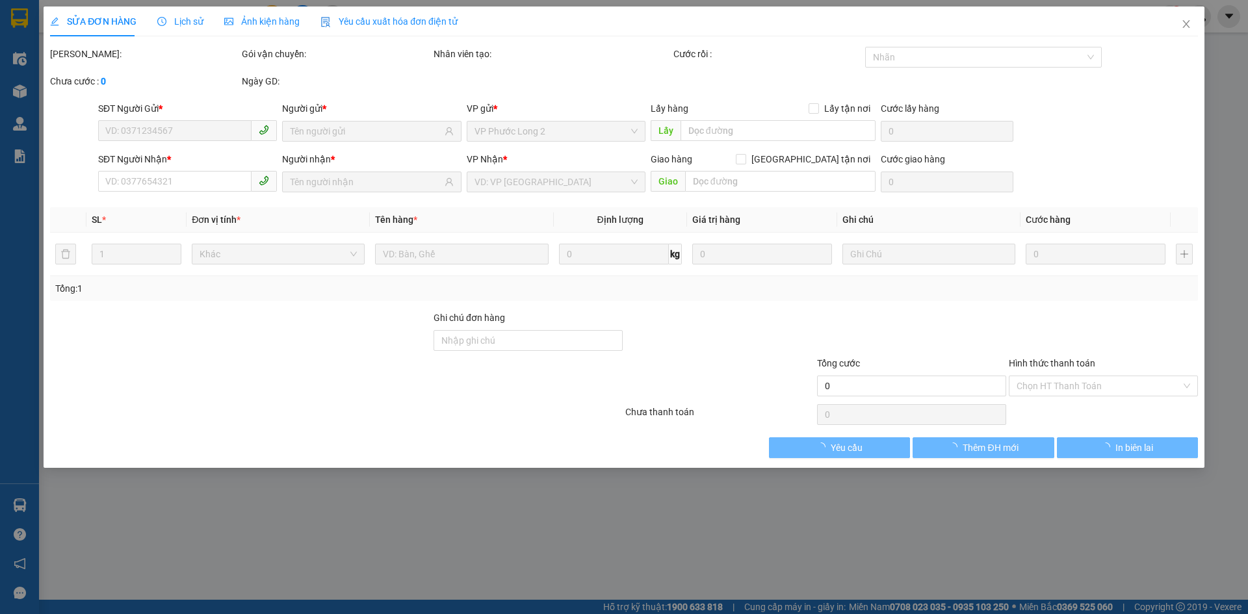
type input "0964766613"
type input "UYÊN"
type input "0979779619"
type input "ANH DŨNG"
type input "30.000"
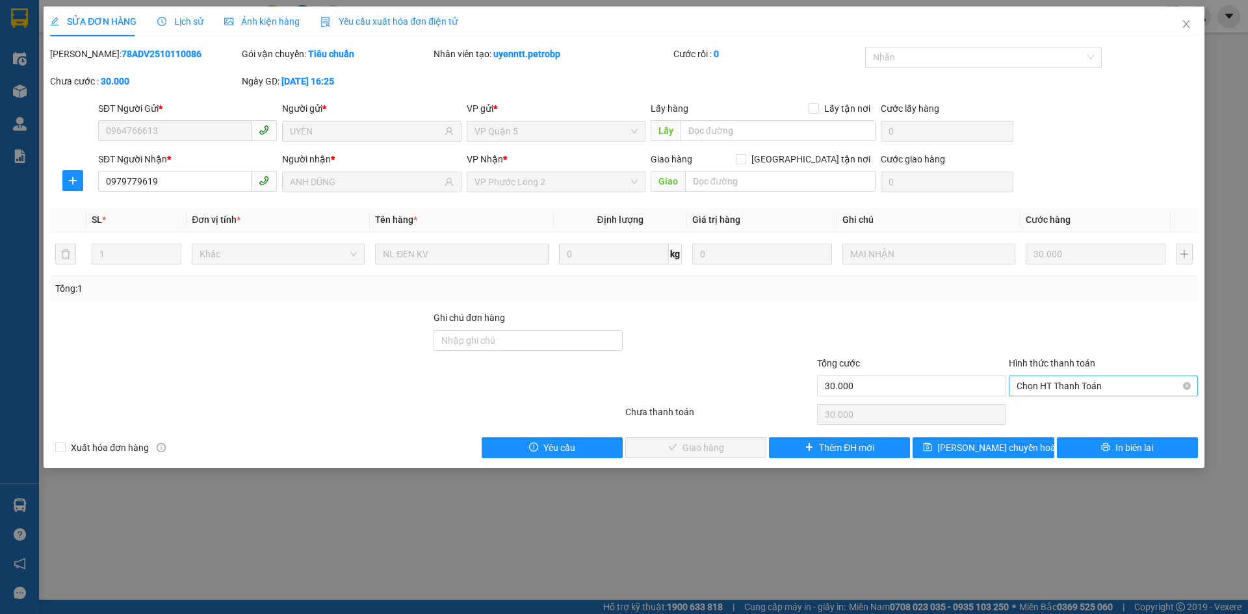
click at [1091, 388] on span "Chọn HT Thanh Toán" at bounding box center [1103, 385] width 174 height 19
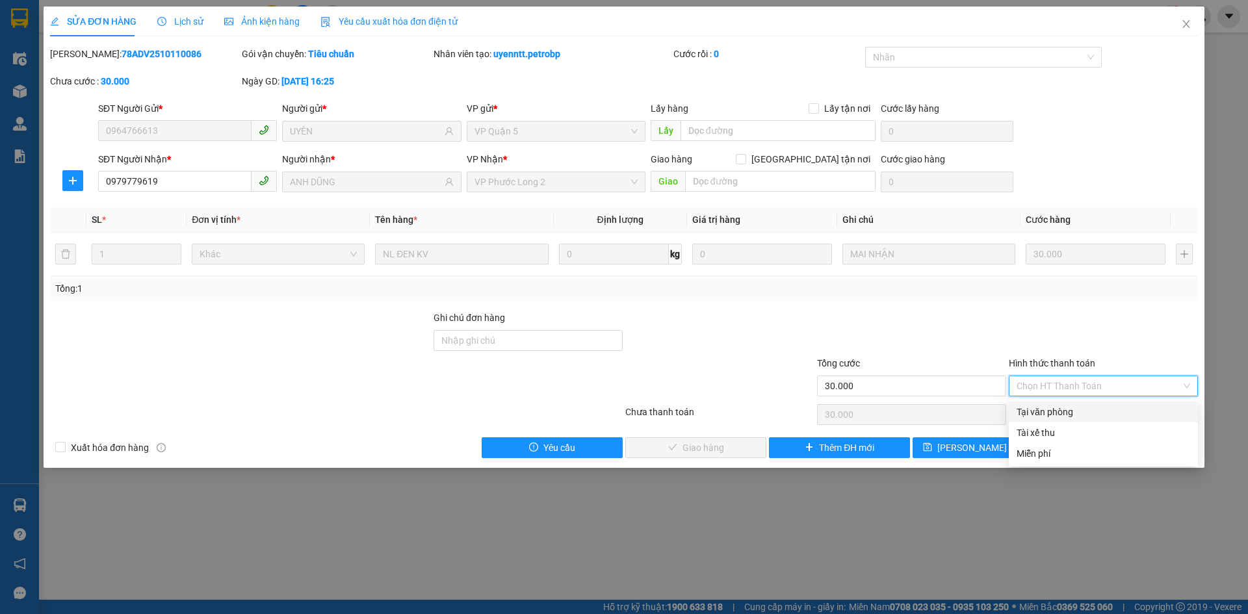
click at [1059, 413] on div "Tại văn phòng" at bounding box center [1103, 412] width 174 height 14
type input "0"
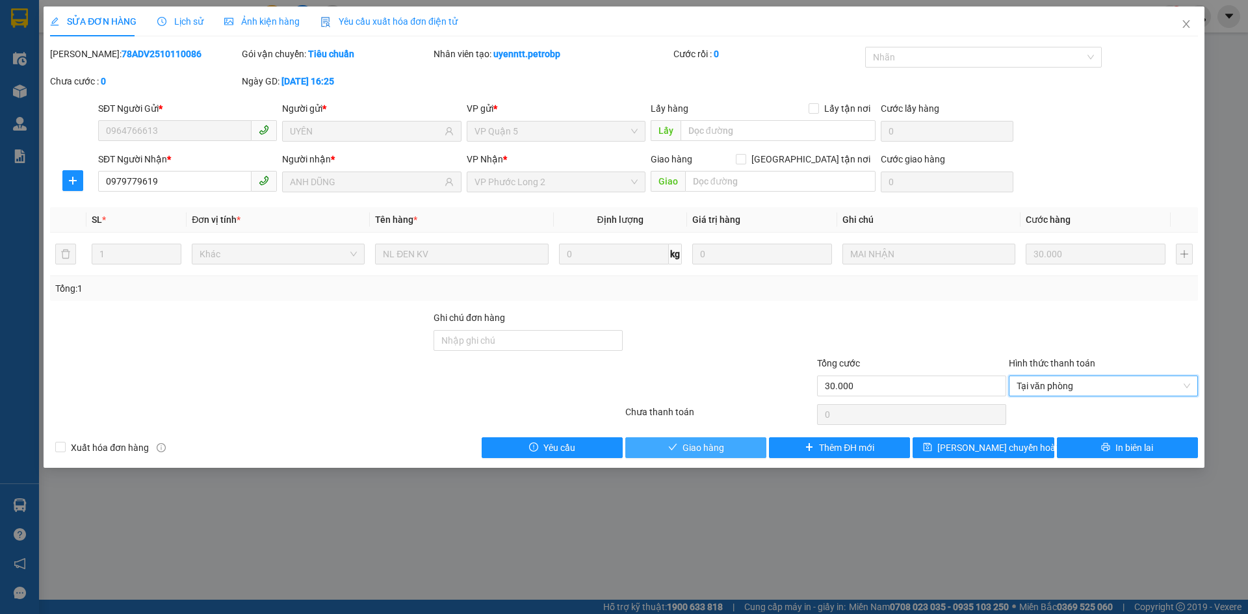
click at [738, 450] on button "Giao hàng" at bounding box center [695, 447] width 141 height 21
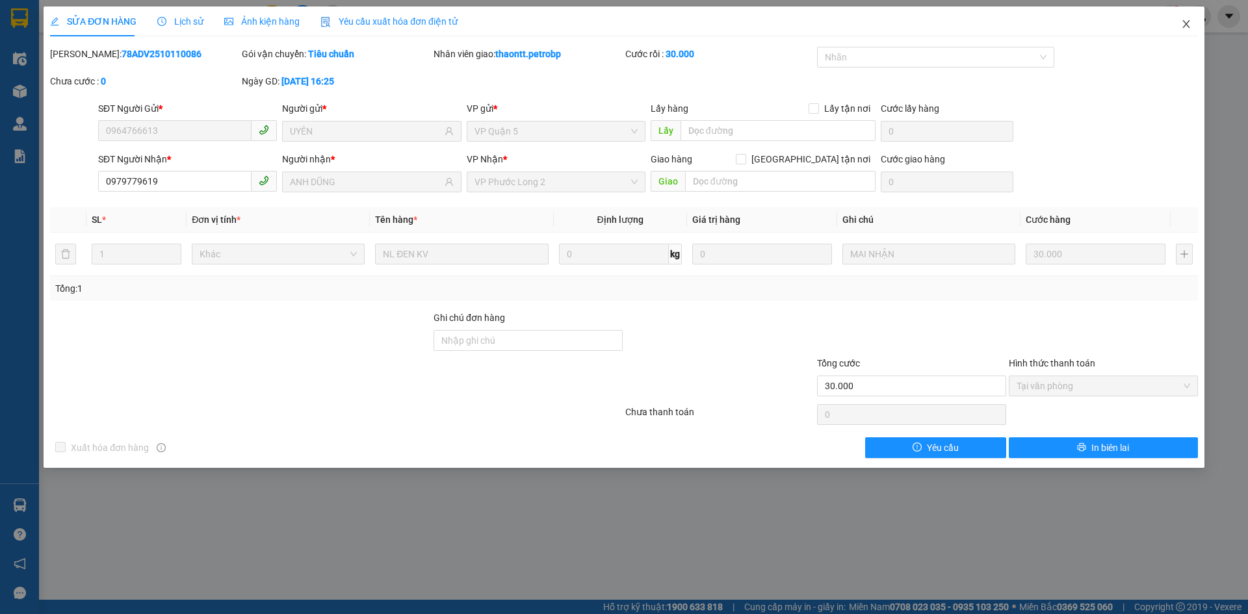
click at [1185, 17] on span "Close" at bounding box center [1186, 24] width 36 height 36
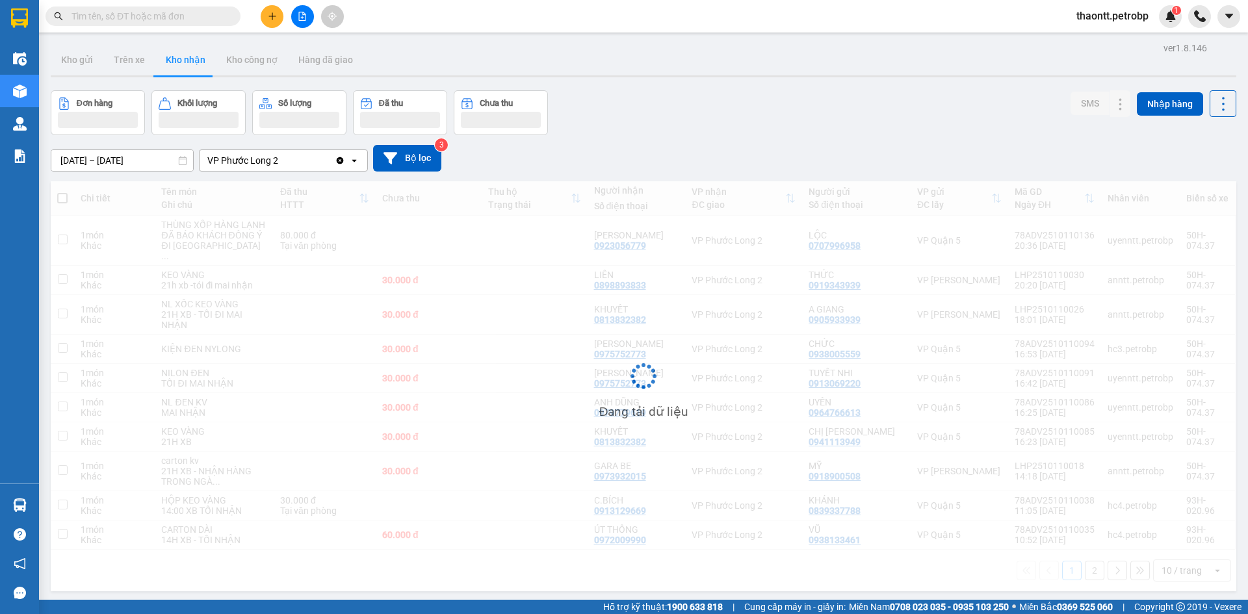
click at [263, 26] on div at bounding box center [301, 16] width 97 height 23
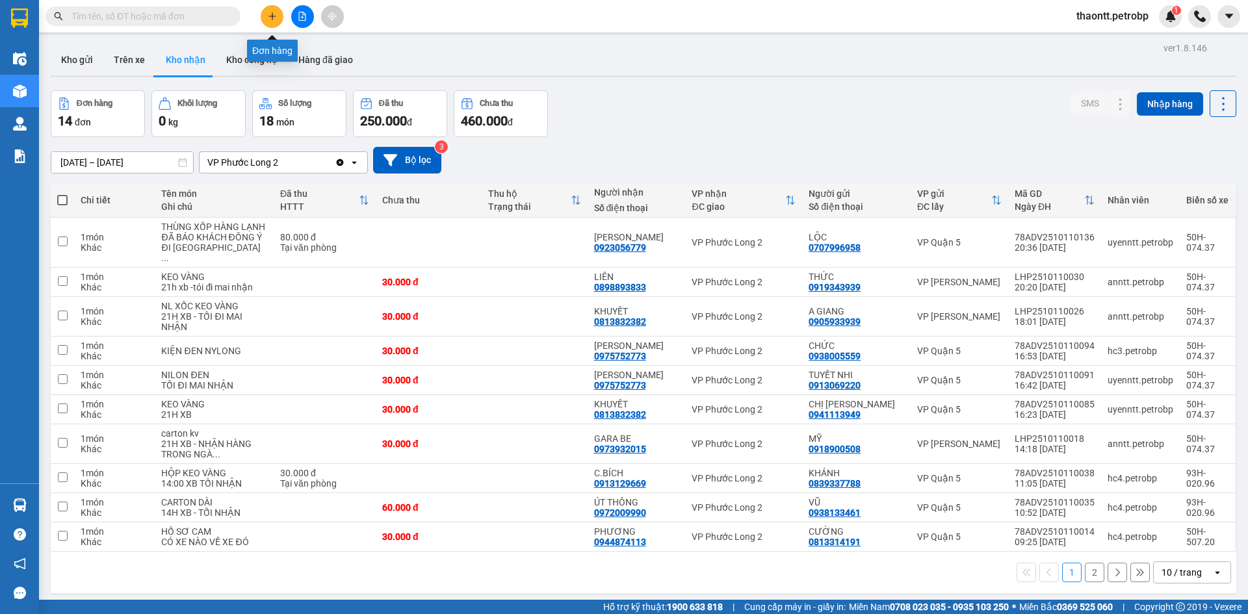
click at [268, 23] on button at bounding box center [272, 16] width 23 height 23
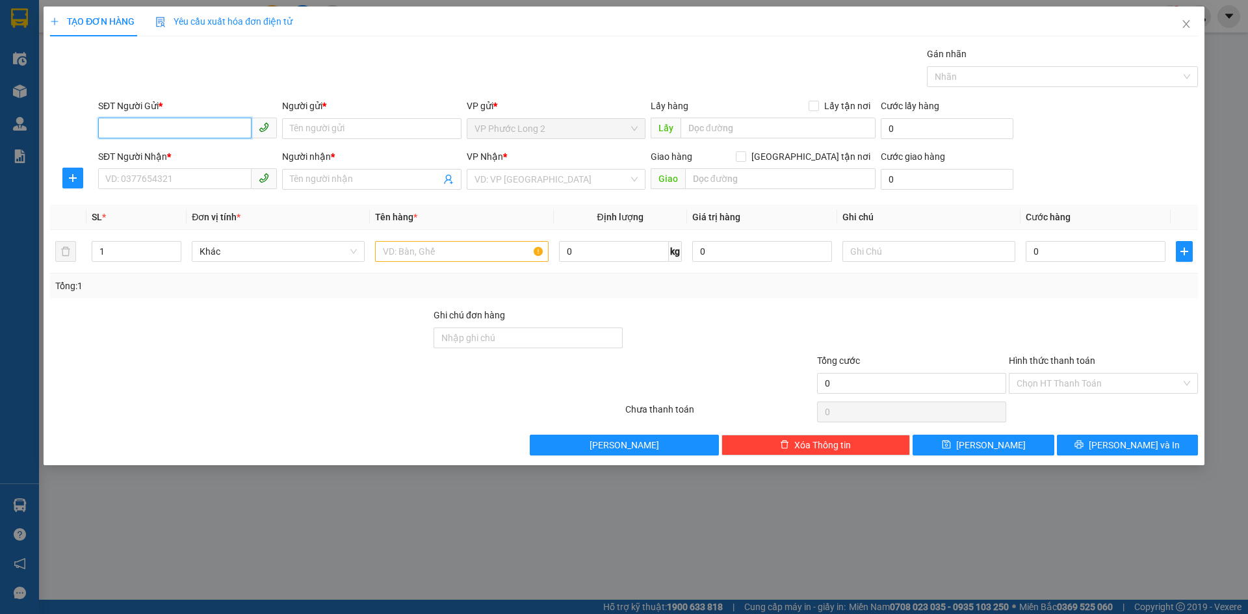
click at [160, 127] on input "SĐT Người Gửi *" at bounding box center [174, 128] width 153 height 21
type input "0973327801"
click at [202, 164] on div "0973327801 - chú ĐỀ" at bounding box center [187, 154] width 179 height 21
type input "chú ĐỀ"
type input "0868931724"
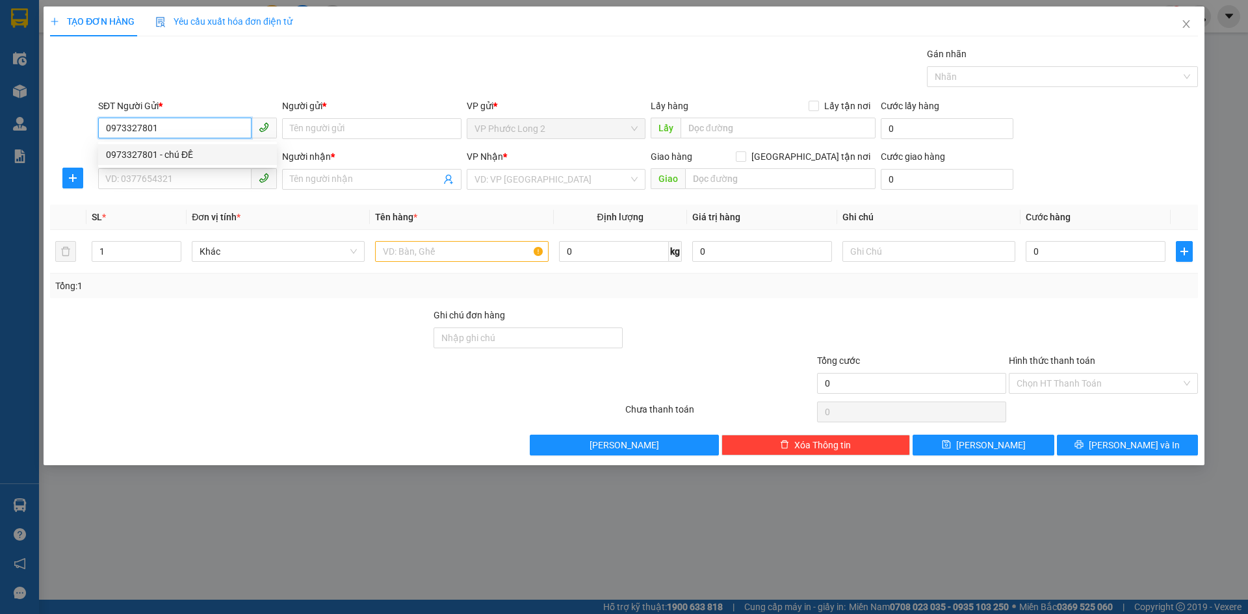
type input "VIỆT"
type input "40.000"
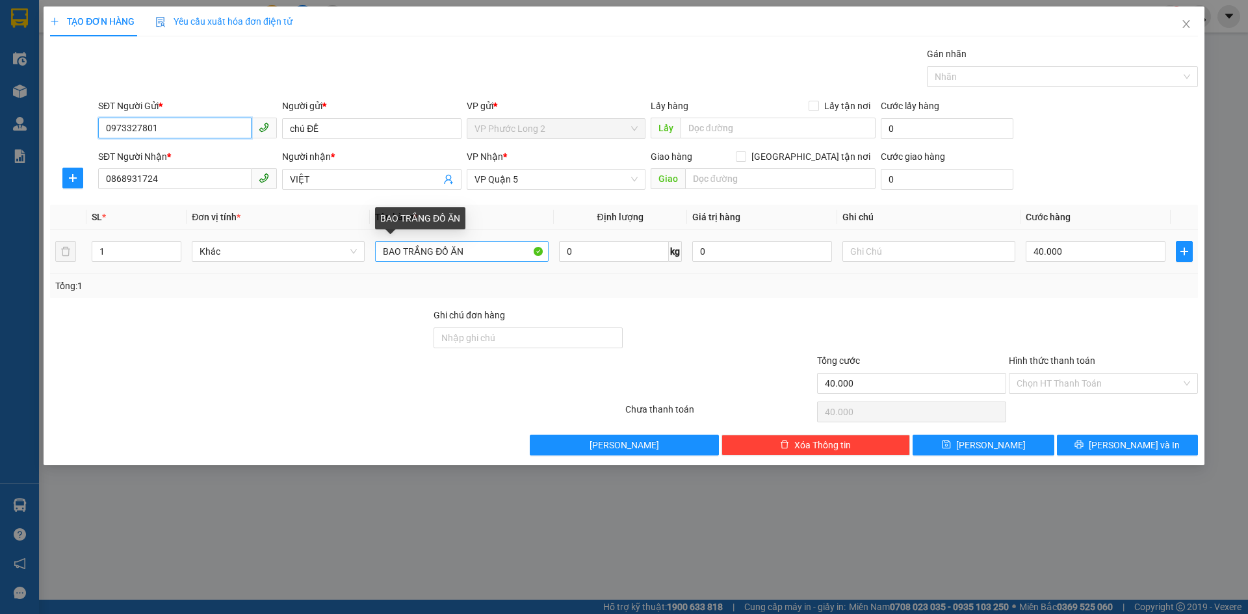
type input "0973327801"
drag, startPoint x: 487, startPoint y: 247, endPoint x: 278, endPoint y: 281, distance: 212.6
click at [283, 281] on div "SL * Đơn vị tính * Tên hàng * Định lượng Giá trị hàng Ghi chú Cước hàng 1 Khác …" at bounding box center [624, 252] width 1148 height 94
type input "BAO VÀNG ĐỒ ĂN"
click at [1128, 383] on input "Hình thức thanh toán" at bounding box center [1098, 383] width 164 height 19
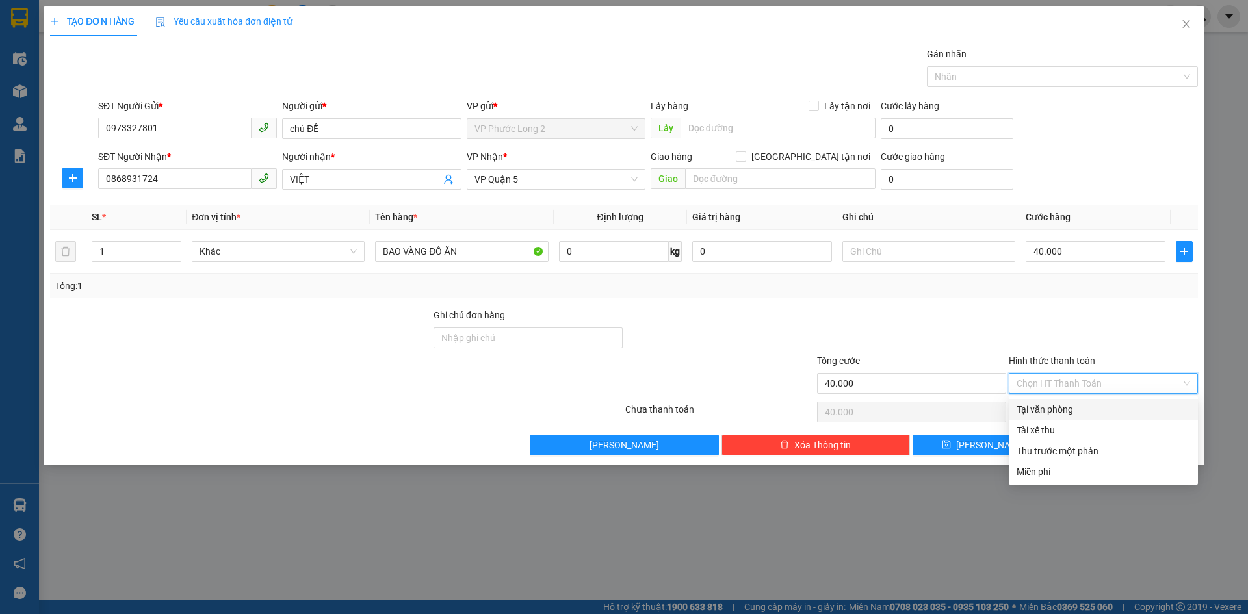
click at [1114, 411] on div "Tại văn phòng" at bounding box center [1103, 409] width 174 height 14
type input "0"
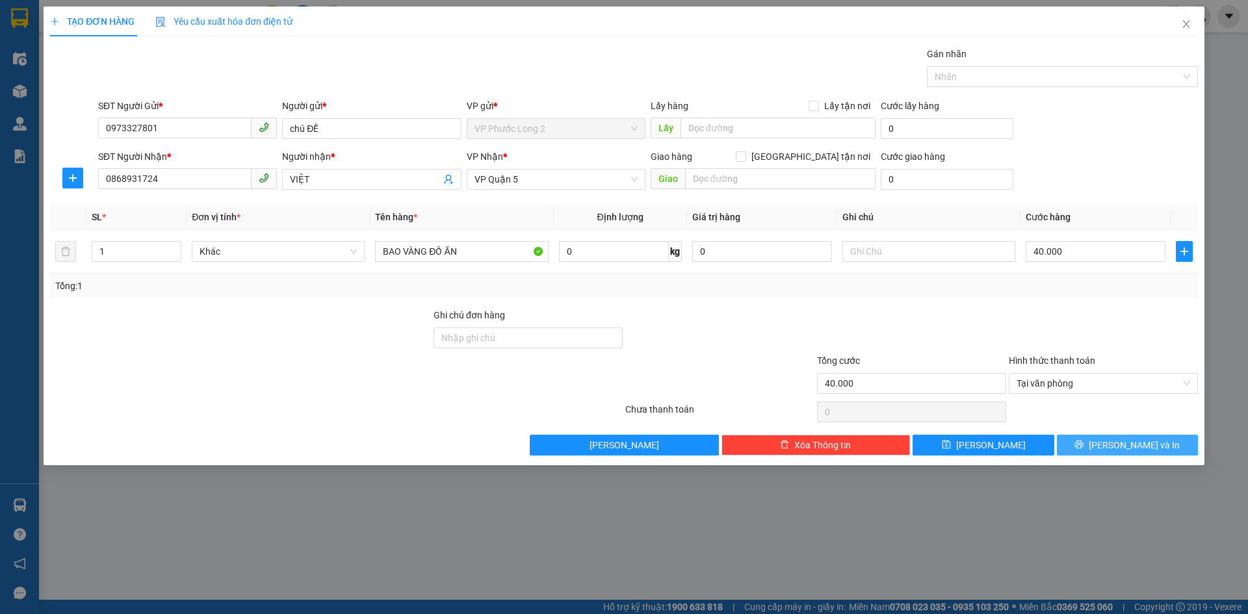
click at [1124, 443] on span "[PERSON_NAME] và In" at bounding box center [1134, 445] width 91 height 14
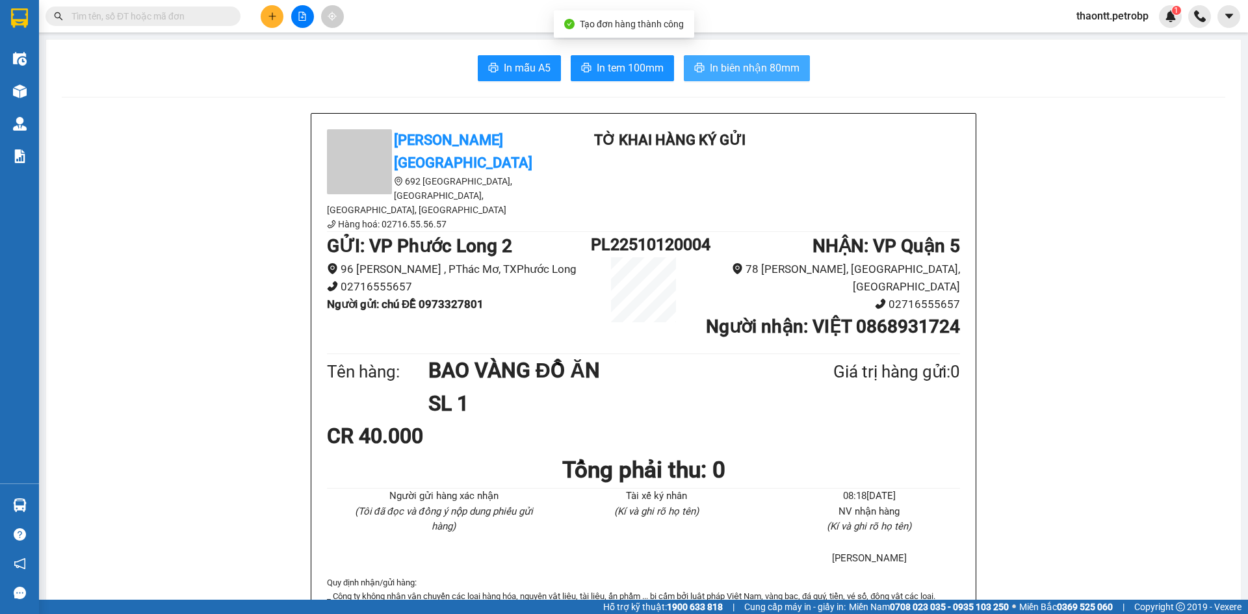
click at [717, 60] on span "In biên nhận 80mm" at bounding box center [755, 68] width 90 height 16
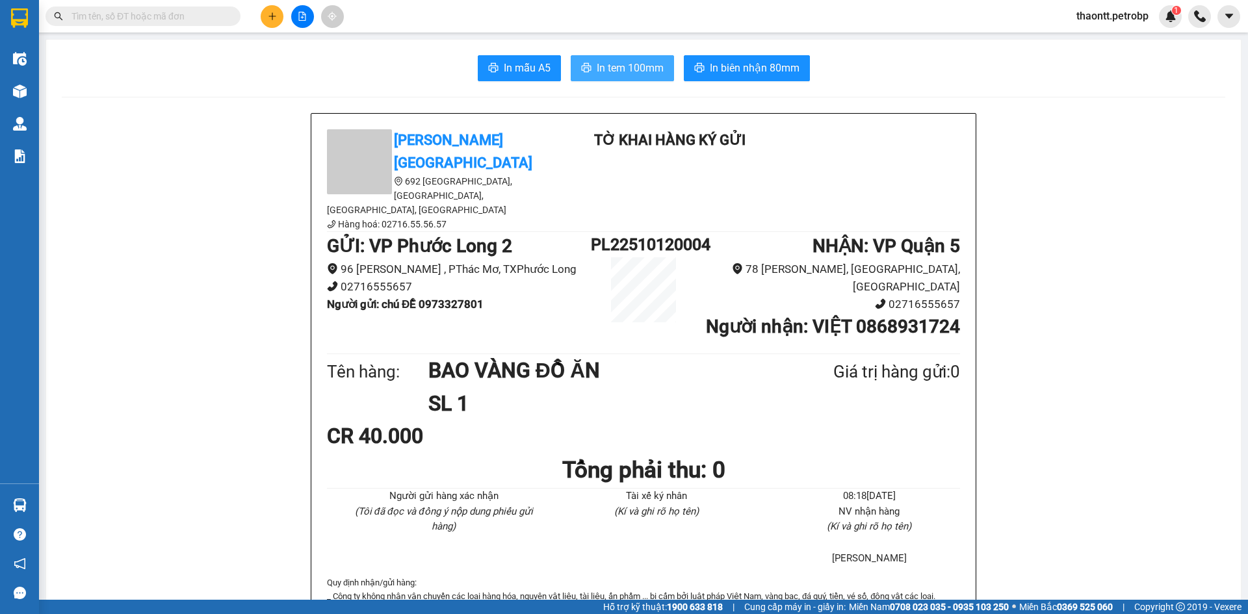
click at [634, 66] on span "In tem 100mm" at bounding box center [630, 68] width 67 height 16
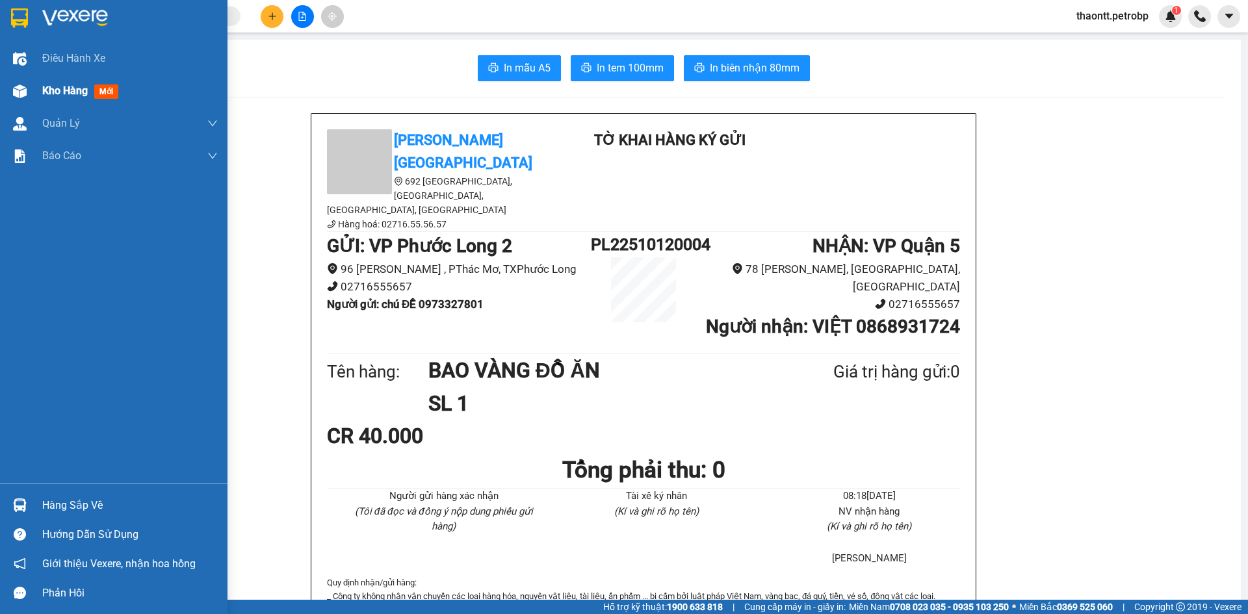
click at [29, 91] on div at bounding box center [19, 91] width 23 height 23
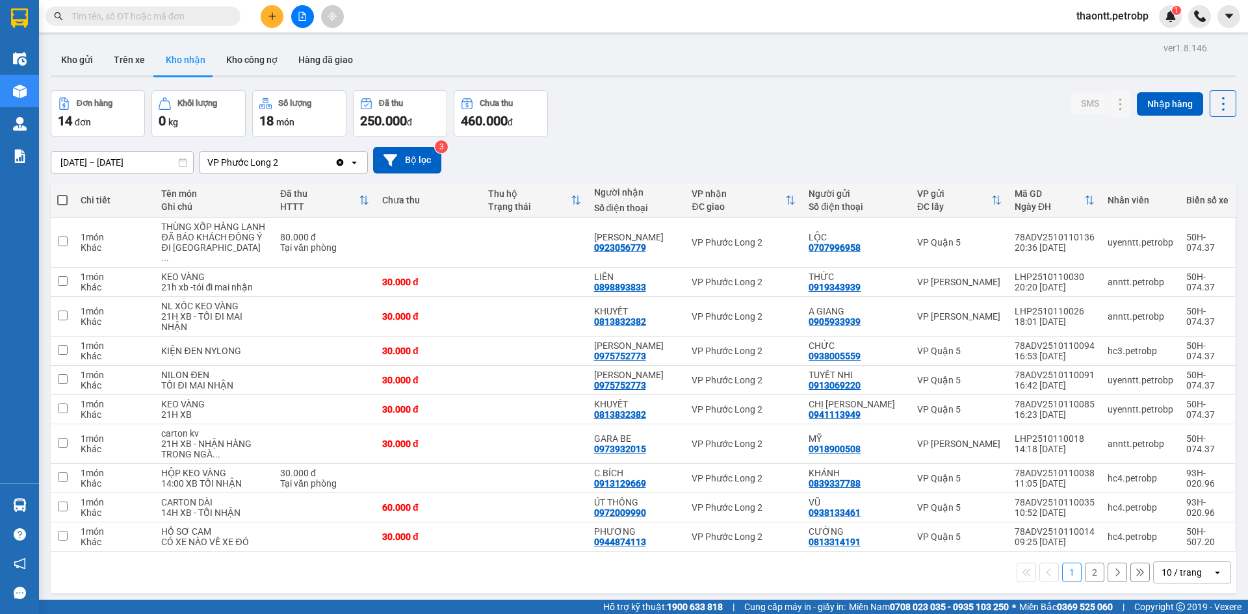
click at [268, 2] on div "Kết quả tìm kiếm ( 0 ) Bộ lọc No Data thaontt.petrobp 1" at bounding box center [624, 16] width 1248 height 32
click at [271, 12] on icon "plus" at bounding box center [272, 16] width 9 height 9
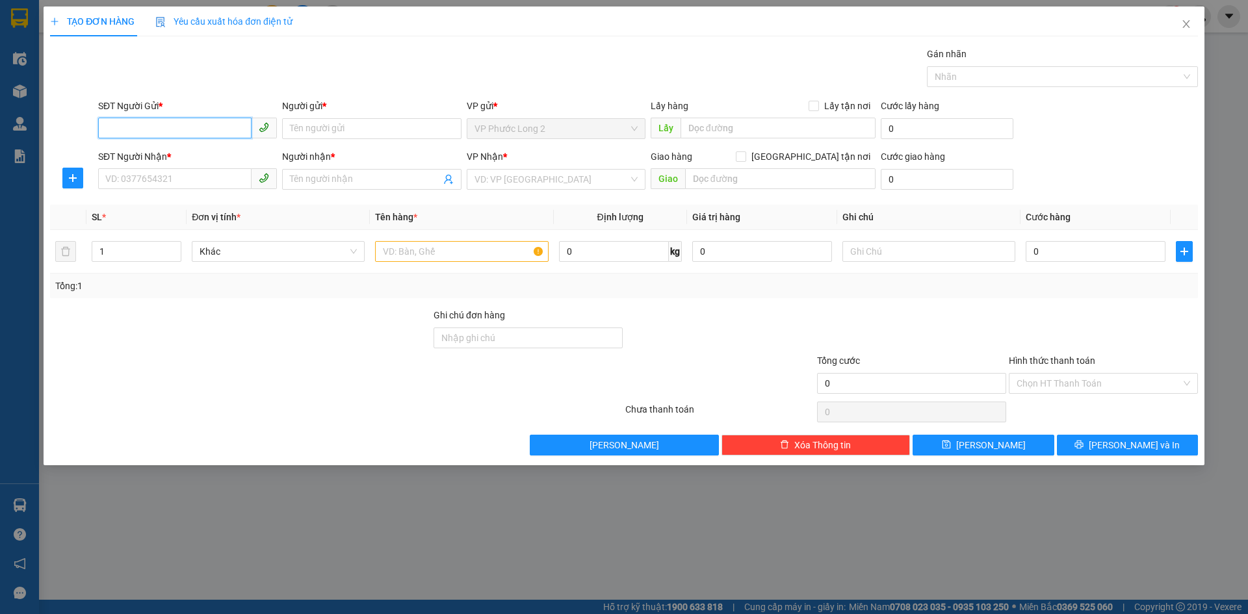
click at [201, 131] on input "SĐT Người Gửi *" at bounding box center [174, 128] width 153 height 21
click at [184, 160] on div "0989934993 - MISEN" at bounding box center [187, 155] width 163 height 14
type input "0989934993"
type input "MISEN"
type input "0933099700"
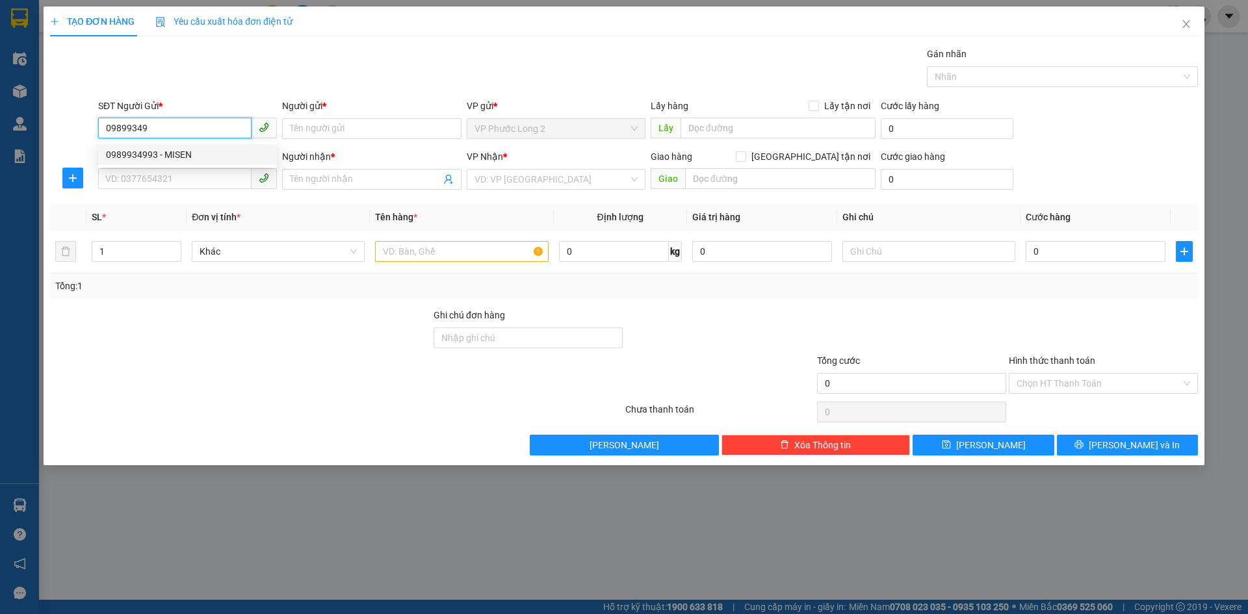
type input "ANH THÌN"
type input "40.000"
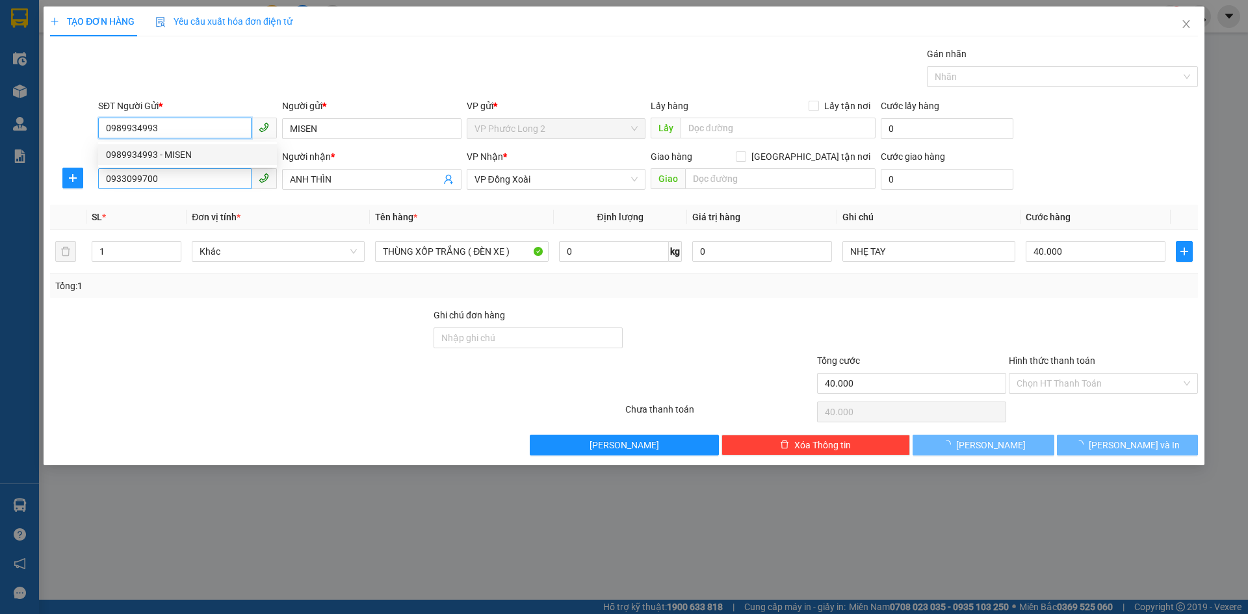
type input "0989934993"
click at [196, 177] on input "0933099700" at bounding box center [174, 178] width 153 height 21
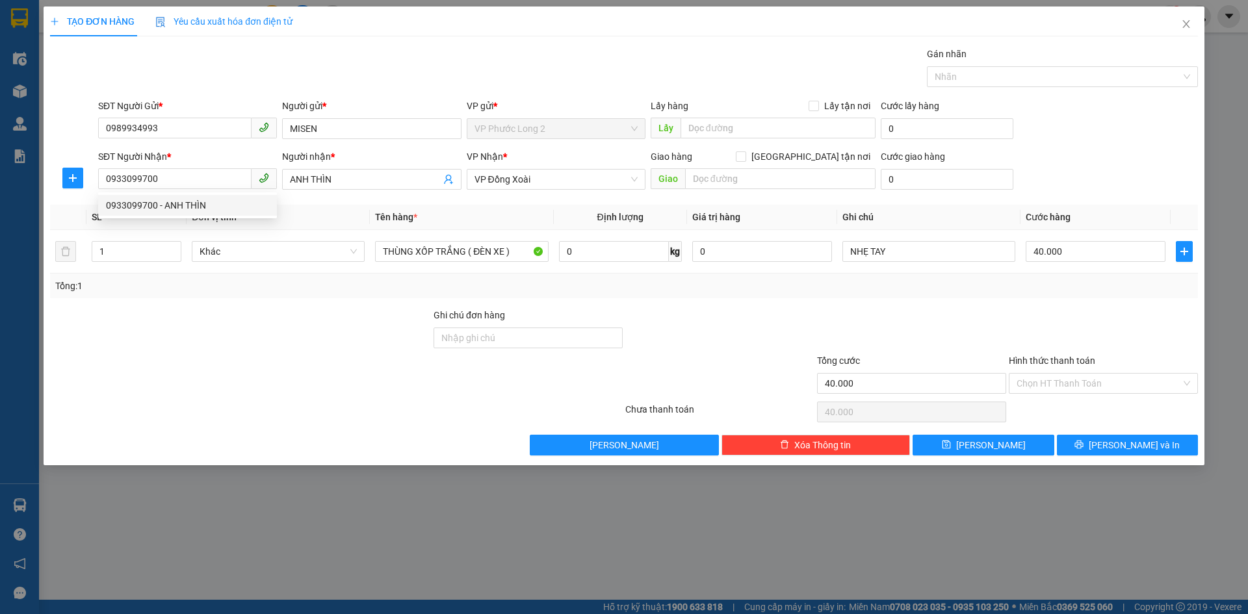
click at [343, 205] on th "Đơn vị tính *" at bounding box center [278, 217] width 183 height 25
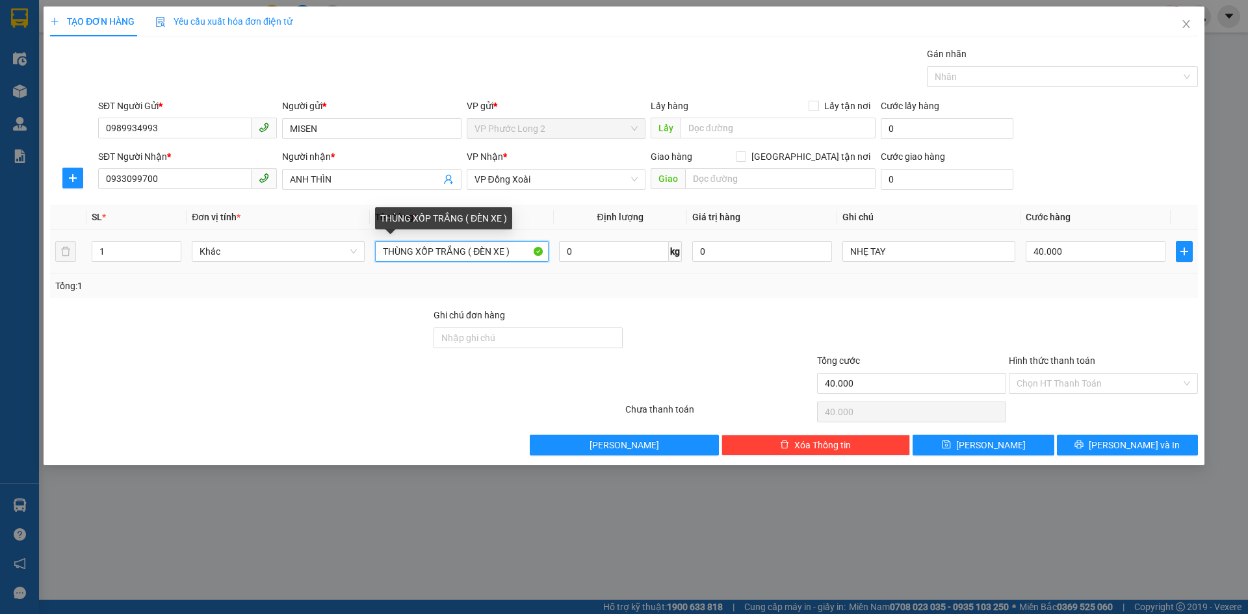
drag, startPoint x: 502, startPoint y: 247, endPoint x: 315, endPoint y: 270, distance: 188.0
click at [324, 277] on div "SL * Đơn vị tính * Tên hàng * Định lượng Giá trị hàng Ghi chú Cước hàng 1 Khác …" at bounding box center [624, 252] width 1148 height 94
type input ")"
drag, startPoint x: 445, startPoint y: 248, endPoint x: 408, endPoint y: 245, distance: 36.5
click at [442, 248] on input ")" at bounding box center [461, 251] width 173 height 21
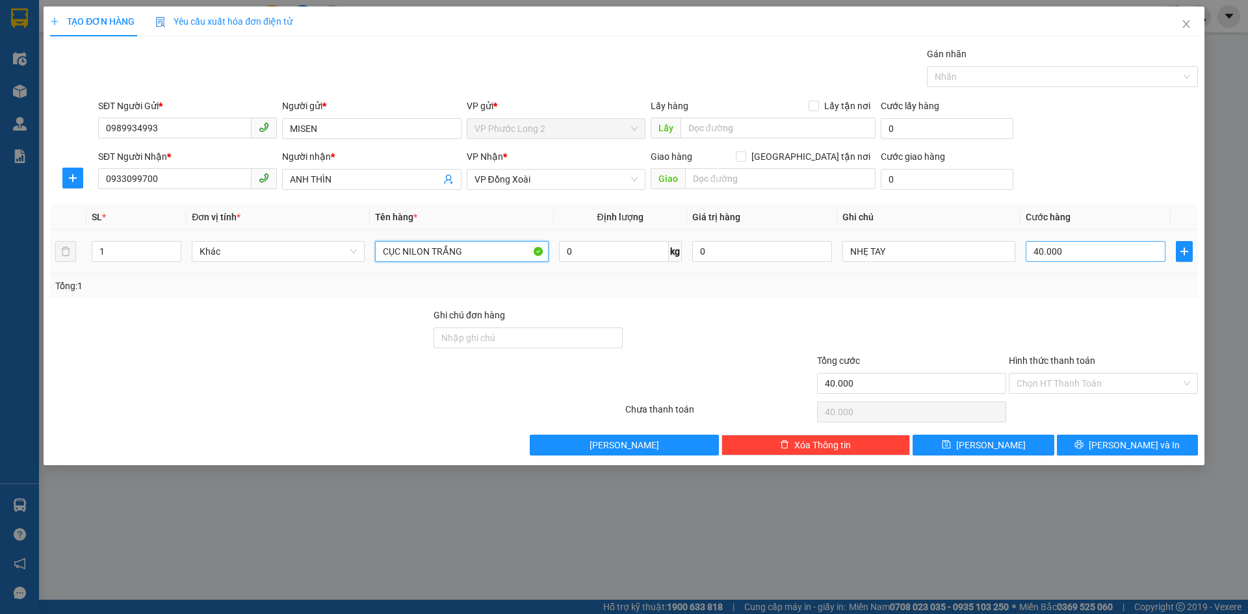
type input "CỤC NILON TRẮNG"
click at [1092, 253] on input "40.000" at bounding box center [1096, 251] width 140 height 21
type input "0"
type input "03"
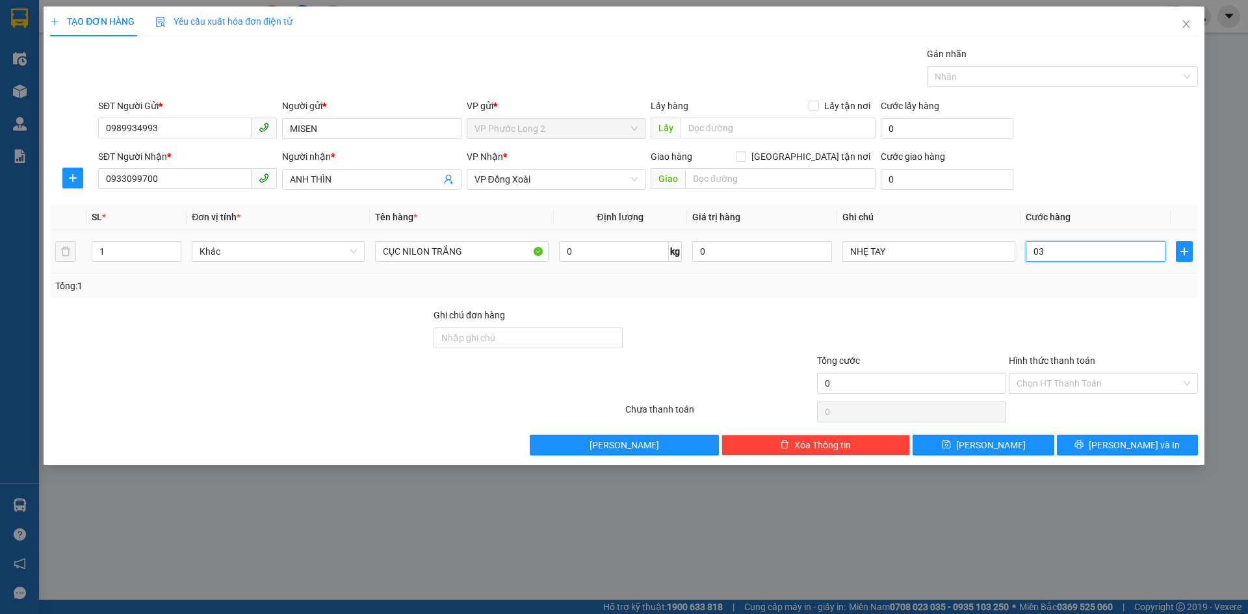
type input "3"
type input "030"
type input "30"
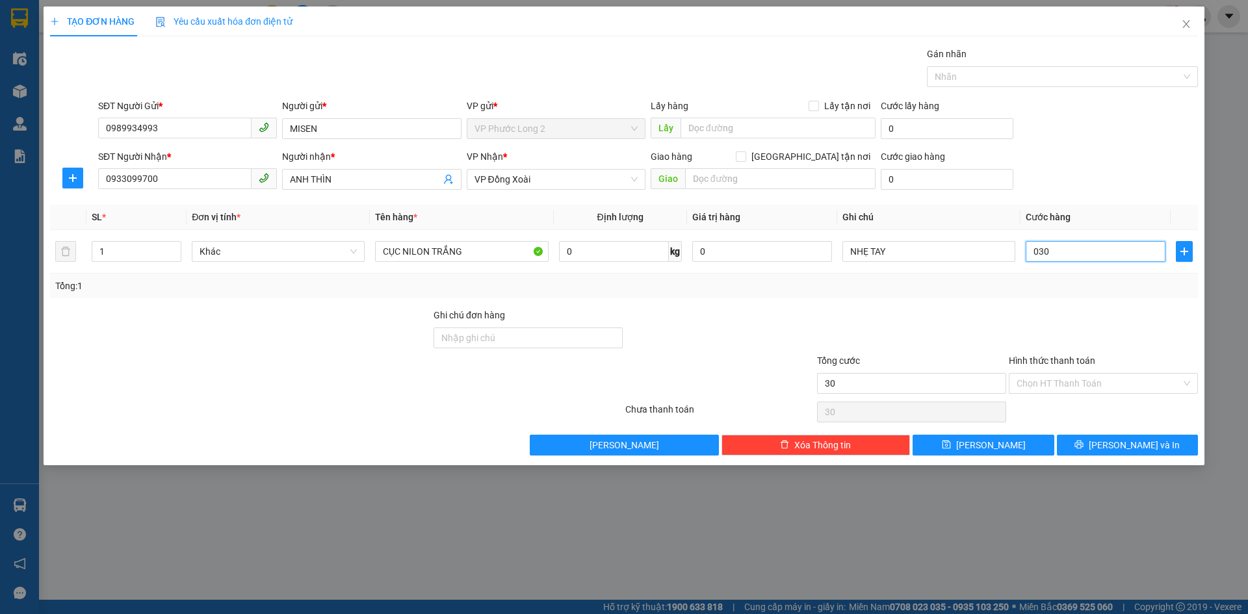
type input "030"
click at [1107, 312] on div at bounding box center [1103, 330] width 192 height 45
type input "30.000"
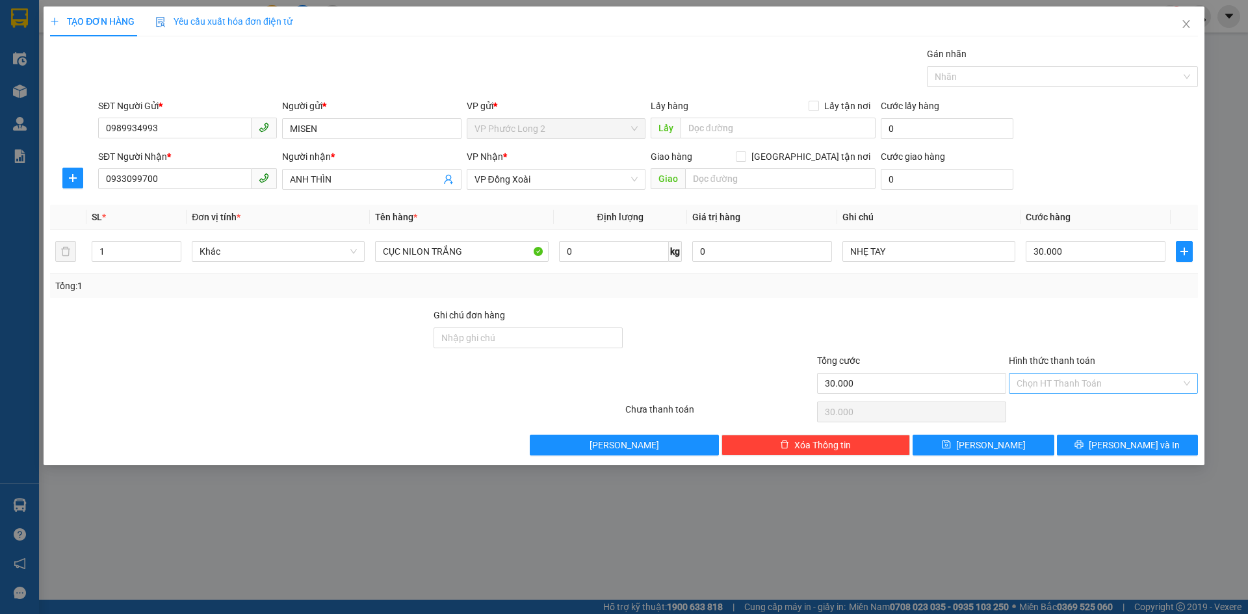
click at [1079, 385] on input "Hình thức thanh toán" at bounding box center [1098, 383] width 164 height 19
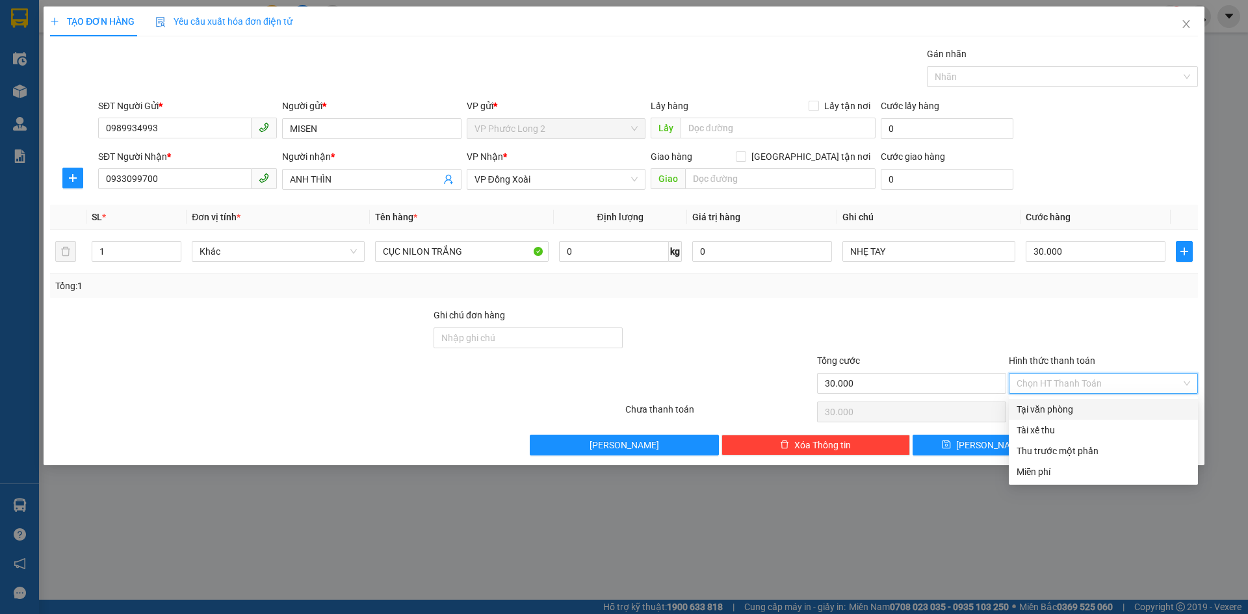
click at [1069, 411] on div "Tại văn phòng" at bounding box center [1103, 409] width 174 height 14
type input "0"
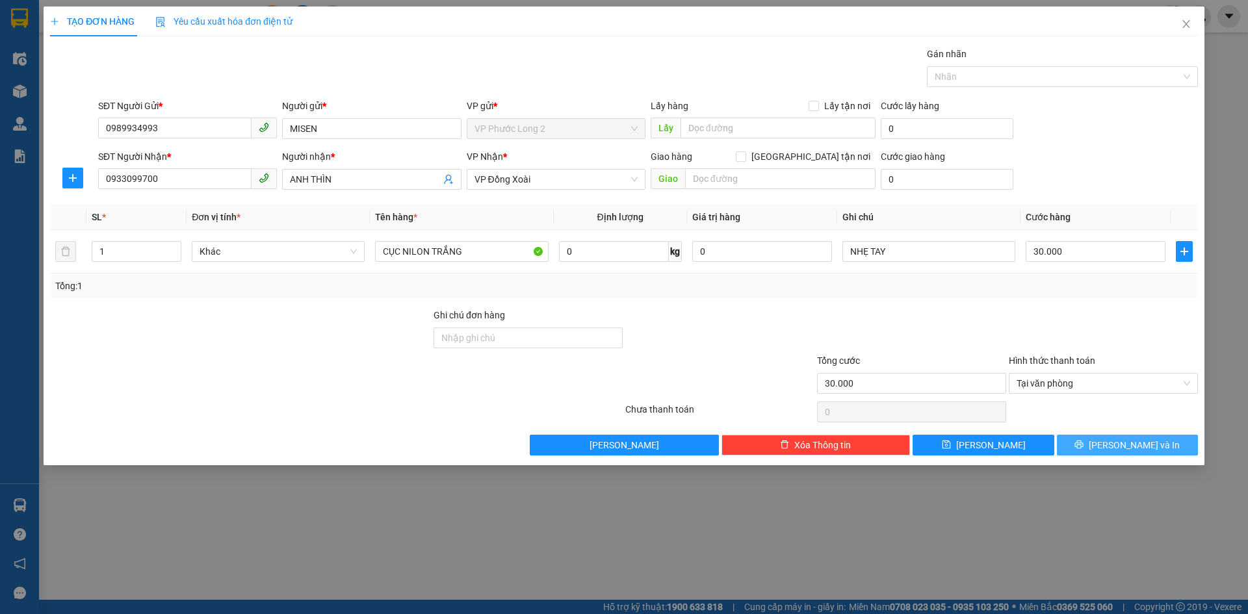
click at [1094, 446] on button "[PERSON_NAME] và In" at bounding box center [1127, 445] width 141 height 21
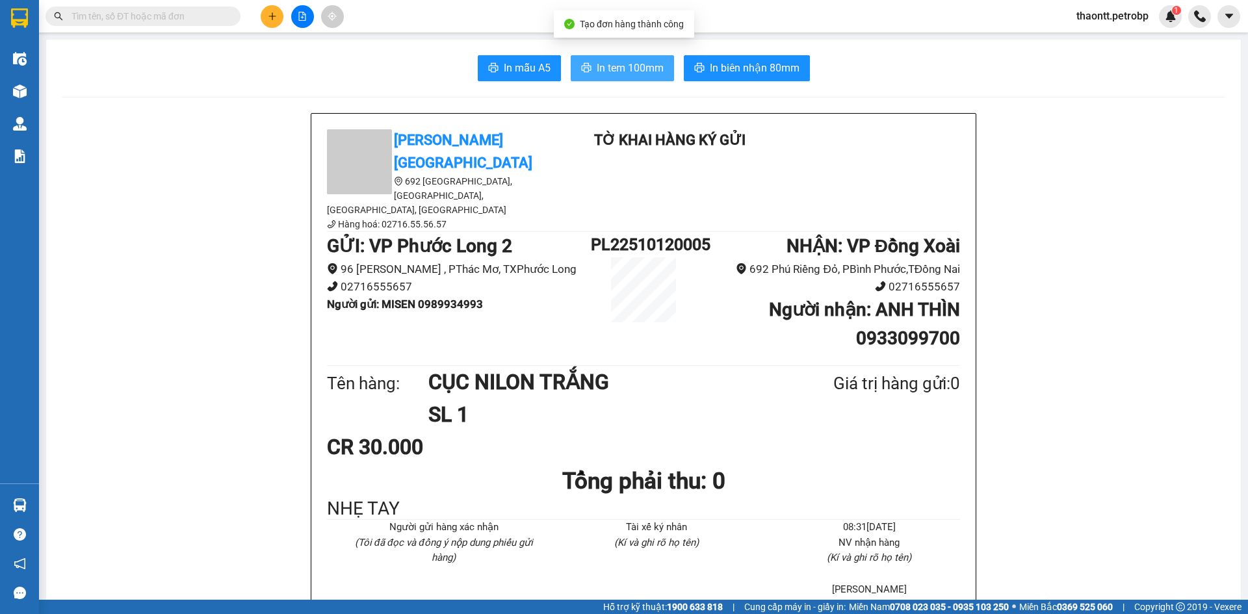
click at [613, 74] on span "In tem 100mm" at bounding box center [630, 68] width 67 height 16
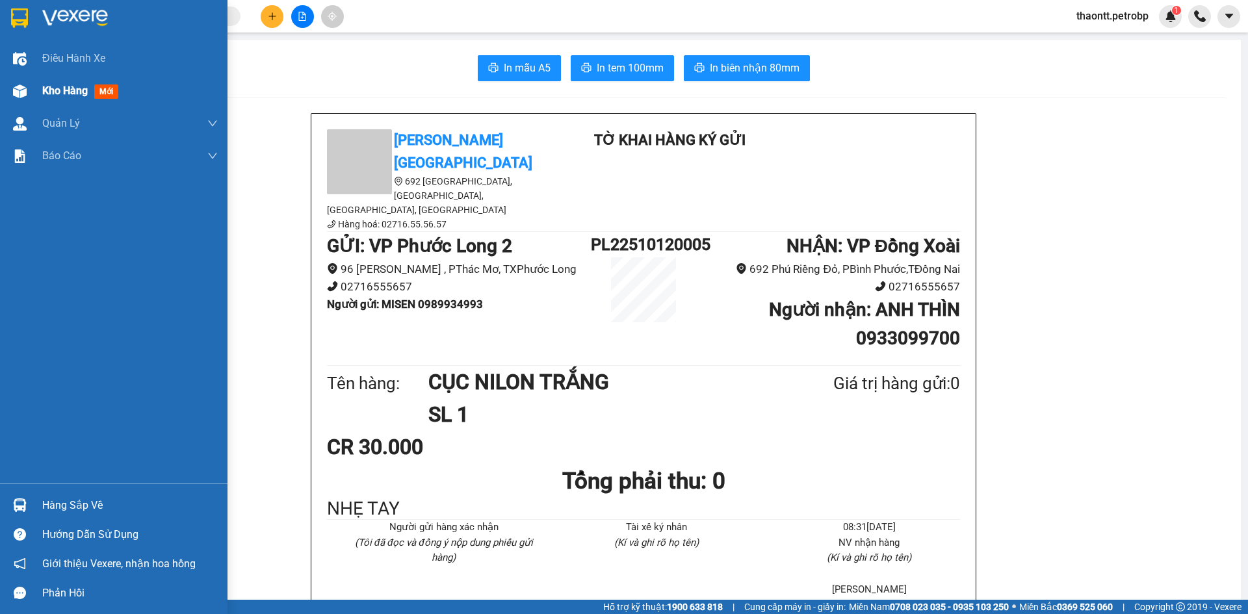
click at [26, 91] on img at bounding box center [20, 91] width 14 height 14
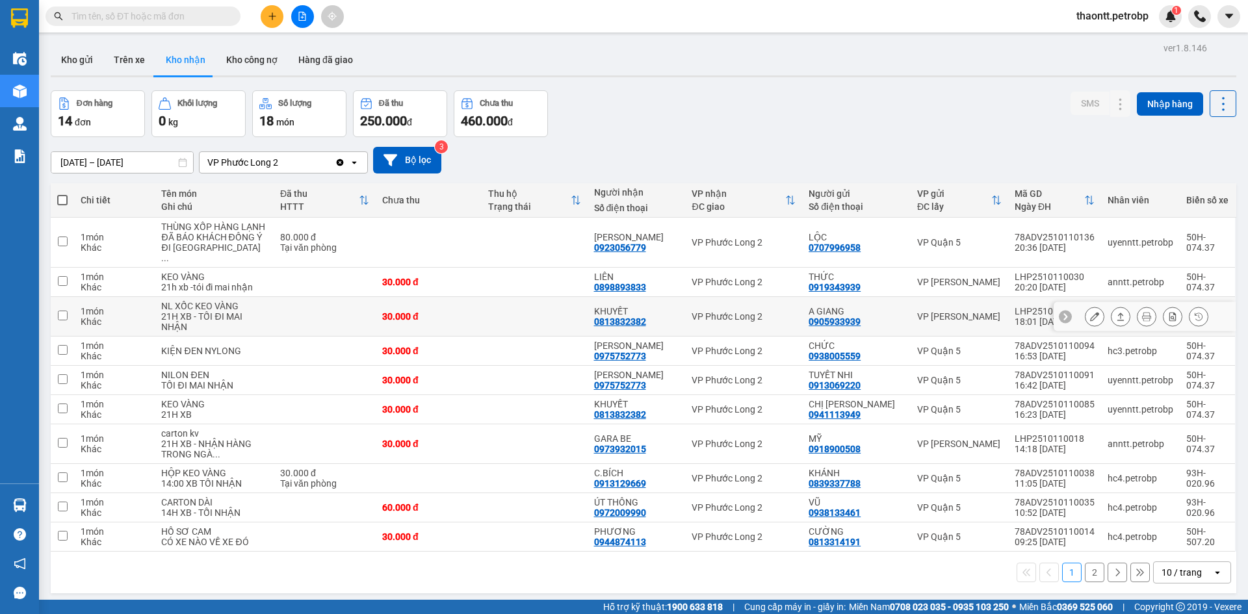
scroll to position [60, 0]
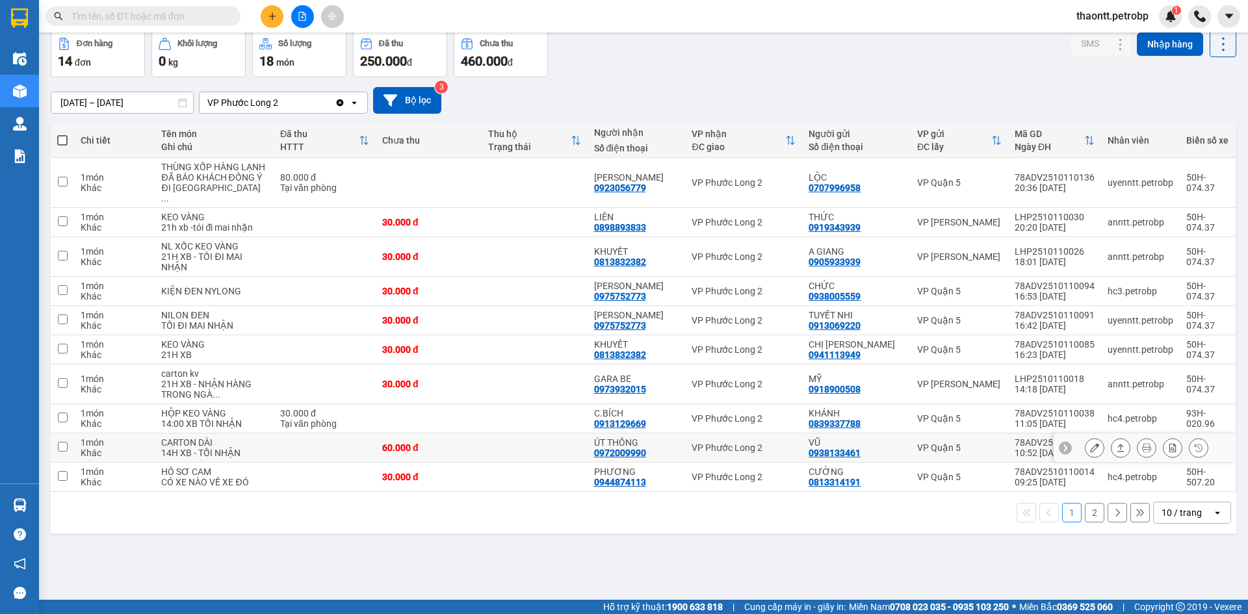
click at [563, 463] on td at bounding box center [535, 447] width 106 height 29
checkbox input "true"
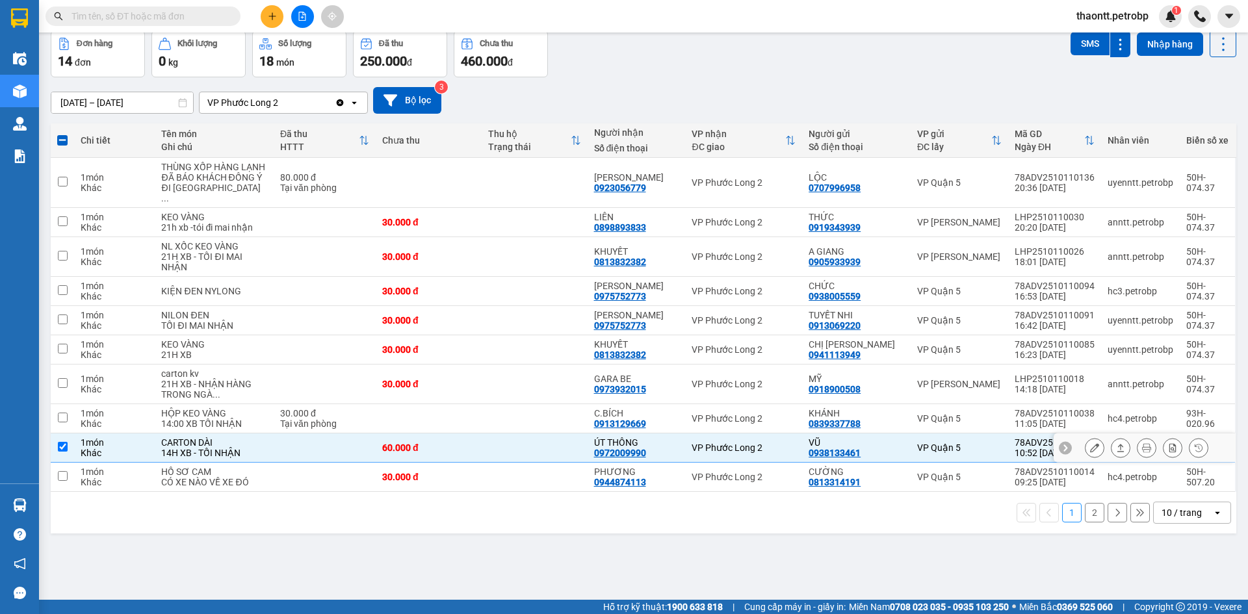
click at [1090, 452] on icon at bounding box center [1094, 447] width 9 height 9
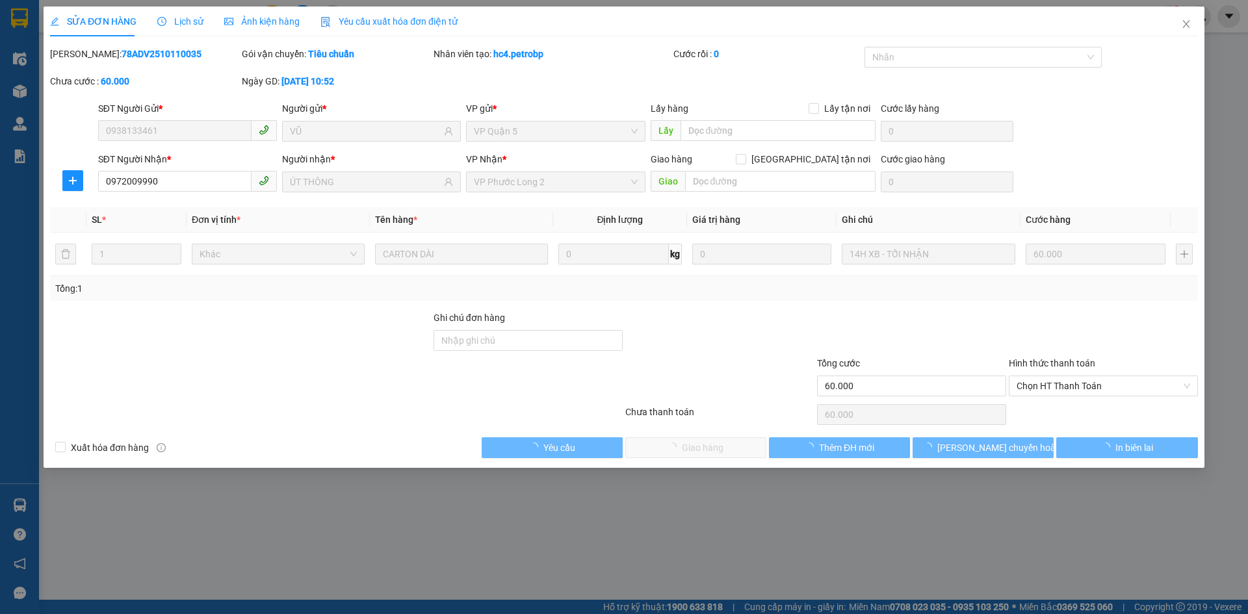
type input "0938133461"
type input "VŨ"
type input "0972009990"
type input "ÚT THÔNG"
type input "60.000"
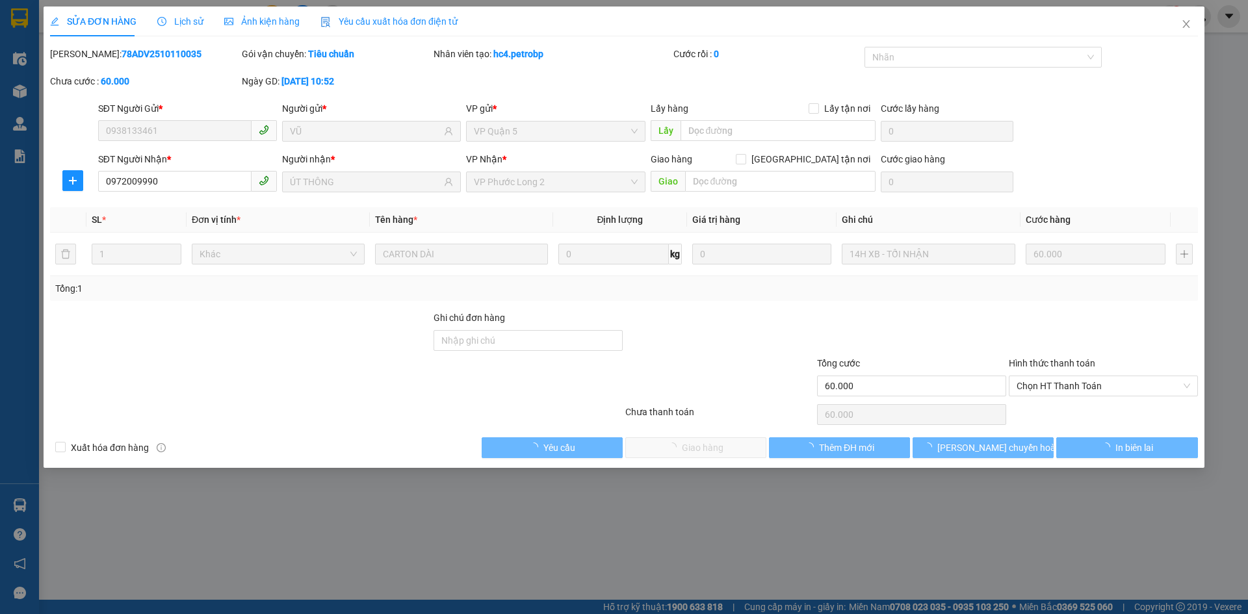
type input "60.000"
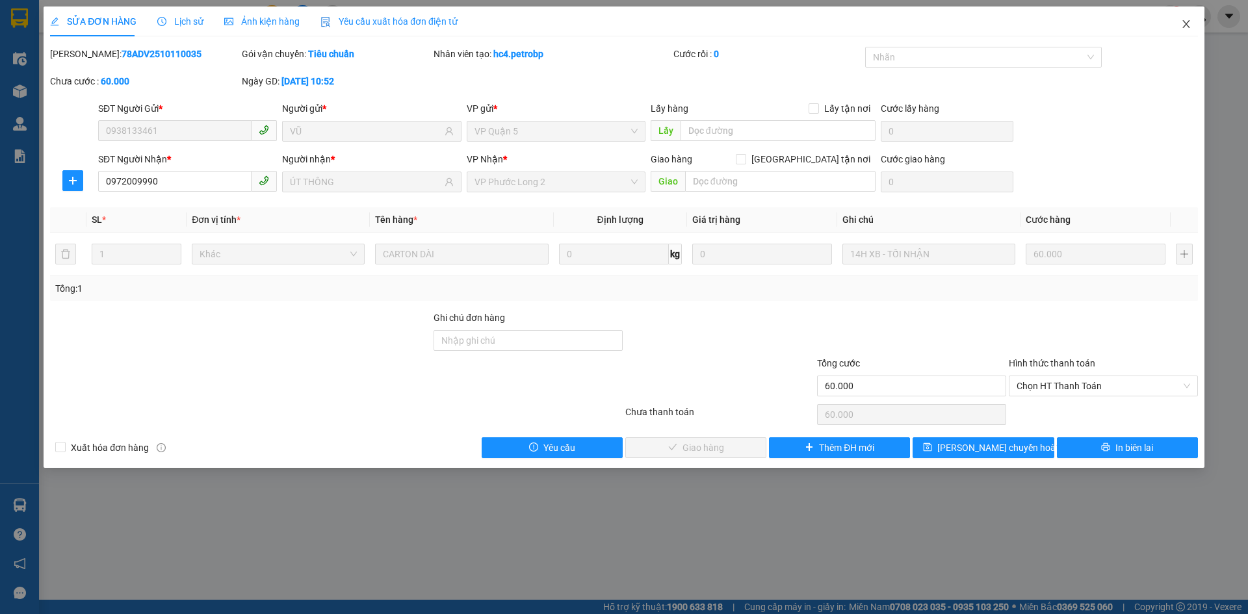
click at [1191, 22] on span "Close" at bounding box center [1186, 24] width 36 height 36
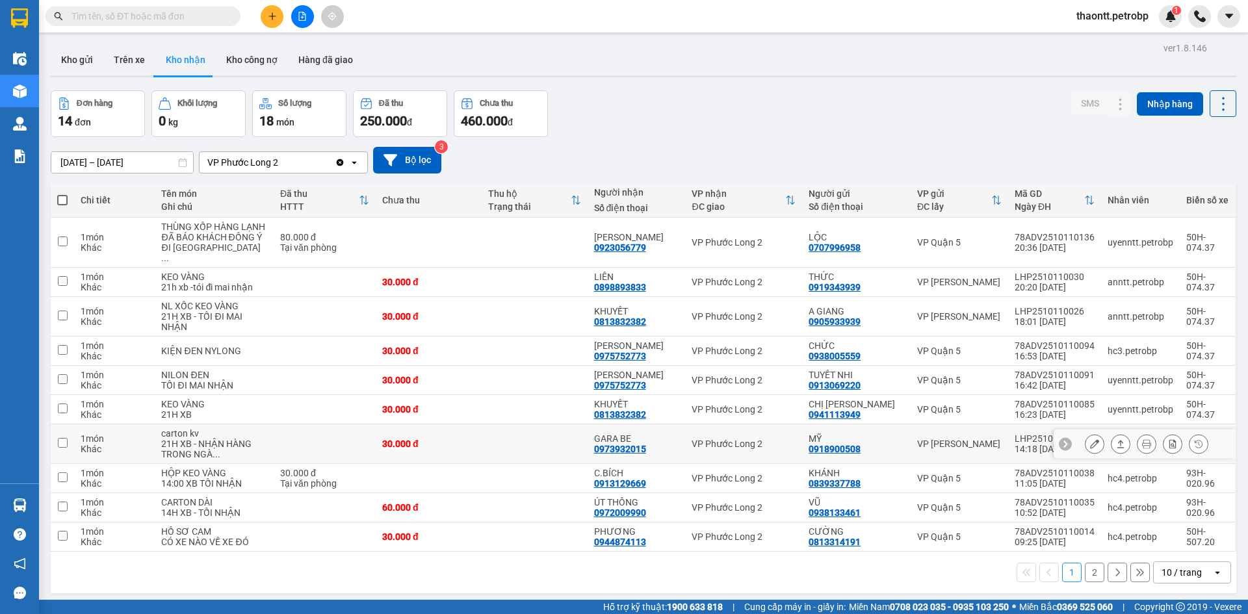
scroll to position [60, 0]
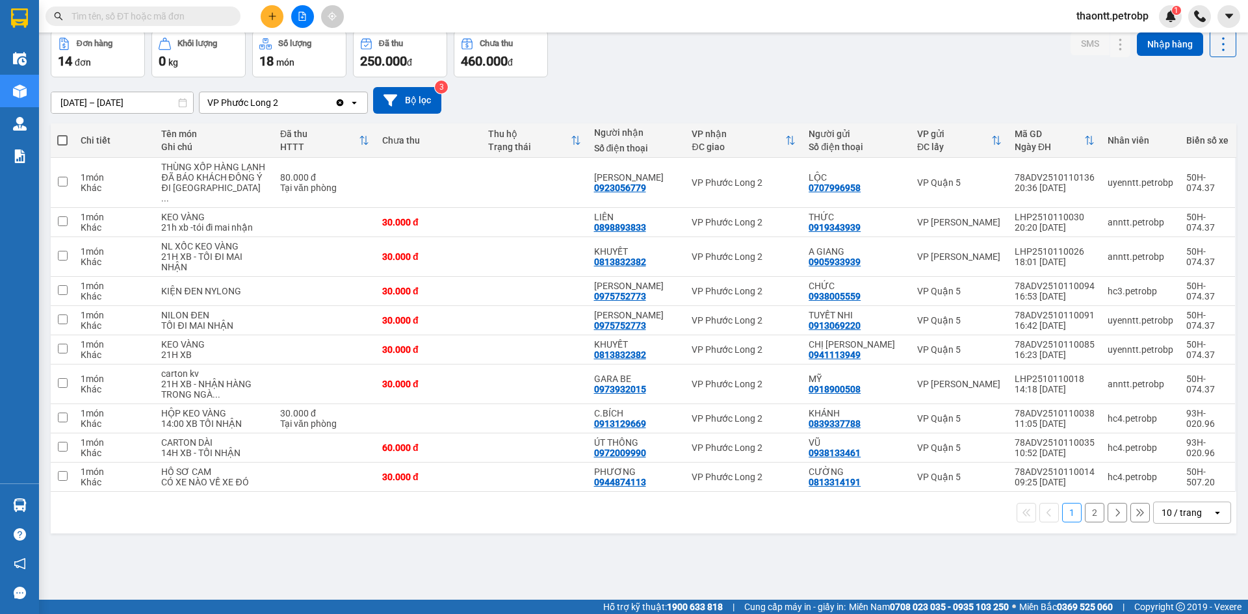
click at [1088, 523] on button "2" at bounding box center [1094, 512] width 19 height 19
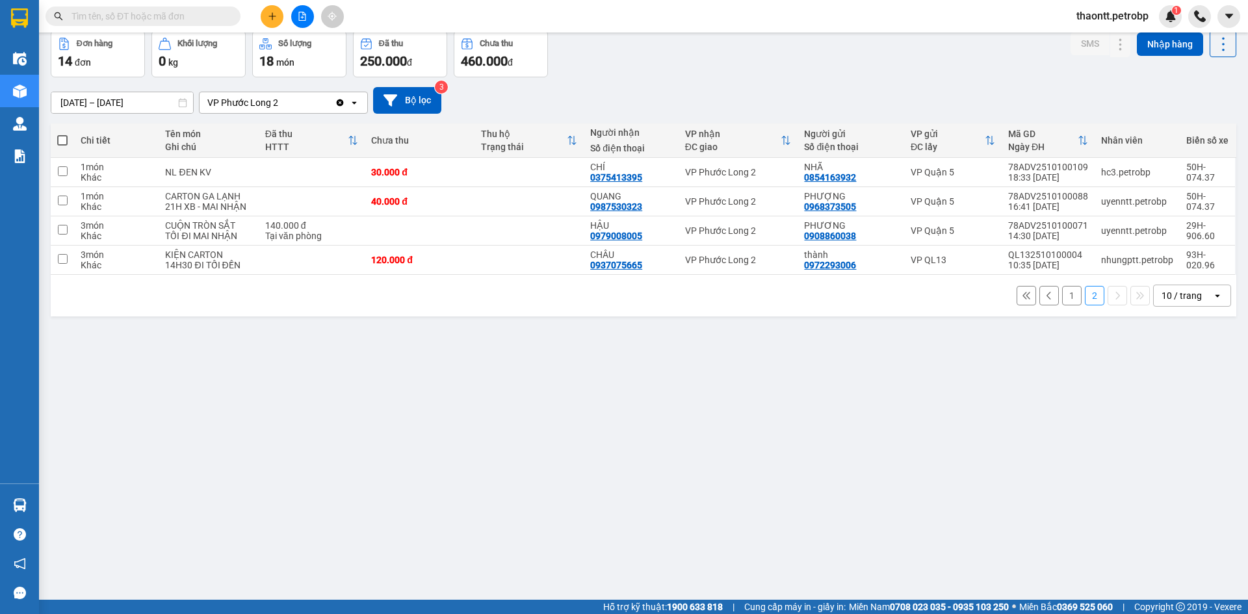
scroll to position [0, 0]
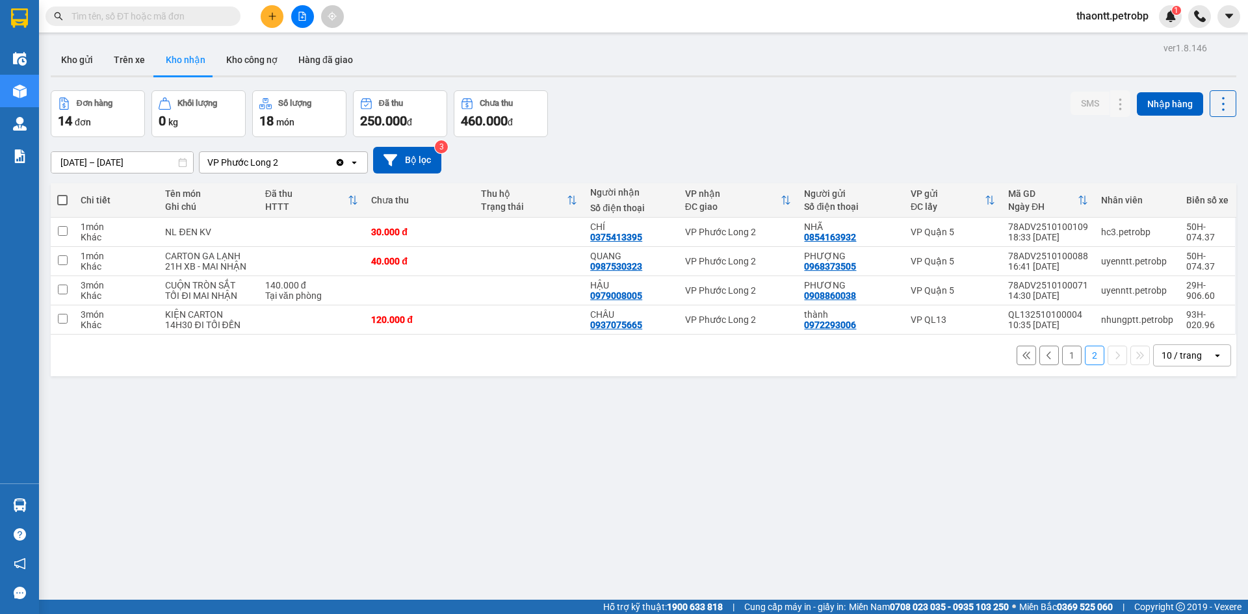
click at [1062, 359] on button "1" at bounding box center [1071, 355] width 19 height 19
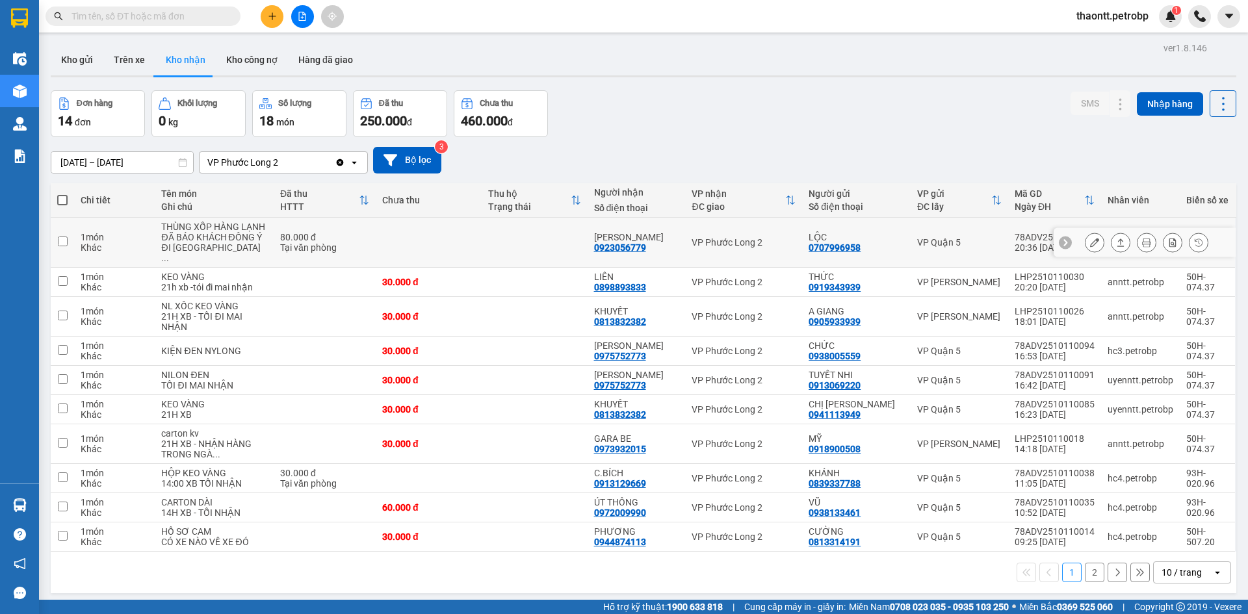
scroll to position [60, 0]
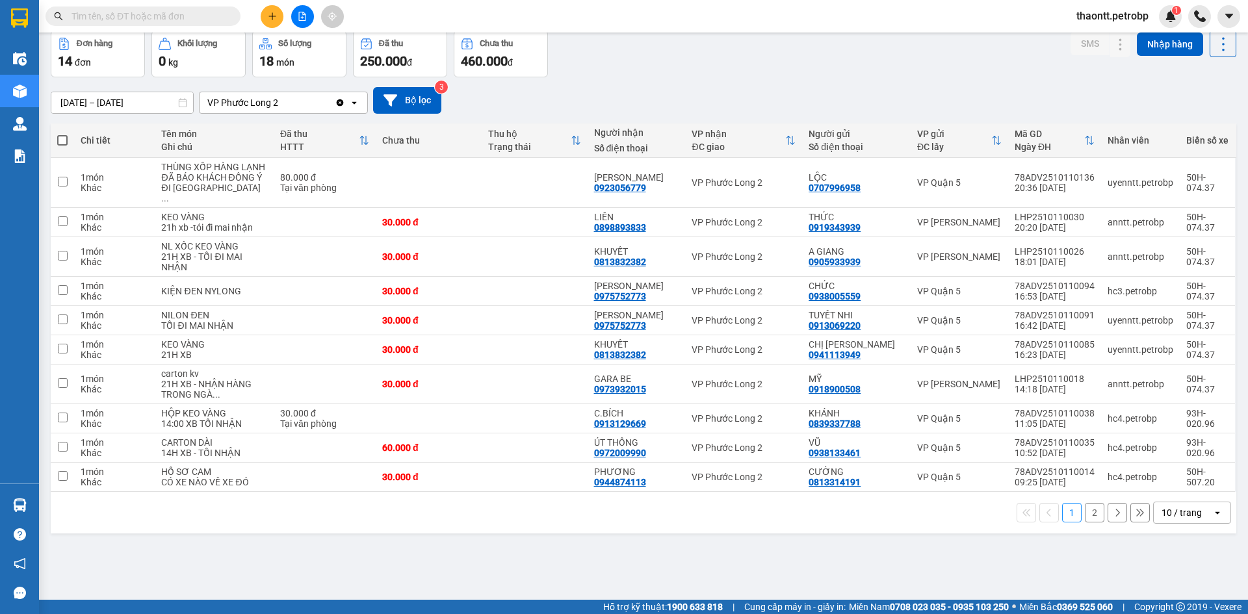
click at [658, 62] on div "Đơn hàng 14 đơn Khối lượng 0 kg Số lượng 18 món Đã thu 250.000 đ Chưa thu 460.0…" at bounding box center [643, 54] width 1185 height 47
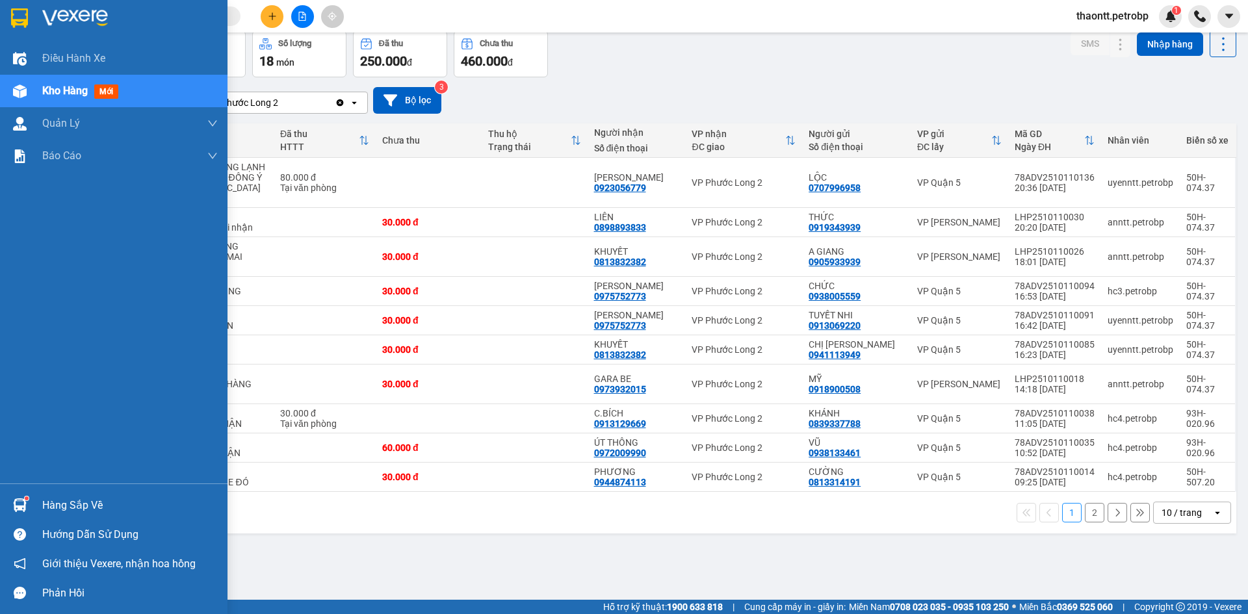
click at [81, 501] on div "Hàng sắp về" at bounding box center [129, 505] width 175 height 19
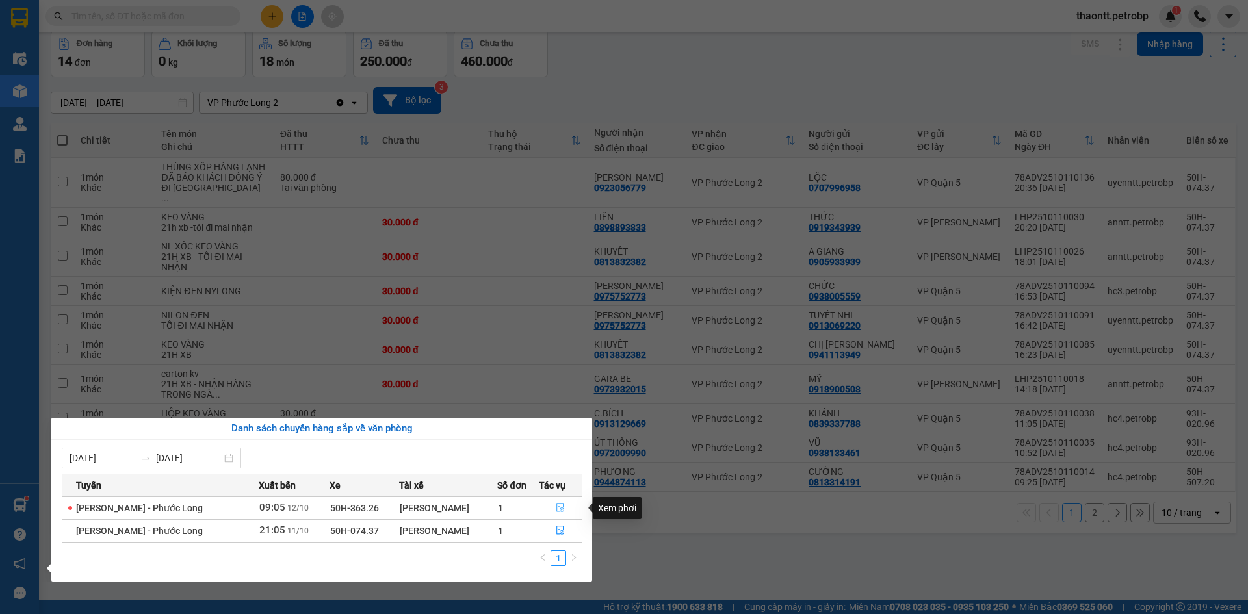
click at [556, 505] on icon "file-done" at bounding box center [560, 507] width 9 height 9
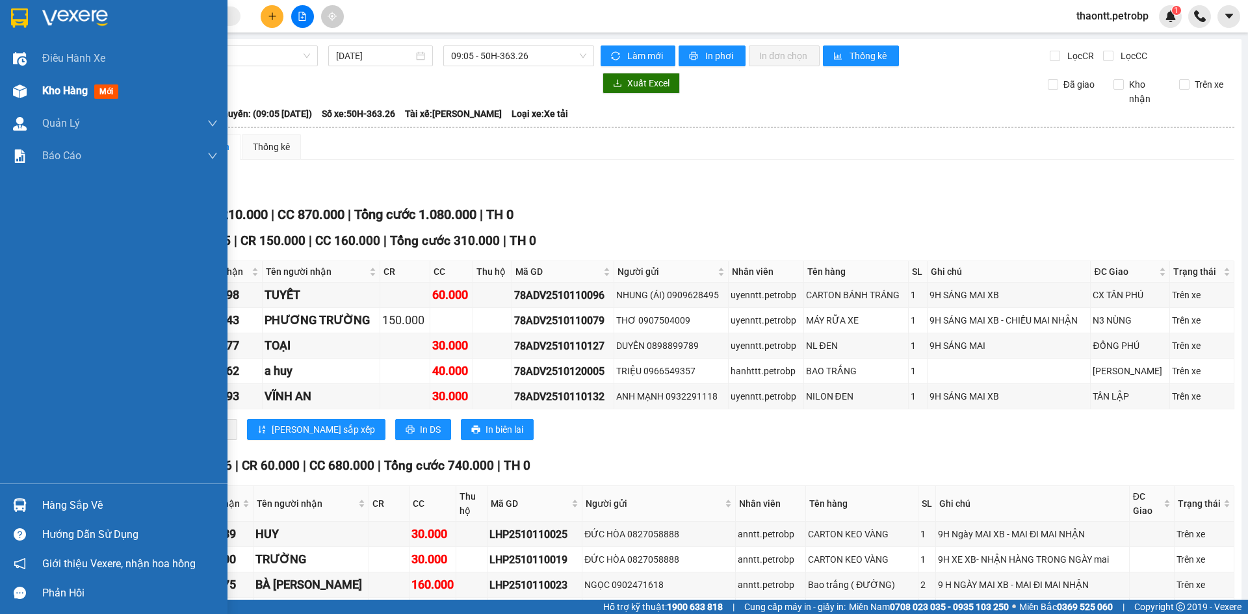
click at [29, 86] on div at bounding box center [19, 91] width 23 height 23
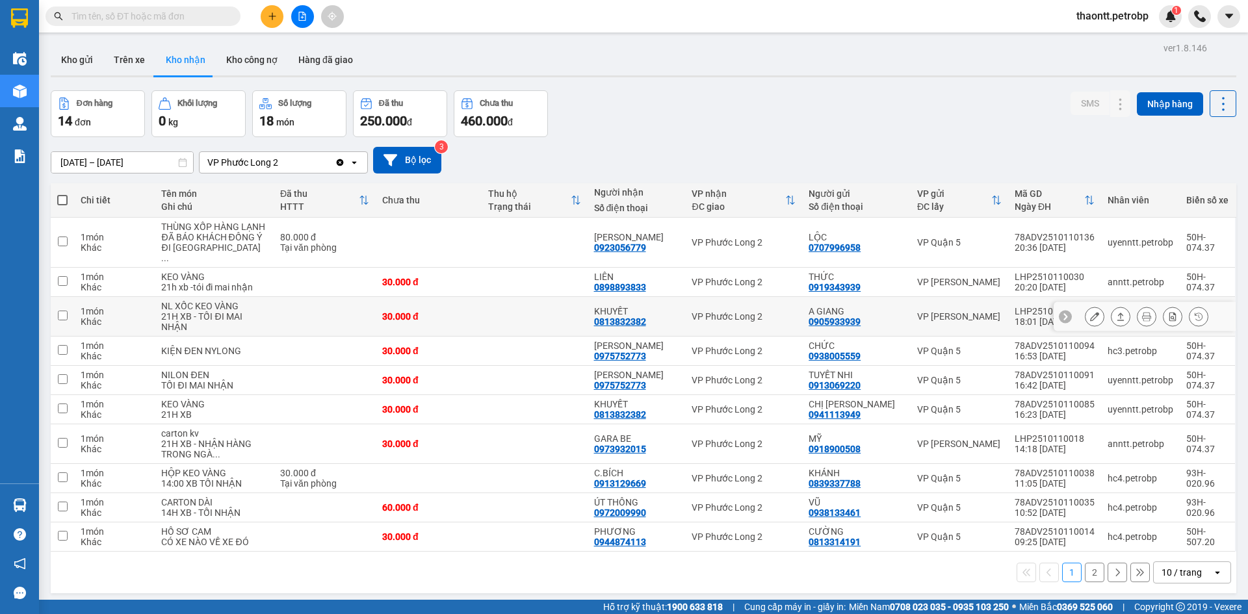
click at [634, 327] on div "0813832382" at bounding box center [620, 321] width 52 height 10
copy div "0813832382"
click at [201, 19] on input "text" at bounding box center [147, 16] width 153 height 14
paste input "0813832382"
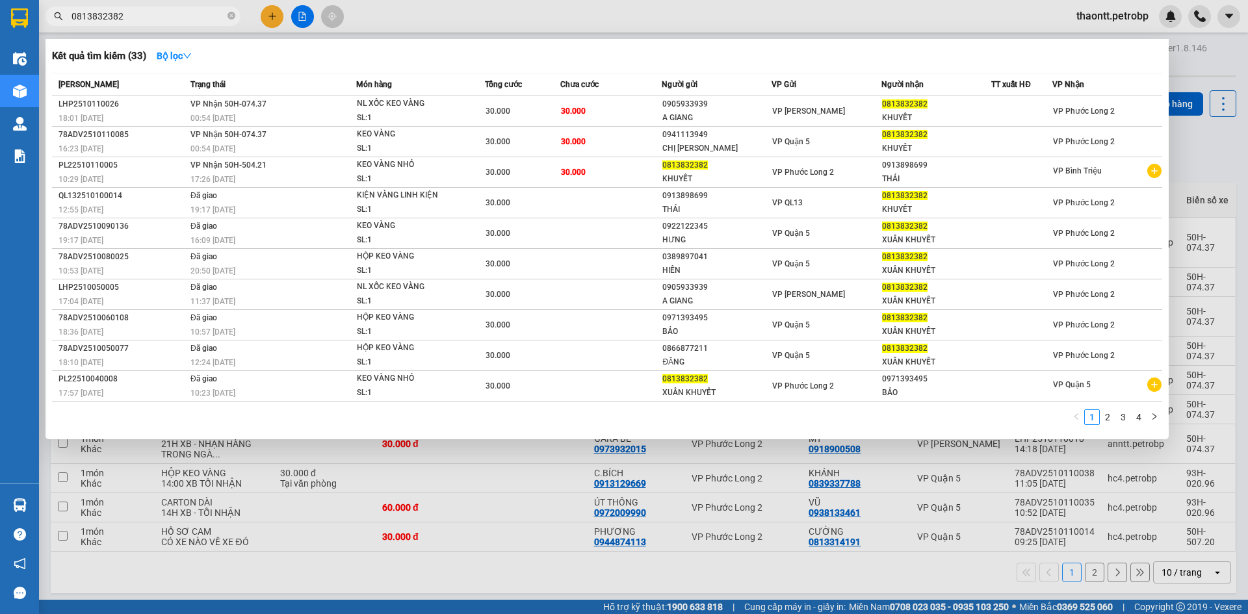
type input "0813832382"
drag, startPoint x: 1204, startPoint y: 155, endPoint x: 1191, endPoint y: 179, distance: 27.3
click at [1204, 157] on div at bounding box center [624, 307] width 1248 height 614
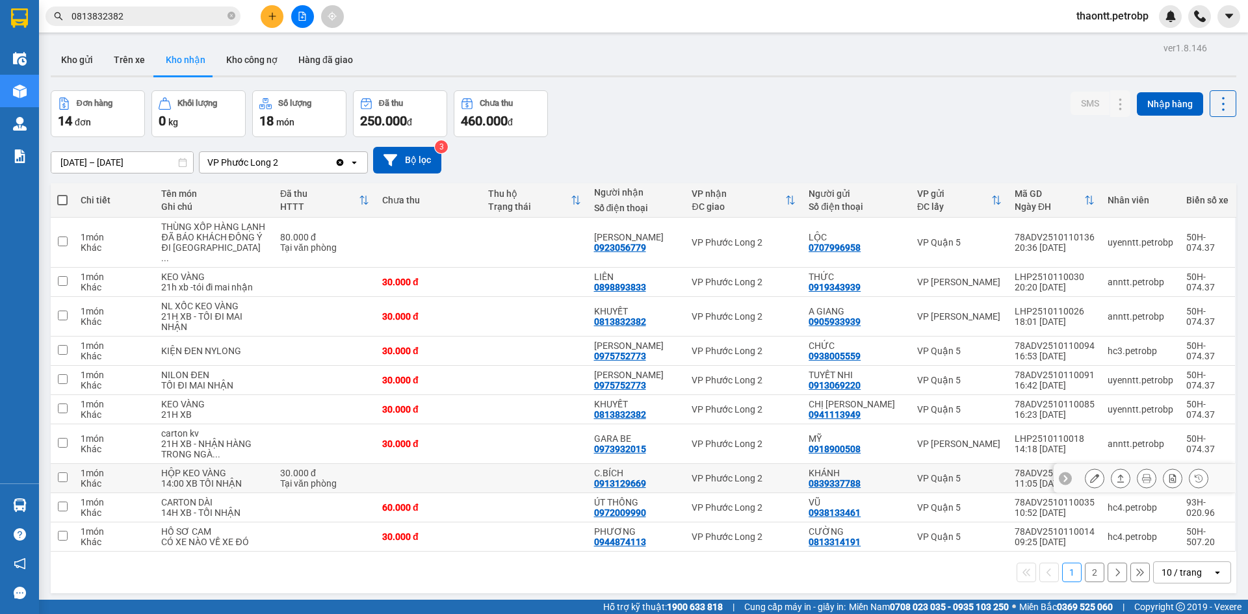
click at [532, 478] on td at bounding box center [535, 478] width 106 height 29
checkbox input "true"
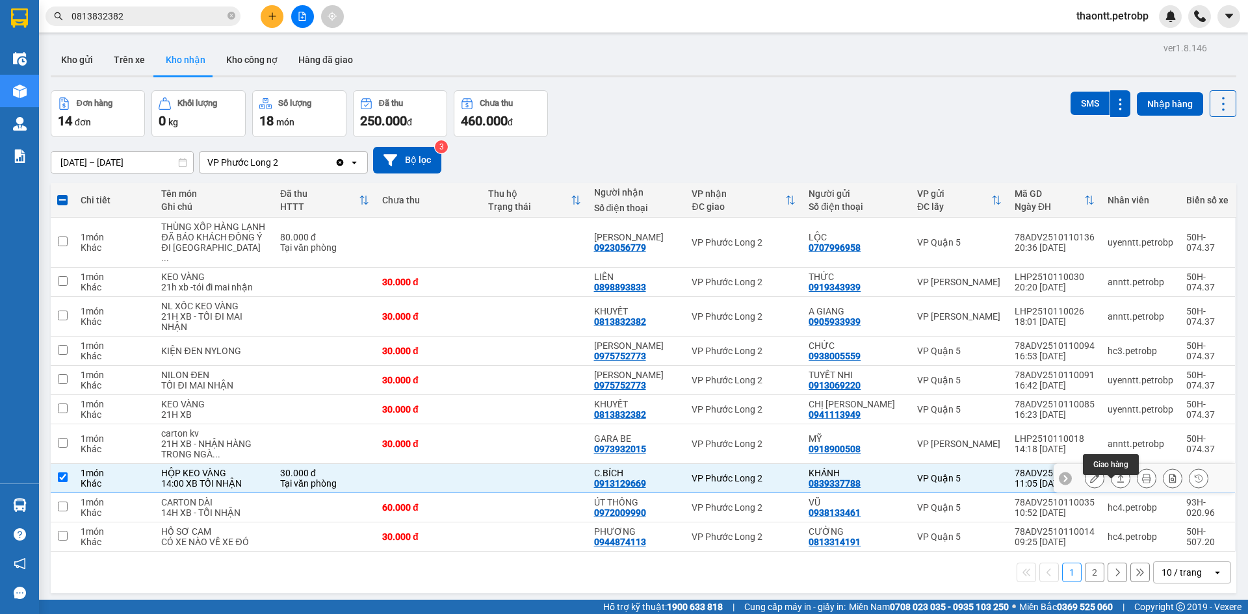
click at [1090, 483] on icon at bounding box center [1094, 478] width 9 height 9
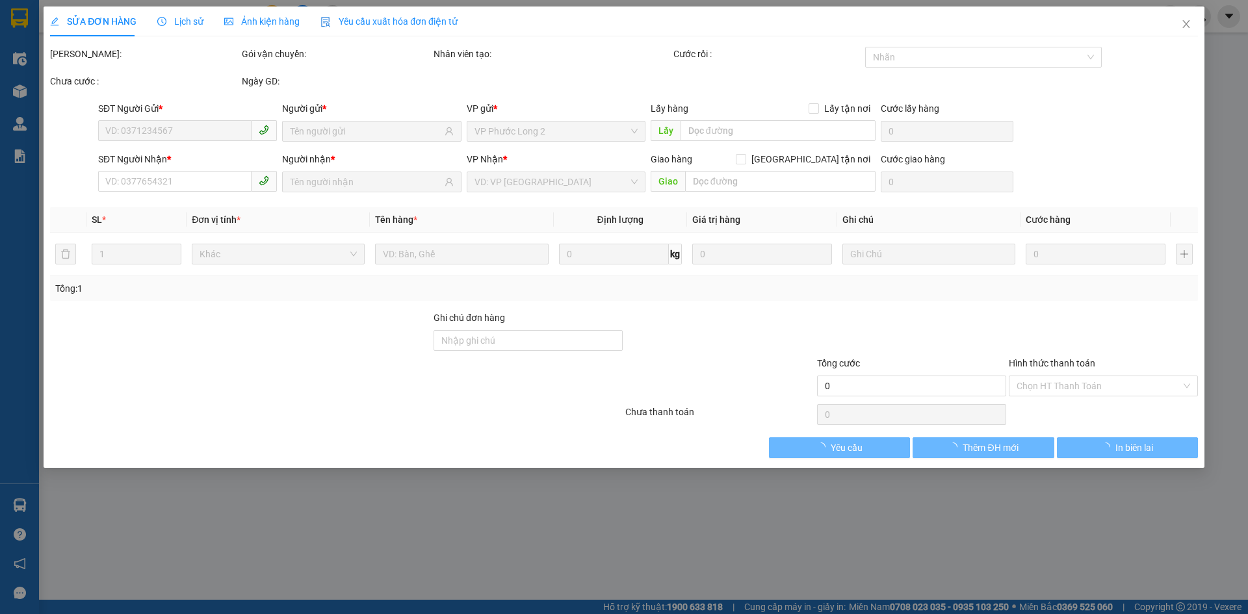
type input "0839337788"
type input "KHÁNH"
type input "0913129669"
type input "C.BÍCH"
type input "30.000"
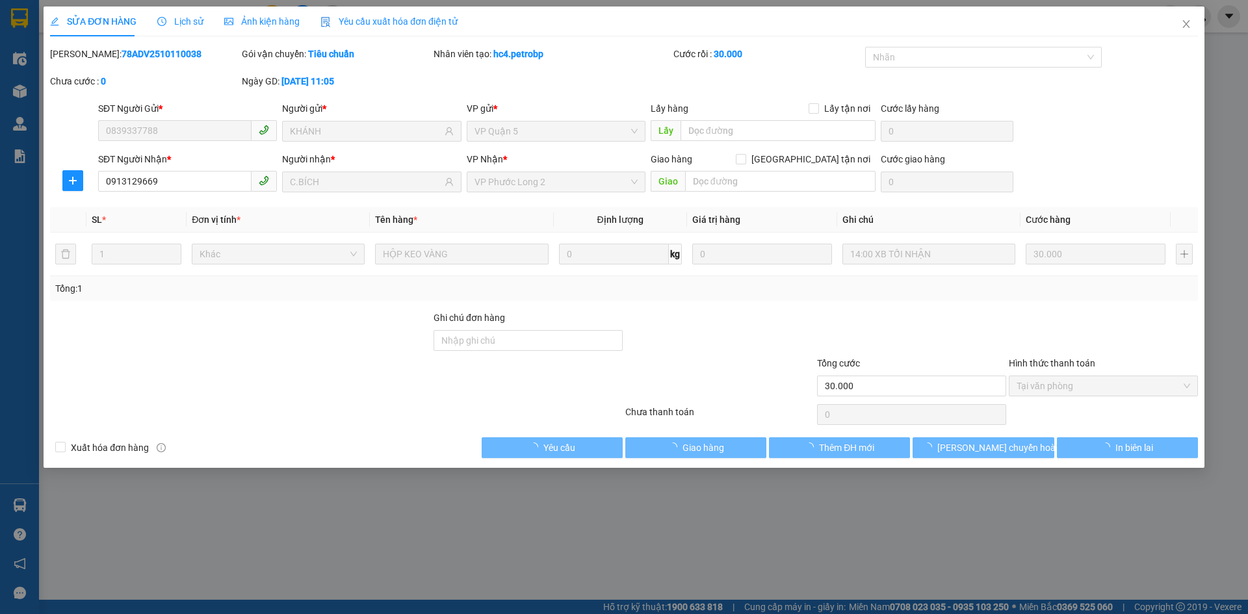
click at [1055, 385] on span "Tại văn phòng" at bounding box center [1103, 385] width 174 height 19
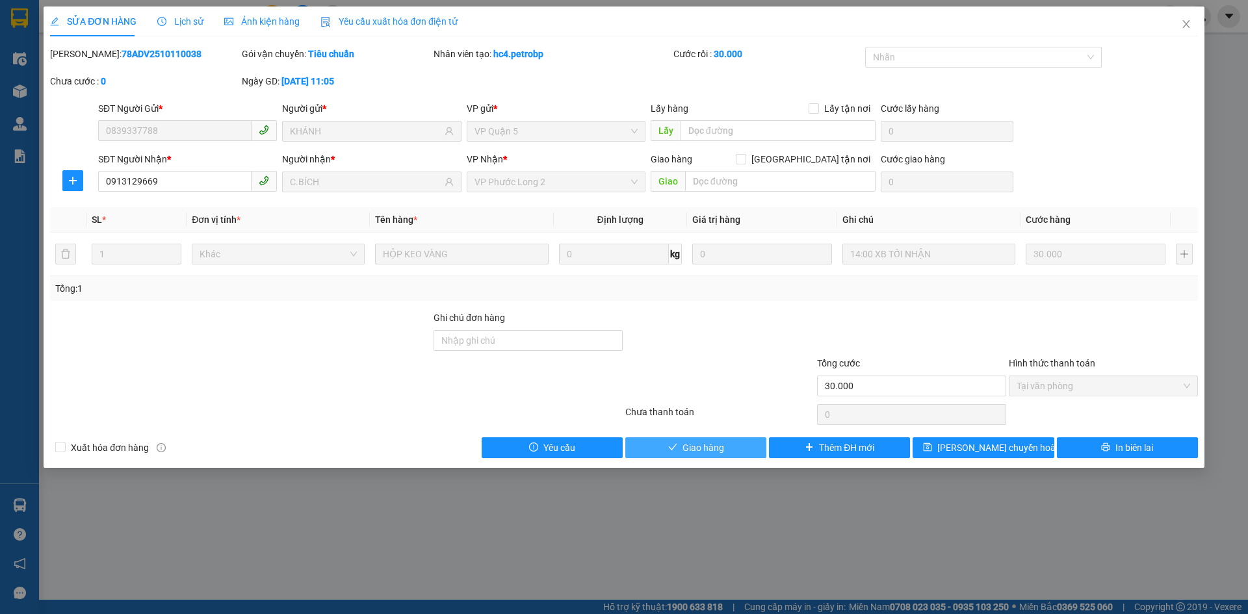
click at [716, 452] on span "Giao hàng" at bounding box center [703, 448] width 42 height 14
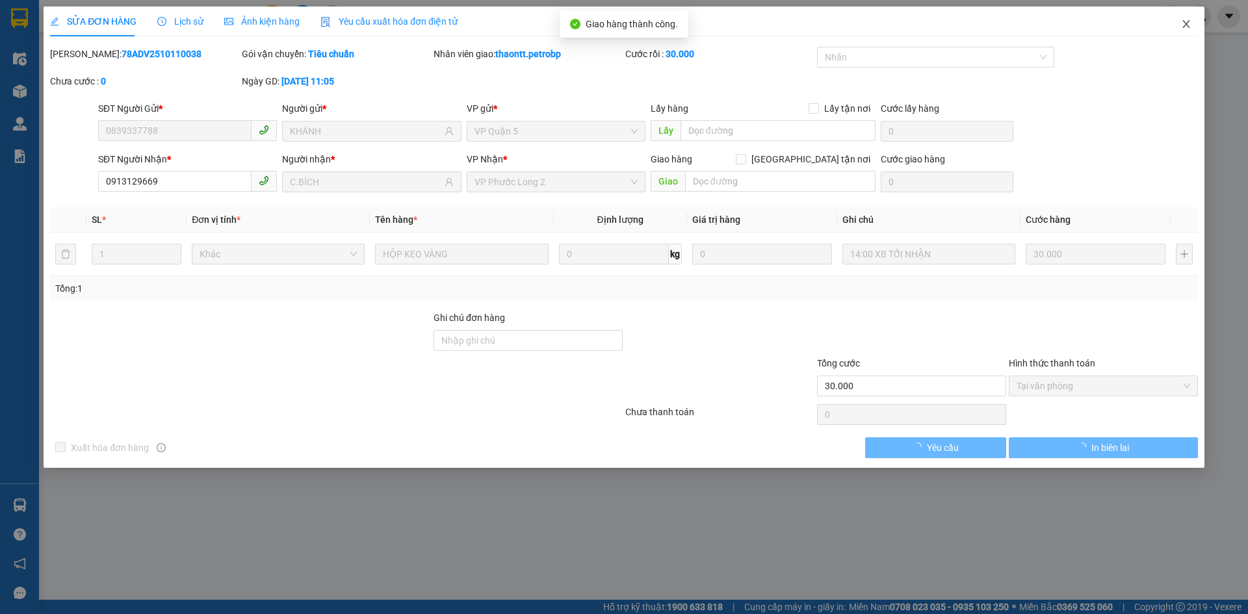
click at [1187, 25] on icon "close" at bounding box center [1186, 24] width 10 height 10
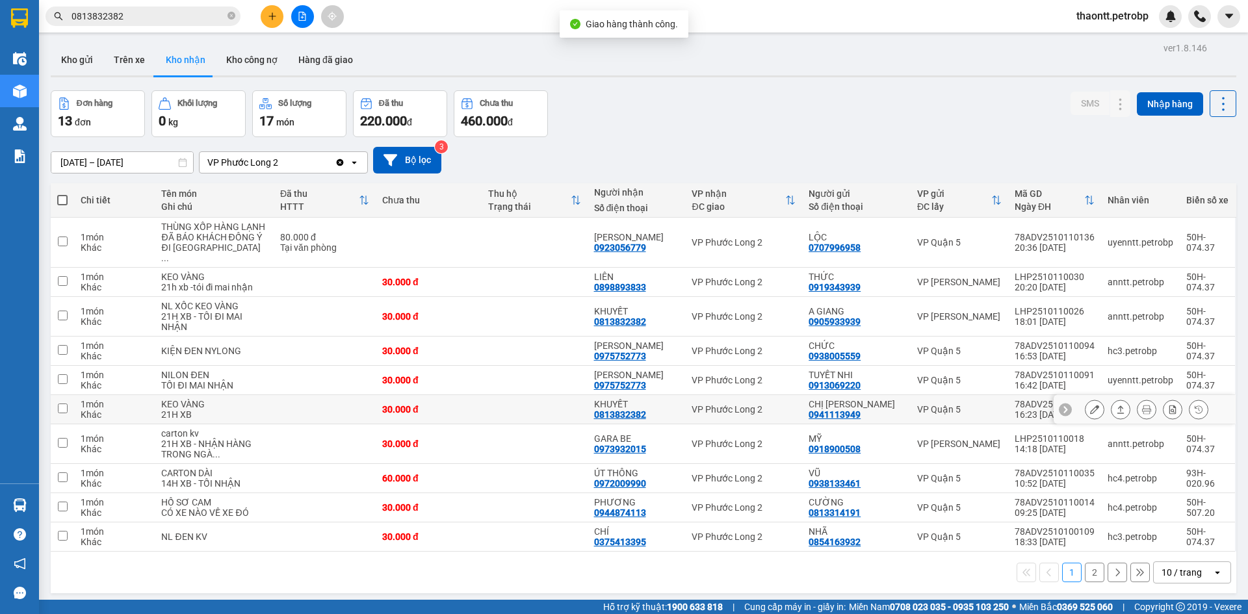
scroll to position [60, 0]
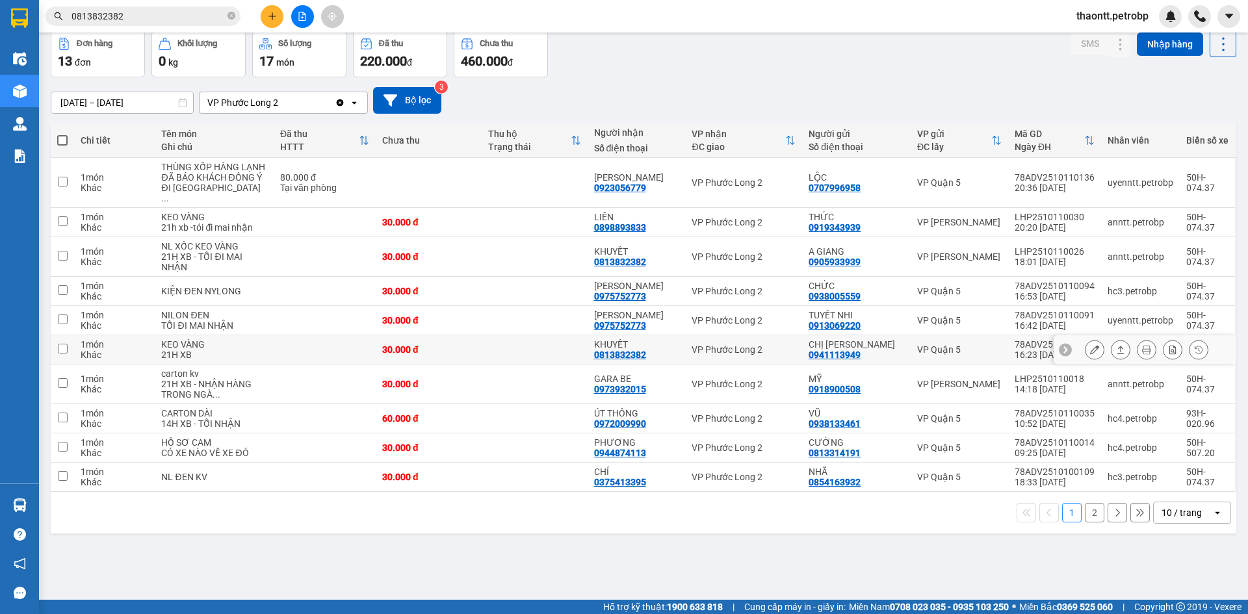
click at [520, 363] on td at bounding box center [535, 349] width 106 height 29
checkbox input "true"
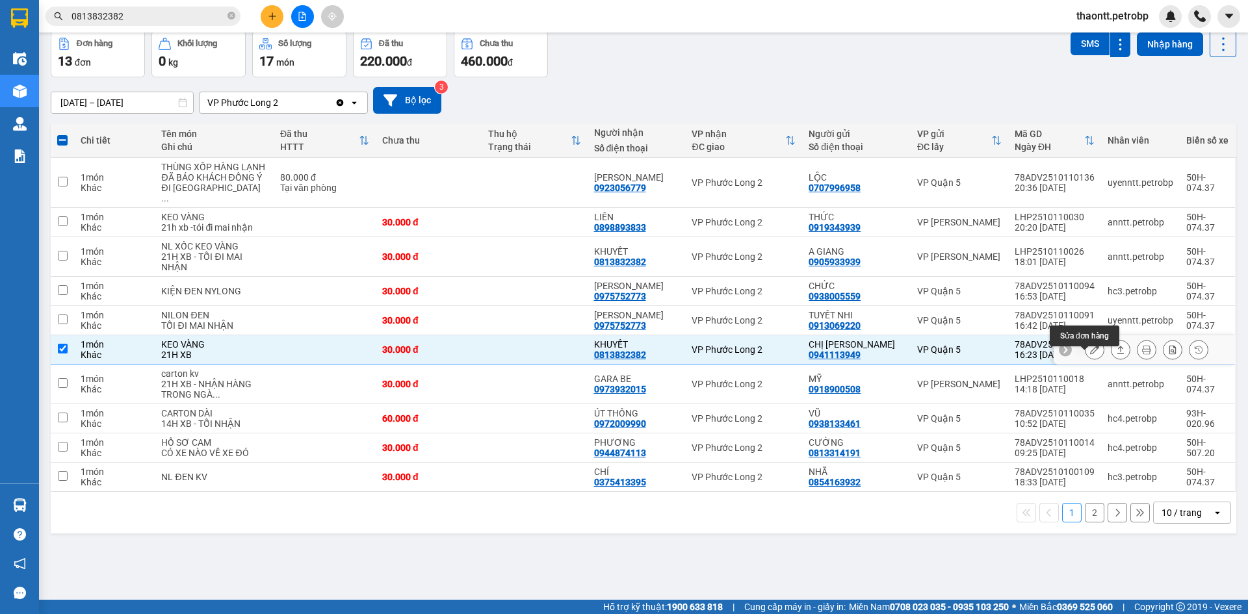
click at [1090, 354] on icon at bounding box center [1094, 349] width 9 height 9
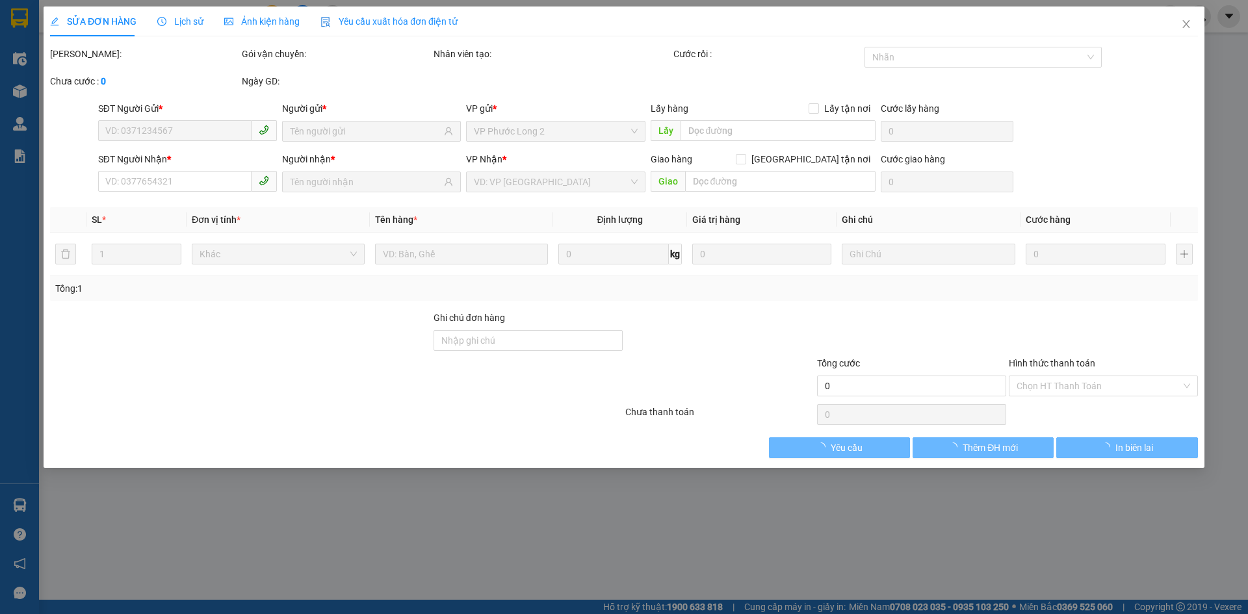
type input "0941113949"
type input "CHỊ [PERSON_NAME]"
type input "0813832382"
type input "KHUYẾT"
type input "30.000"
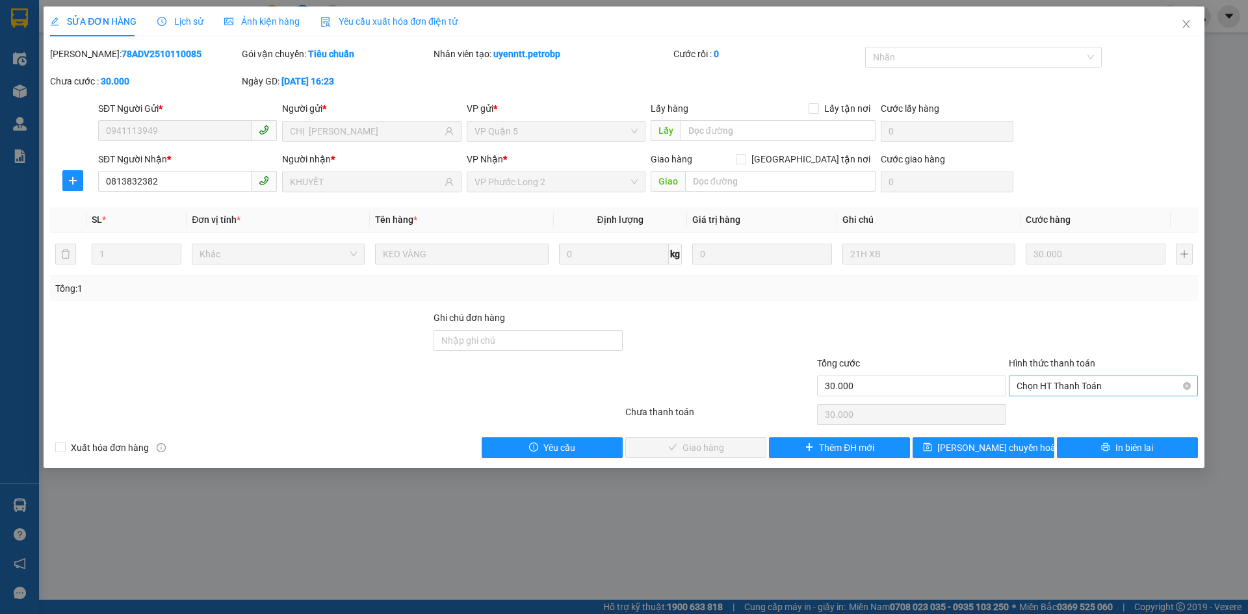
click at [1085, 387] on span "Chọn HT Thanh Toán" at bounding box center [1103, 385] width 174 height 19
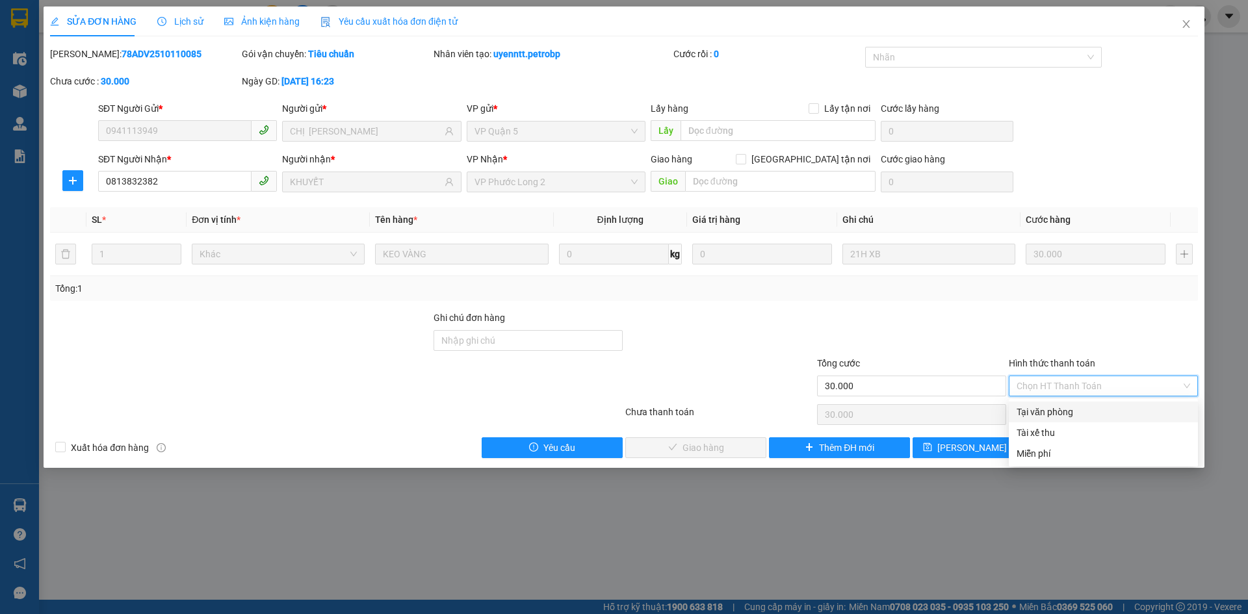
click at [1065, 406] on div "Tại văn phòng" at bounding box center [1103, 412] width 174 height 14
type input "0"
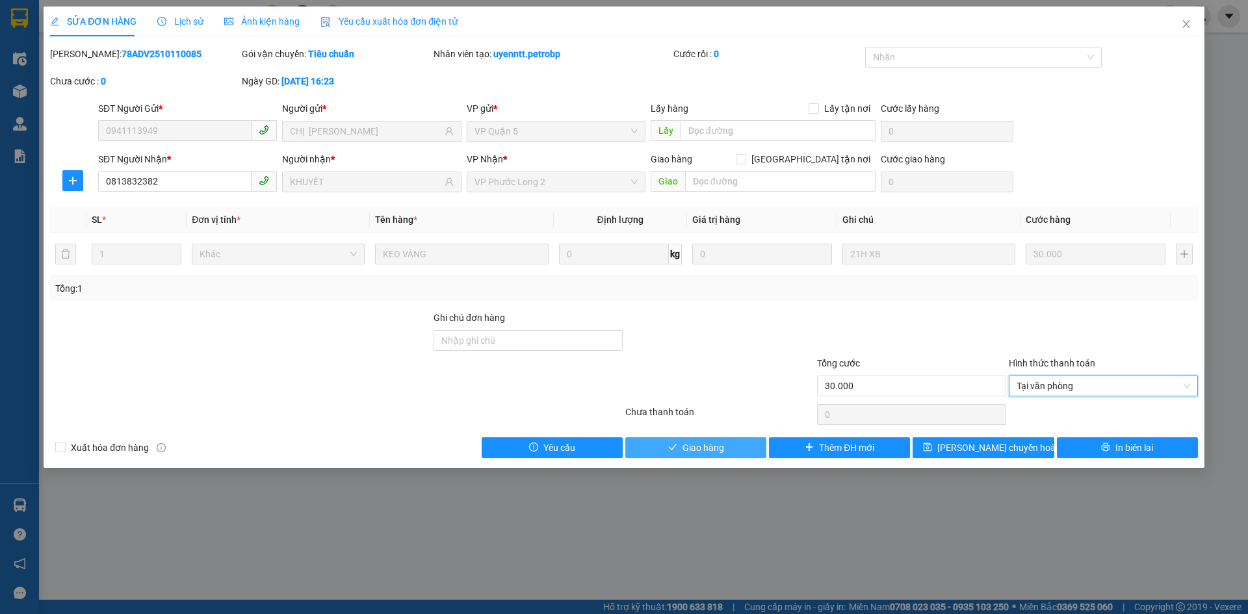
click at [711, 446] on span "Giao hàng" at bounding box center [703, 448] width 42 height 14
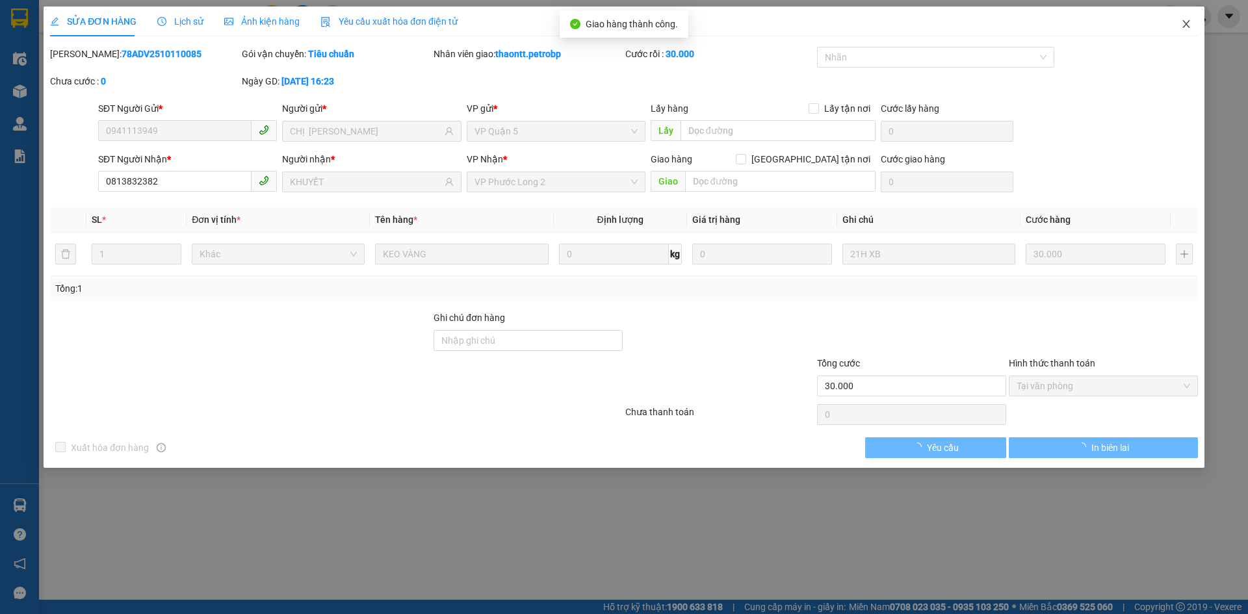
click at [1187, 18] on span "Close" at bounding box center [1186, 24] width 36 height 36
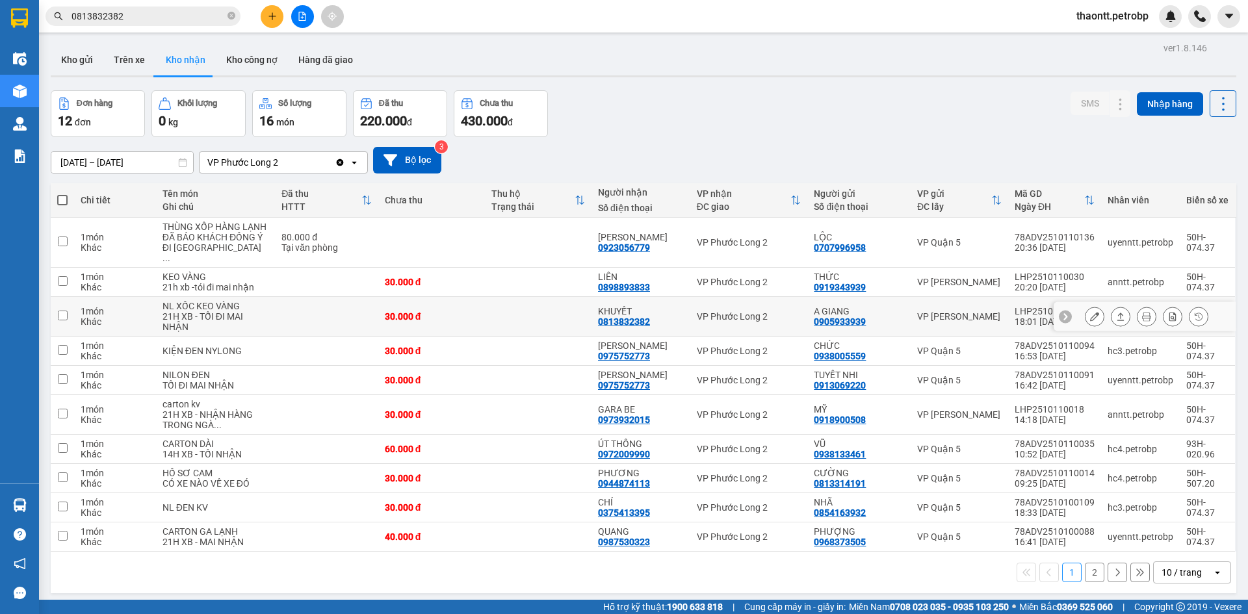
click at [552, 322] on td at bounding box center [538, 317] width 107 height 40
checkbox input "true"
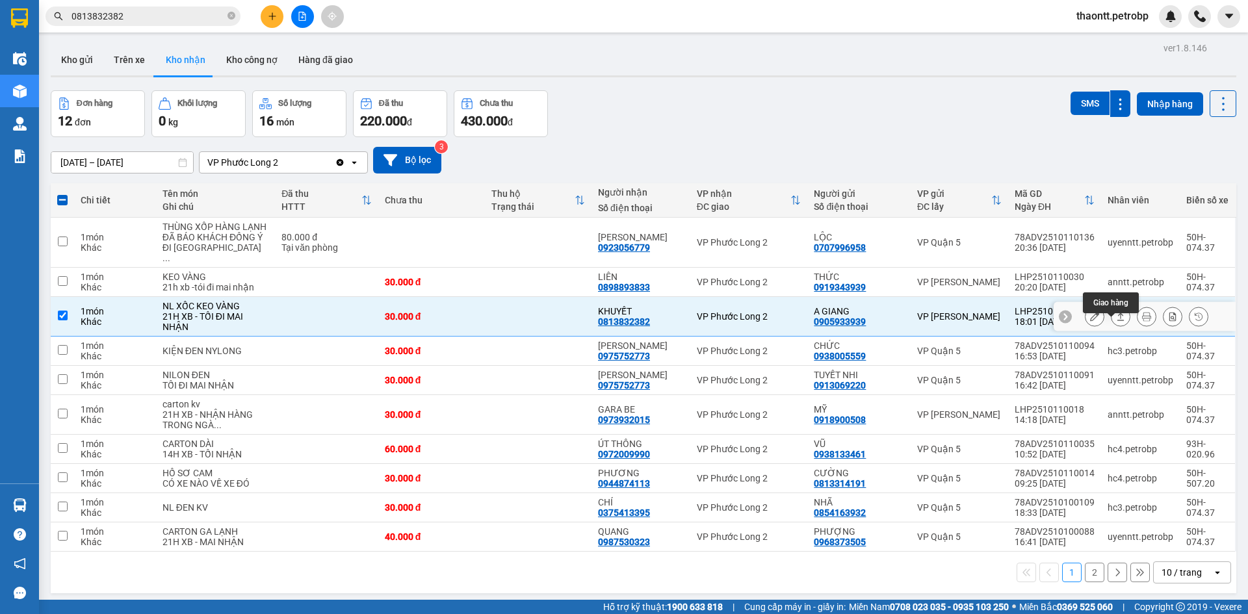
click at [1090, 328] on button at bounding box center [1094, 316] width 18 height 23
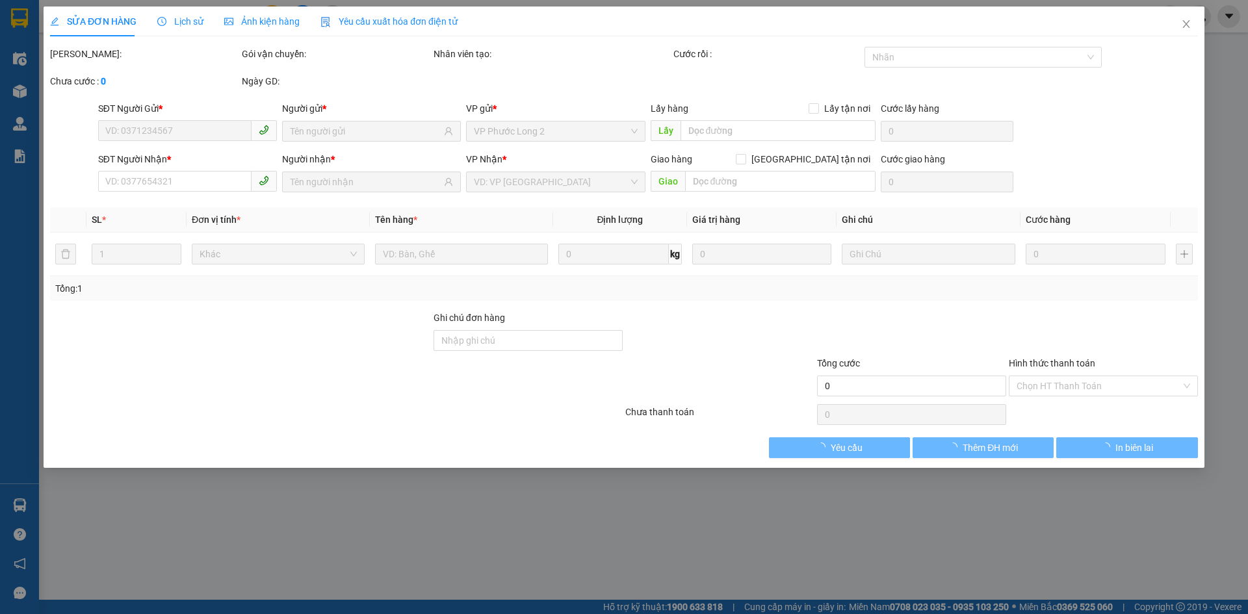
type input "0905933939"
type input "A GIANG"
type input "0813832382"
type input "KHUYẾT"
type input "30.000"
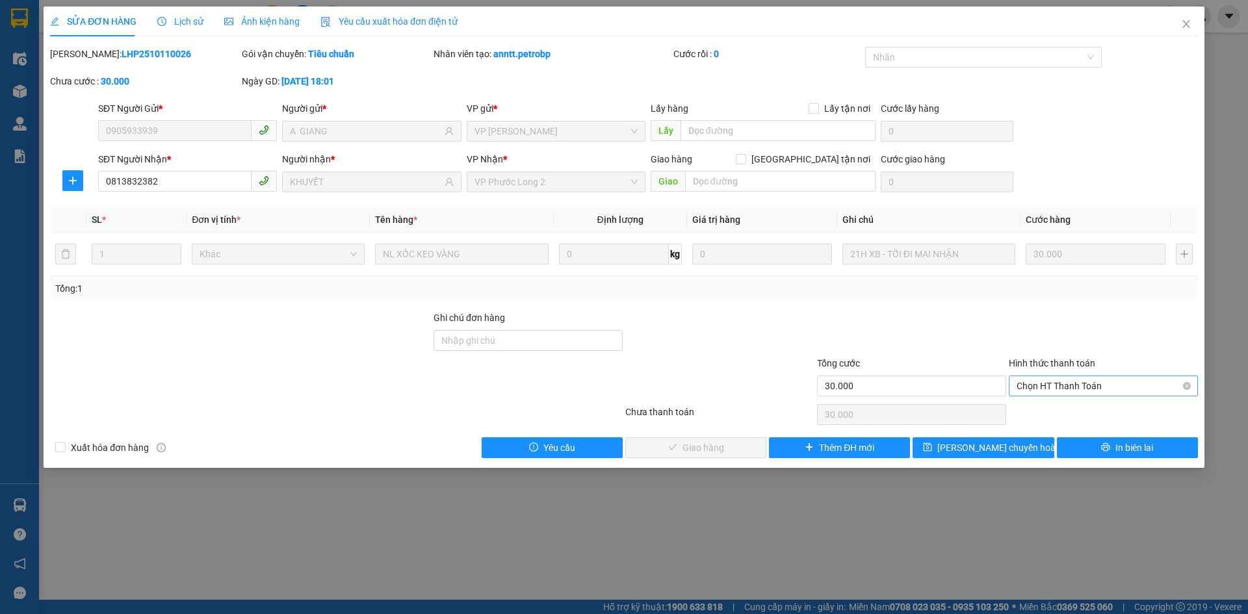
click at [1059, 390] on span "Chọn HT Thanh Toán" at bounding box center [1103, 385] width 174 height 19
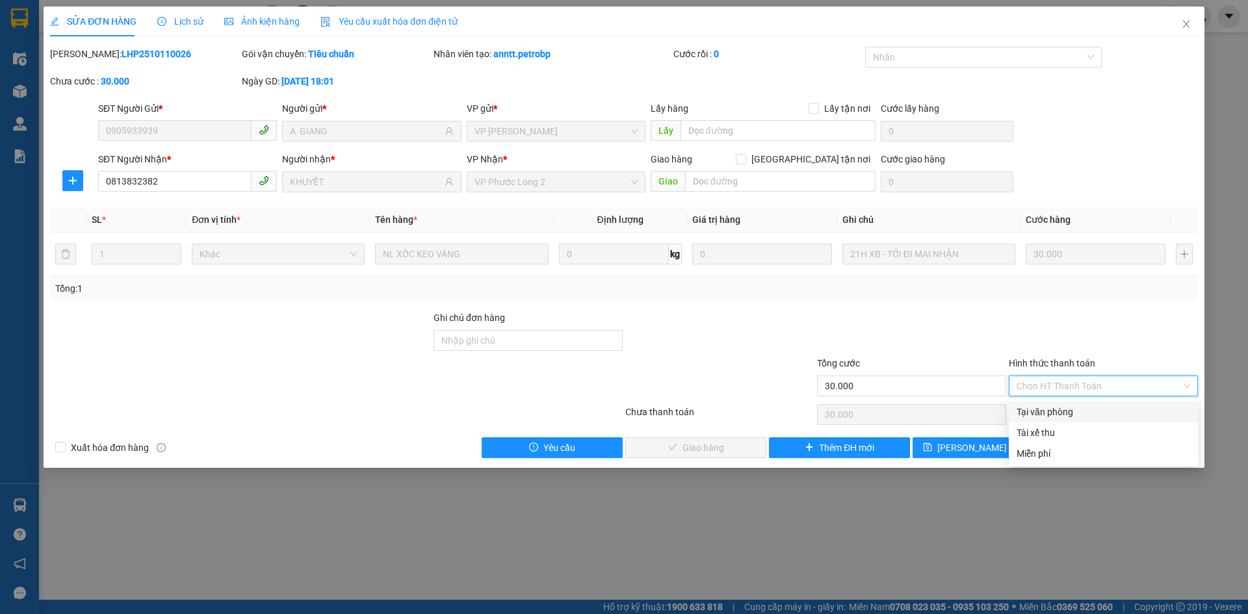
click at [1040, 408] on div "Tại văn phòng" at bounding box center [1103, 412] width 174 height 14
type input "0"
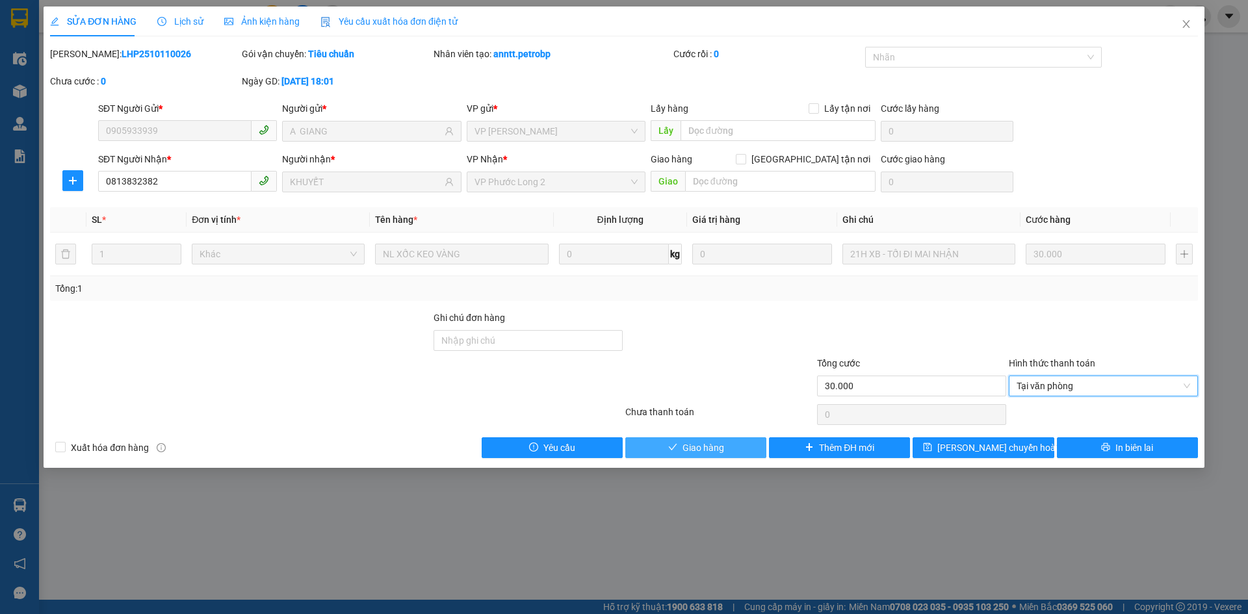
click at [721, 446] on span "Giao hàng" at bounding box center [703, 448] width 42 height 14
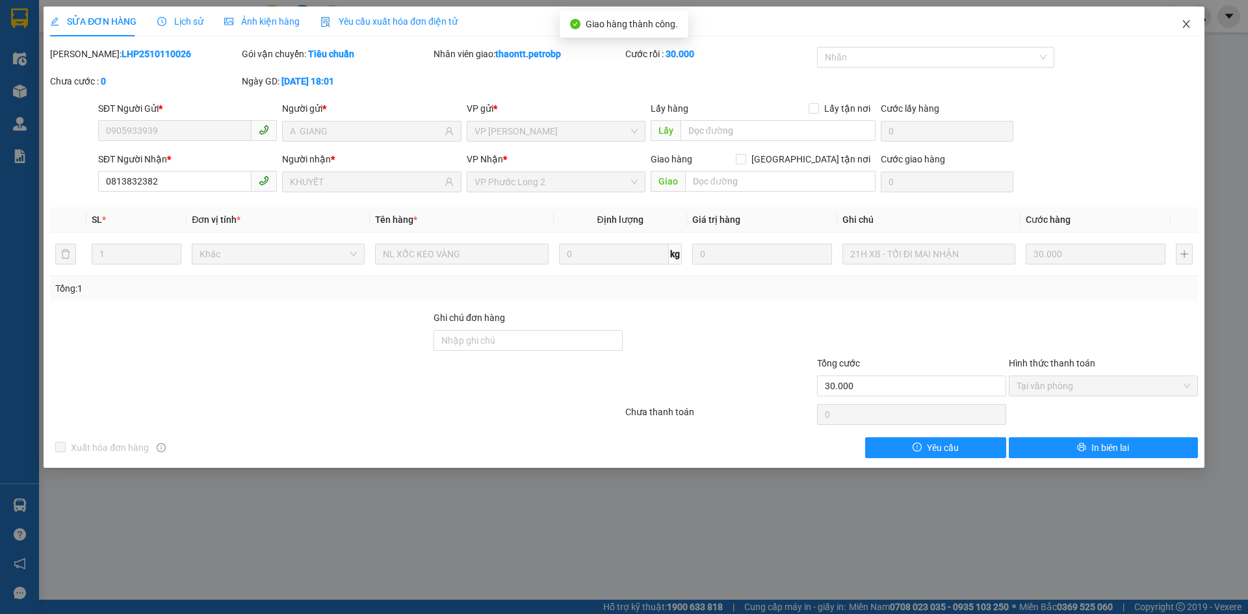
click at [1185, 27] on icon "close" at bounding box center [1185, 24] width 7 height 8
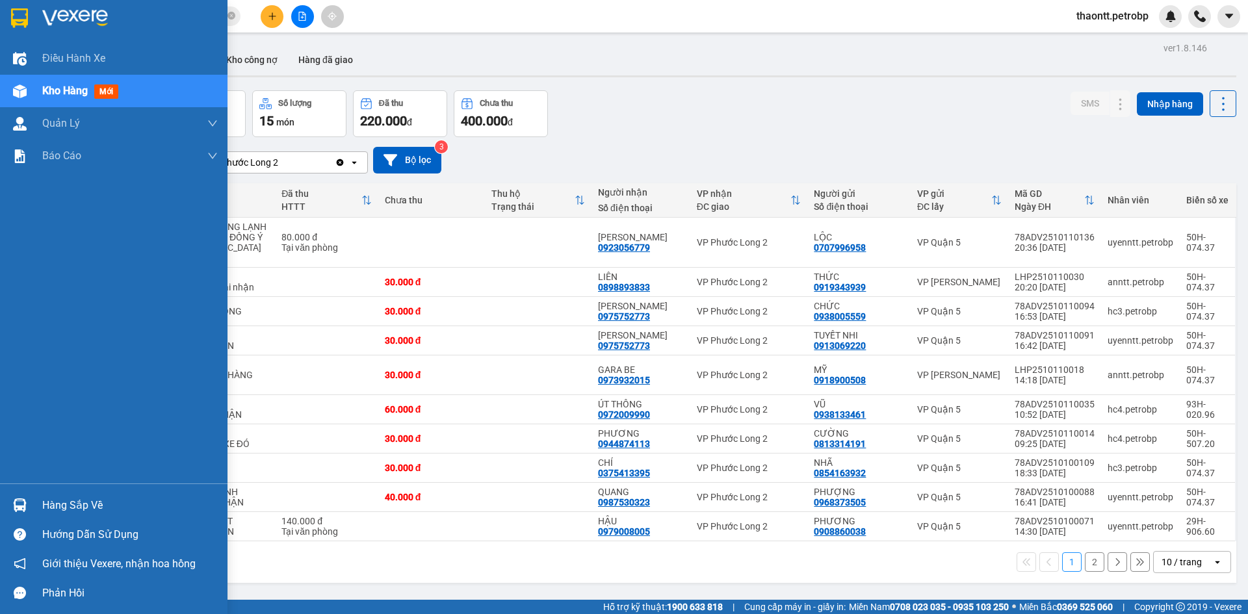
drag, startPoint x: 31, startPoint y: 504, endPoint x: 45, endPoint y: 495, distance: 16.4
click at [35, 504] on div "Hàng sắp về" at bounding box center [113, 505] width 227 height 29
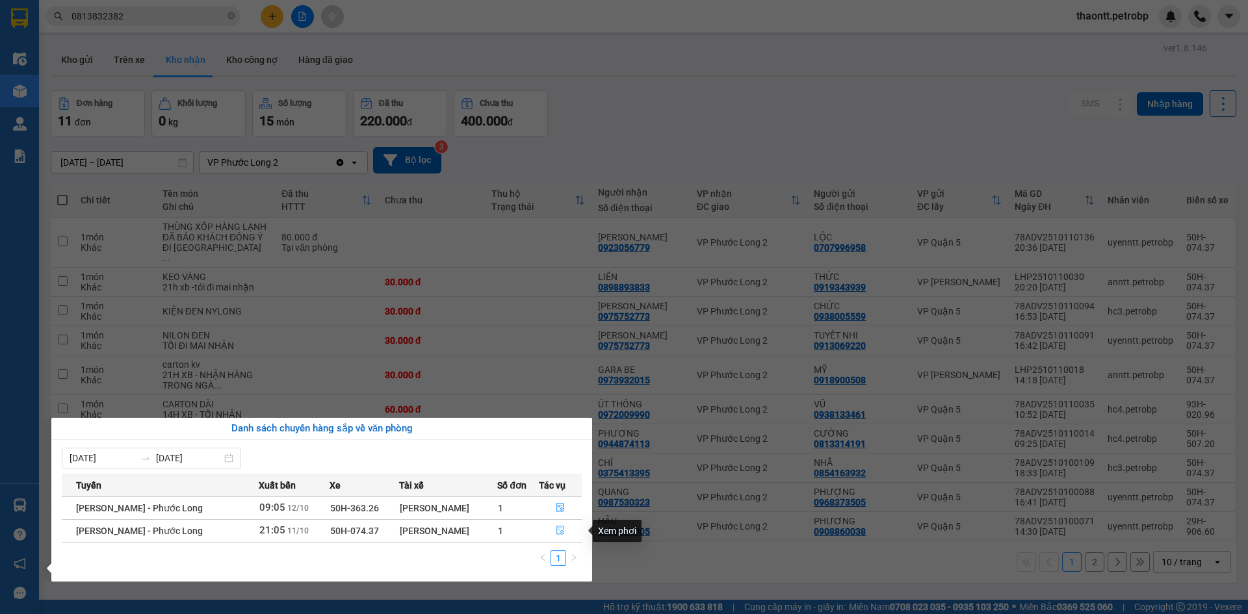
click at [557, 531] on icon "file-done" at bounding box center [560, 530] width 9 height 9
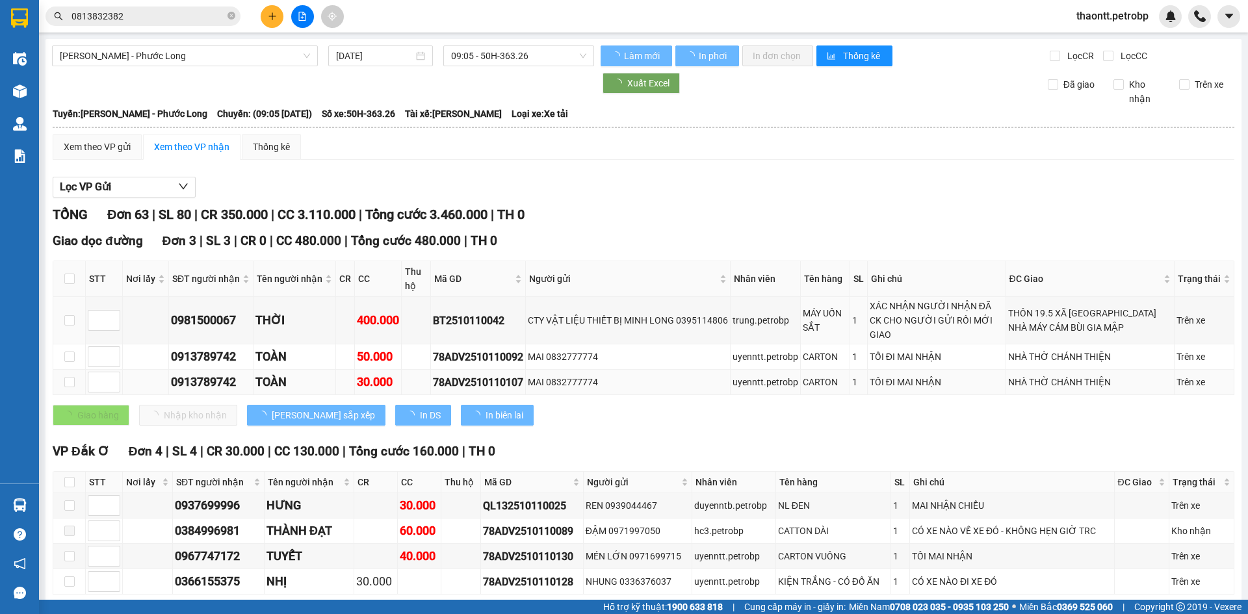
type input "[DATE]"
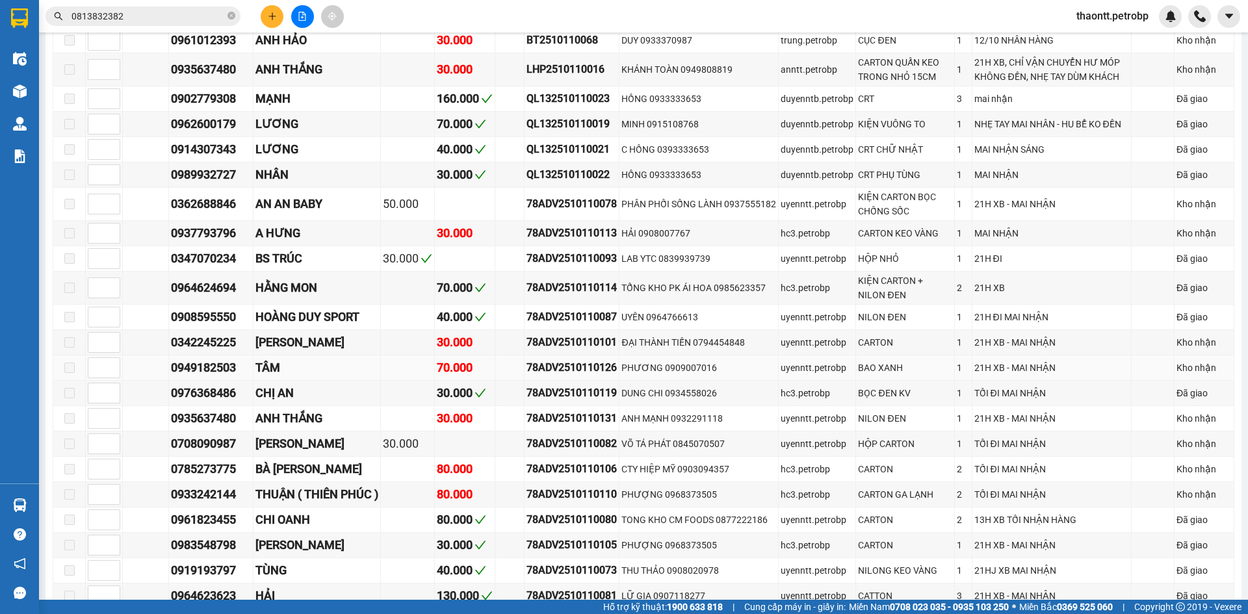
scroll to position [1690, 0]
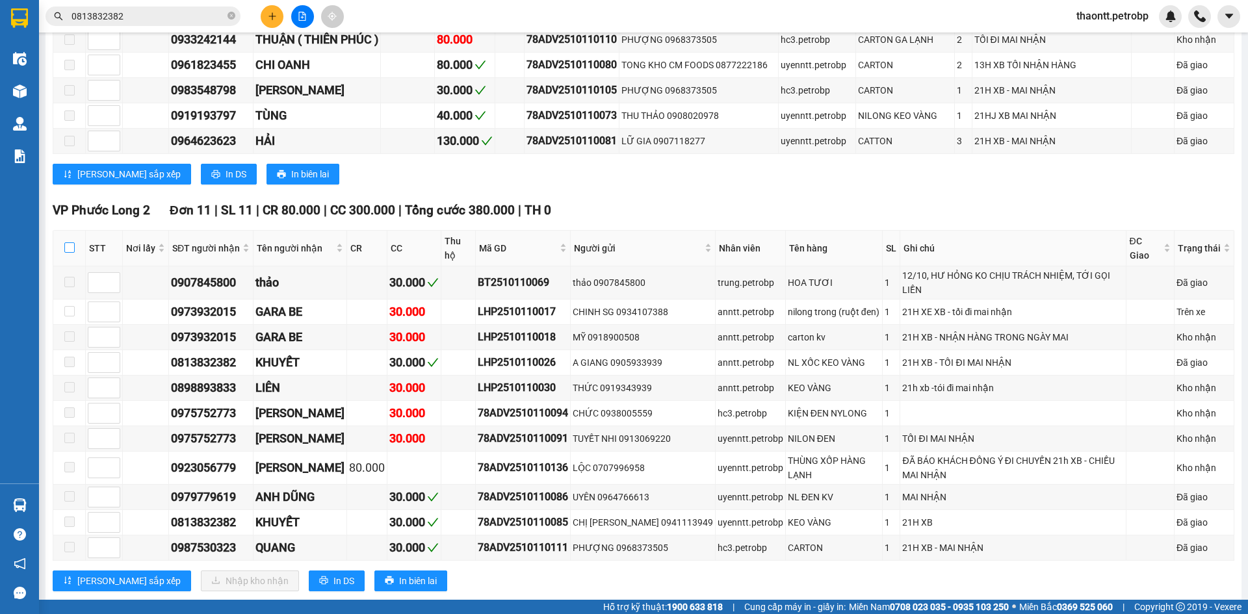
click at [71, 253] on input "checkbox" at bounding box center [69, 247] width 10 height 10
checkbox input "true"
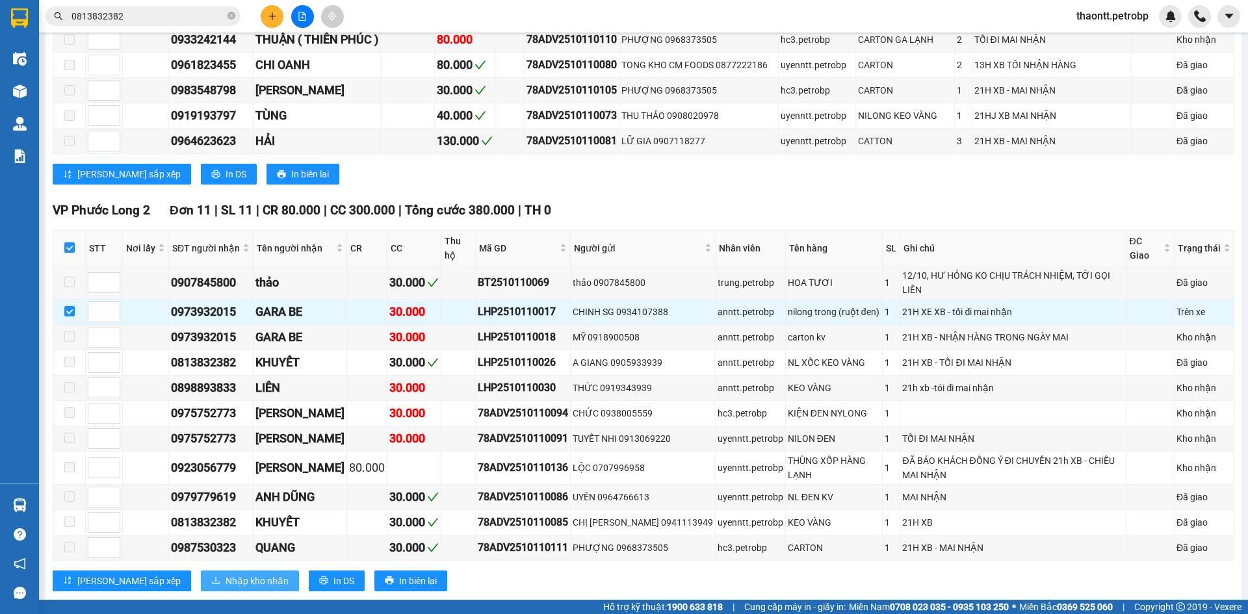
click at [226, 584] on span "Nhập kho nhận" at bounding box center [257, 581] width 63 height 14
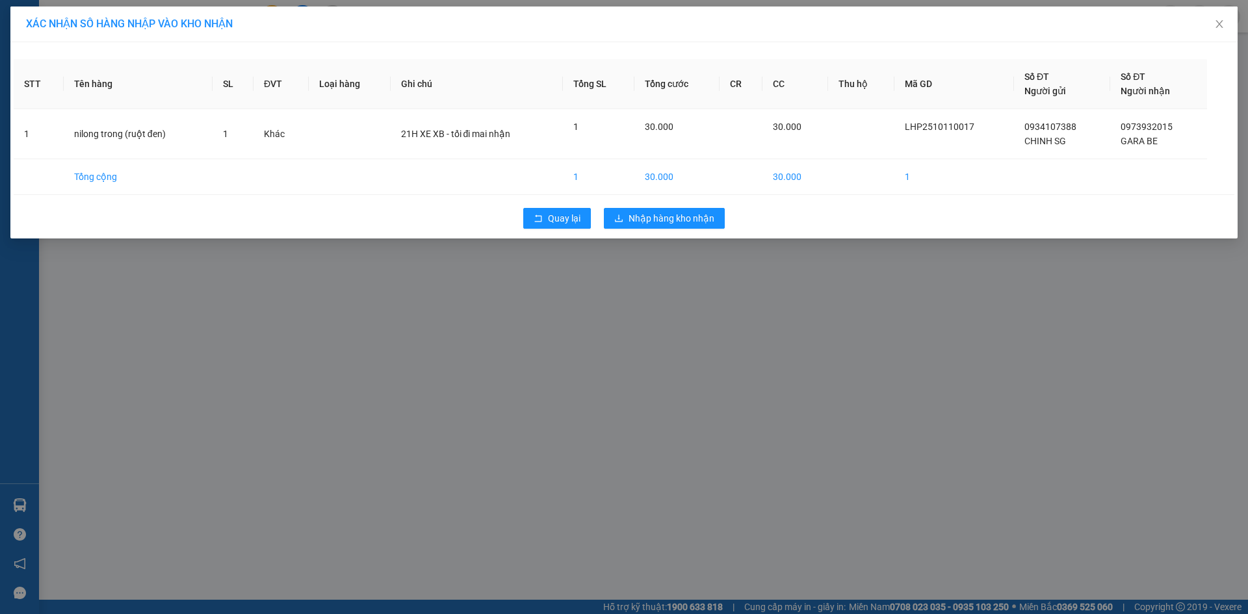
click at [686, 206] on div "Quay lại Nhập hàng kho nhận" at bounding box center [624, 218] width 1220 height 34
click at [690, 222] on span "Nhập hàng kho nhận" at bounding box center [671, 218] width 86 height 14
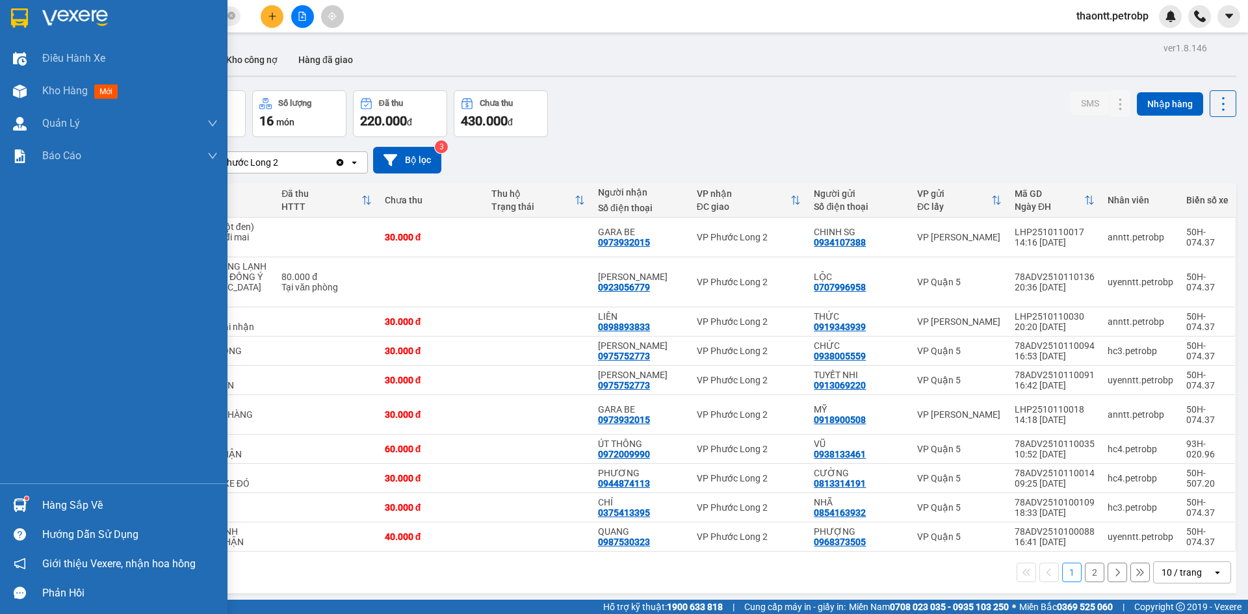
click at [30, 505] on div at bounding box center [19, 505] width 23 height 23
